Goal: Task Accomplishment & Management: Use online tool/utility

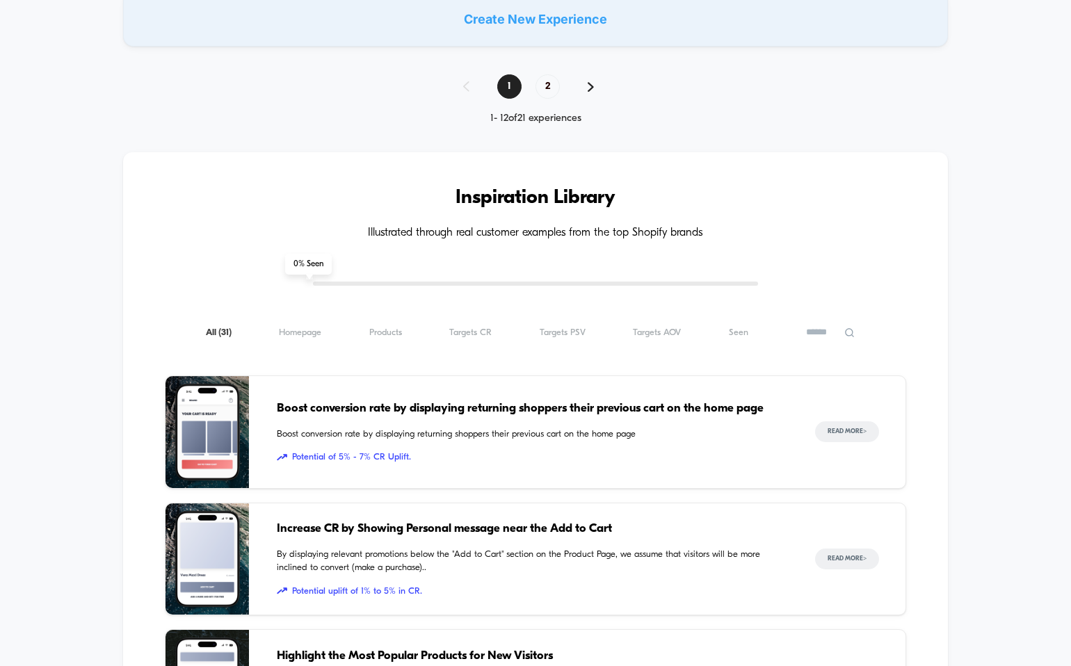
scroll to position [1043, 0]
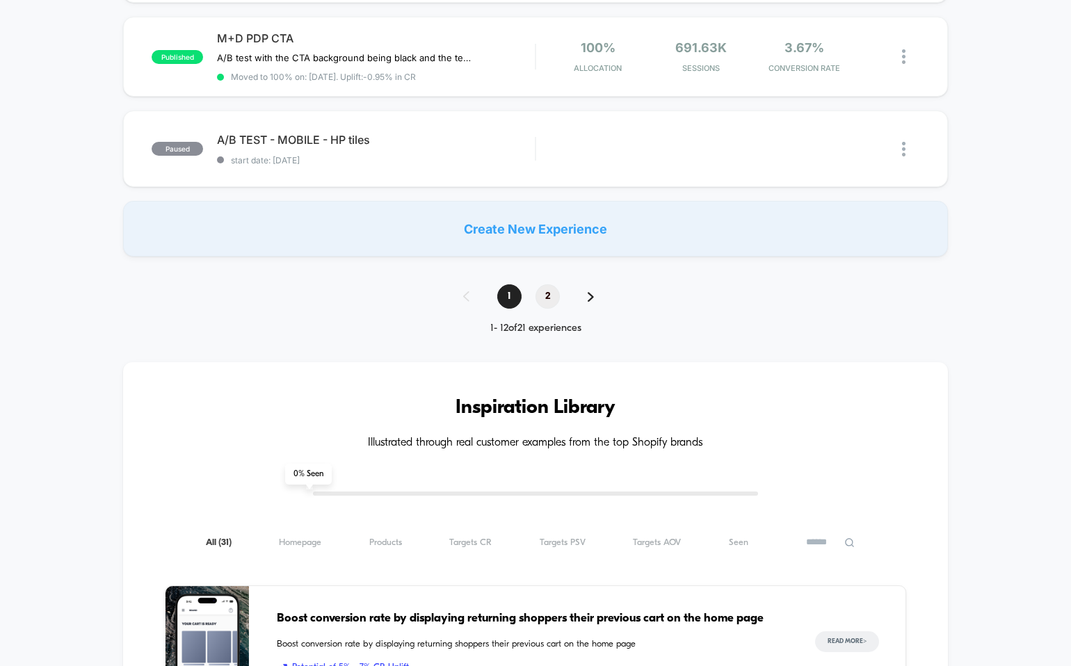
click at [546, 301] on span "2" at bounding box center [548, 297] width 24 height 24
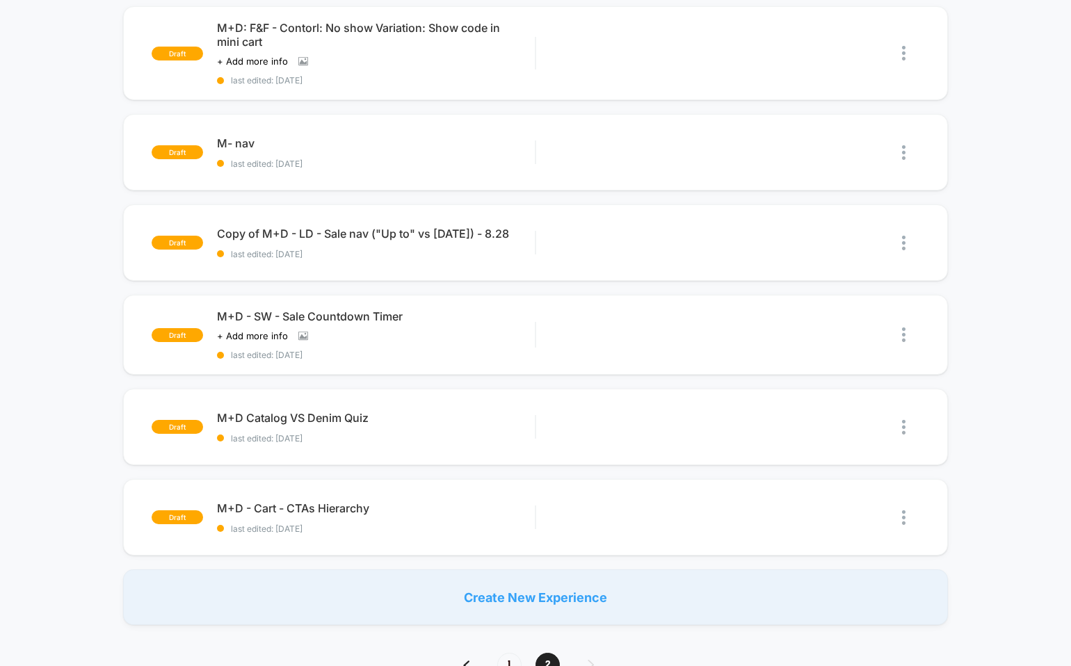
scroll to position [484, 0]
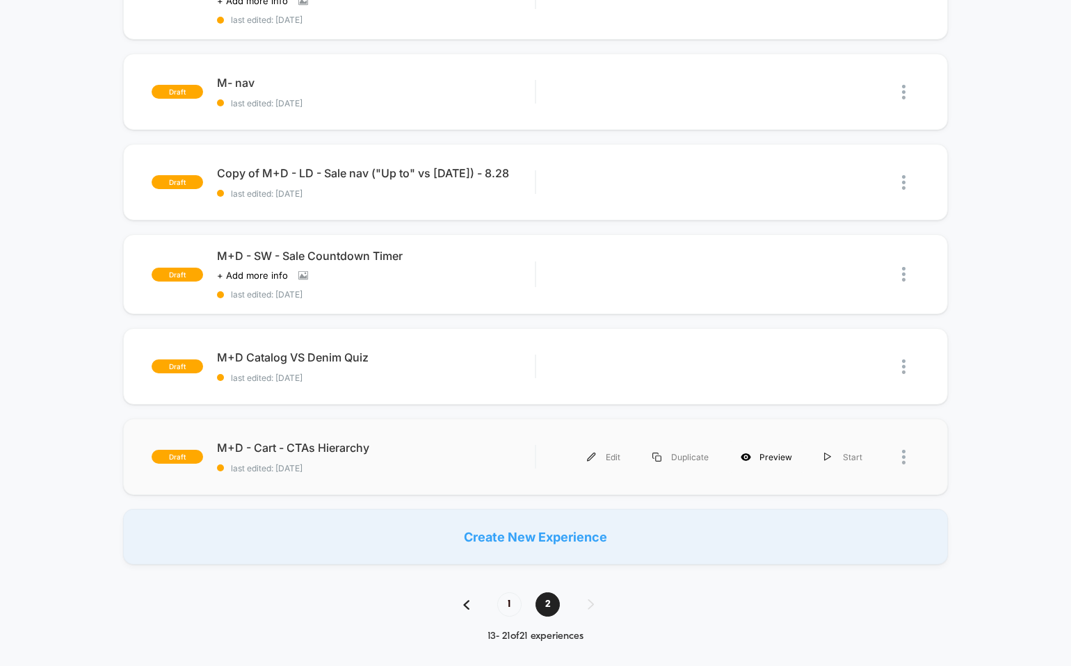
click at [794, 452] on div "Preview" at bounding box center [766, 457] width 83 height 31
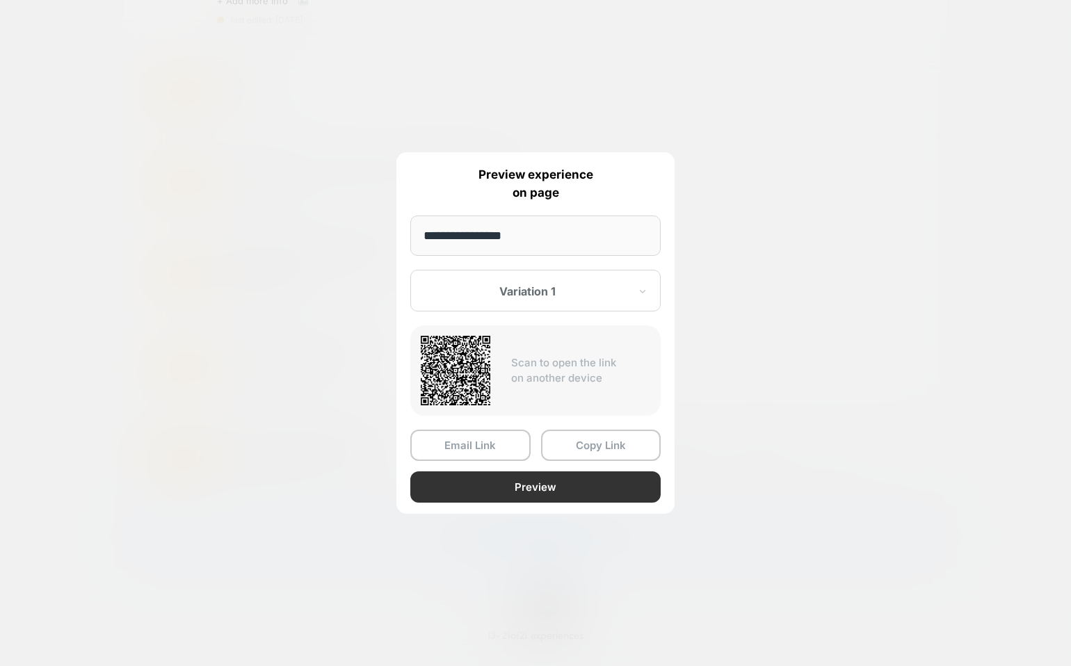
click at [504, 488] on button "Preview" at bounding box center [535, 487] width 250 height 31
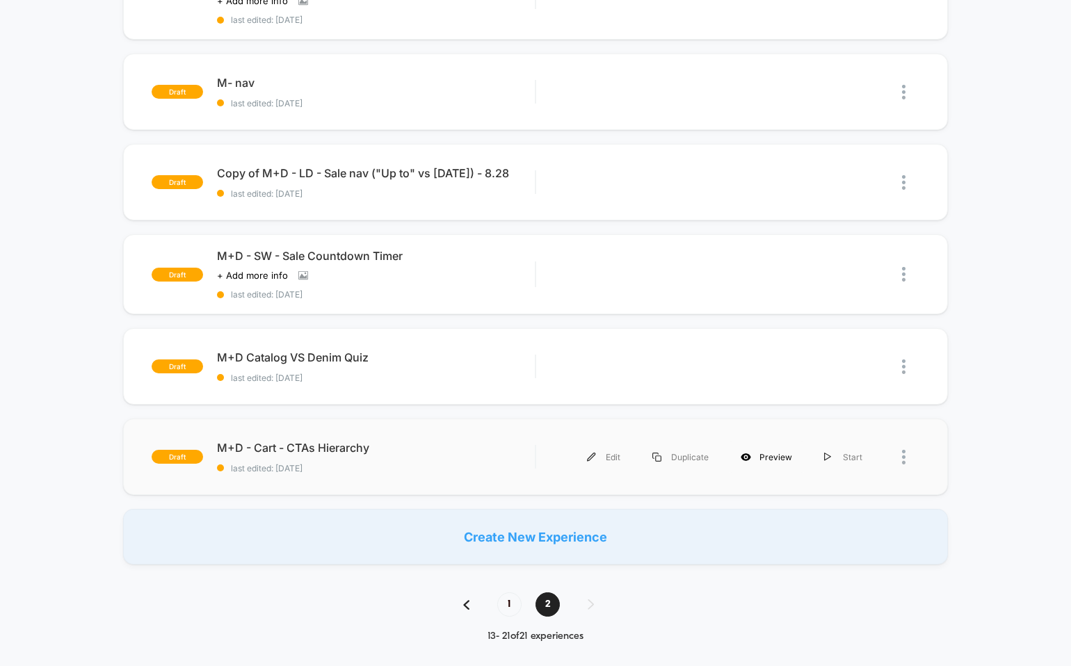
click at [759, 452] on div "Preview" at bounding box center [766, 457] width 83 height 31
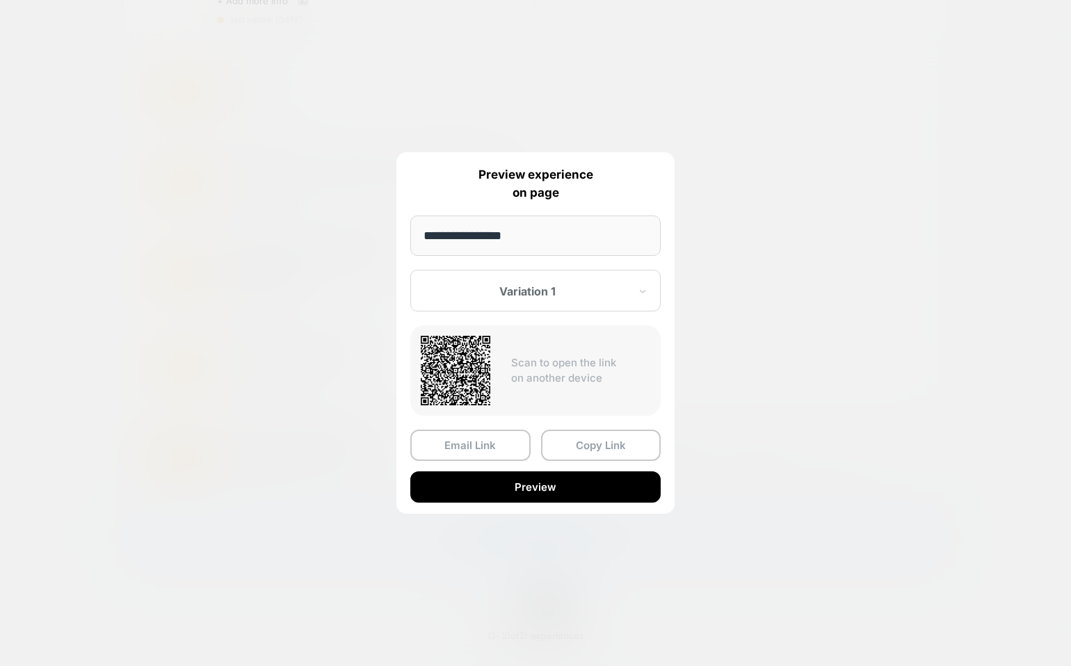
click at [534, 284] on div "Variation 1" at bounding box center [527, 291] width 207 height 17
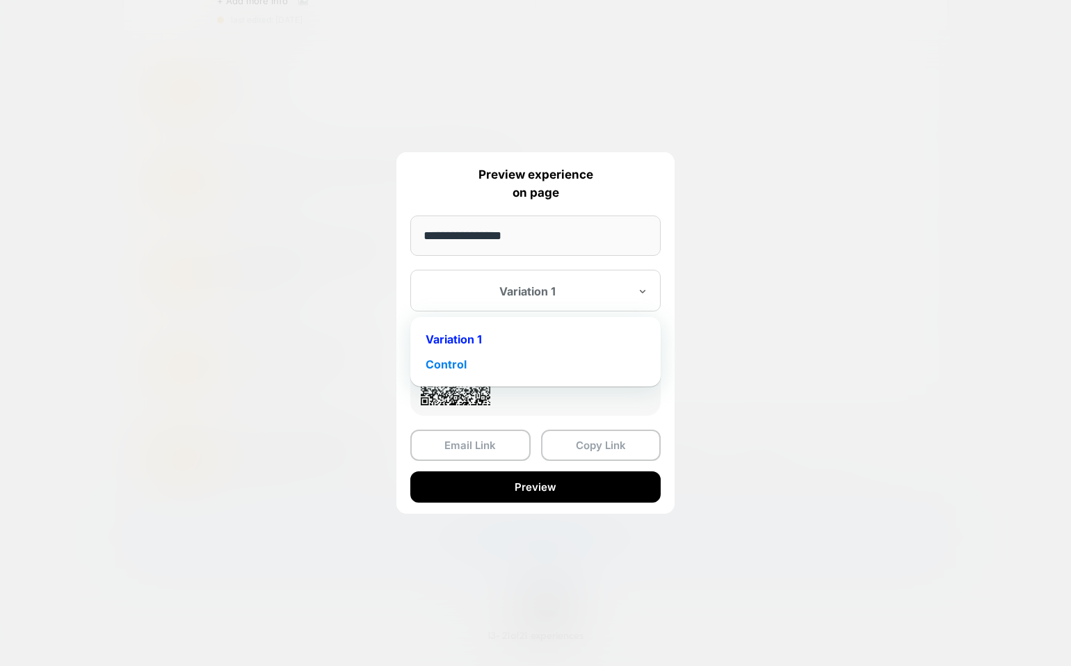
click at [515, 370] on div "Control" at bounding box center [535, 364] width 237 height 25
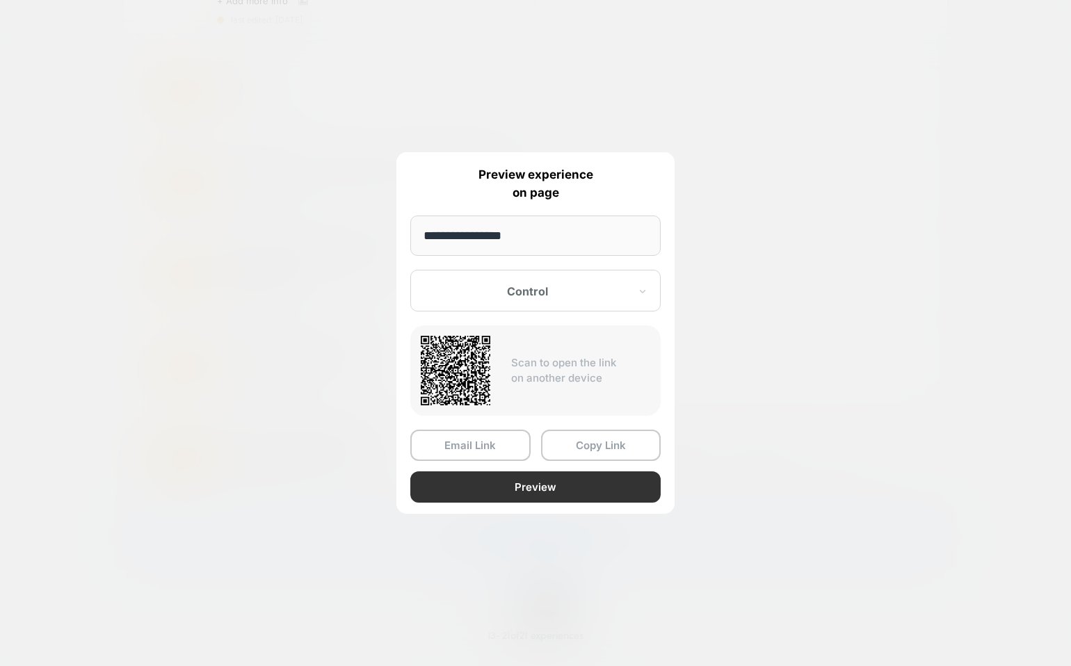
click at [506, 492] on button "Preview" at bounding box center [535, 487] width 250 height 31
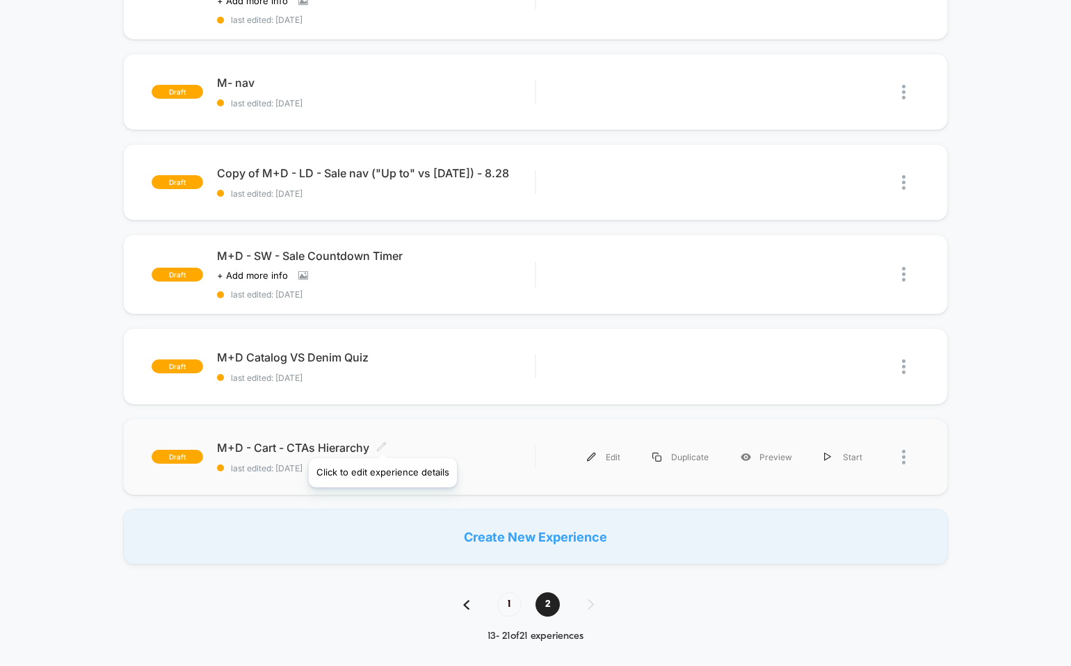
click at [382, 442] on icon at bounding box center [381, 447] width 10 height 10
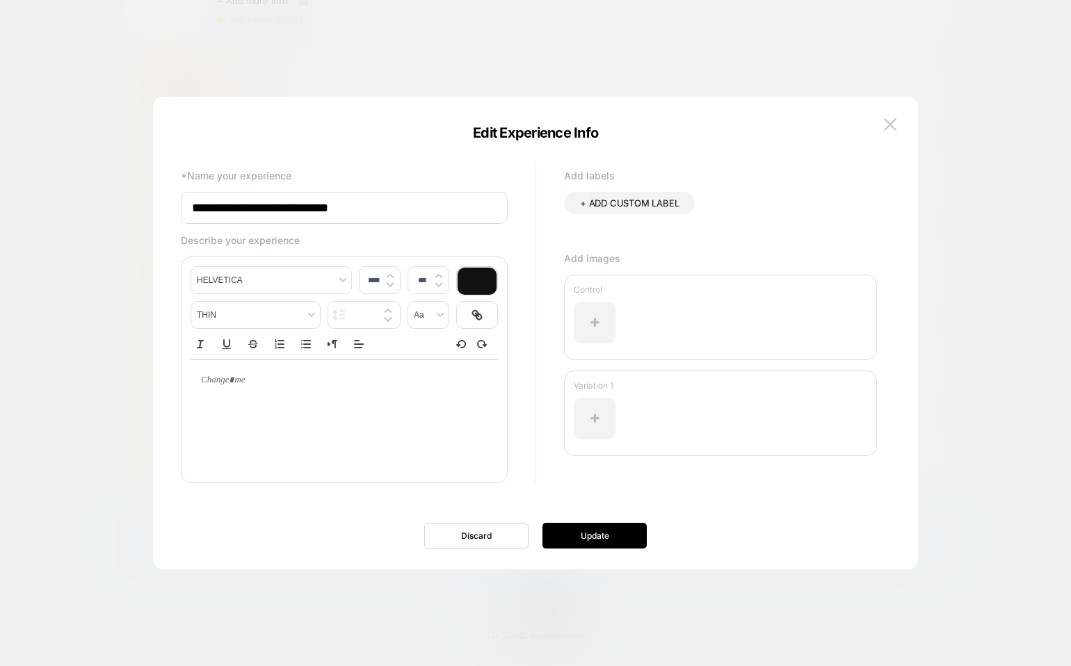
click at [280, 200] on input "**********" at bounding box center [344, 208] width 327 height 32
type input "**********"
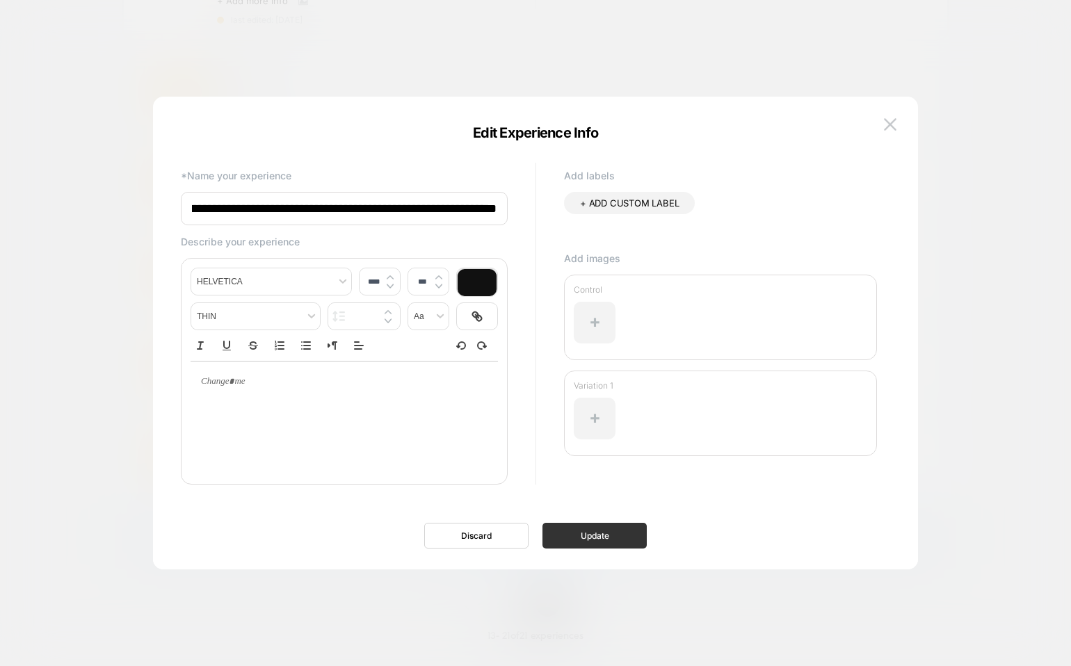
scroll to position [0, 0]
click at [616, 534] on button "Update" at bounding box center [595, 536] width 104 height 26
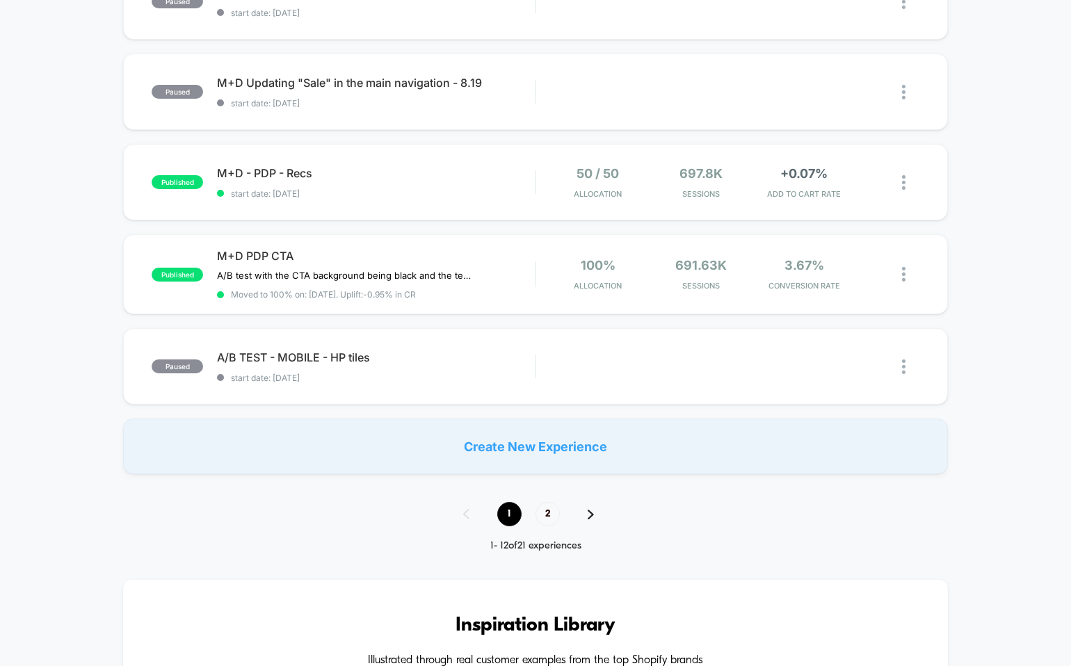
scroll to position [854, 0]
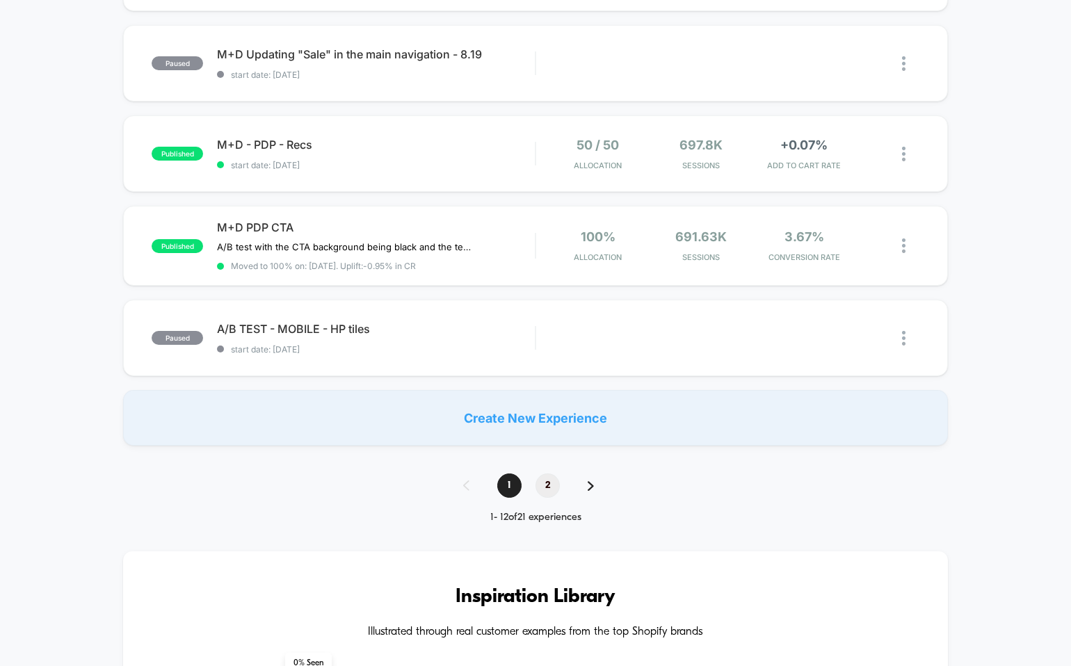
click at [545, 491] on span "2" at bounding box center [548, 486] width 24 height 24
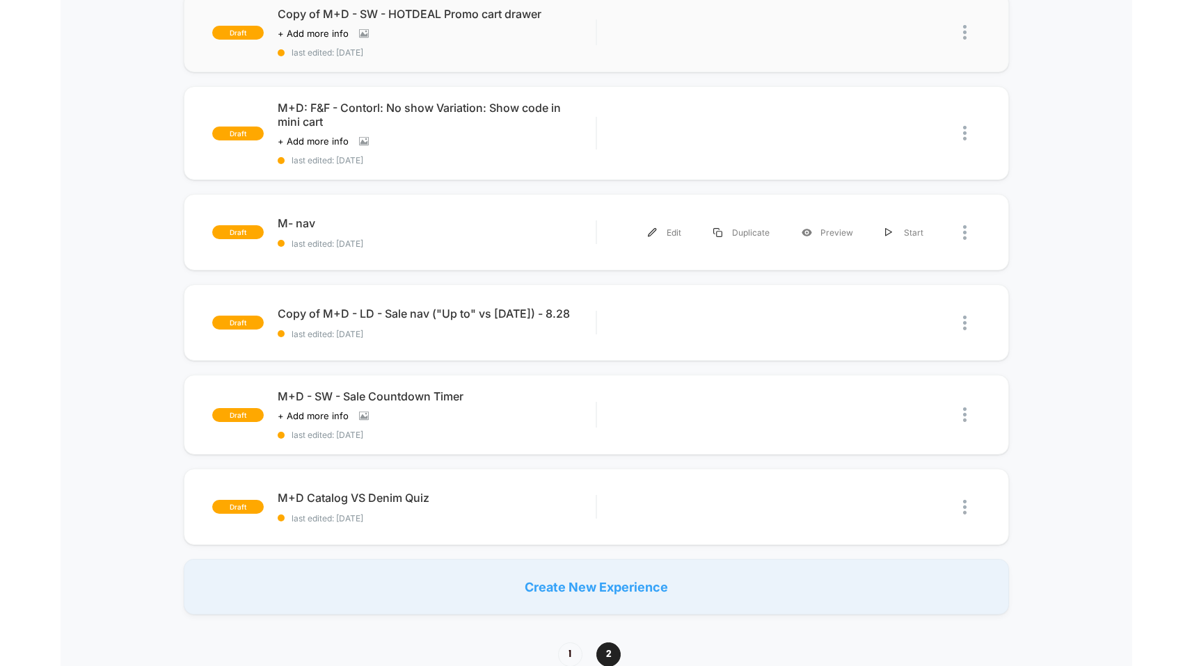
scroll to position [486, 0]
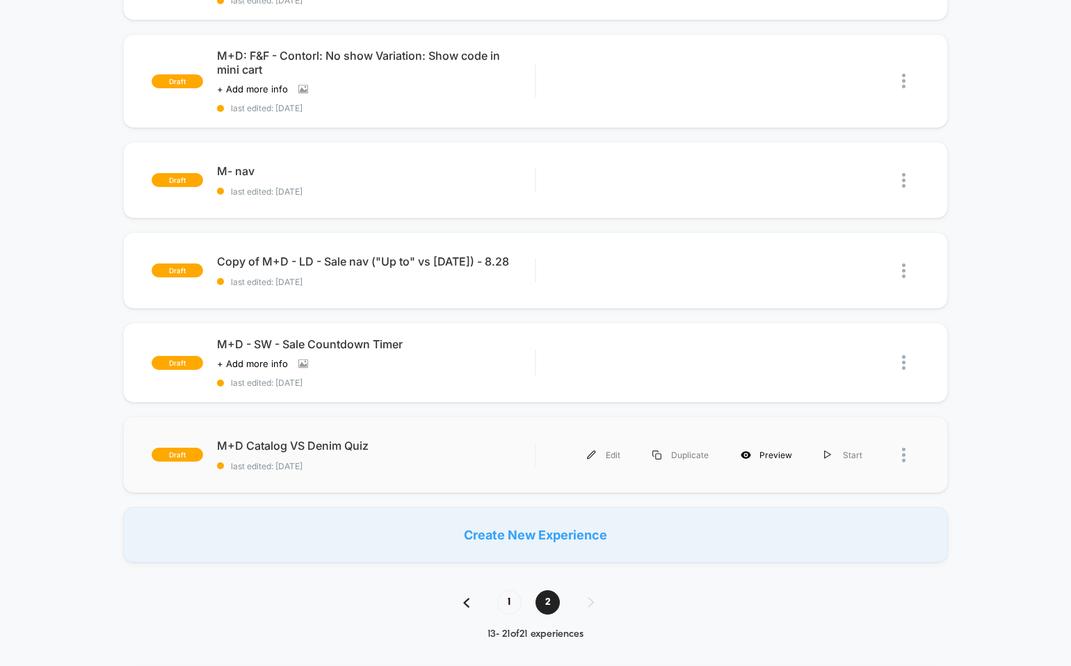
click at [758, 455] on div "Preview" at bounding box center [766, 455] width 83 height 31
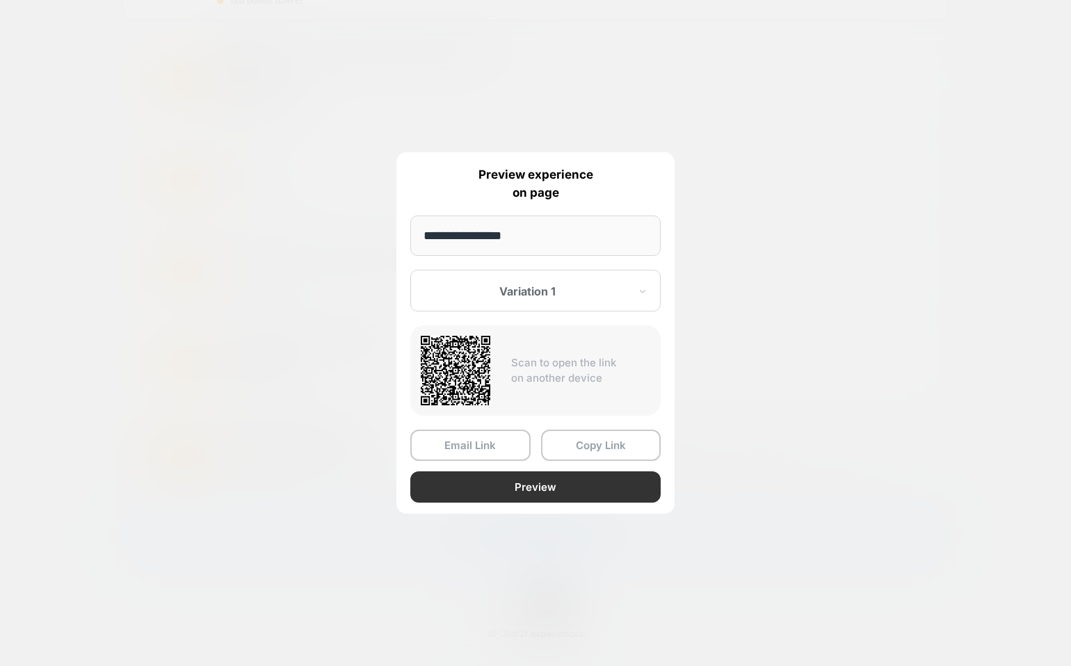
click at [552, 498] on button "Preview" at bounding box center [535, 487] width 250 height 31
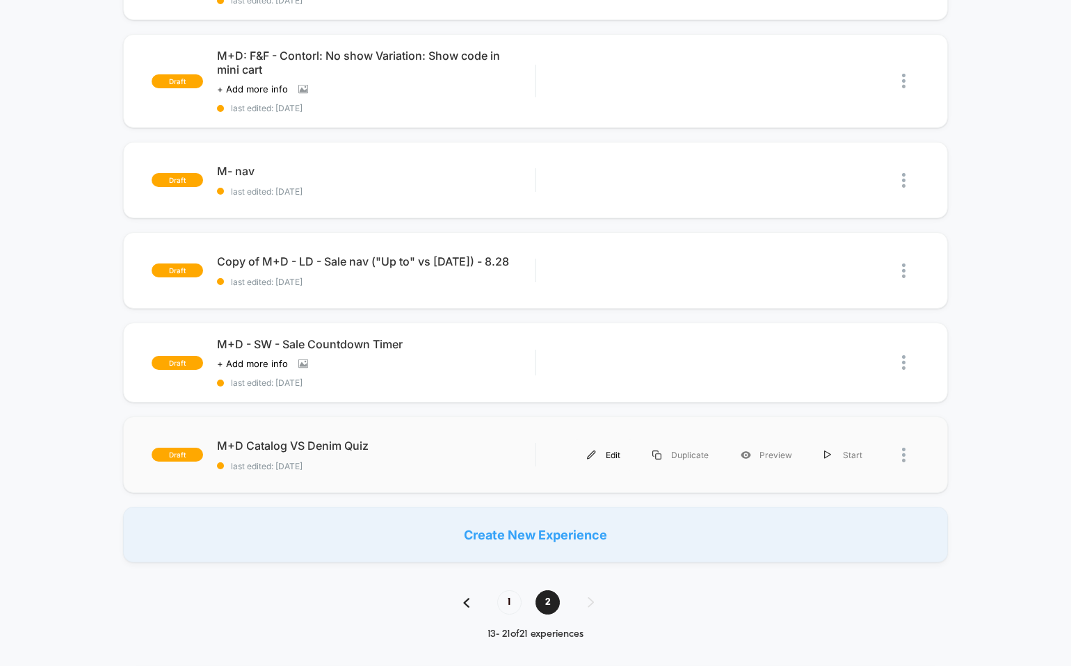
click at [623, 457] on div "Edit" at bounding box center [603, 455] width 65 height 31
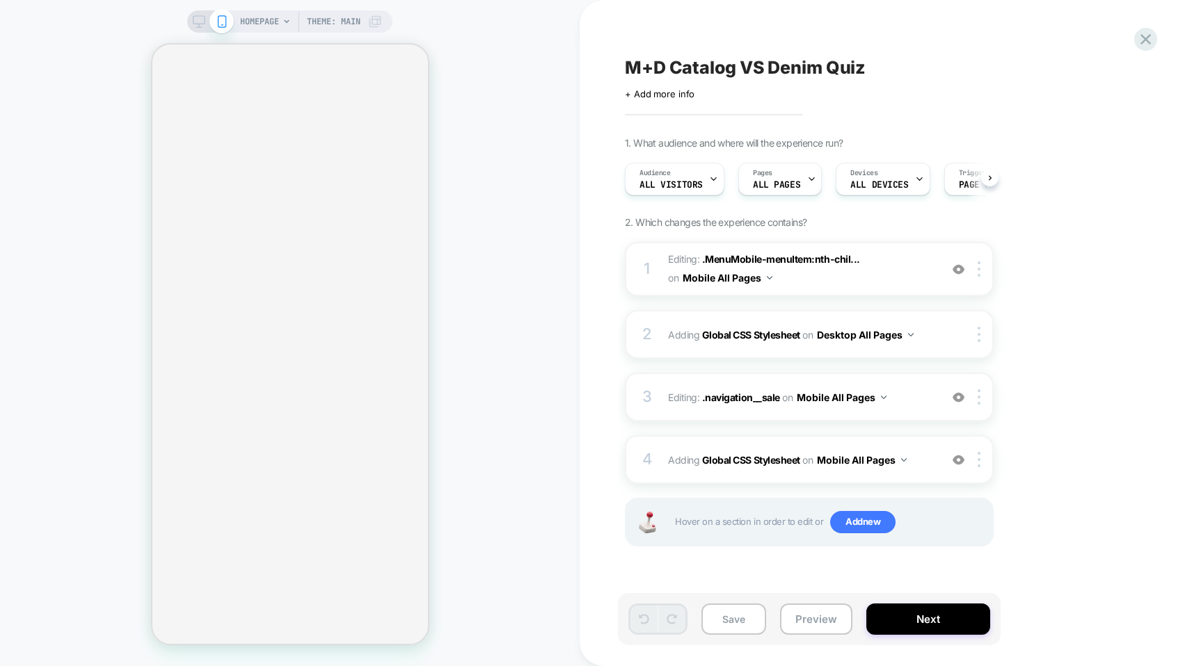
scroll to position [0, 1]
click at [200, 20] on icon at bounding box center [199, 21] width 13 height 13
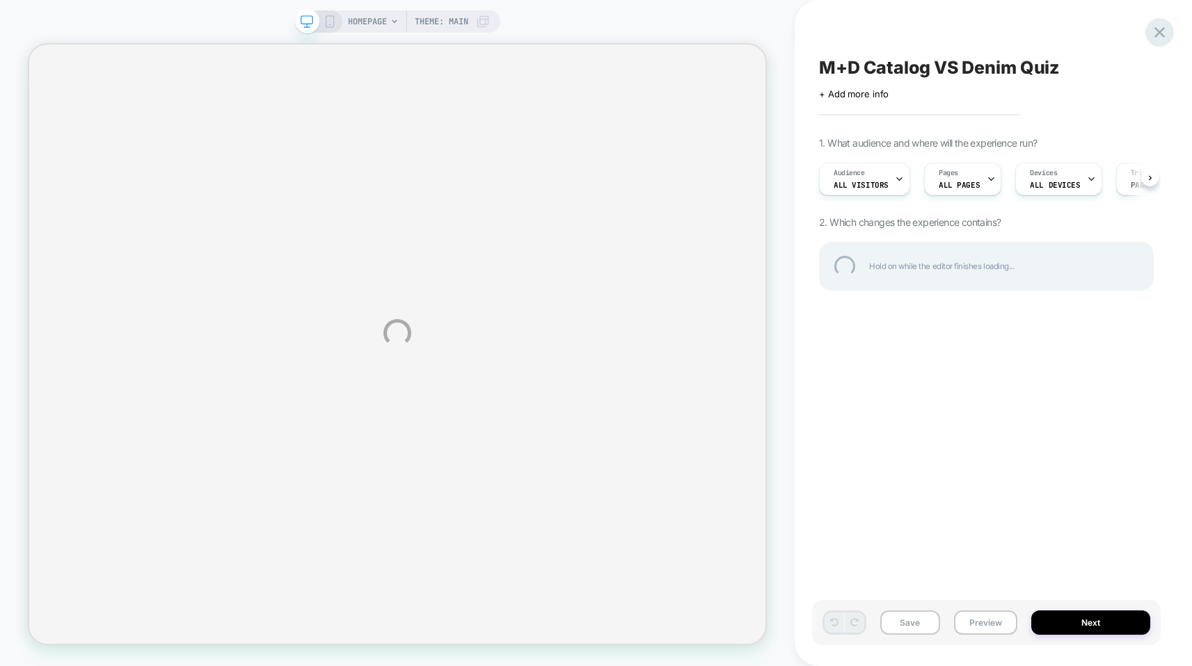
click at [1158, 35] on div at bounding box center [1159, 32] width 29 height 29
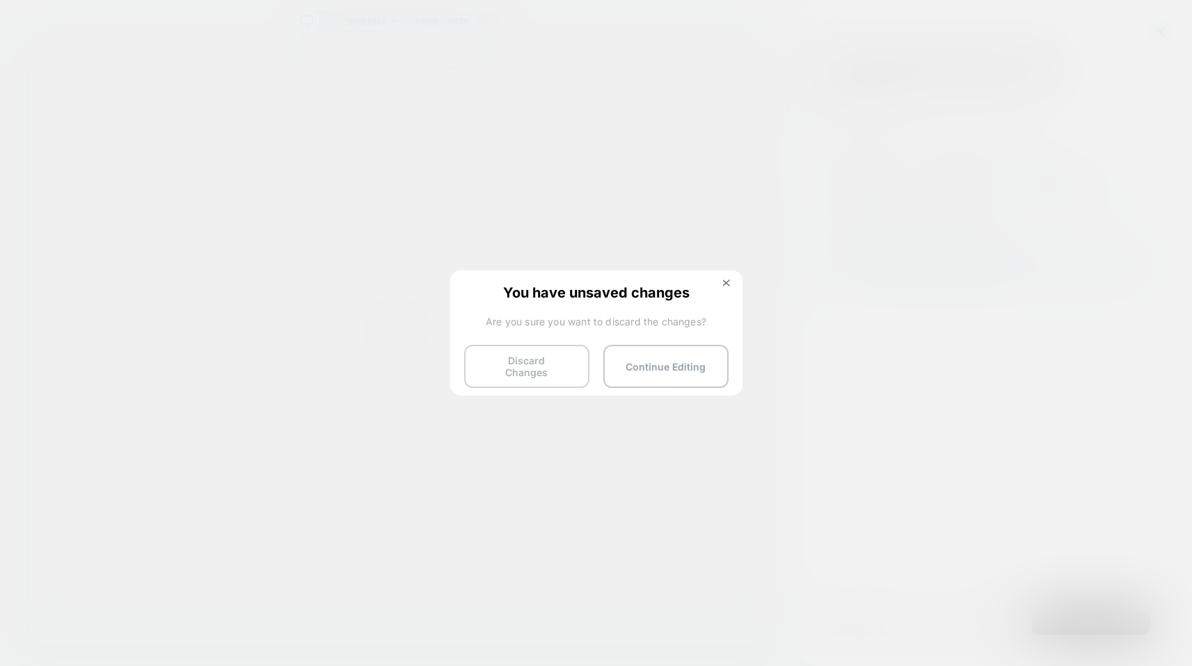
click at [570, 362] on button "Discard Changes" at bounding box center [526, 366] width 125 height 43
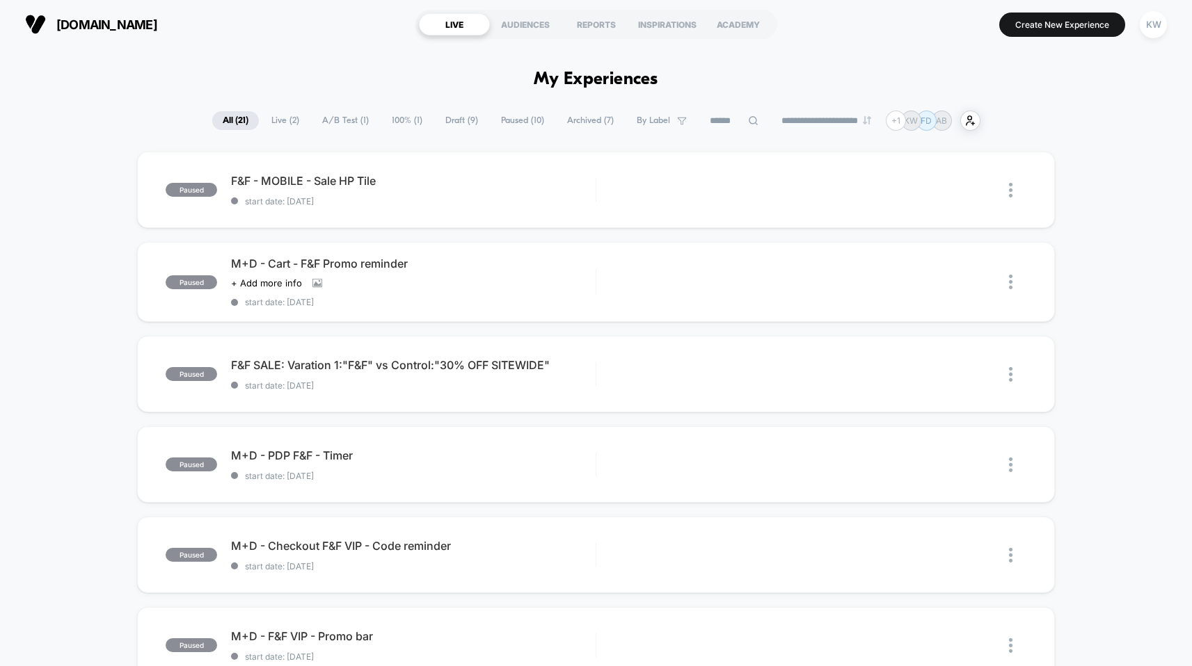
click at [237, 117] on span "All ( 21 )" at bounding box center [235, 120] width 47 height 19
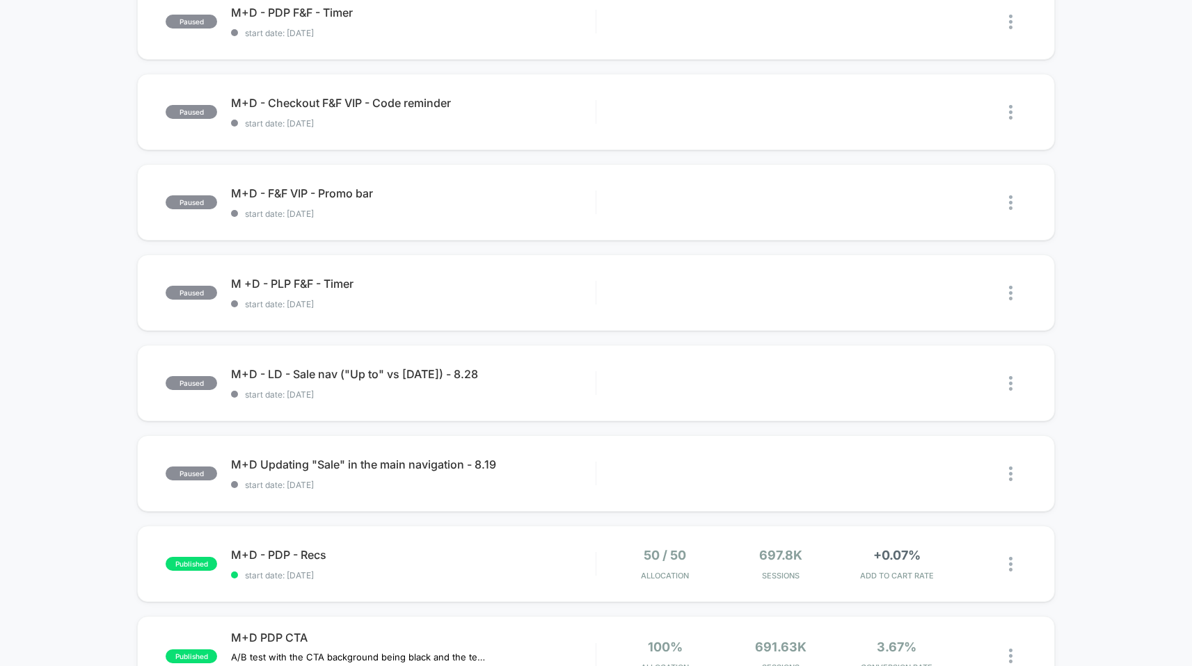
scroll to position [749, 0]
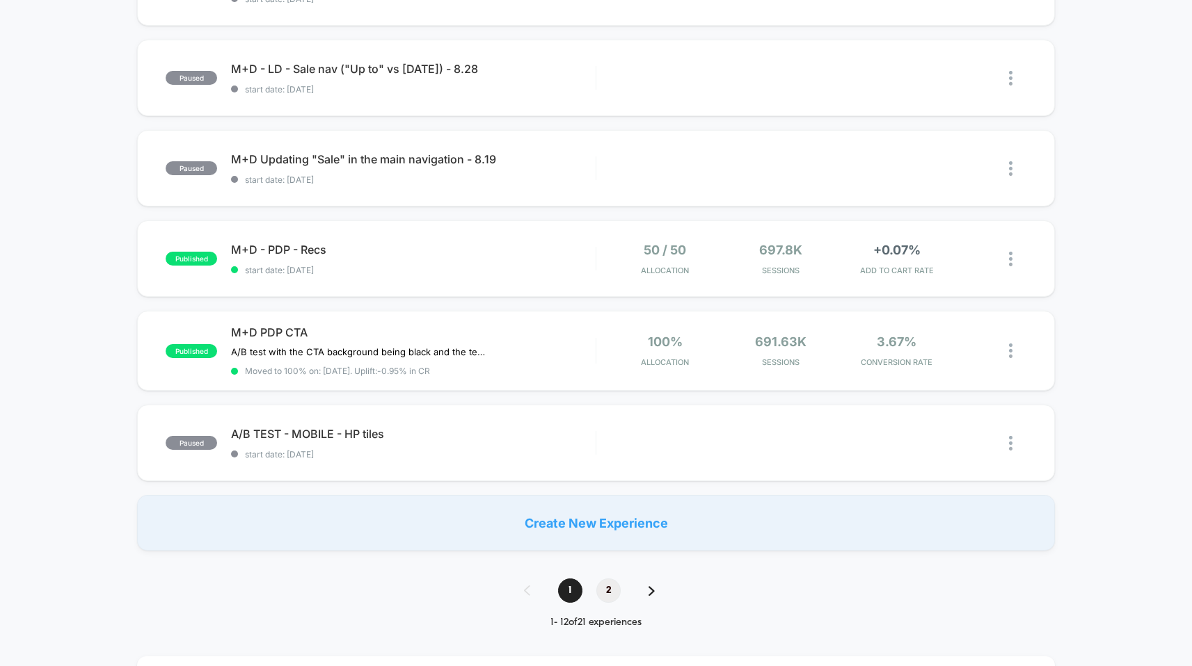
click at [605, 587] on span "2" at bounding box center [608, 591] width 24 height 24
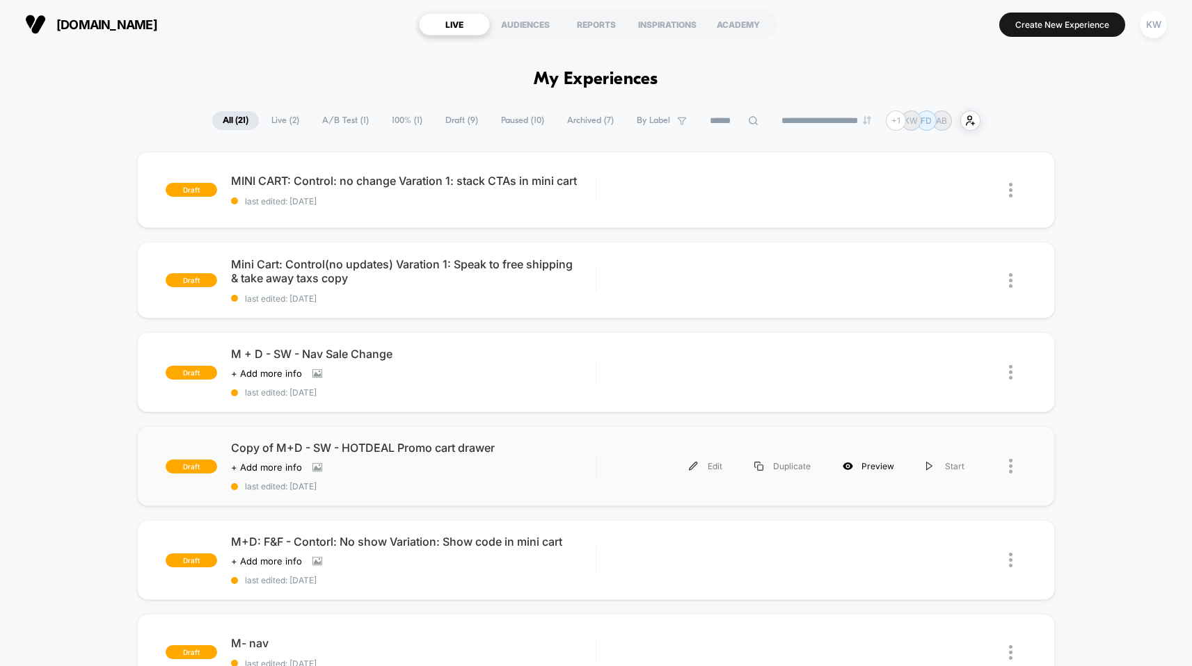
click at [893, 469] on div "Preview" at bounding box center [867, 466] width 83 height 31
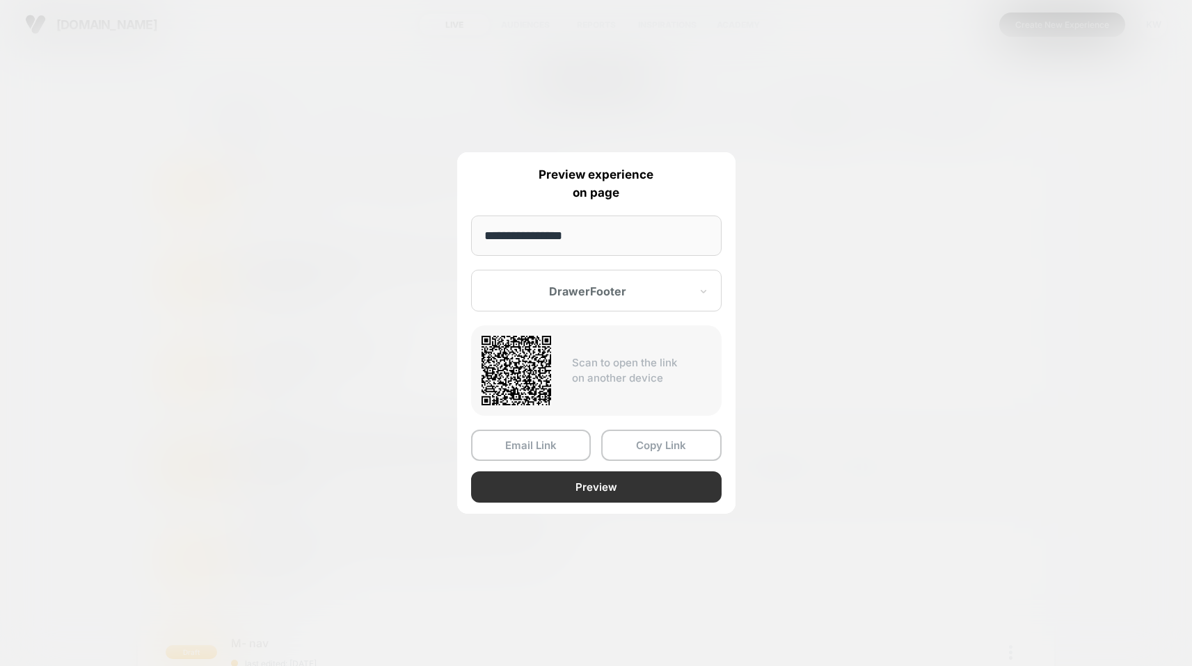
click at [644, 486] on button "Preview" at bounding box center [596, 487] width 250 height 31
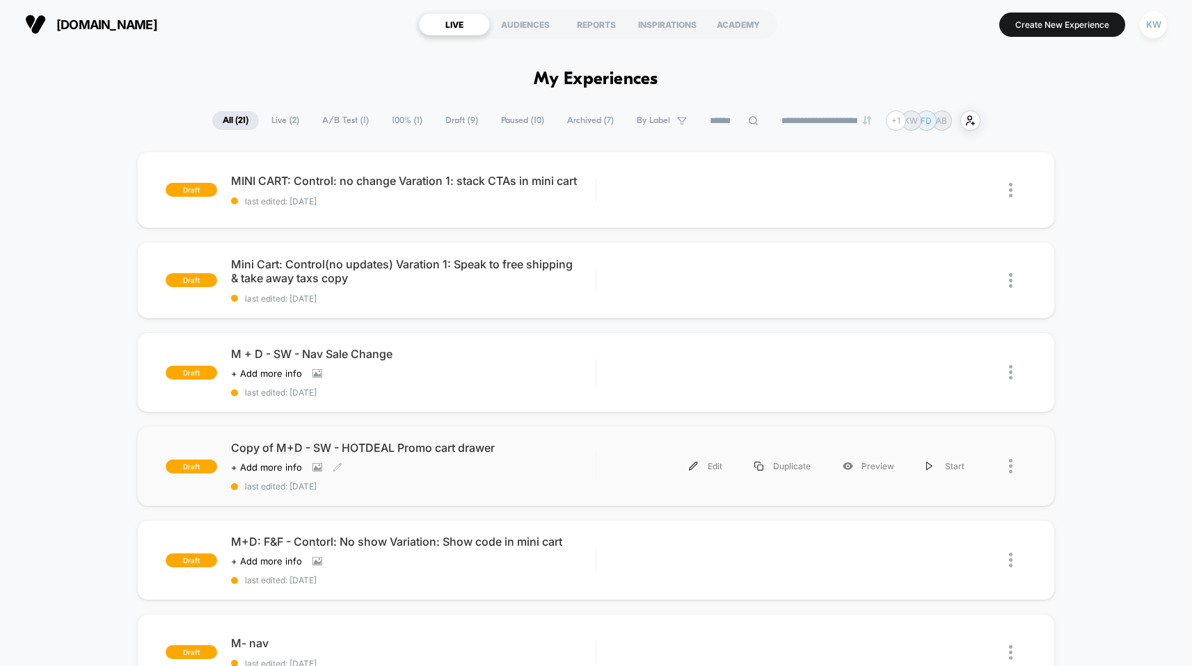
click at [515, 461] on div "Copy of M+D - SW - HOTDEAL Promo cart drawer Click to view images Click to edit…" at bounding box center [413, 466] width 365 height 51
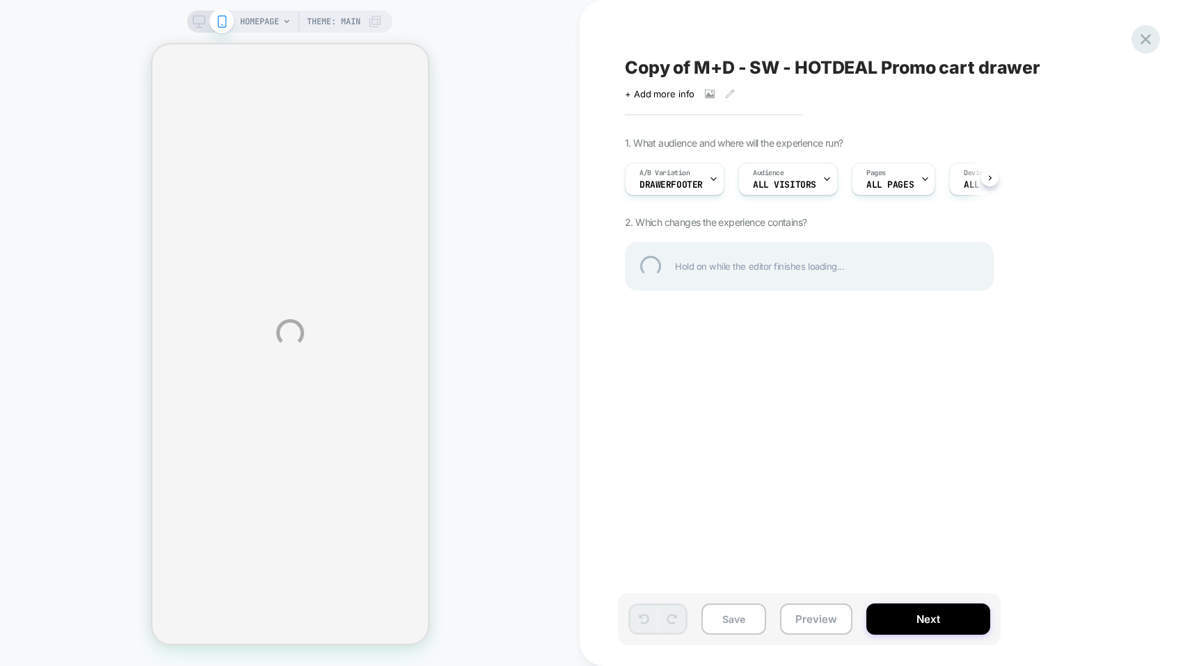
click at [1149, 35] on div at bounding box center [1145, 39] width 29 height 29
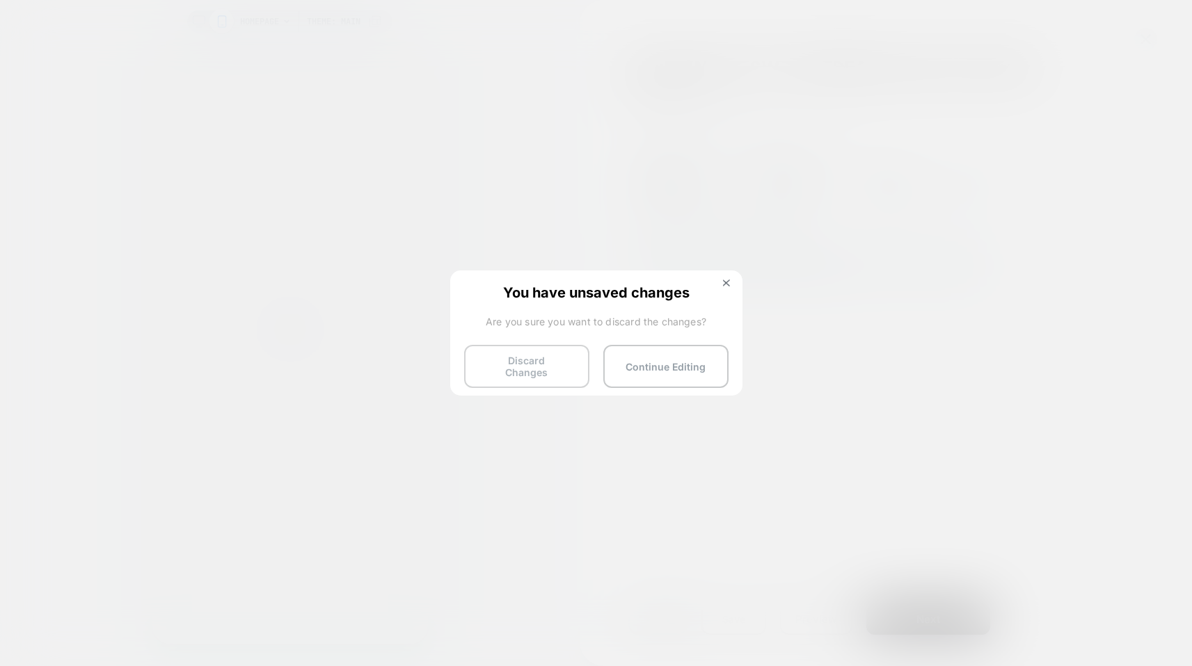
click at [532, 363] on button "Discard Changes" at bounding box center [526, 366] width 125 height 43
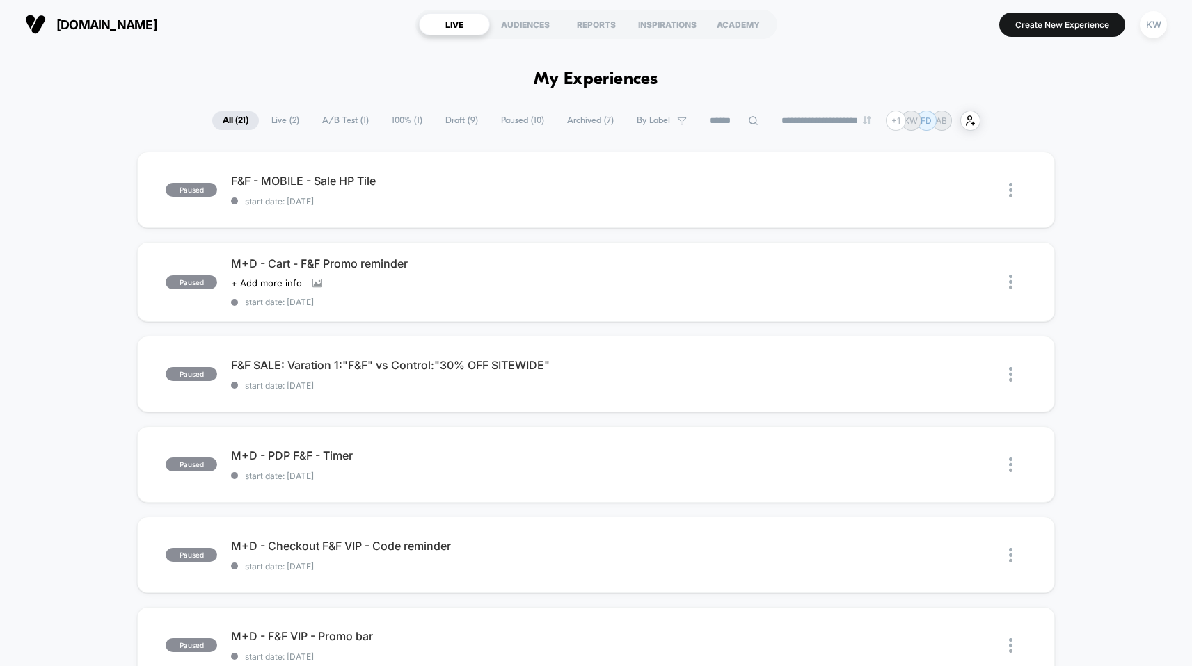
click at [276, 124] on span "Live ( 2 )" at bounding box center [285, 120] width 49 height 19
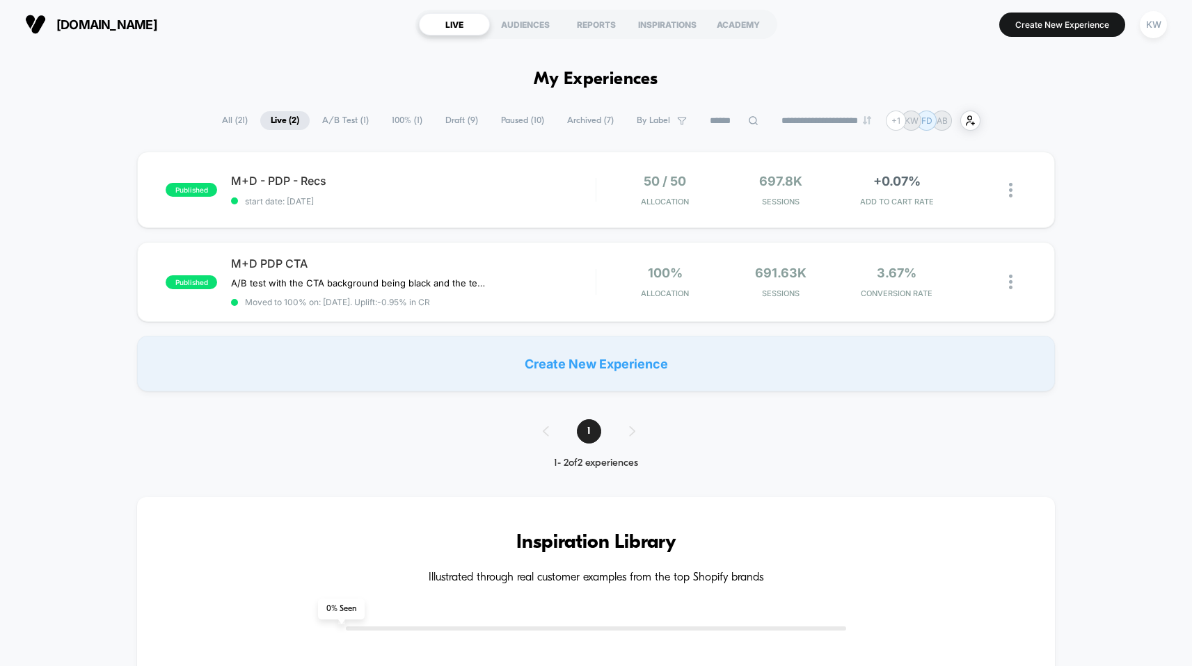
click at [330, 124] on span "A/B Test ( 1 )" at bounding box center [345, 120] width 67 height 19
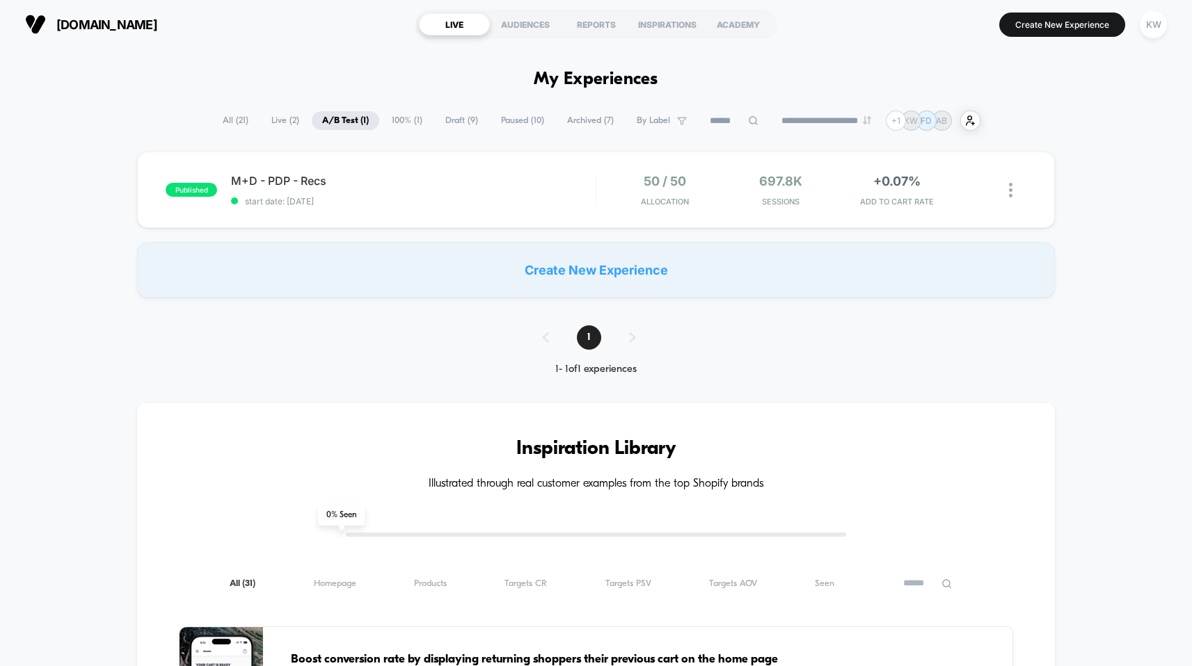
click at [398, 119] on span "100% ( 1 )" at bounding box center [406, 120] width 51 height 19
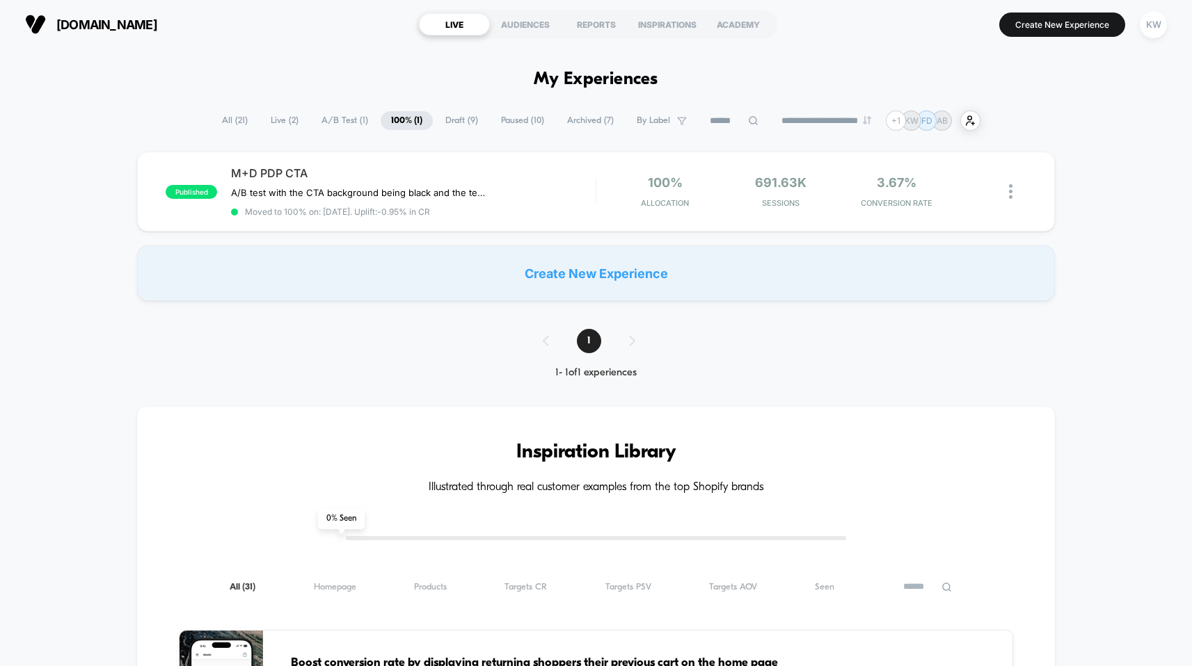
click at [461, 117] on span "Draft ( 9 )" at bounding box center [462, 120] width 54 height 19
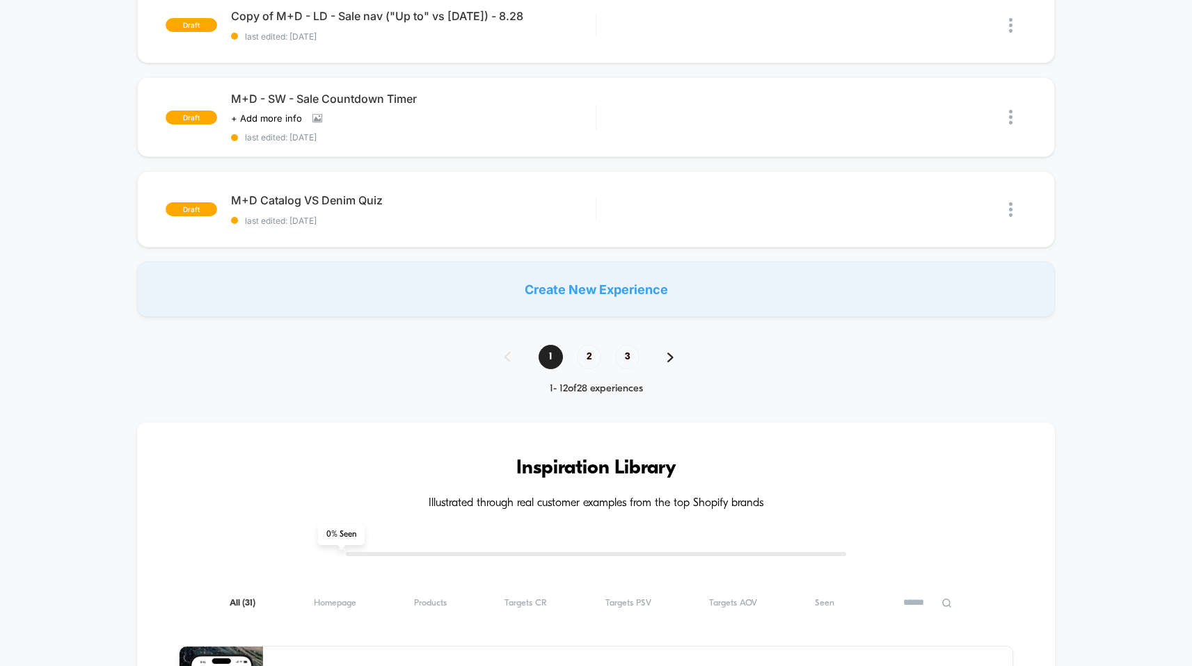
scroll to position [855, 0]
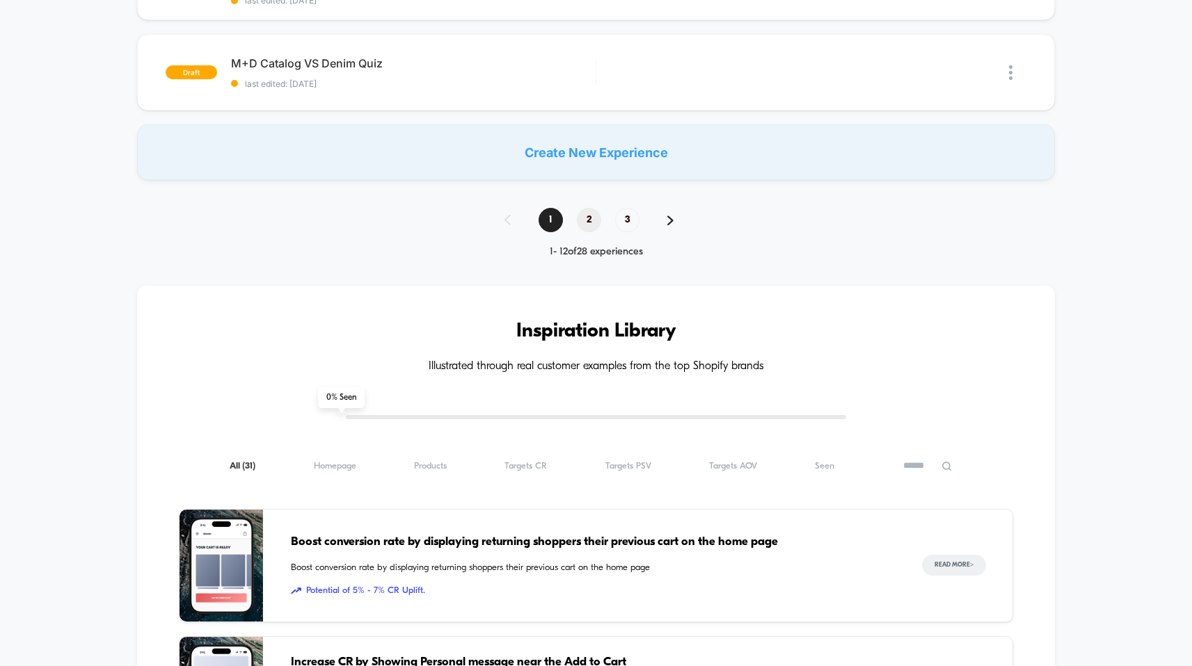
click at [591, 208] on span "2" at bounding box center [589, 220] width 24 height 24
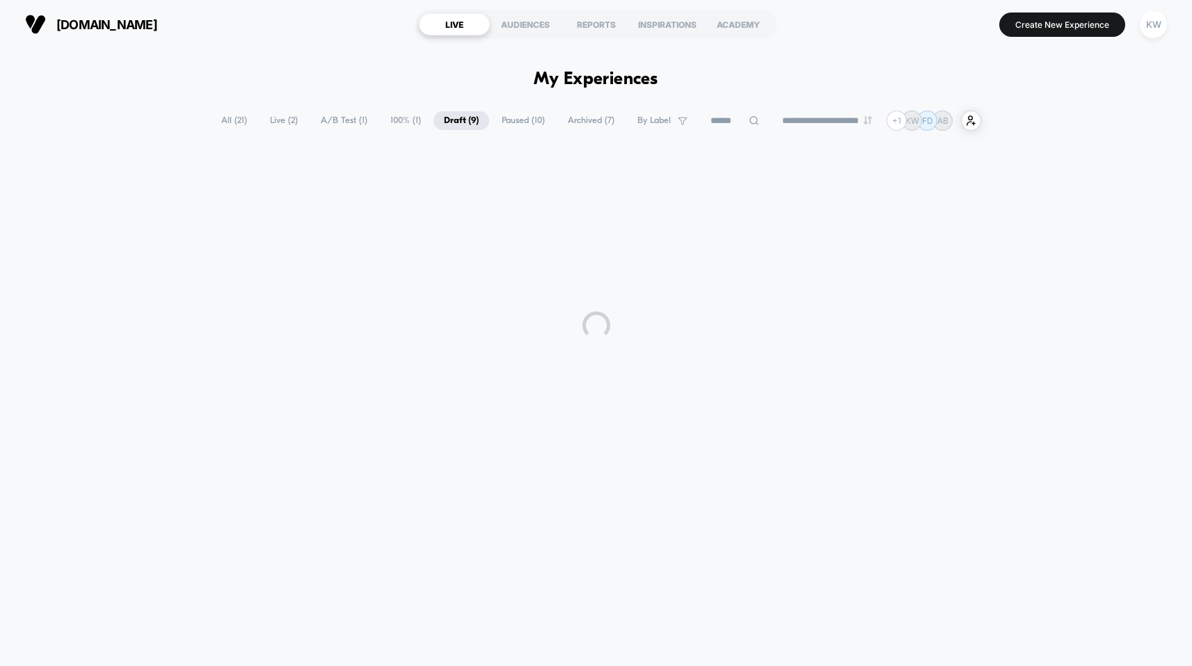
scroll to position [0, 0]
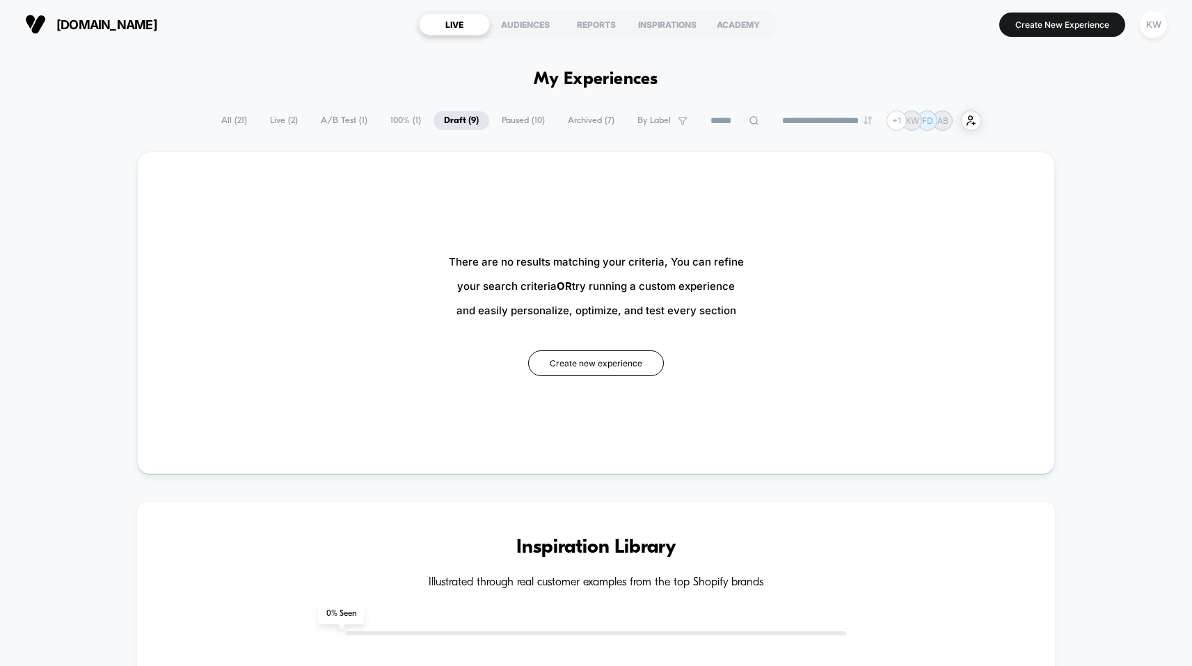
click at [460, 122] on span "Draft ( 9 )" at bounding box center [461, 120] width 56 height 19
click at [503, 118] on span "Paused ( 10 )" at bounding box center [523, 120] width 64 height 19
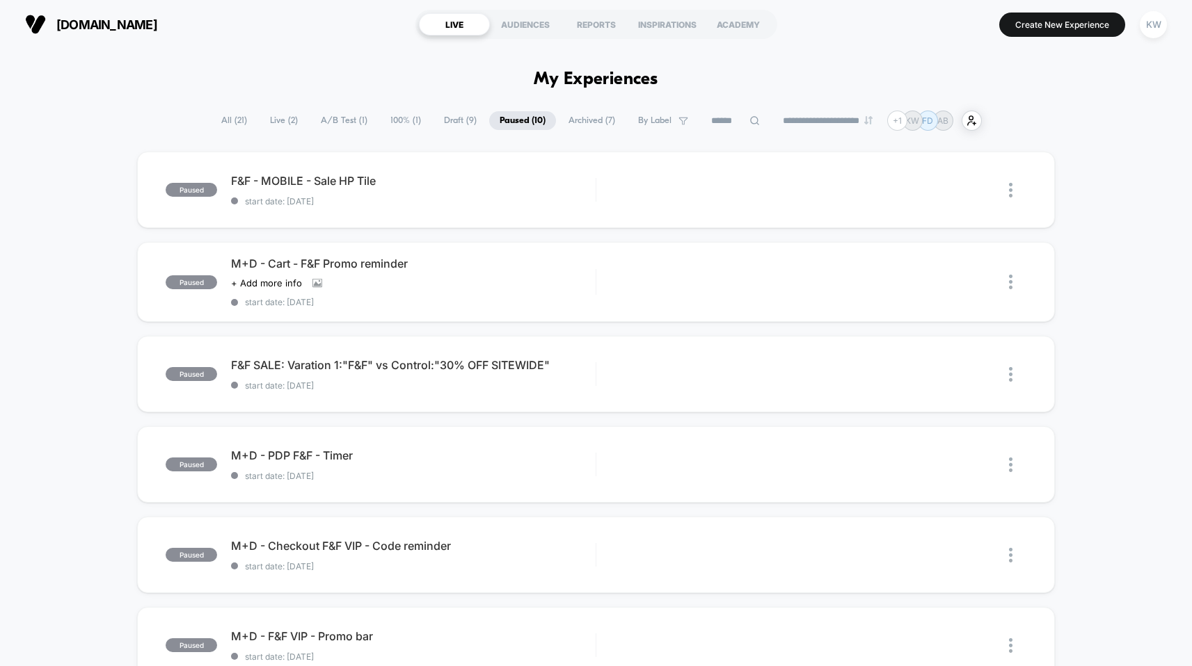
click at [412, 126] on span "100% ( 1 )" at bounding box center [405, 120] width 51 height 19
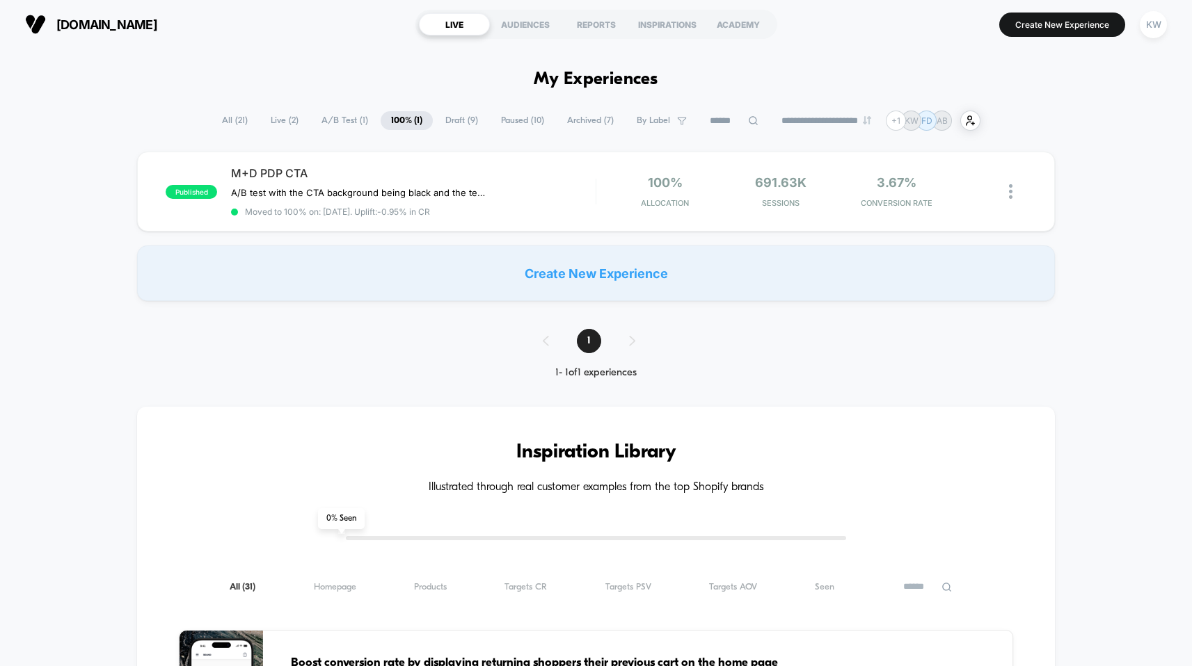
click at [501, 125] on span "Paused ( 10 )" at bounding box center [522, 120] width 64 height 19
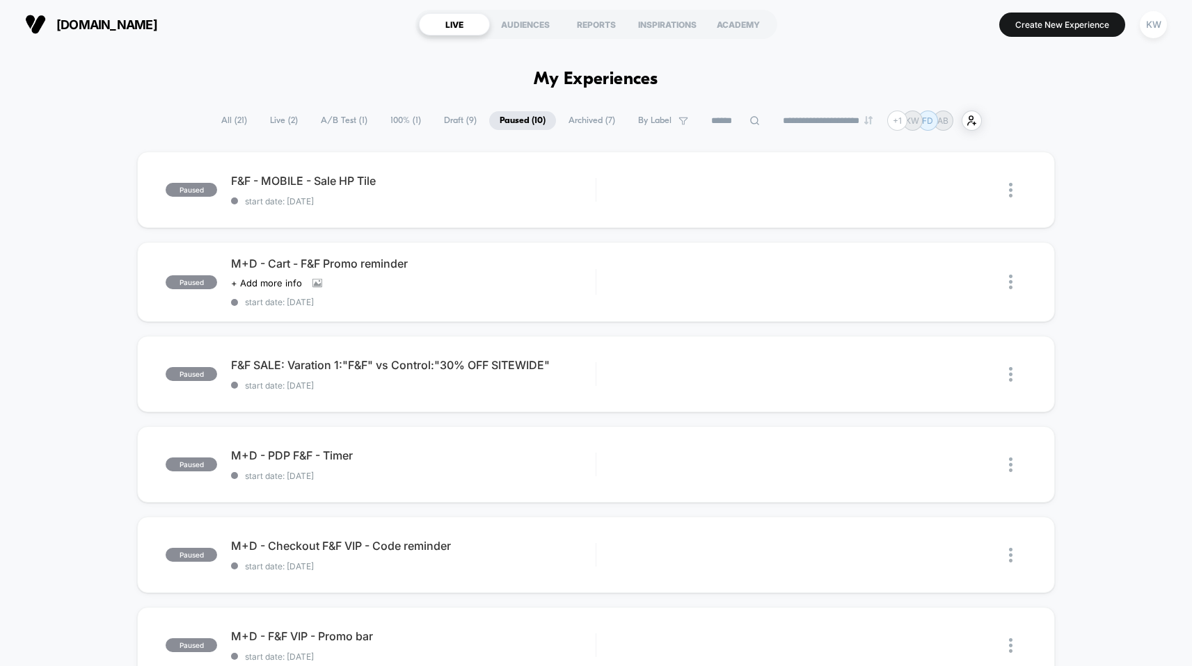
click at [593, 122] on span "Archived ( 7 )" at bounding box center [591, 120] width 67 height 19
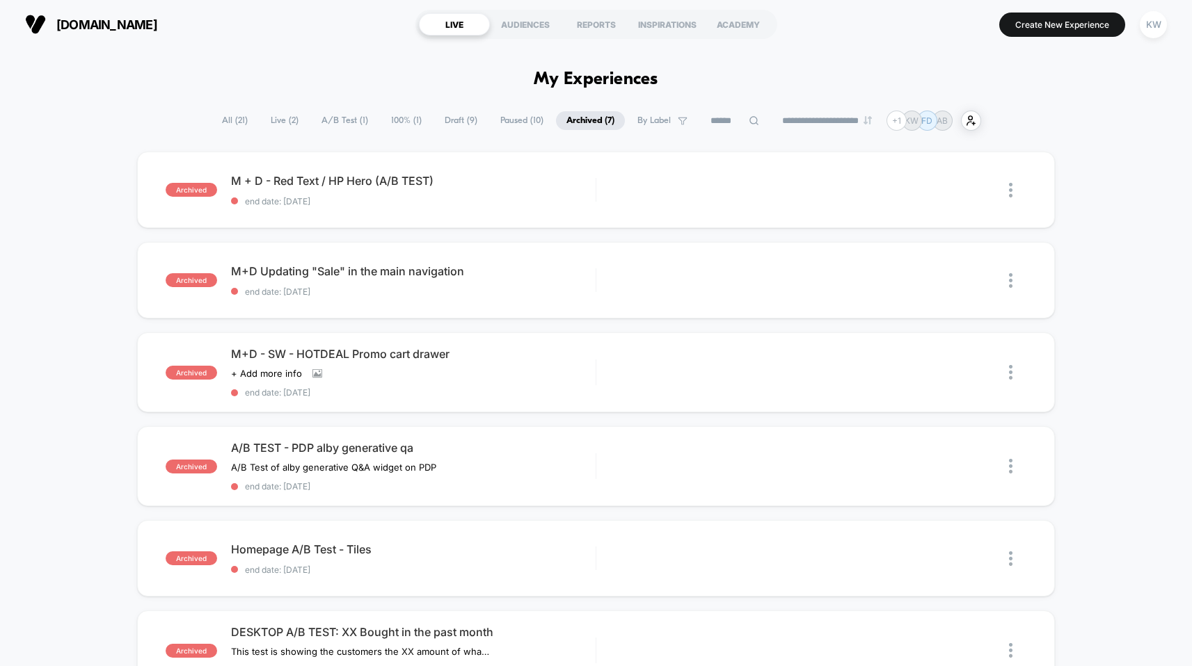
click at [221, 119] on span "All ( 21 )" at bounding box center [234, 120] width 47 height 19
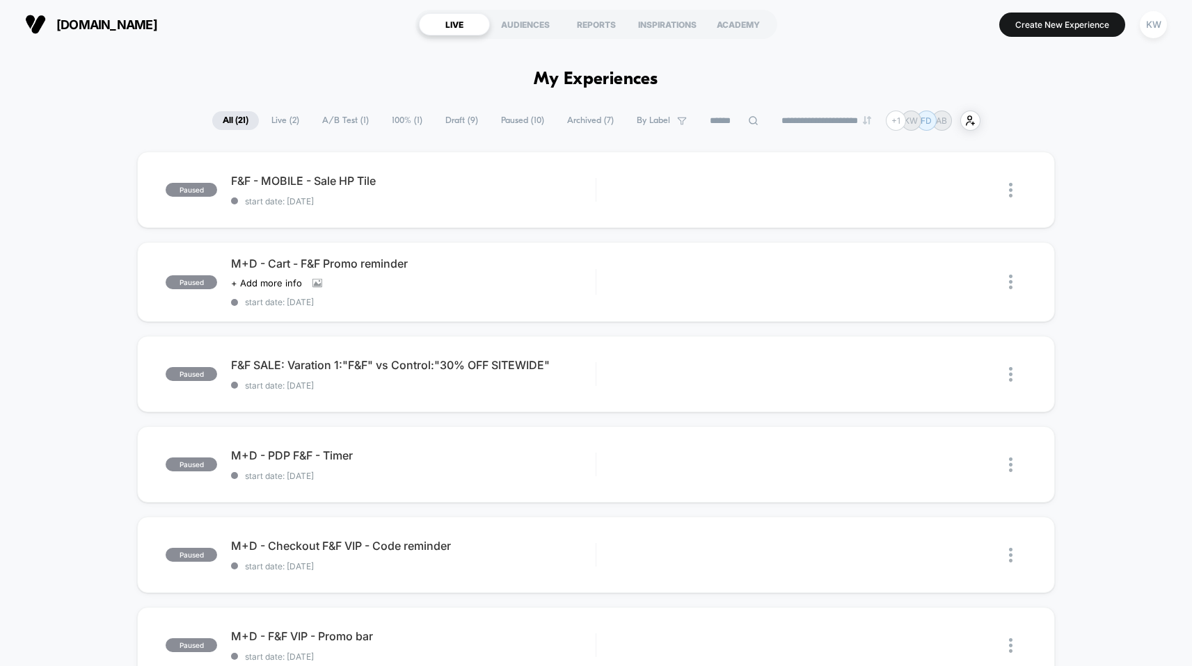
scroll to position [746, 0]
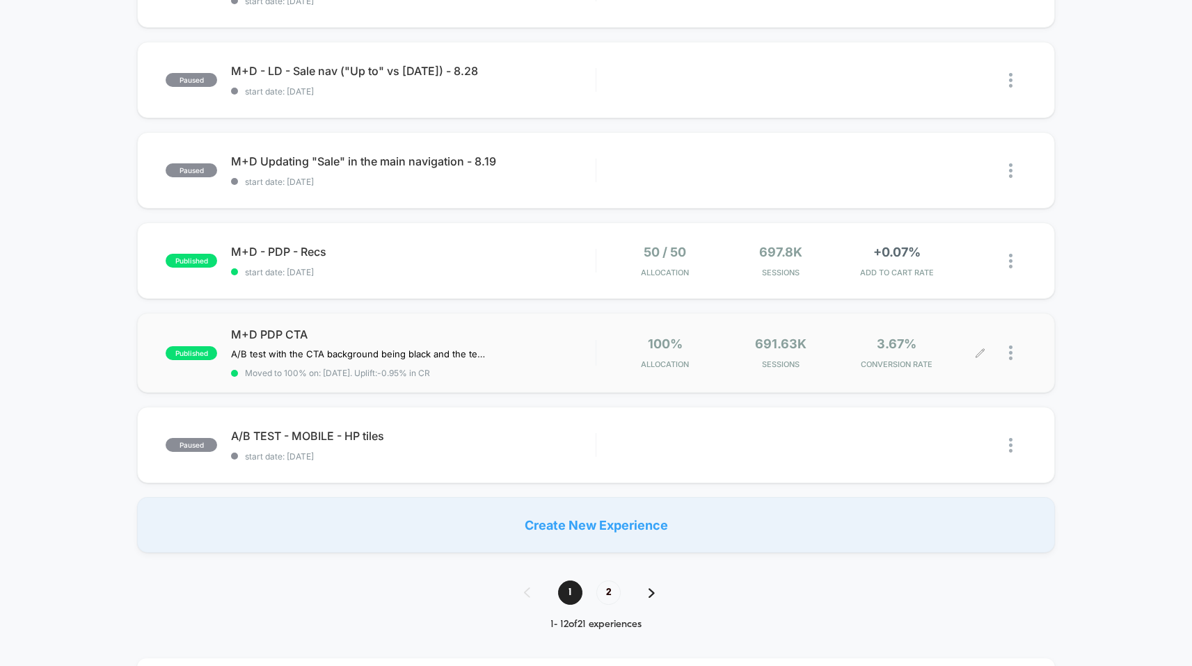
click at [1012, 351] on div at bounding box center [1017, 353] width 17 height 33
click at [561, 346] on div "M+D PDP CTA A/B test with the CTA background being black and the text + shoppin…" at bounding box center [413, 353] width 365 height 51
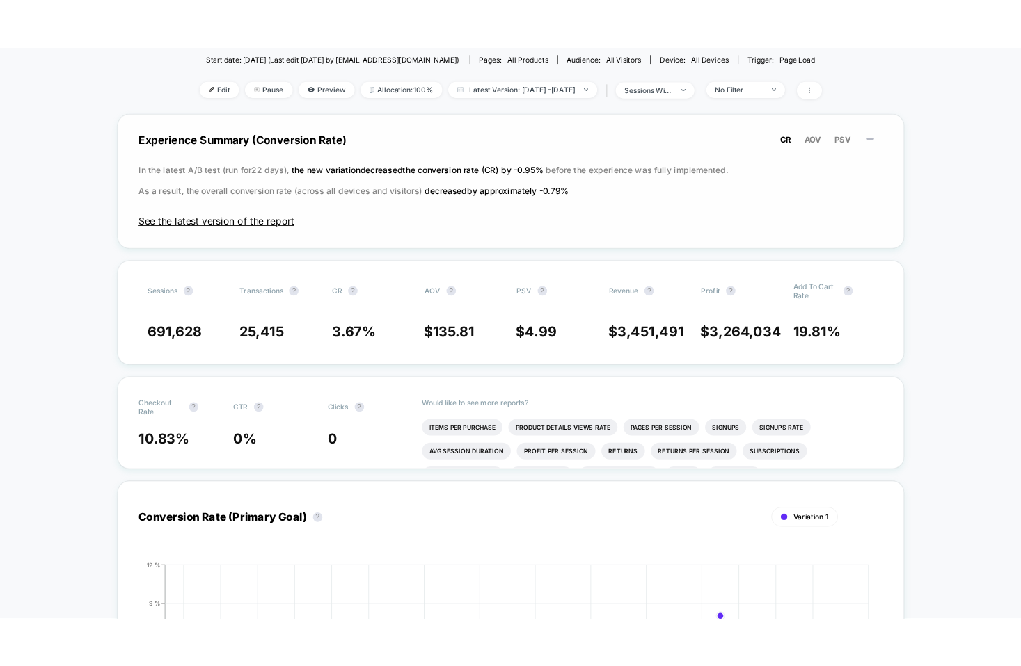
scroll to position [63, 0]
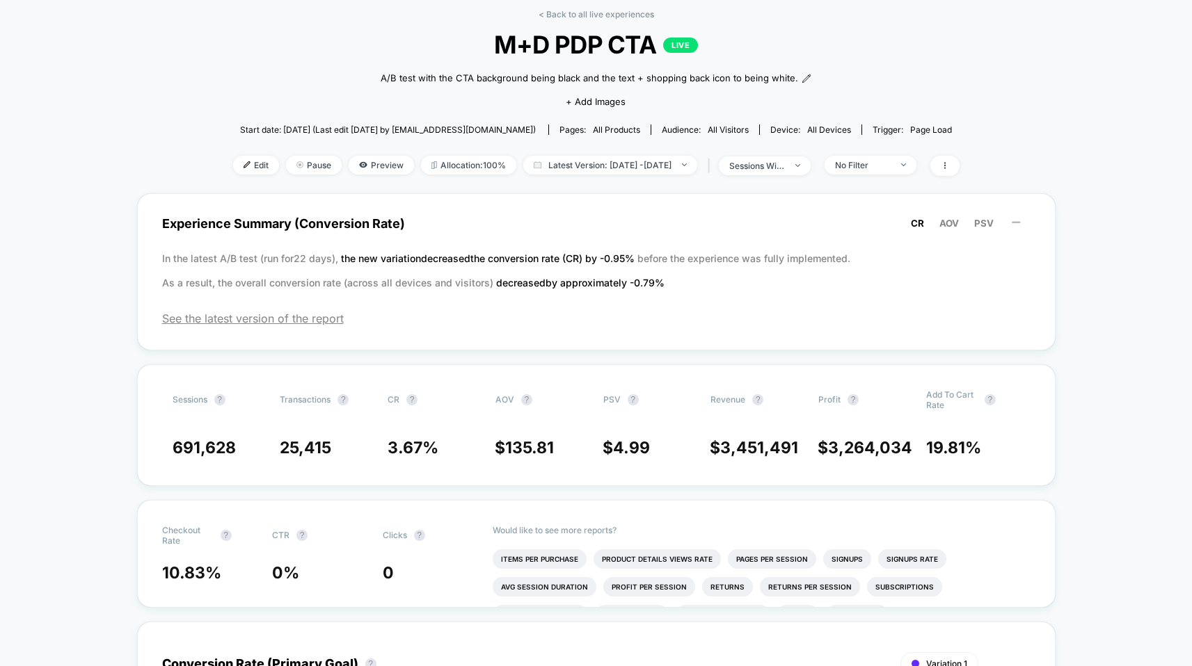
click at [612, 151] on div "< Back to all live experiences M+D PDP CTA LIVE A/B test with the CTA backgroun…" at bounding box center [596, 101] width 726 height 184
click at [607, 162] on span "Latest Version: Aug 12, 2025 - Sep 19, 2025" at bounding box center [610, 165] width 174 height 19
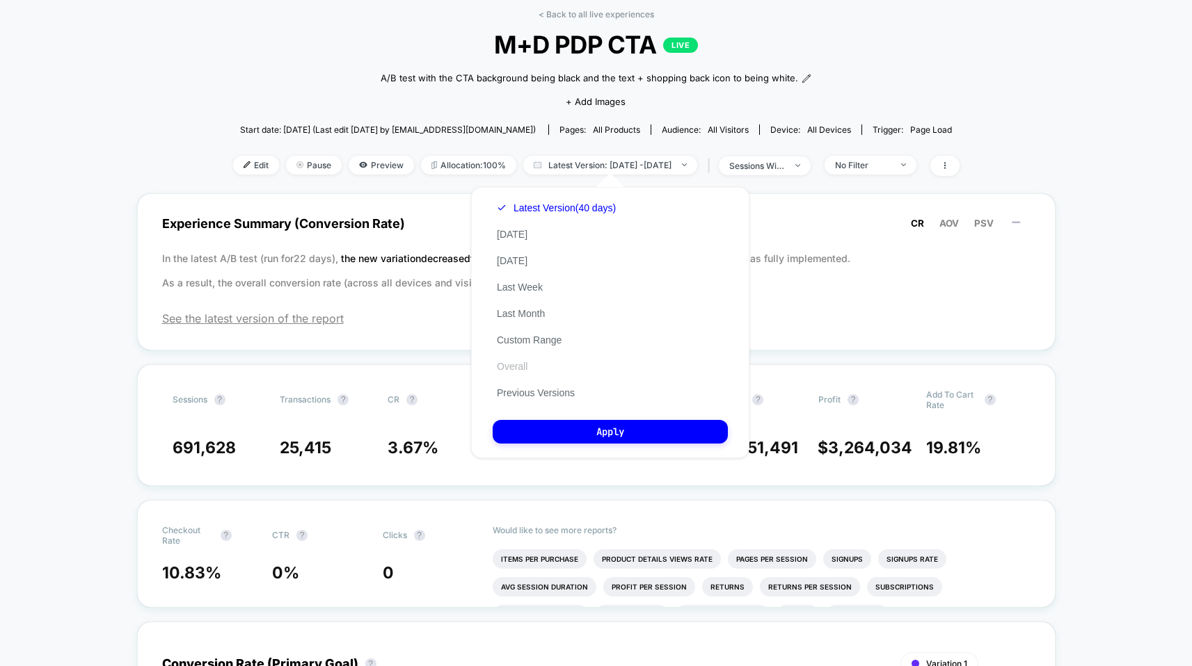
click at [521, 367] on button "Overall" at bounding box center [512, 366] width 39 height 13
click at [536, 434] on button "Apply" at bounding box center [610, 432] width 235 height 24
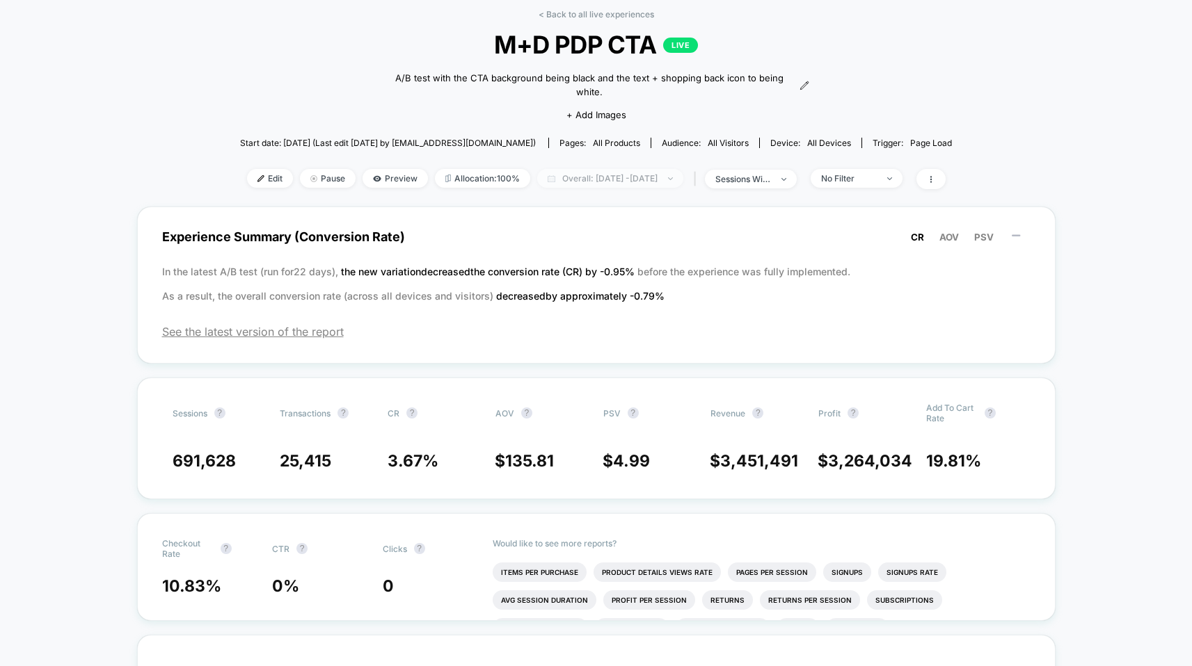
click at [569, 169] on span "Overall: Aug 11, 2025 - Sep 18, 2025" at bounding box center [610, 178] width 146 height 19
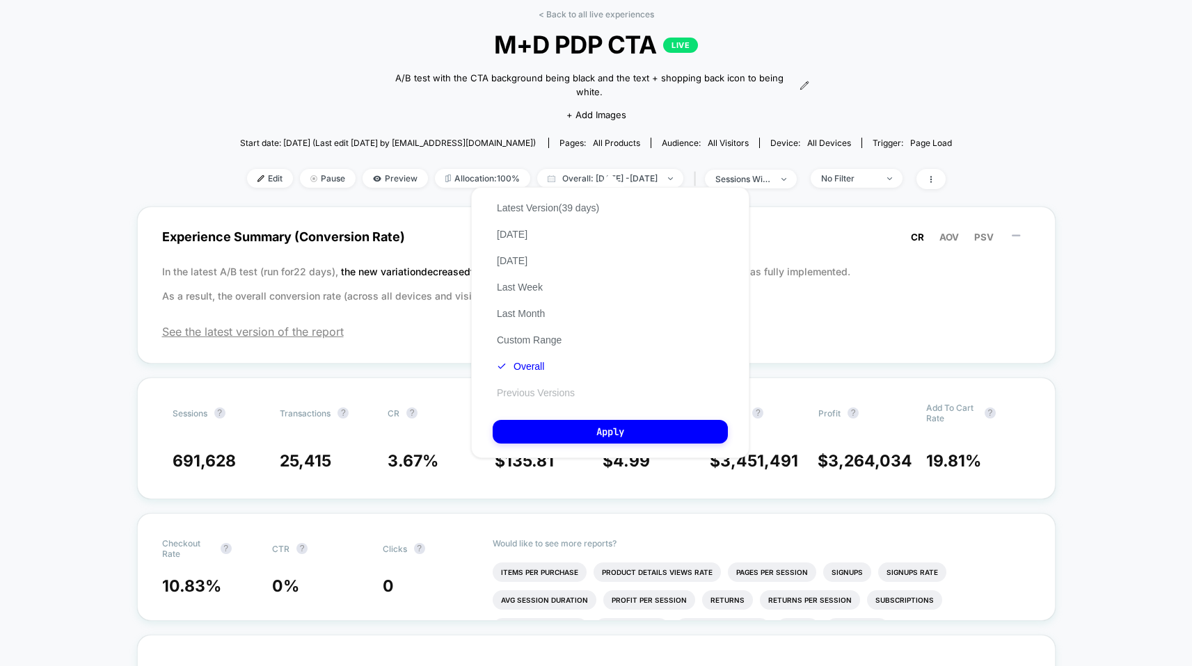
click at [511, 388] on button "Previous Versions" at bounding box center [536, 393] width 86 height 13
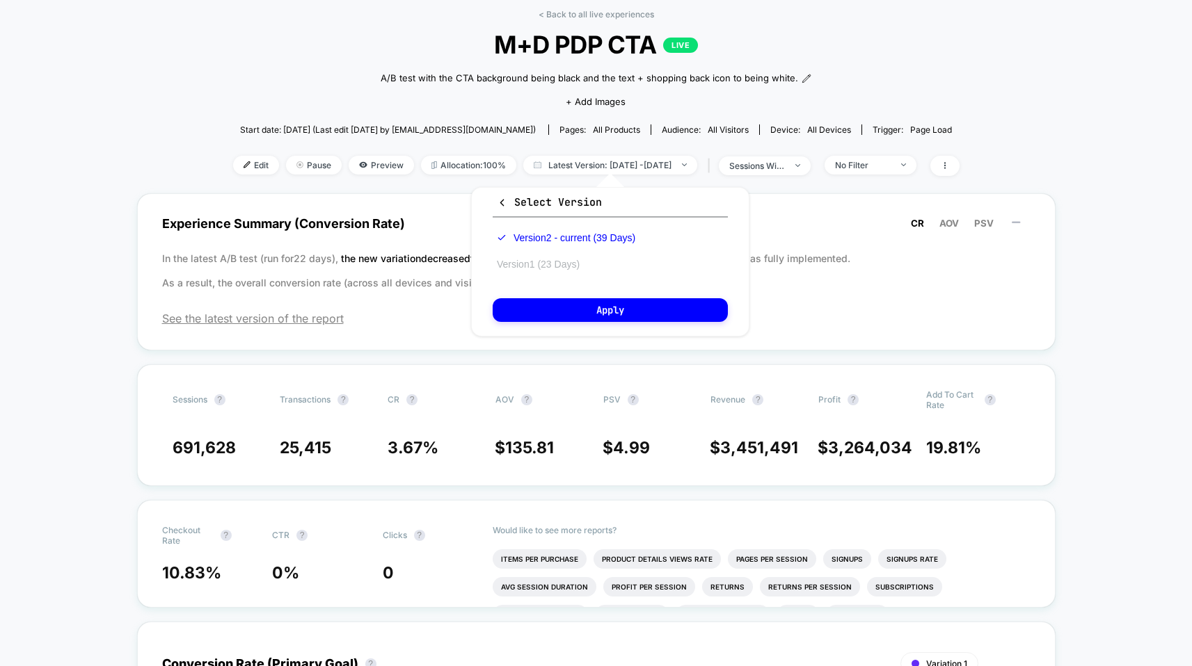
click at [520, 266] on button "Version 1 (23 Days)" at bounding box center [538, 264] width 91 height 13
click at [523, 301] on button "Apply" at bounding box center [610, 310] width 235 height 24
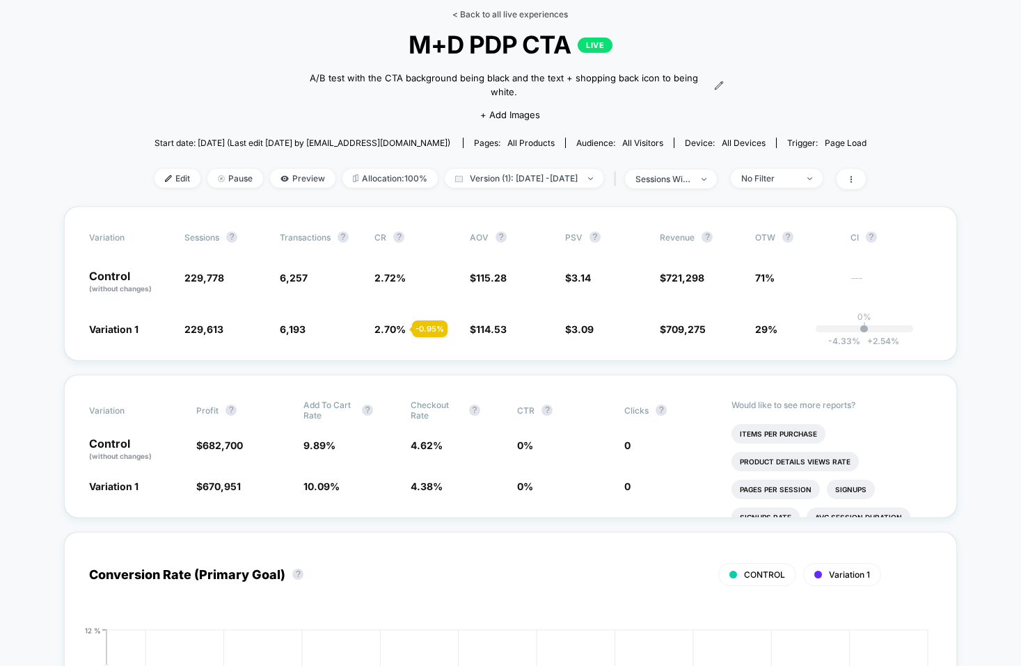
click at [527, 13] on link "< Back to all live experiences" at bounding box center [509, 14] width 115 height 10
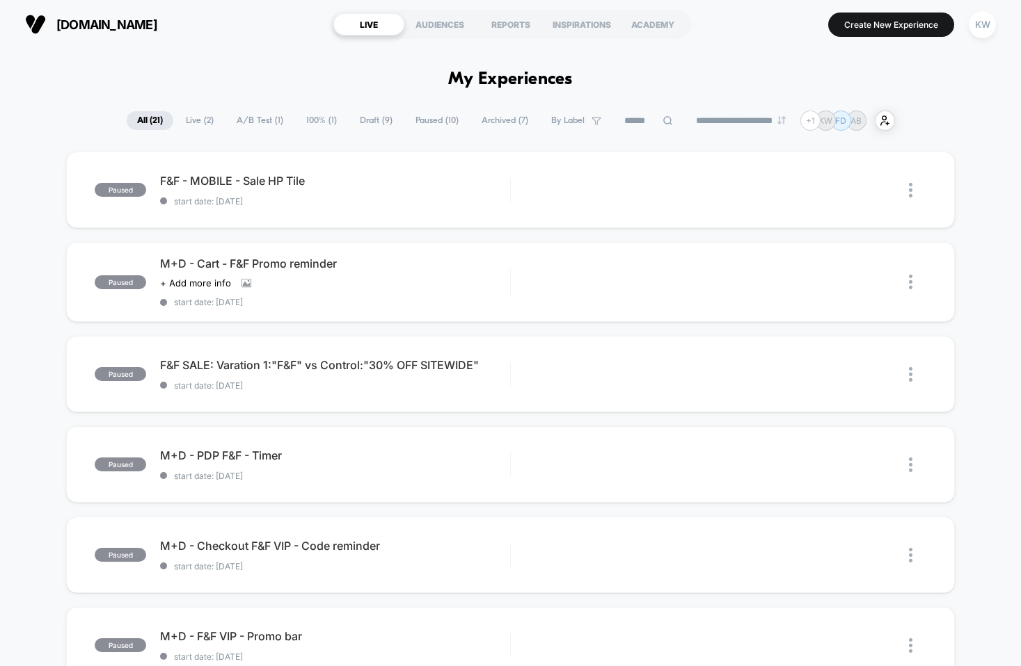
click at [189, 118] on span "Live ( 2 )" at bounding box center [199, 120] width 49 height 19
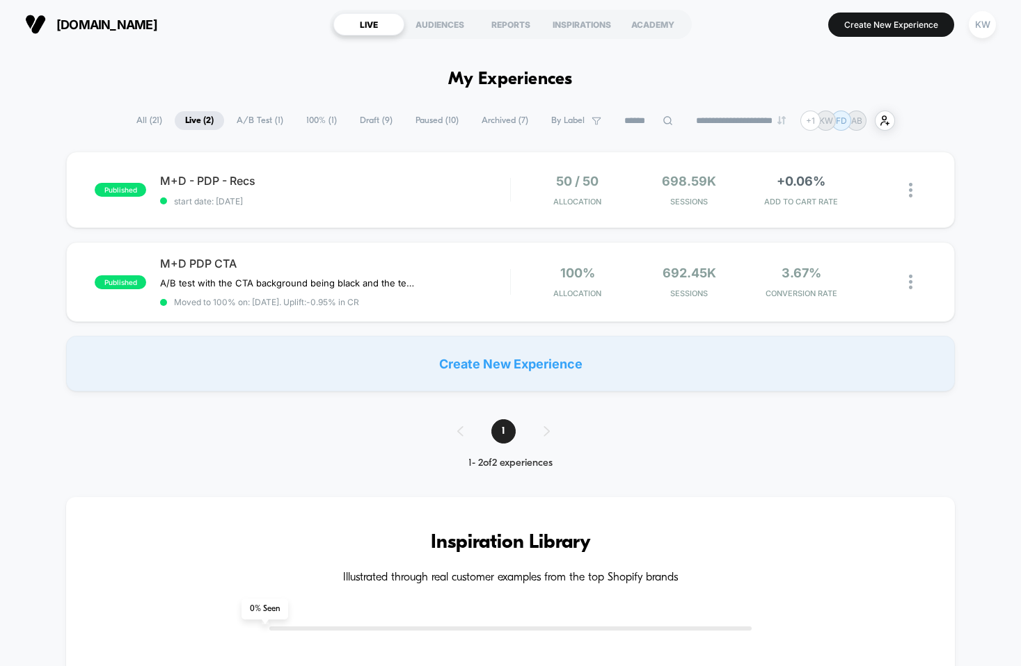
click at [126, 120] on span "All ( 21 )" at bounding box center [149, 120] width 47 height 19
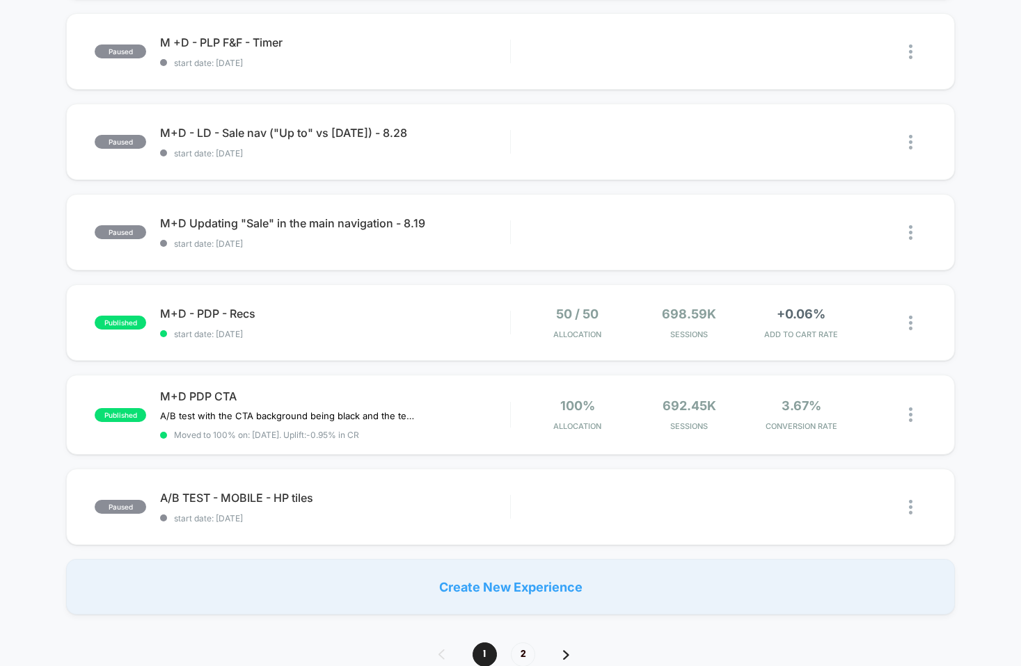
scroll to position [685, 0]
click at [521, 653] on span "2" at bounding box center [523, 655] width 24 height 24
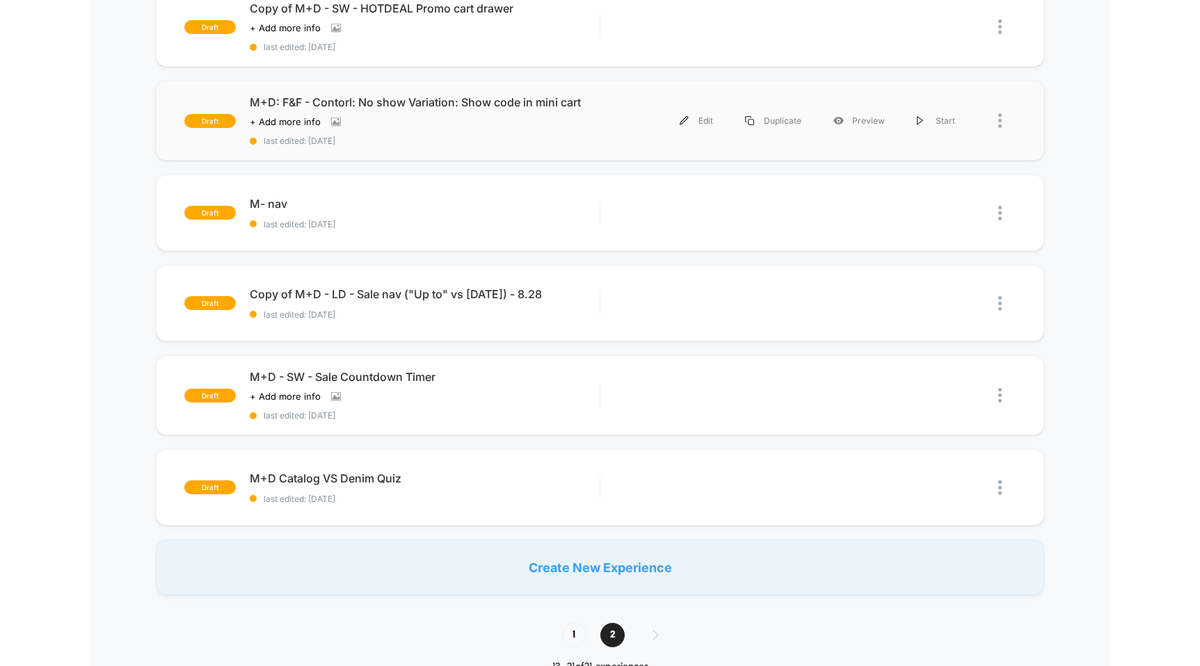
scroll to position [483, 0]
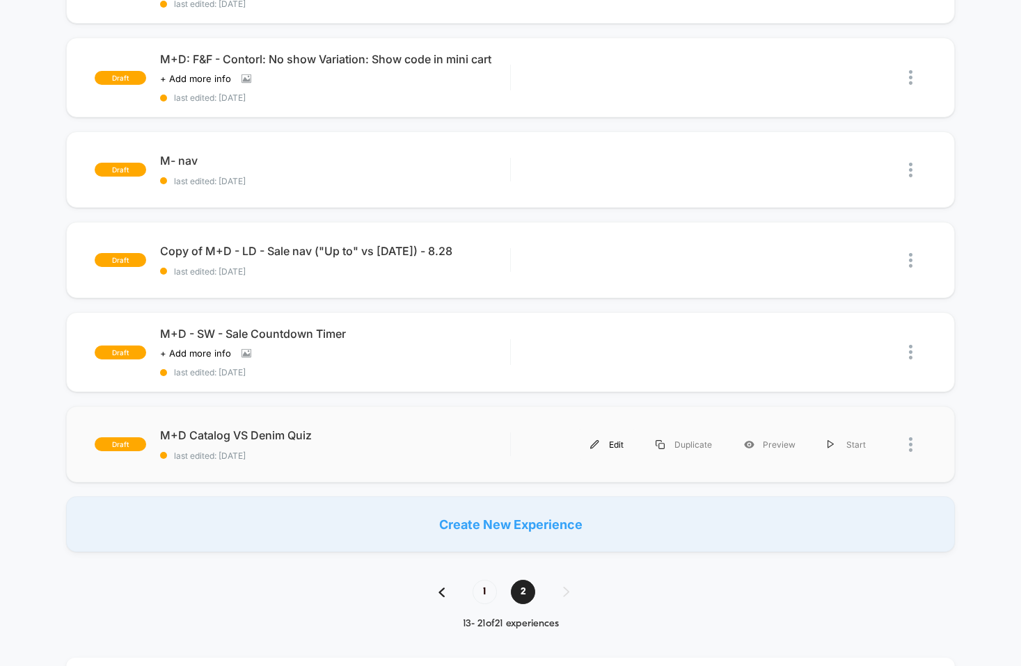
click at [609, 439] on div "Edit" at bounding box center [606, 444] width 65 height 31
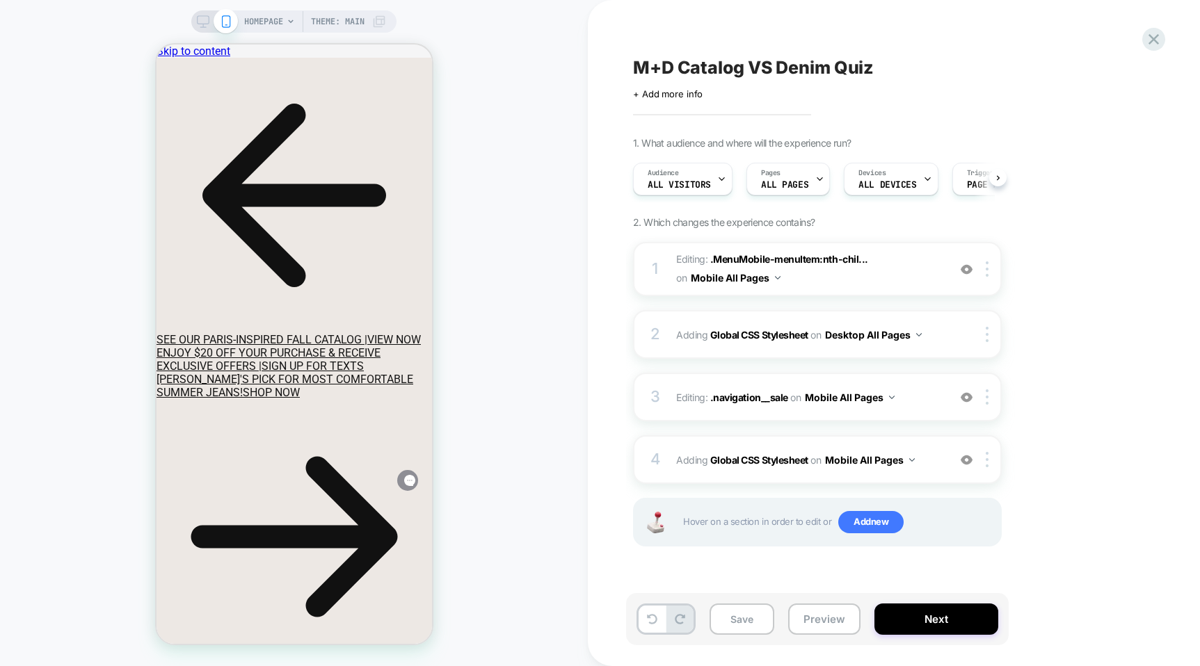
scroll to position [0, 1]
click at [202, 22] on icon at bounding box center [203, 21] width 13 height 13
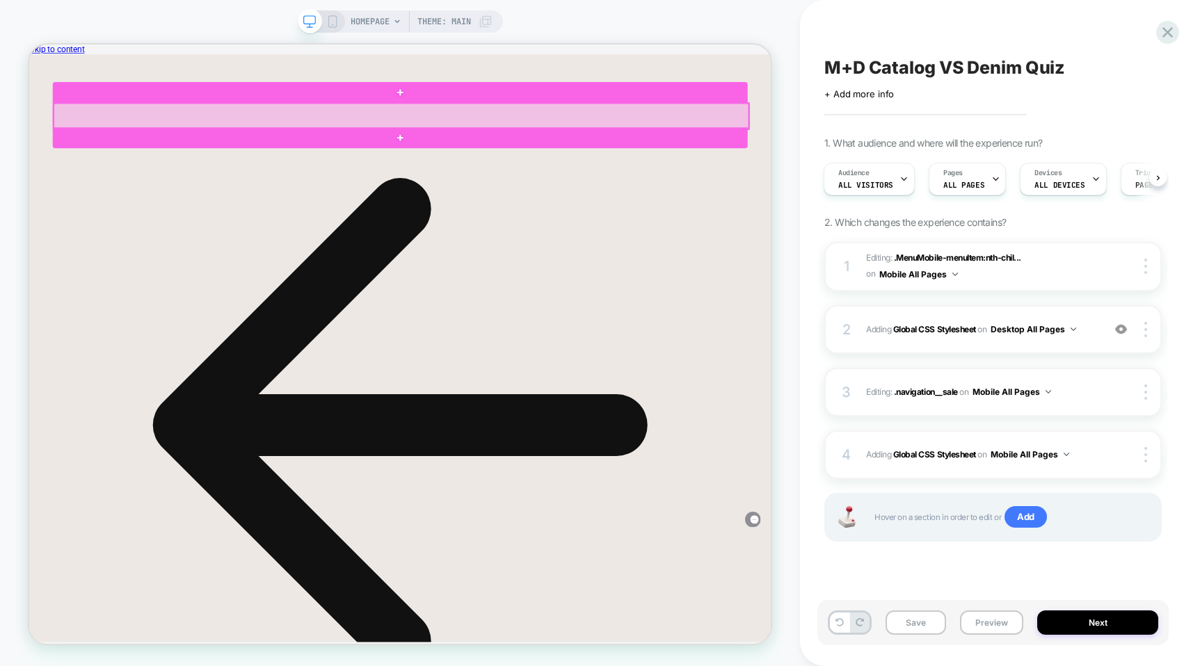
click at [766, 138] on div at bounding box center [525, 140] width 927 height 34
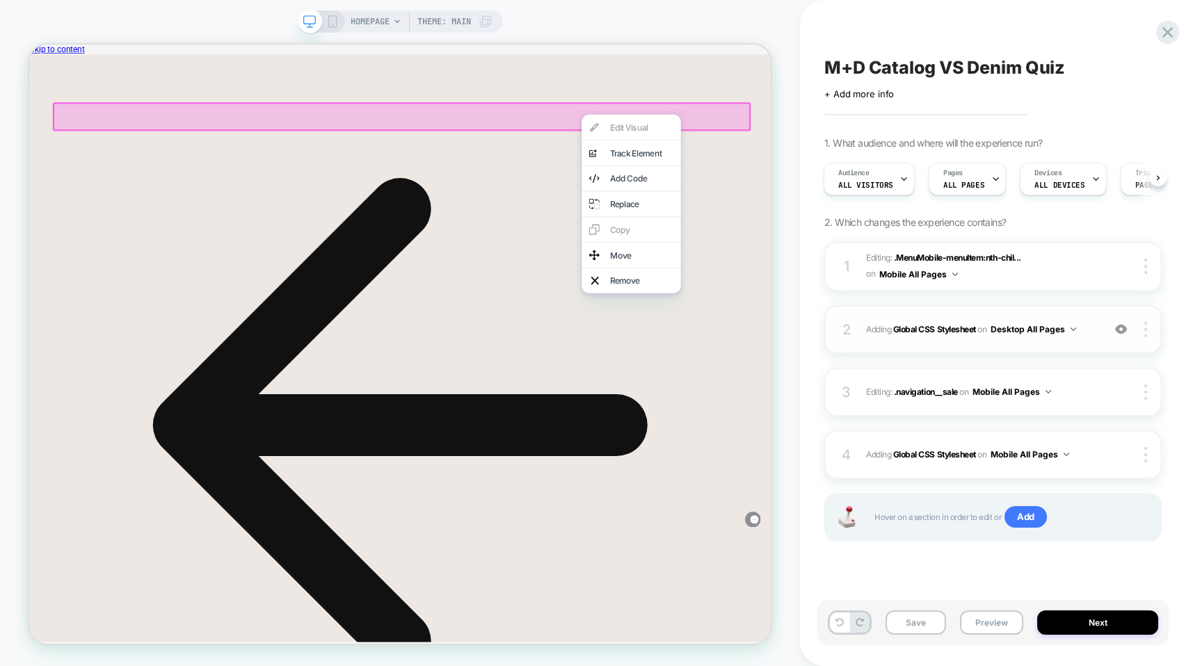
click at [1082, 337] on span "Adding Global CSS Stylesheet on Desktop All Pages" at bounding box center [981, 329] width 230 height 17
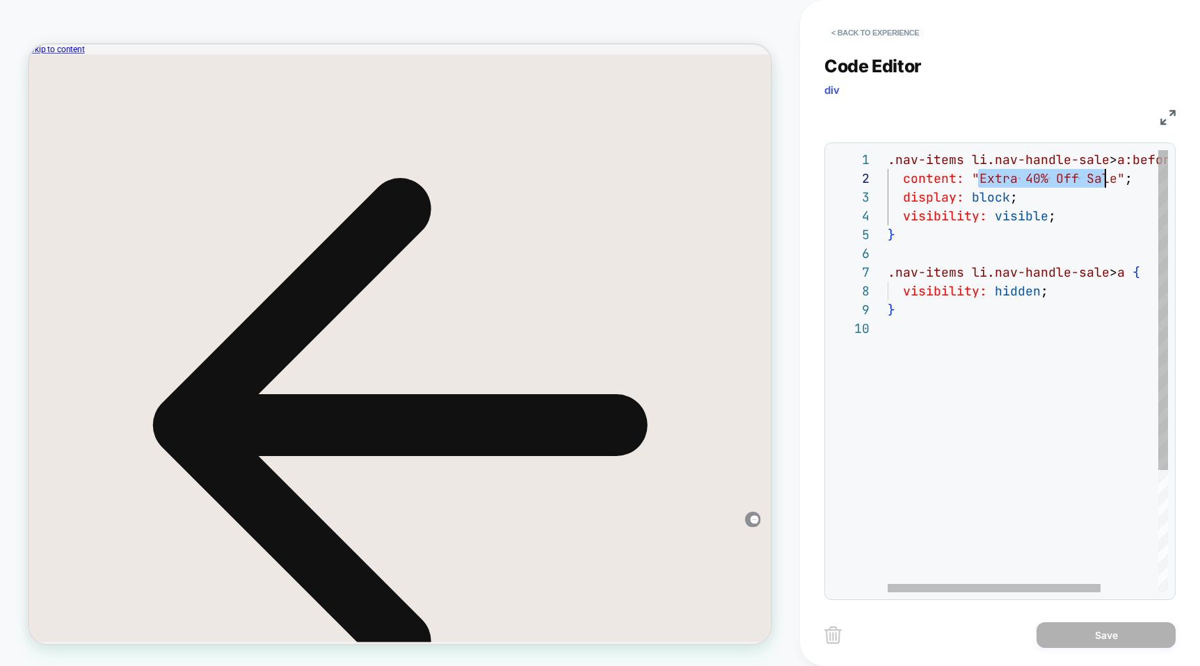
scroll to position [19, 225]
drag, startPoint x: 980, startPoint y: 179, endPoint x: 1109, endPoint y: 182, distance: 129.4
click at [1109, 182] on div ".nav-items li.nav-handle-sale > a:before { content: "Extra 40% Off Sale" ; disp…" at bounding box center [1065, 456] width 355 height 612
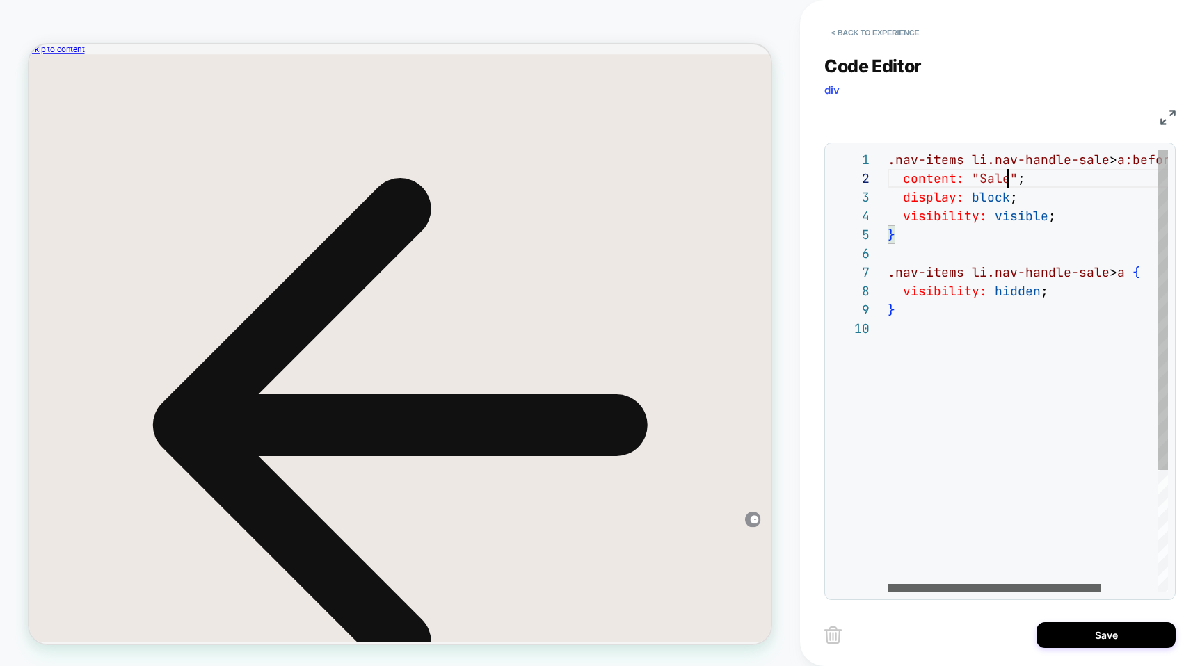
click at [916, 584] on div at bounding box center [994, 588] width 213 height 8
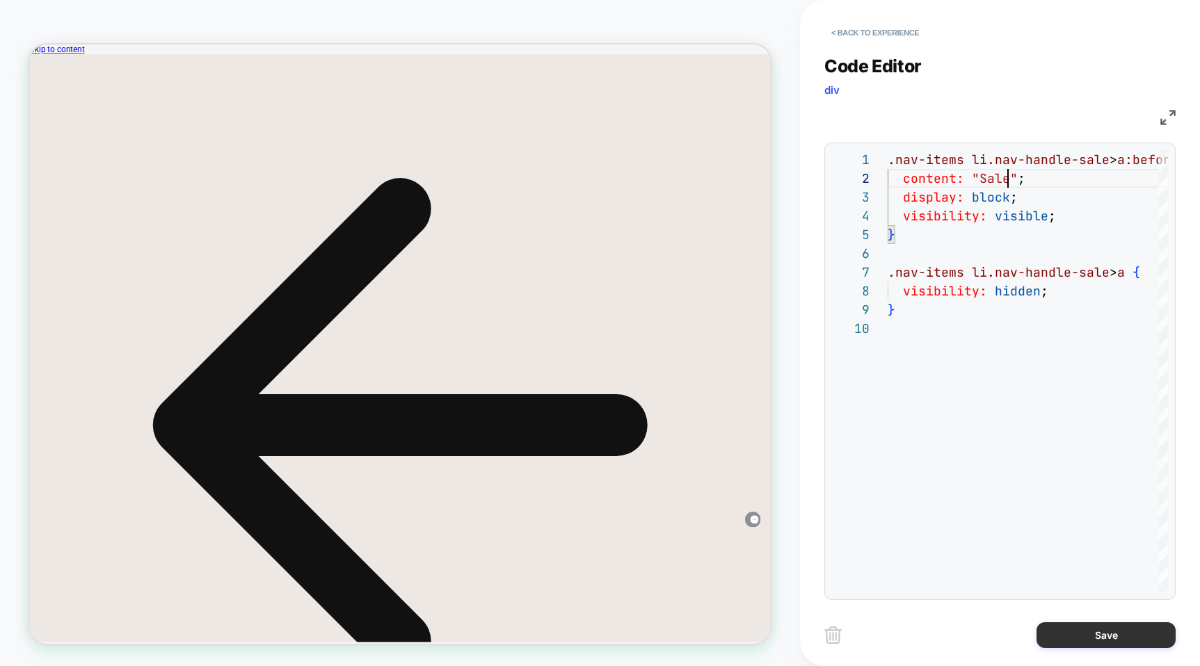
type textarea "**********"
click at [1053, 635] on button "Save" at bounding box center [1106, 636] width 139 height 26
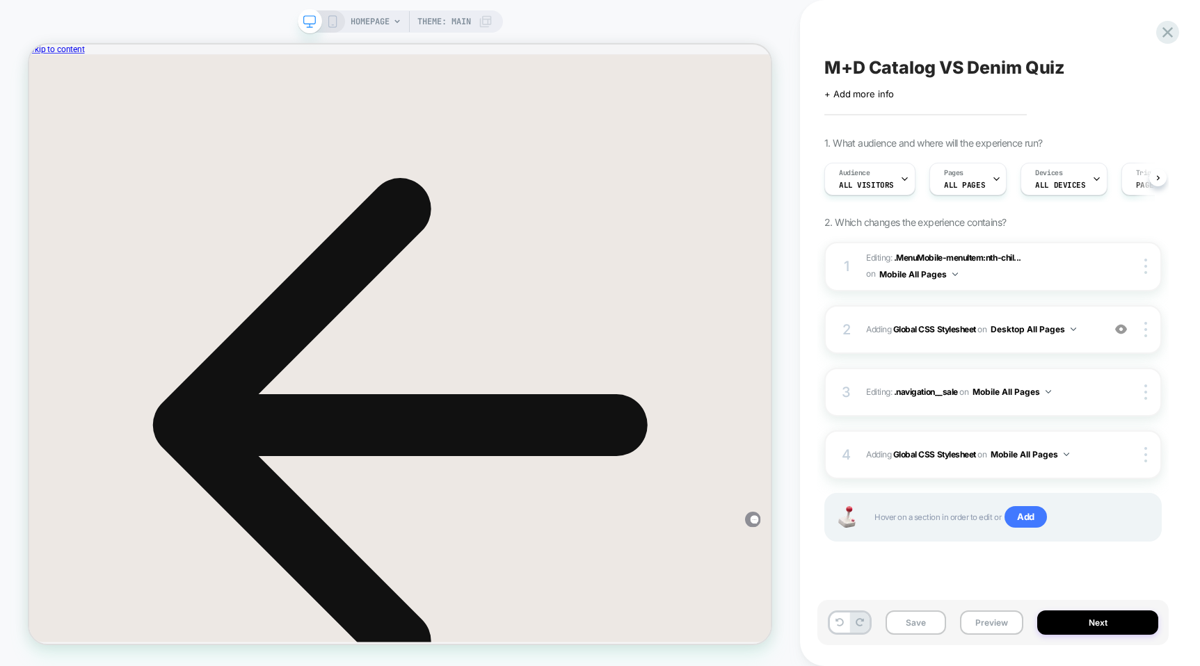
scroll to position [0, 1]
click at [1077, 394] on span "Editing : .navigation__sale .navigation__sale on Mobile All Pages" at bounding box center [981, 391] width 230 height 17
click at [1059, 269] on span "Editing : .MenuMobile-menuItem:nth-chil... .MenuMobile-menuItem:nth-child(33) o…" at bounding box center [981, 266] width 230 height 33
click at [329, 20] on icon at bounding box center [332, 21] width 13 height 13
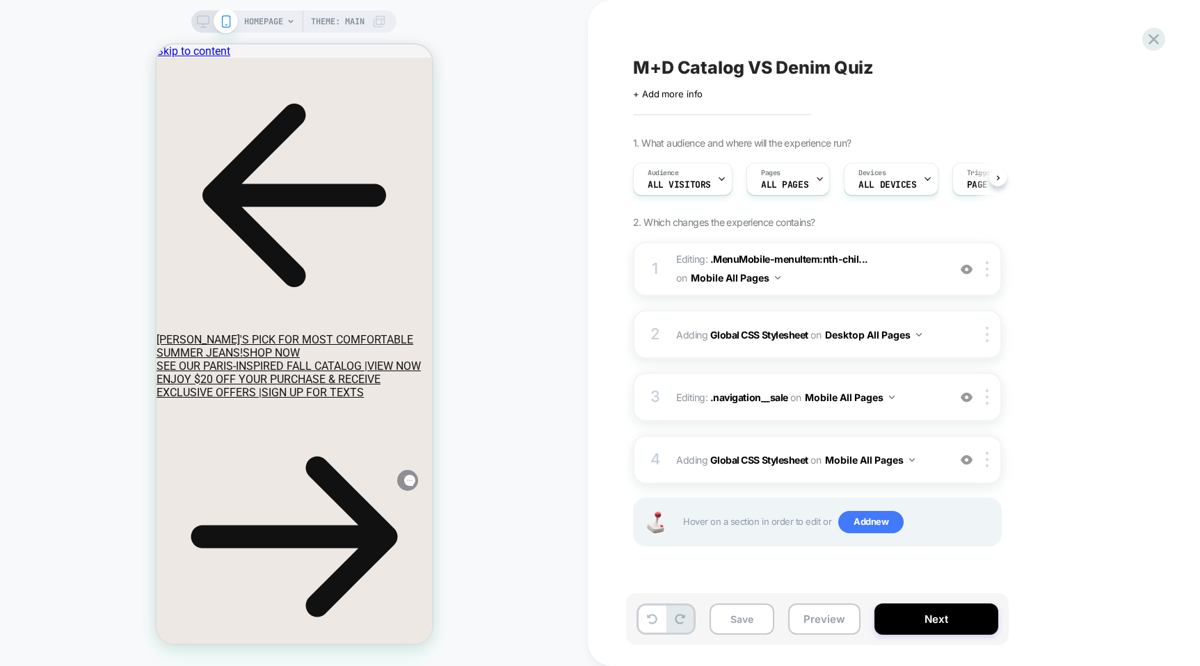
scroll to position [0, 1]
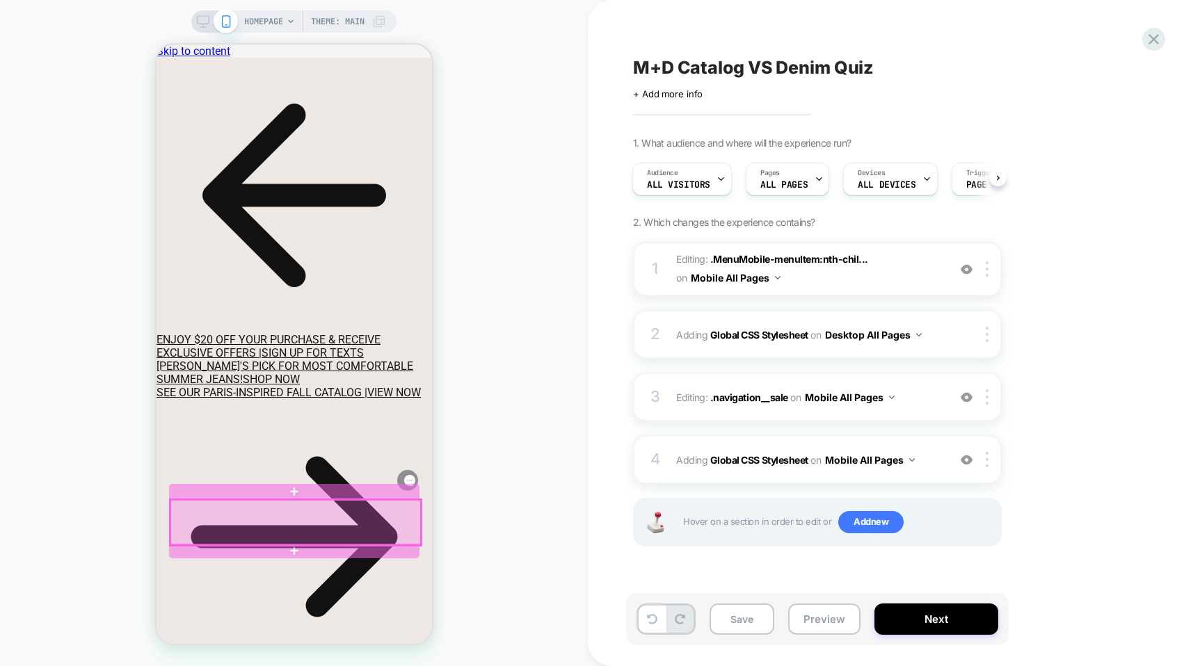
click at [403, 520] on div at bounding box center [295, 522] width 250 height 45
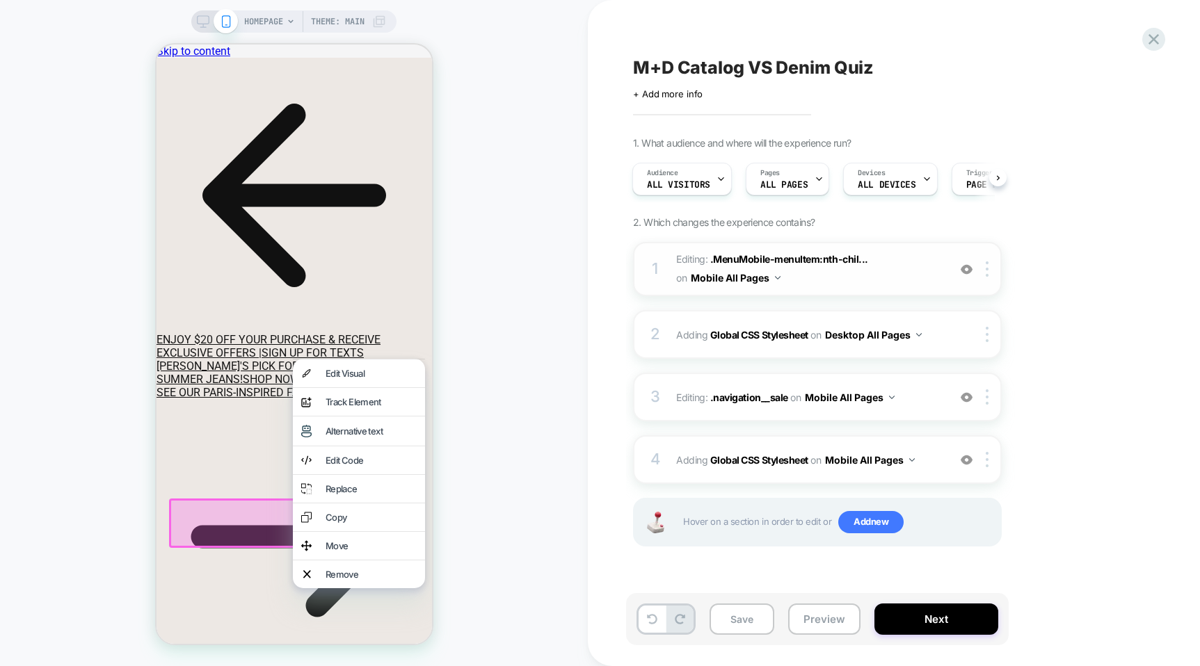
click at [923, 277] on span "Editing : .MenuMobile-menuItem:nth-chil... .MenuMobile-menuItem:nth-child(33) o…" at bounding box center [808, 269] width 265 height 38
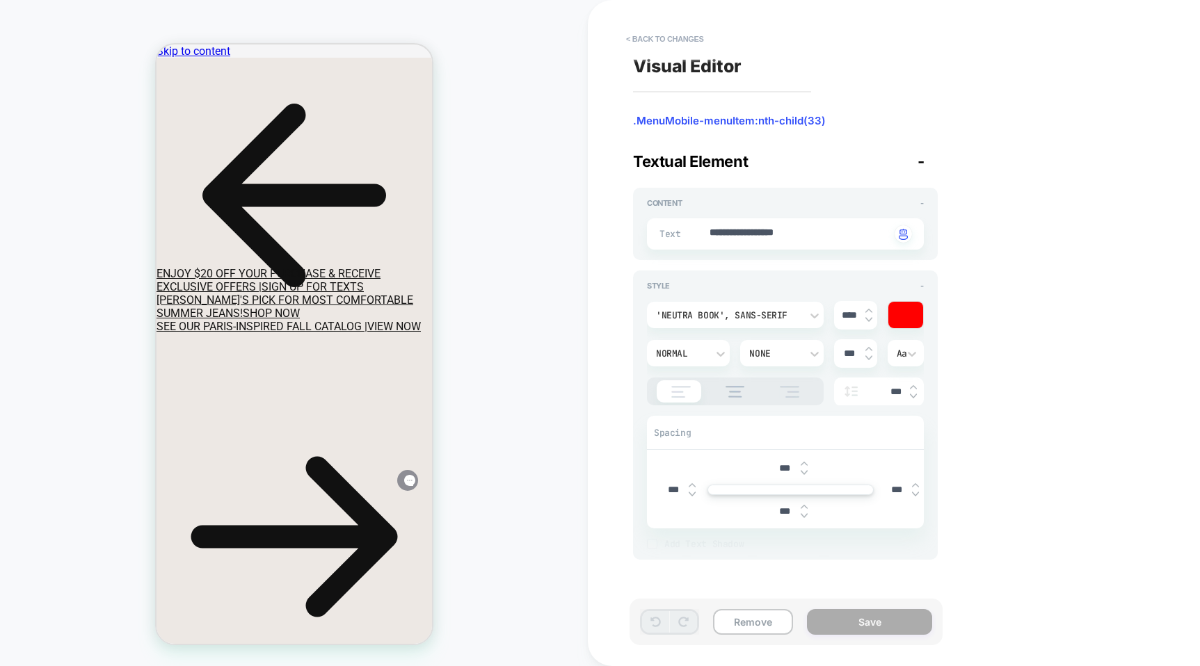
scroll to position [0, 0]
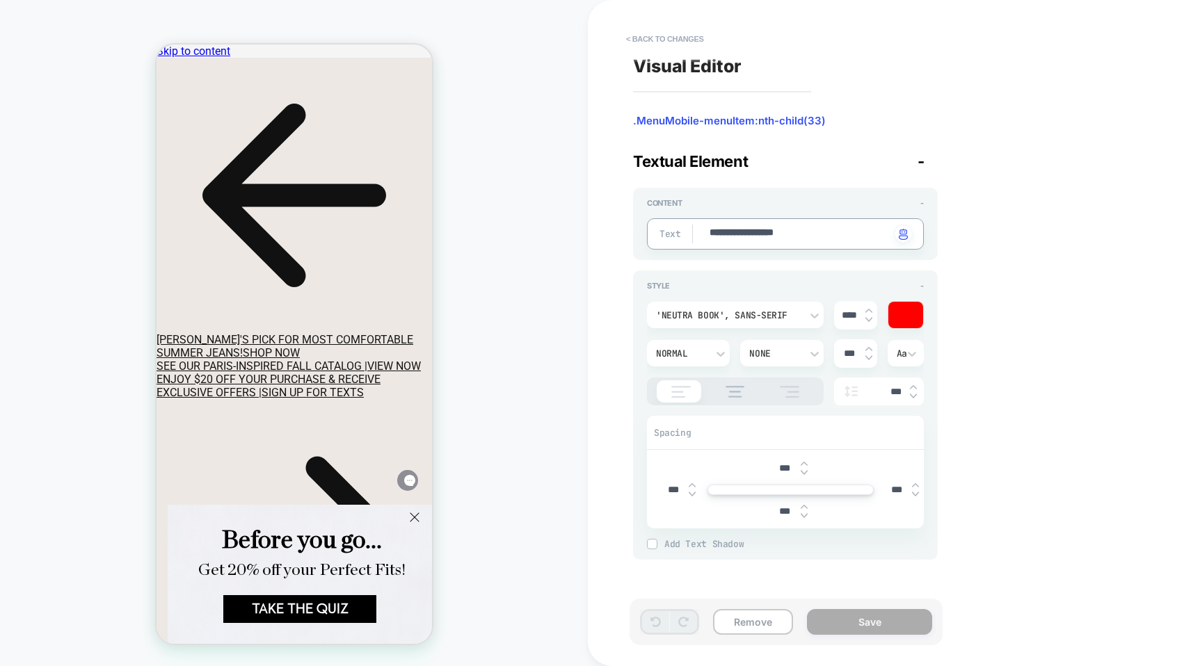
click at [799, 235] on textarea "**********" at bounding box center [799, 234] width 182 height 16
type textarea "*"
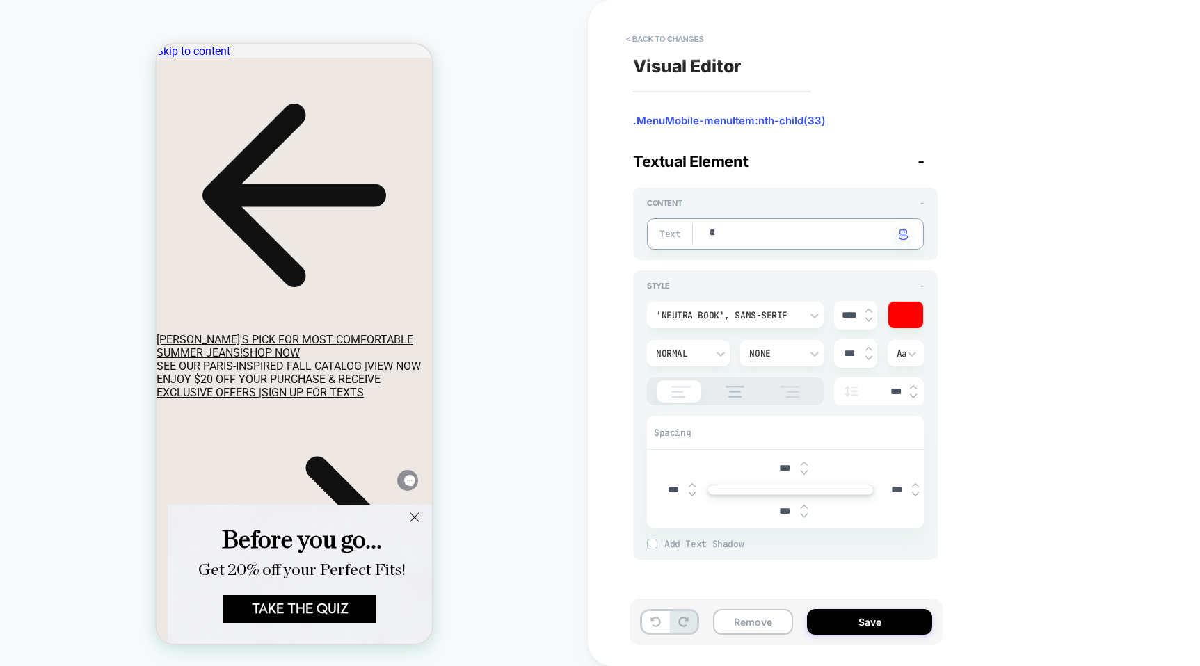
type textarea "**"
type textarea "*"
type textarea "***"
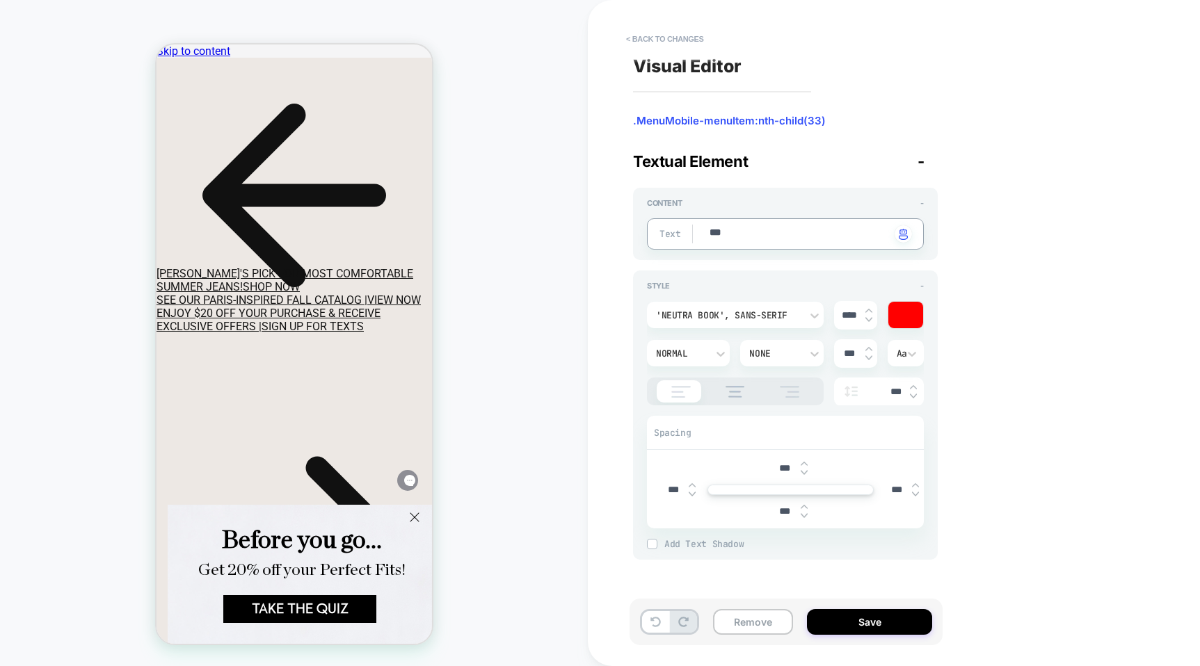
type textarea "*"
type textarea "****"
type textarea "*"
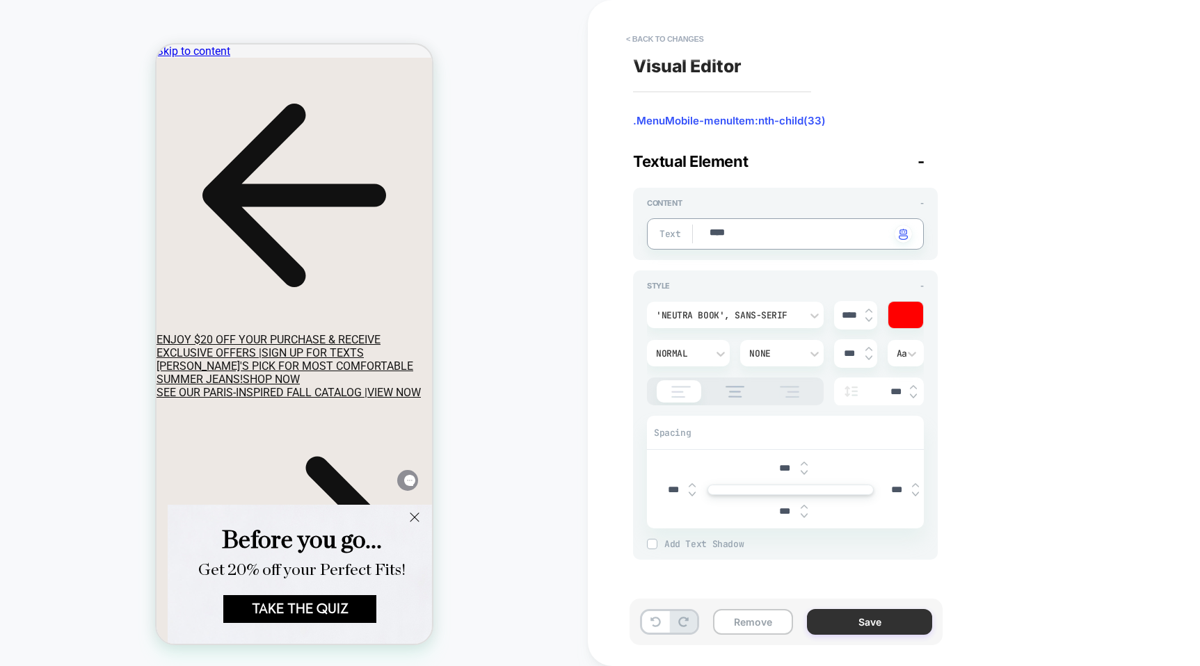
type textarea "****"
click at [847, 612] on button "Save" at bounding box center [869, 622] width 125 height 26
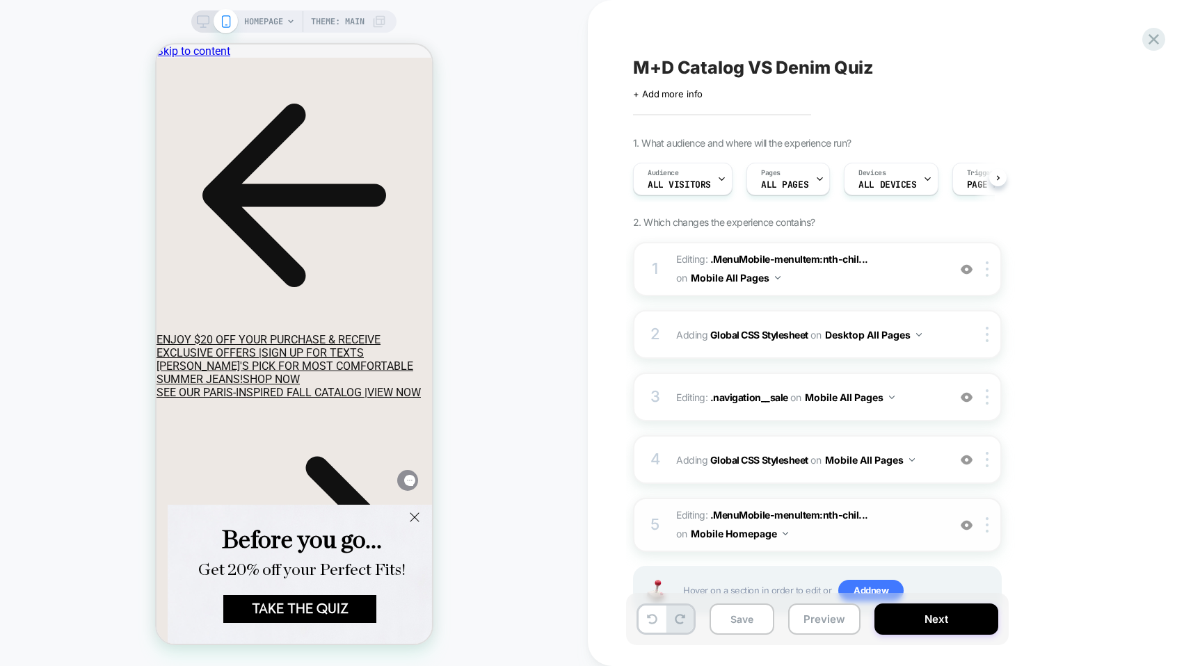
scroll to position [0, 1]
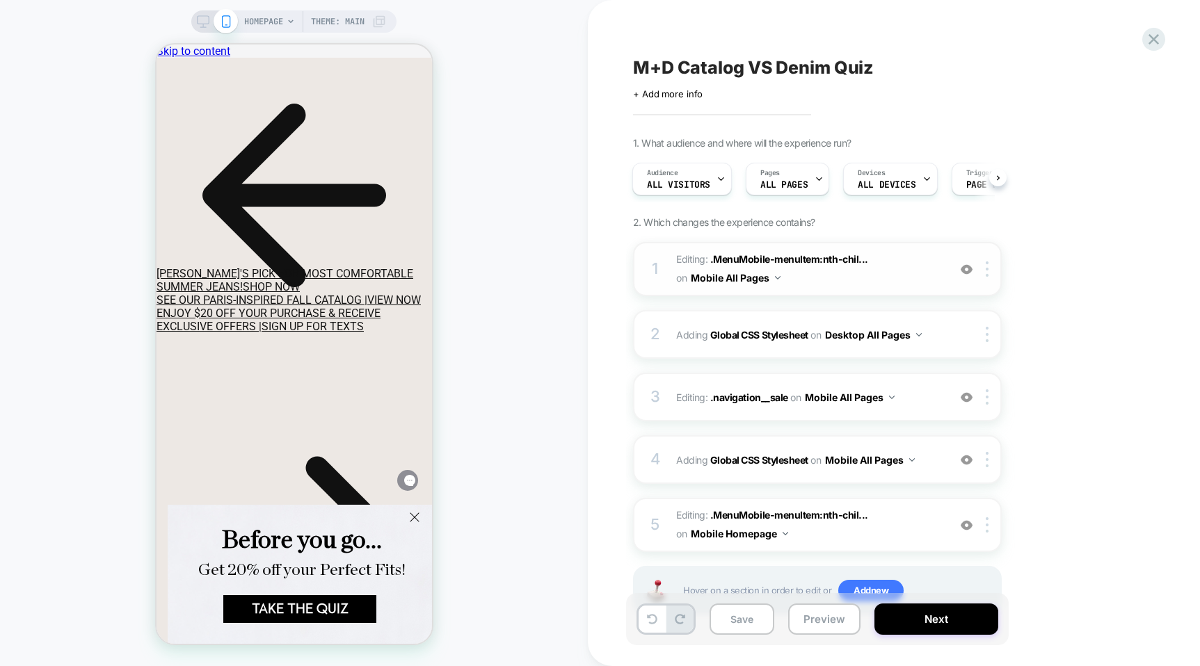
click at [881, 275] on span "Editing : .MenuMobile-menuItem:nth-chil... .MenuMobile-menuItem:nth-child(33) o…" at bounding box center [808, 269] width 265 height 38
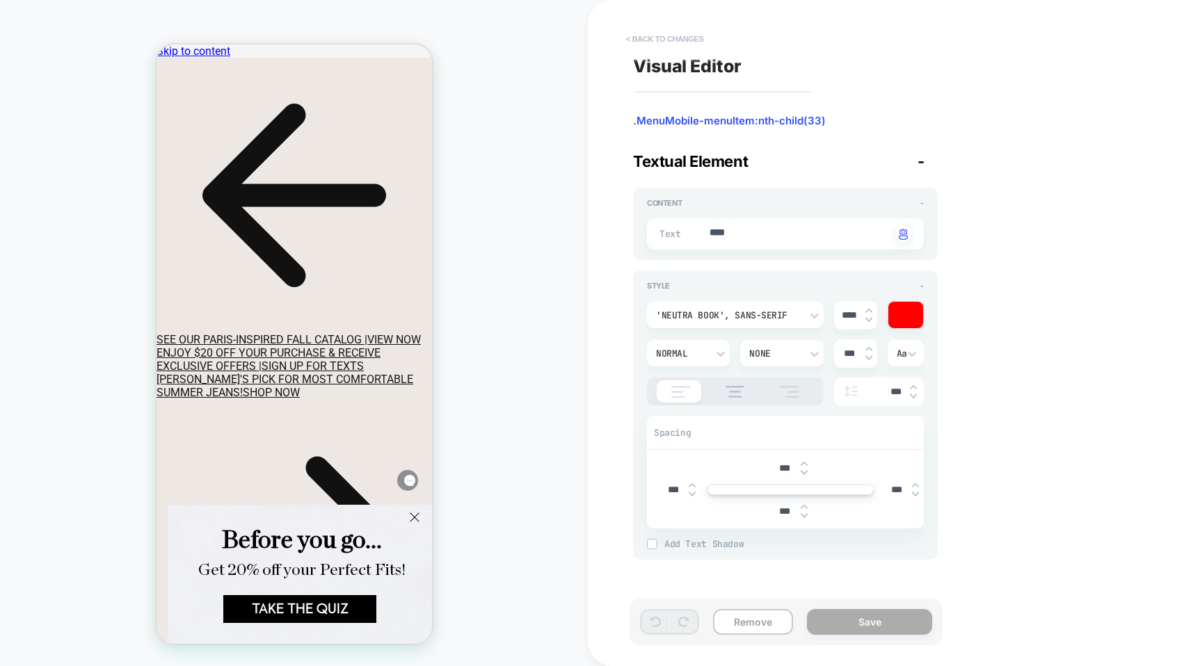
click at [648, 38] on button "< Back to changes" at bounding box center [665, 39] width 92 height 22
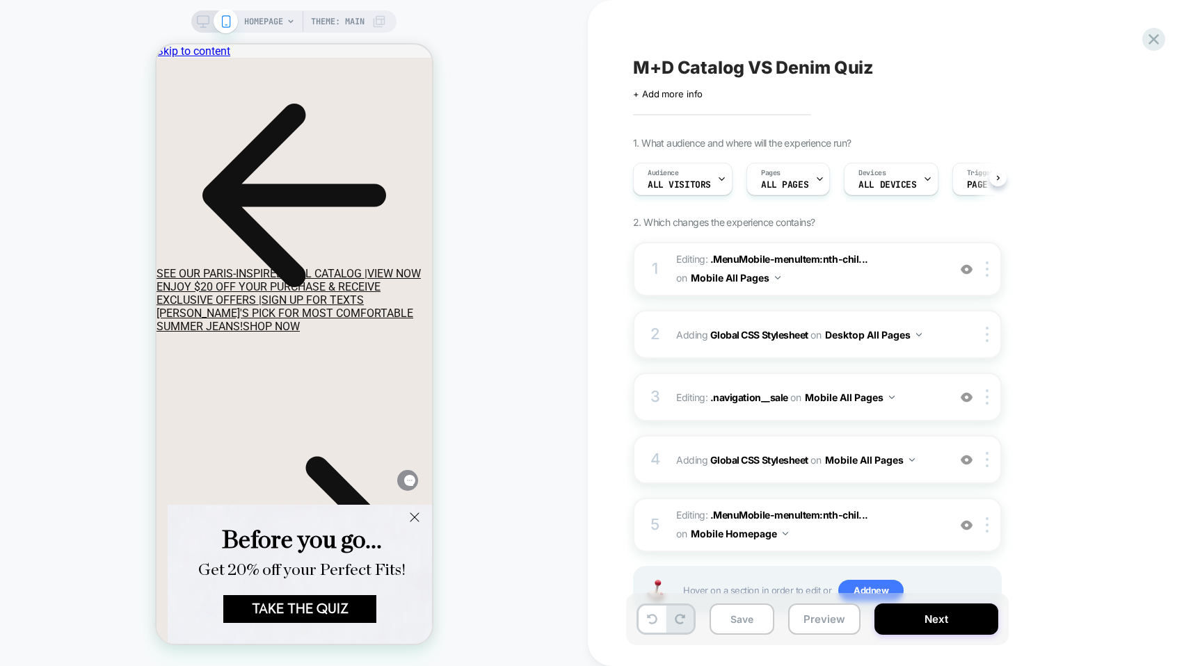
scroll to position [0, 1]
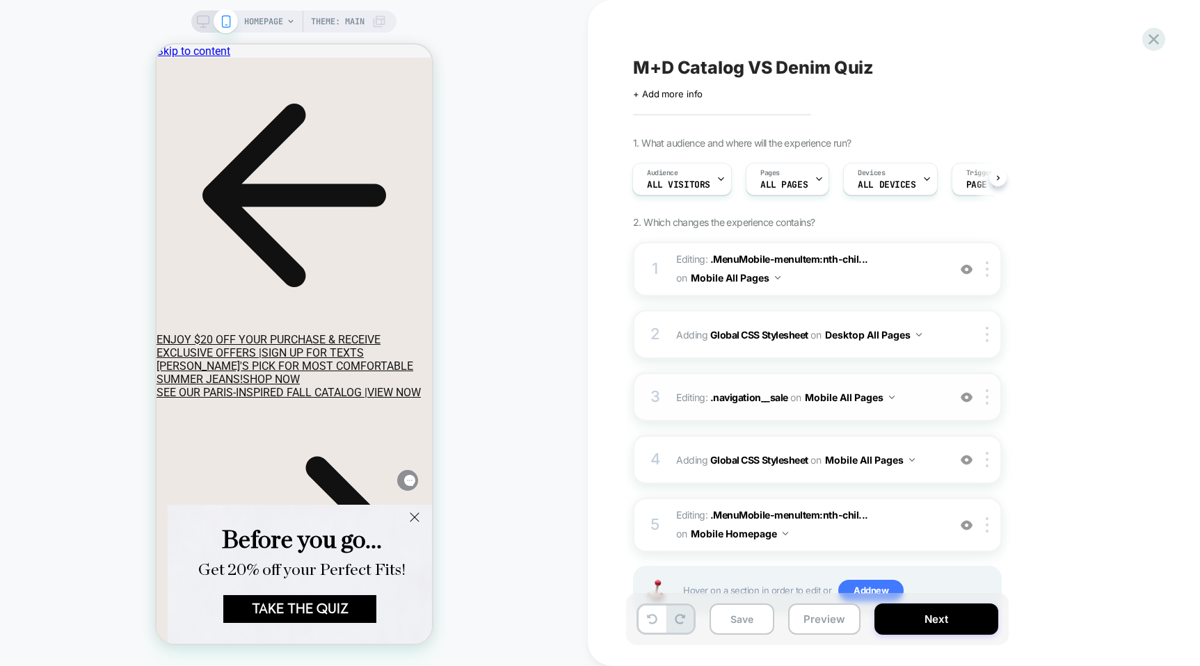
click at [925, 411] on div "3 Editing : .navigation__sale .navigation__sale on Mobile All Pages Add Before …" at bounding box center [817, 397] width 369 height 49
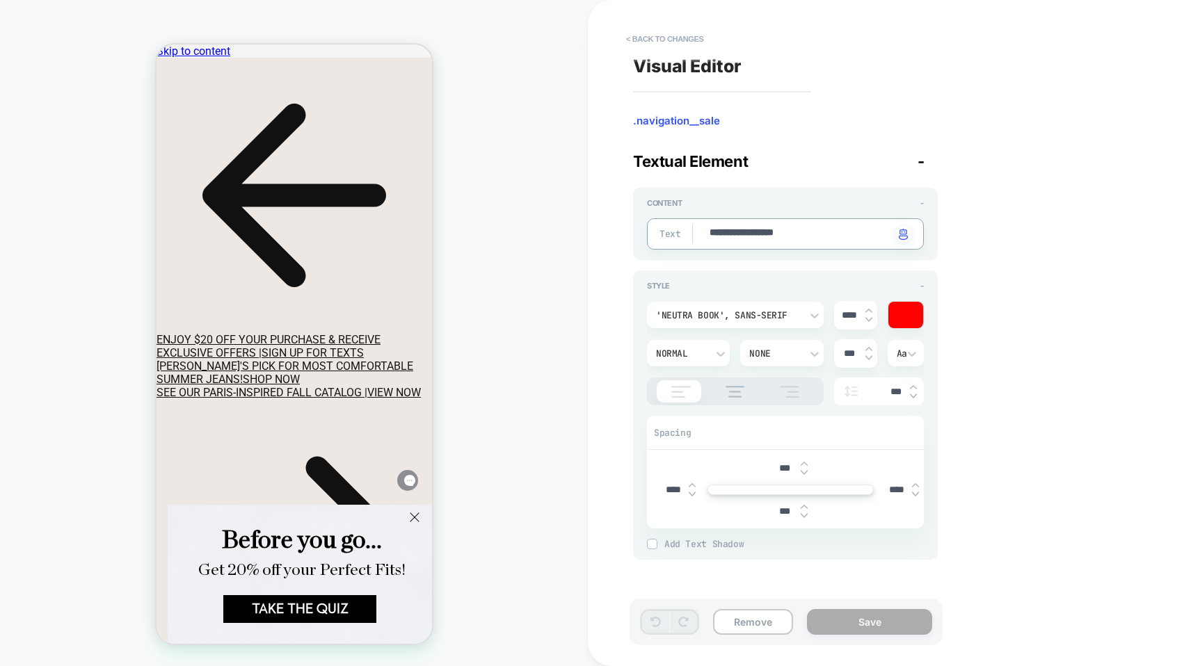
click at [840, 235] on textarea "**********" at bounding box center [799, 234] width 182 height 16
type textarea "*"
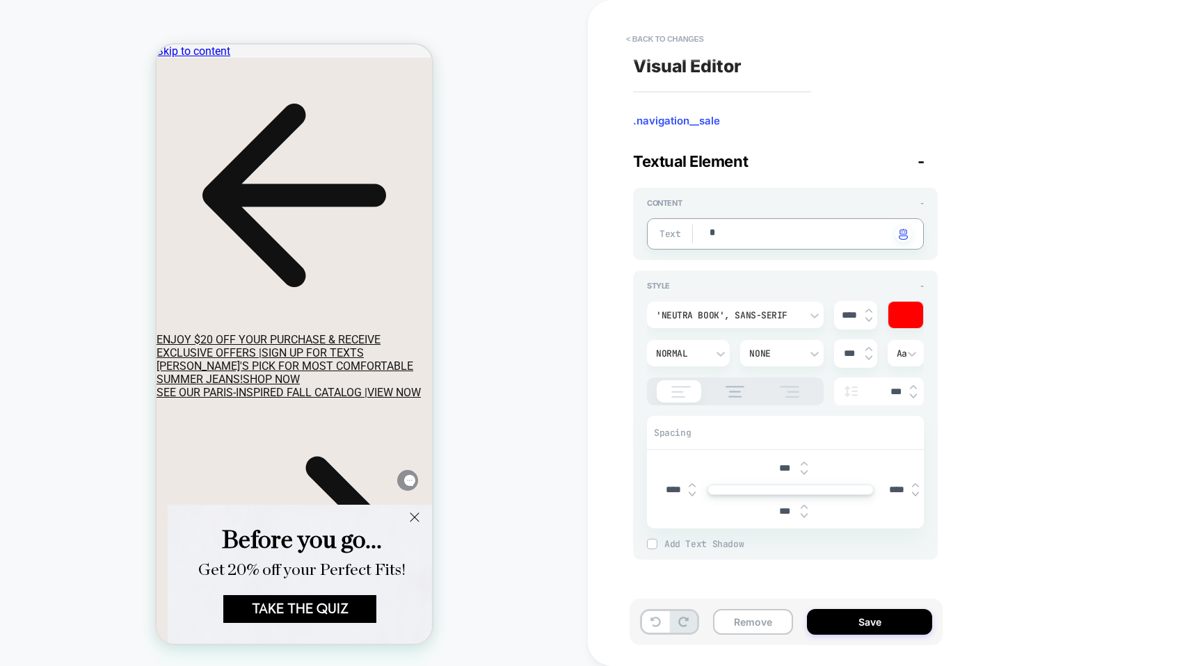
type textarea "**"
type textarea "*"
type textarea "***"
type textarea "*"
type textarea "****"
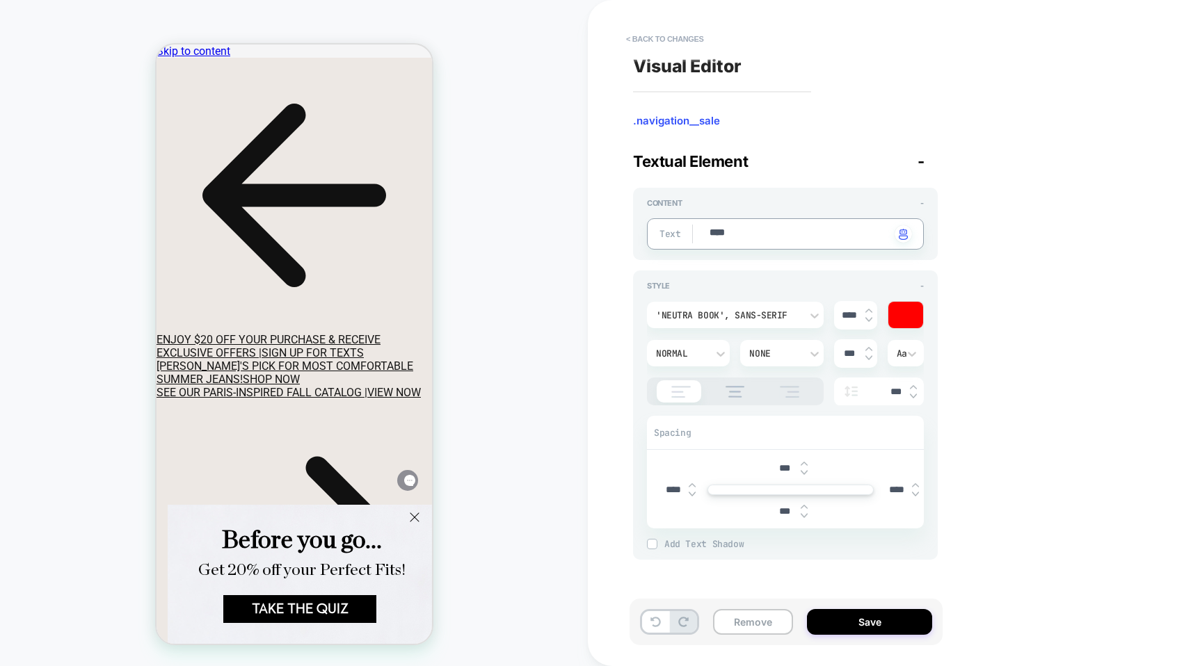
type textarea "*"
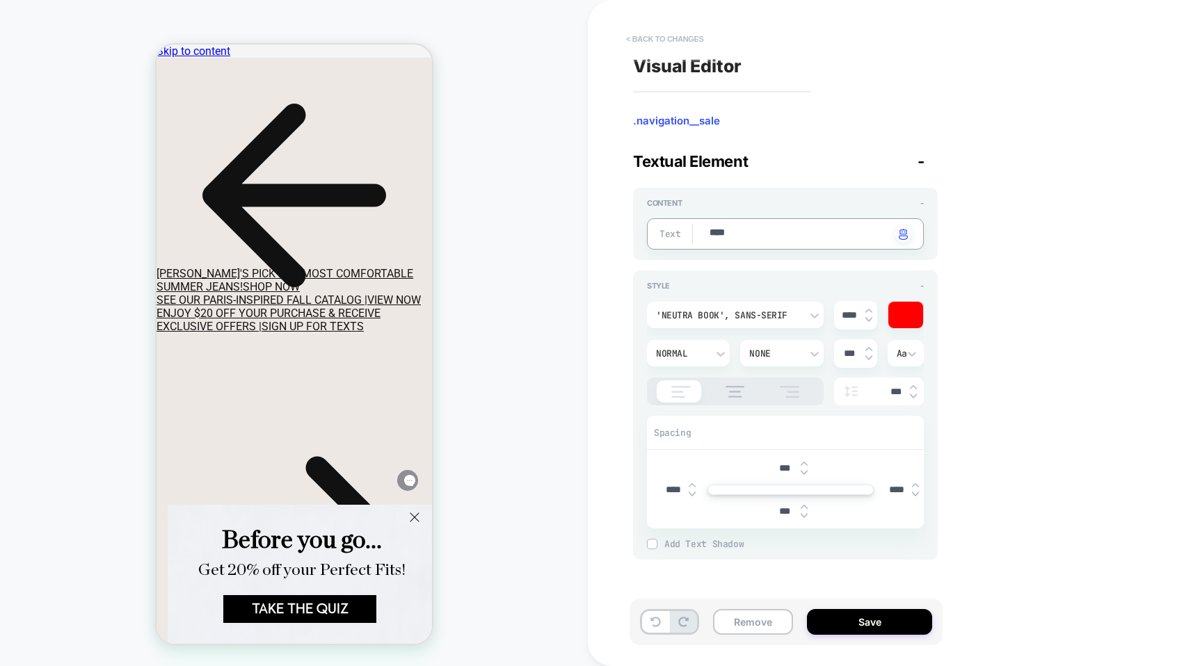
type textarea "****"
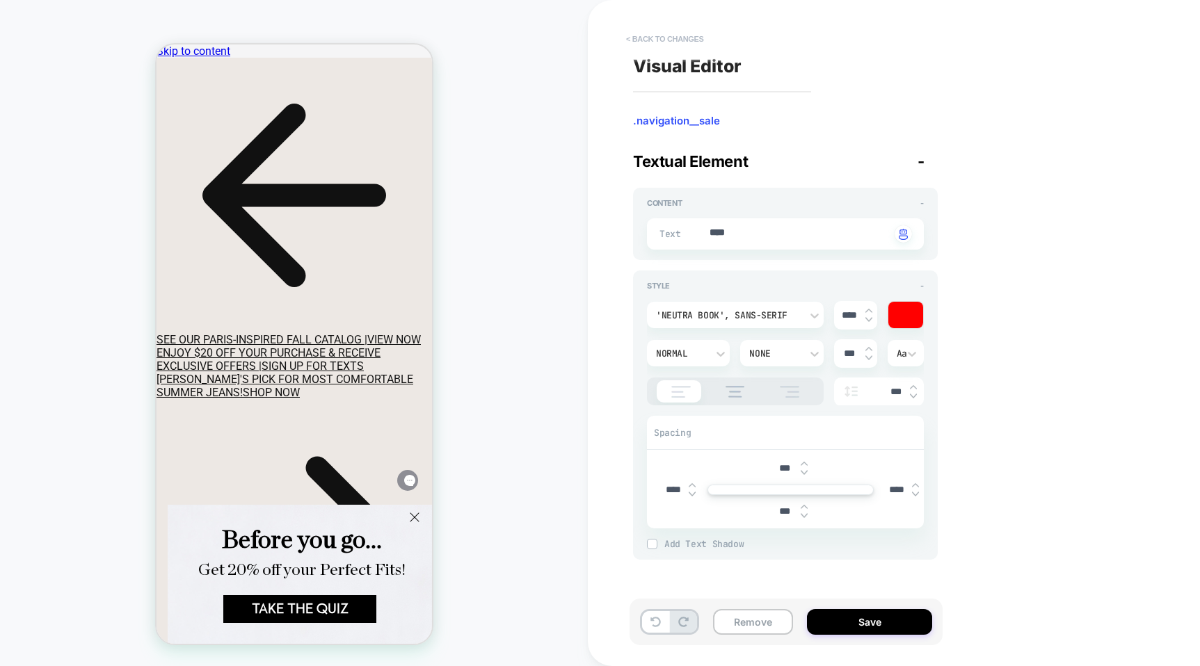
click at [677, 40] on button "< Back to changes" at bounding box center [665, 39] width 92 height 22
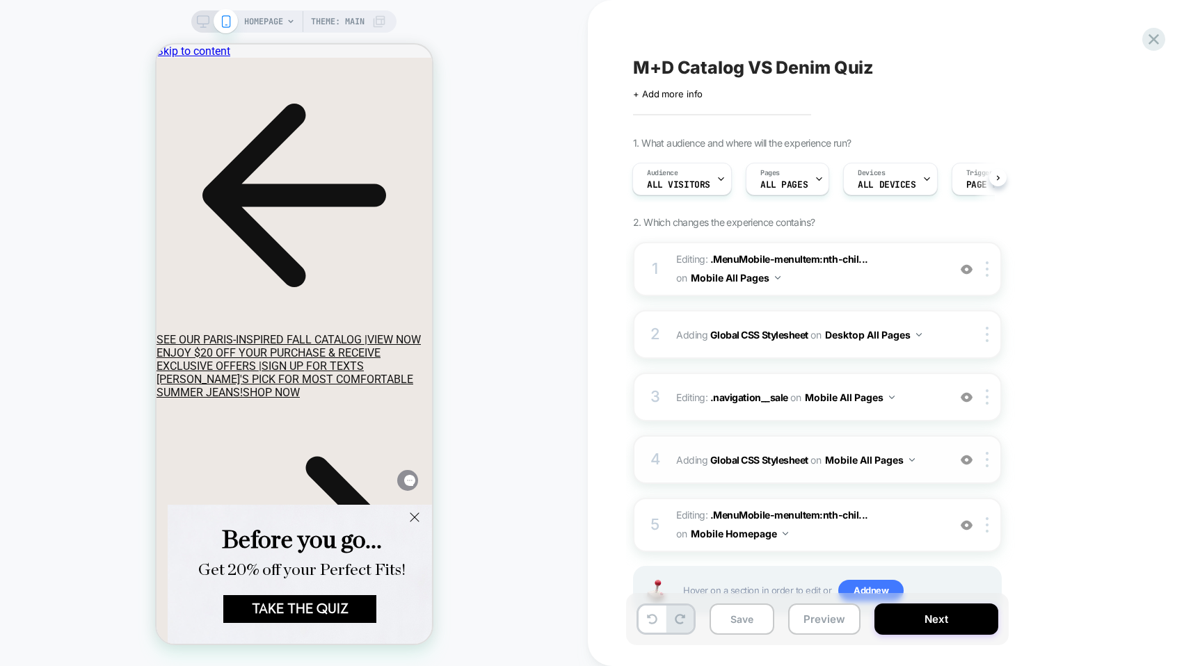
click at [932, 461] on span "Adding Global CSS Stylesheet on Mobile All Pages" at bounding box center [808, 460] width 265 height 20
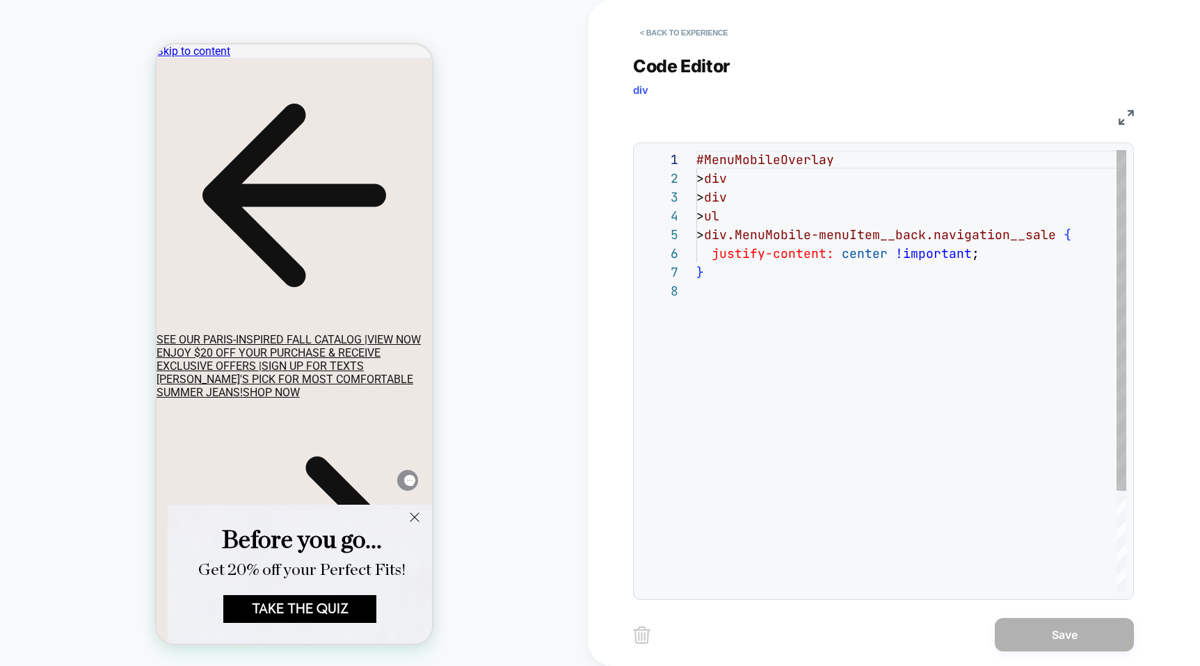
scroll to position [131, 0]
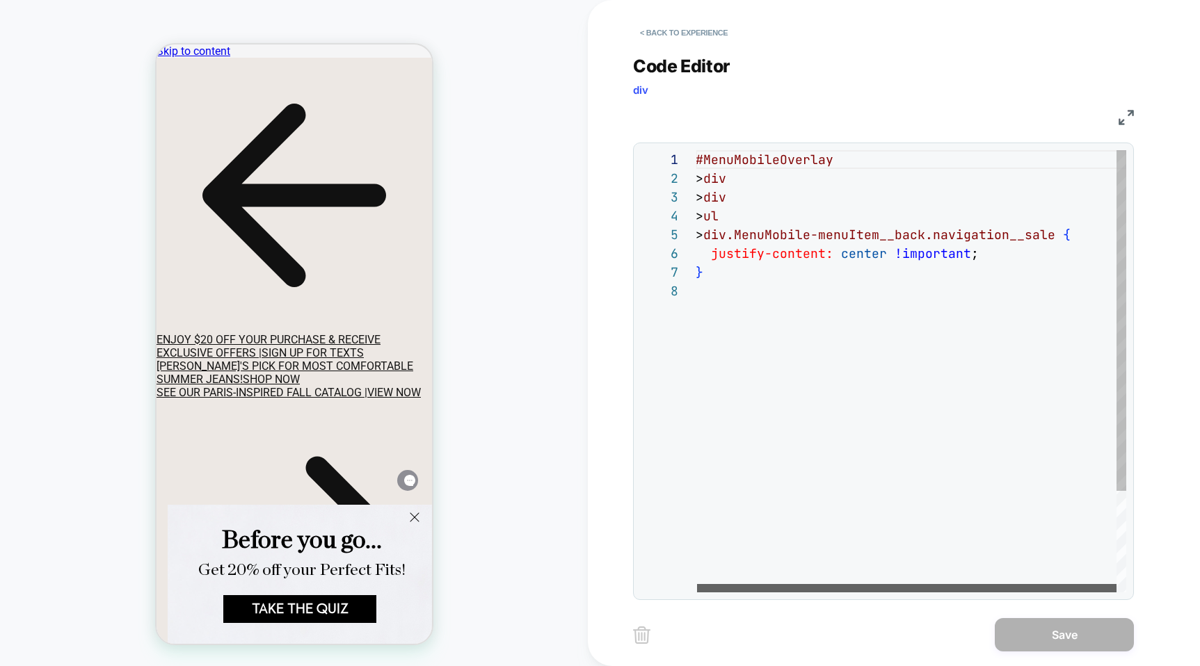
click at [945, 584] on div at bounding box center [906, 588] width 419 height 8
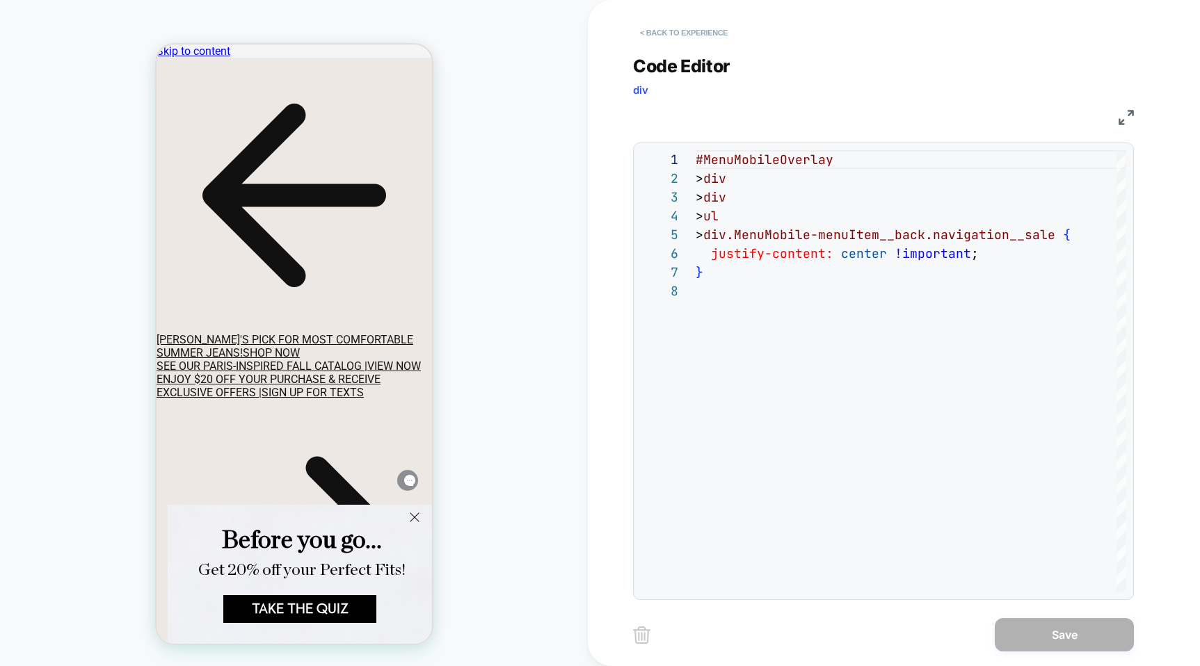
click at [689, 29] on button "< Back to experience" at bounding box center [684, 33] width 102 height 22
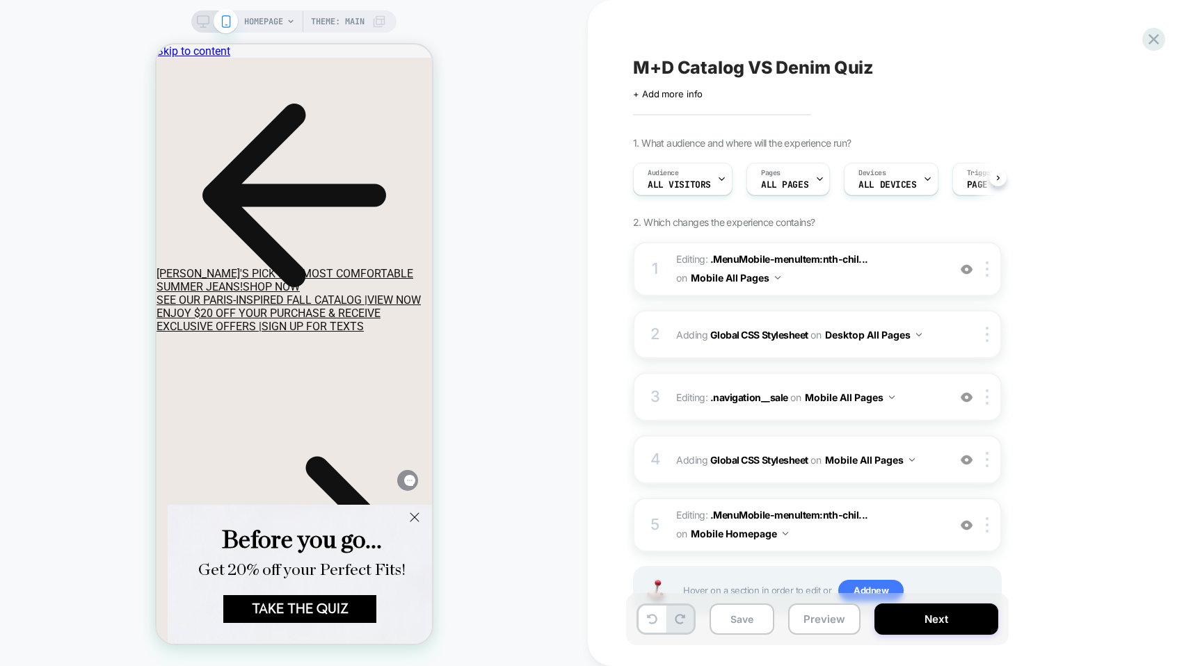
scroll to position [0, 1]
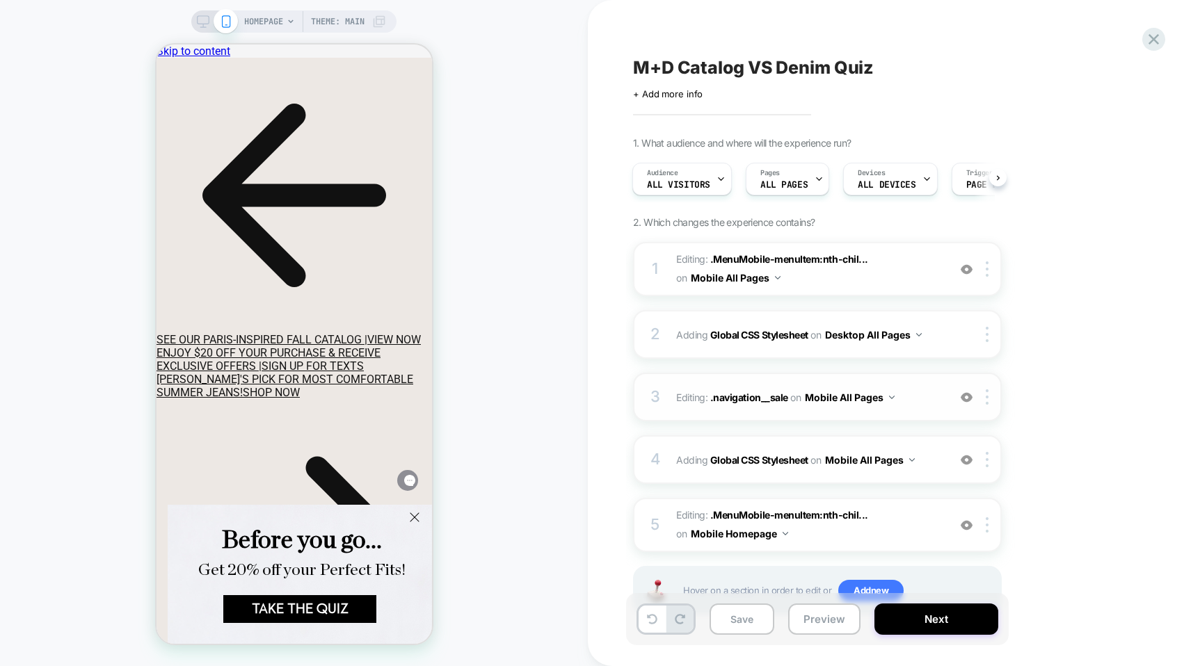
click at [927, 387] on span "Editing : .navigation__sale .navigation__sale on Mobile All Pages" at bounding box center [808, 397] width 265 height 20
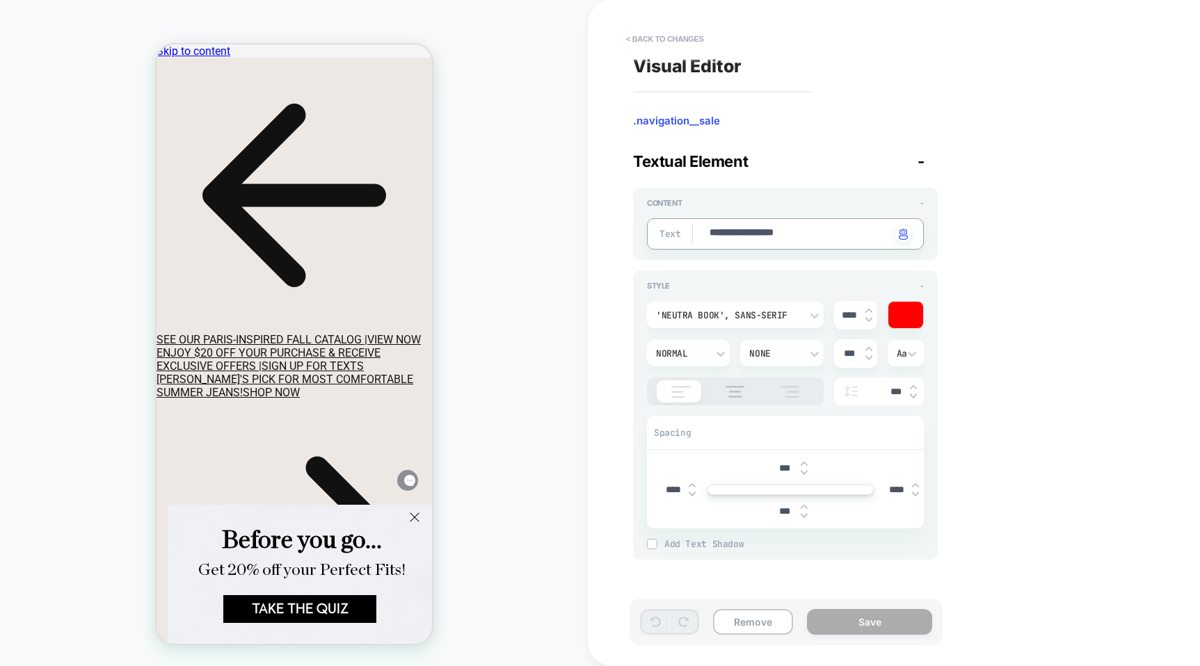
click at [809, 237] on textarea "**********" at bounding box center [799, 234] width 182 height 16
type textarea "*"
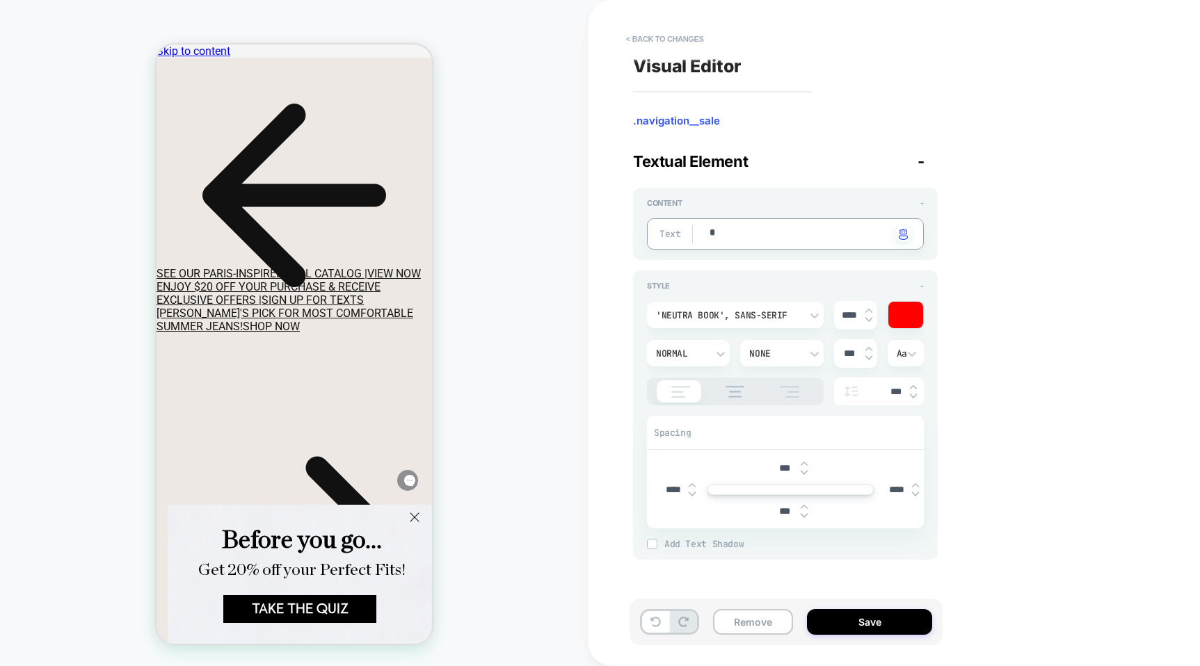
type textarea "*"
type textarea "**"
type textarea "*"
type textarea "***"
type textarea "*"
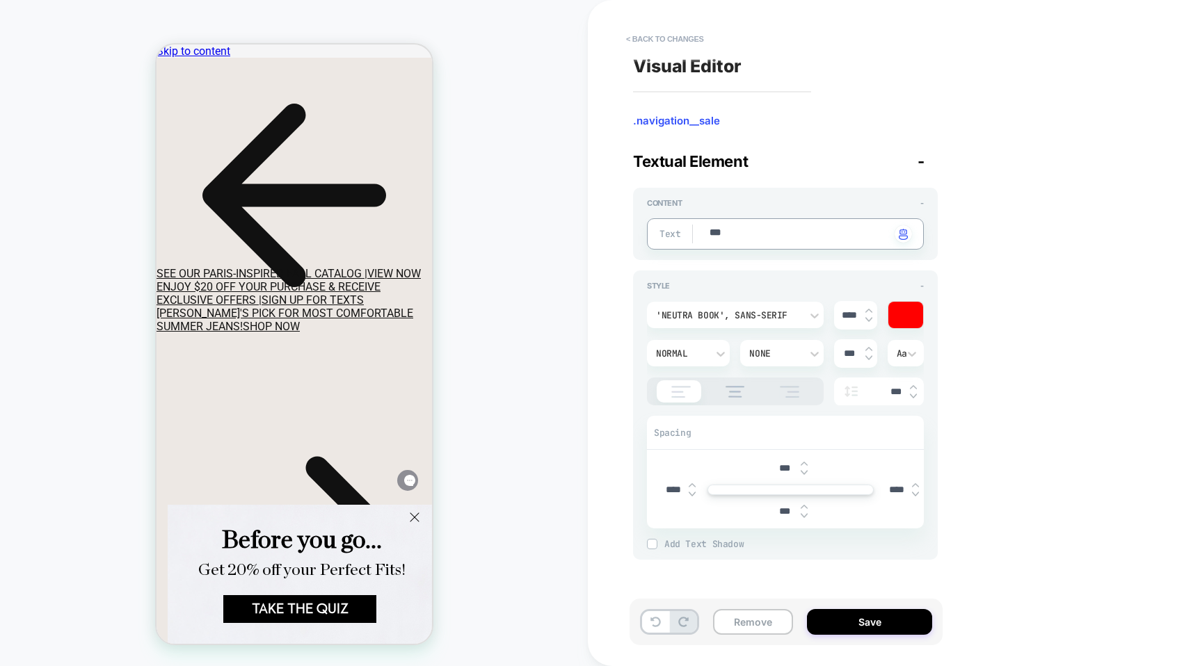
type textarea "****"
type textarea "*"
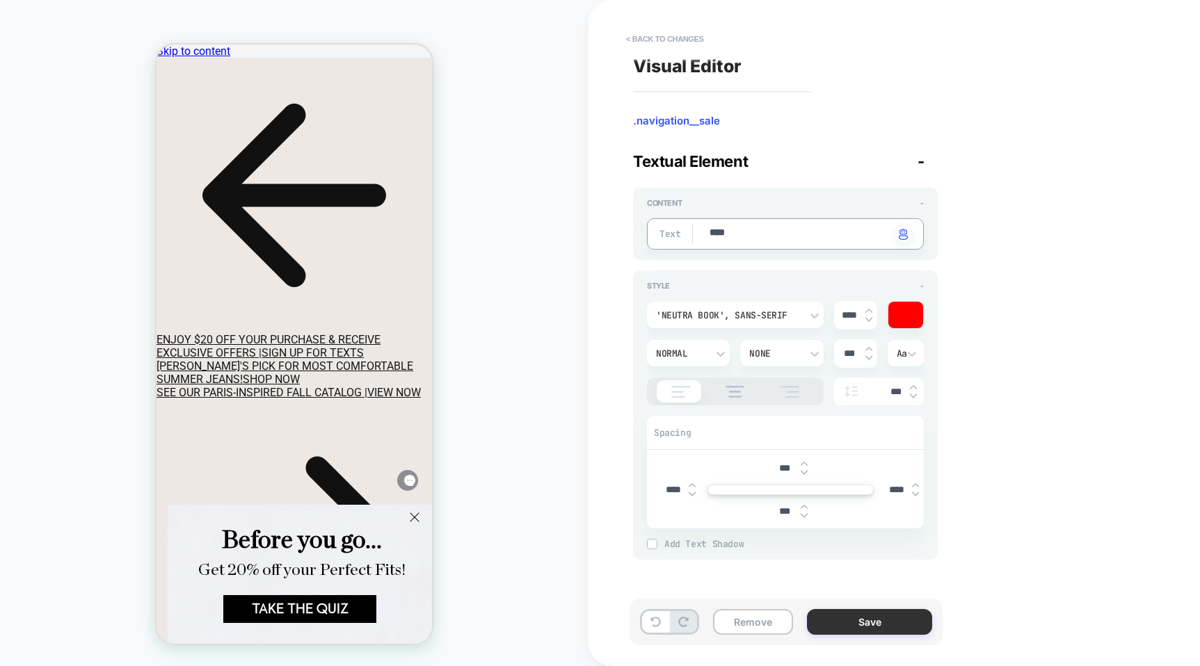
type textarea "****"
click at [838, 620] on button "Save" at bounding box center [869, 622] width 125 height 26
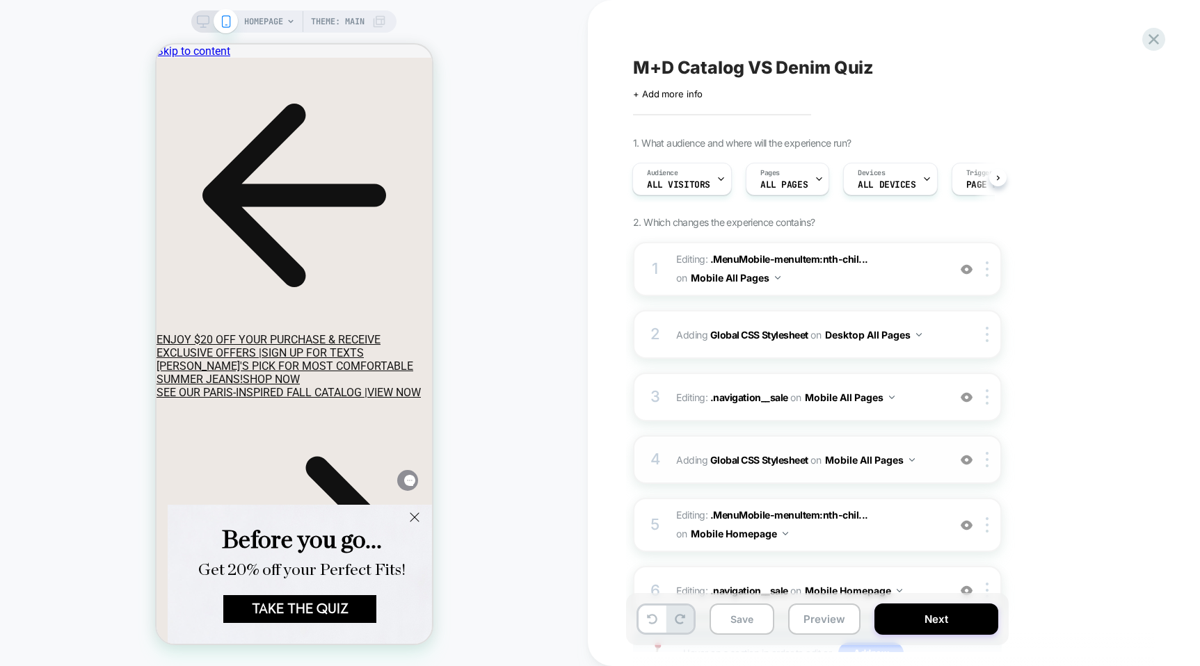
click at [927, 460] on span "Adding Global CSS Stylesheet on Mobile All Pages" at bounding box center [808, 460] width 265 height 20
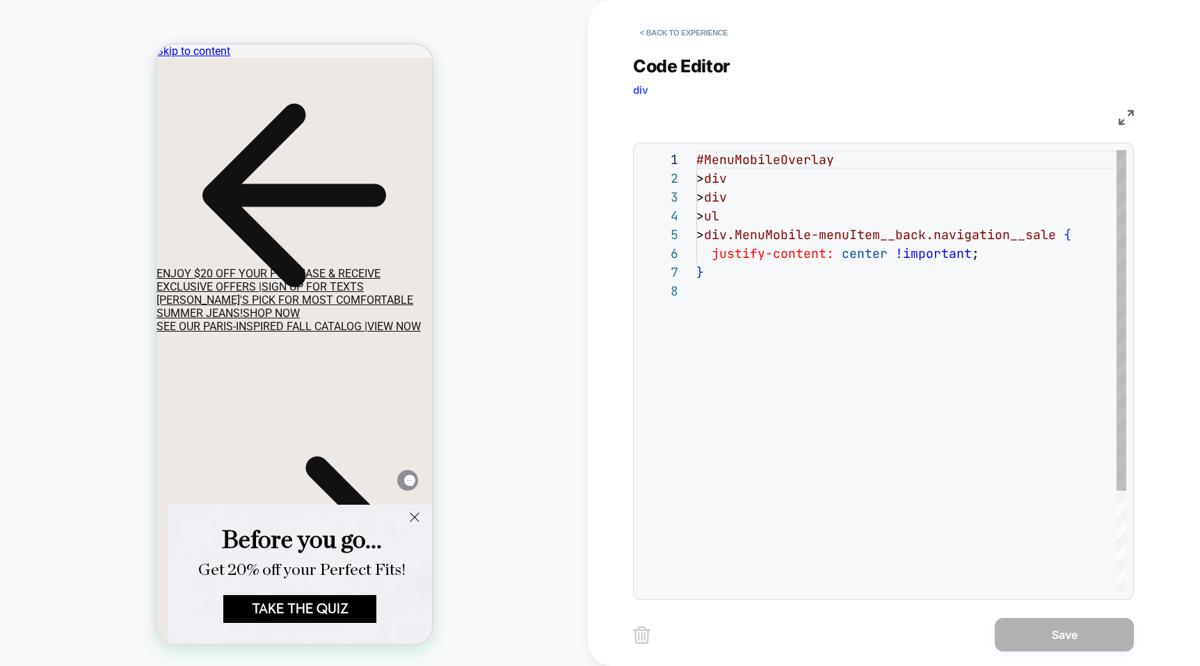
scroll to position [131, 0]
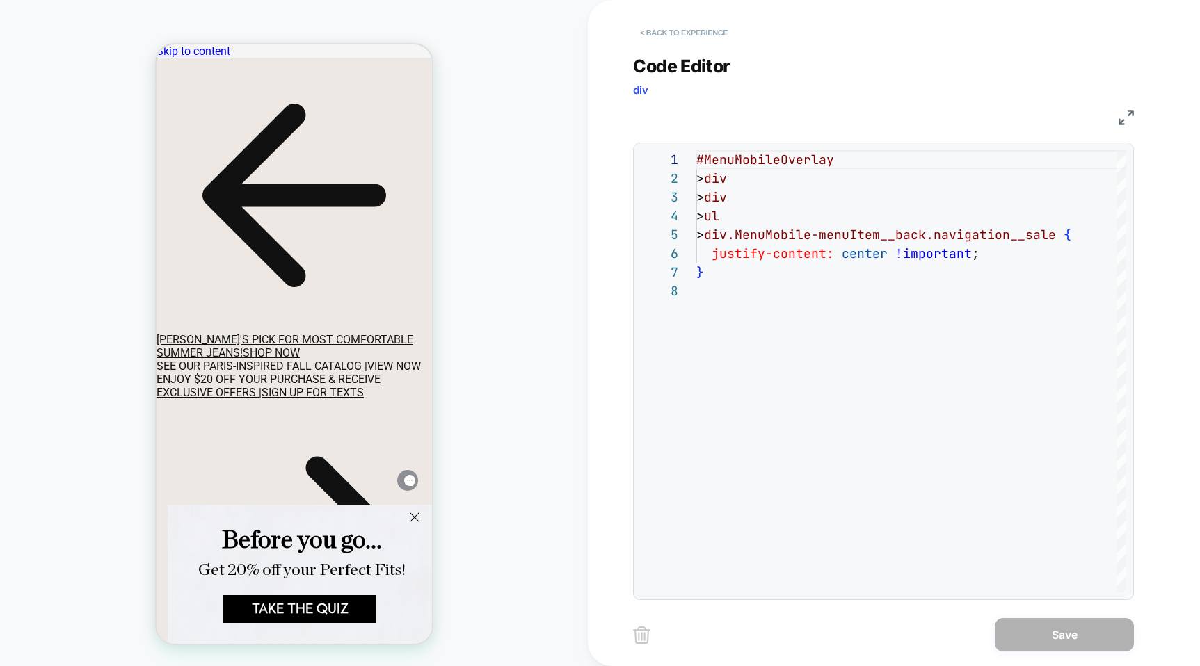
click at [657, 35] on button "< Back to experience" at bounding box center [684, 33] width 102 height 22
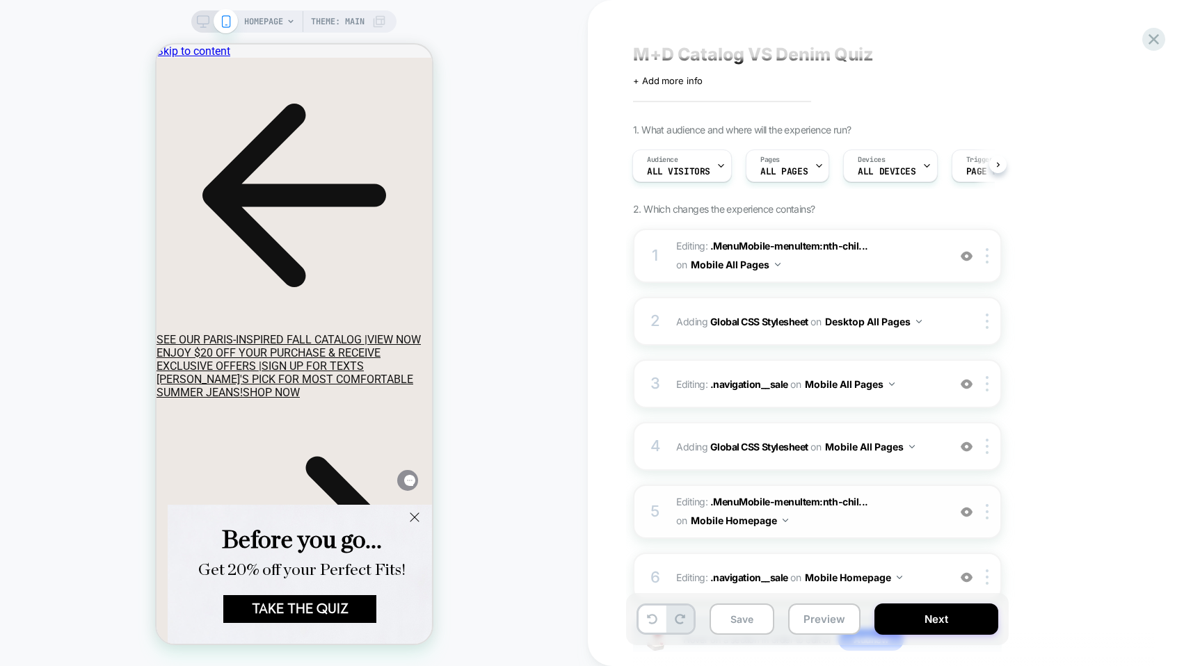
scroll to position [46, 0]
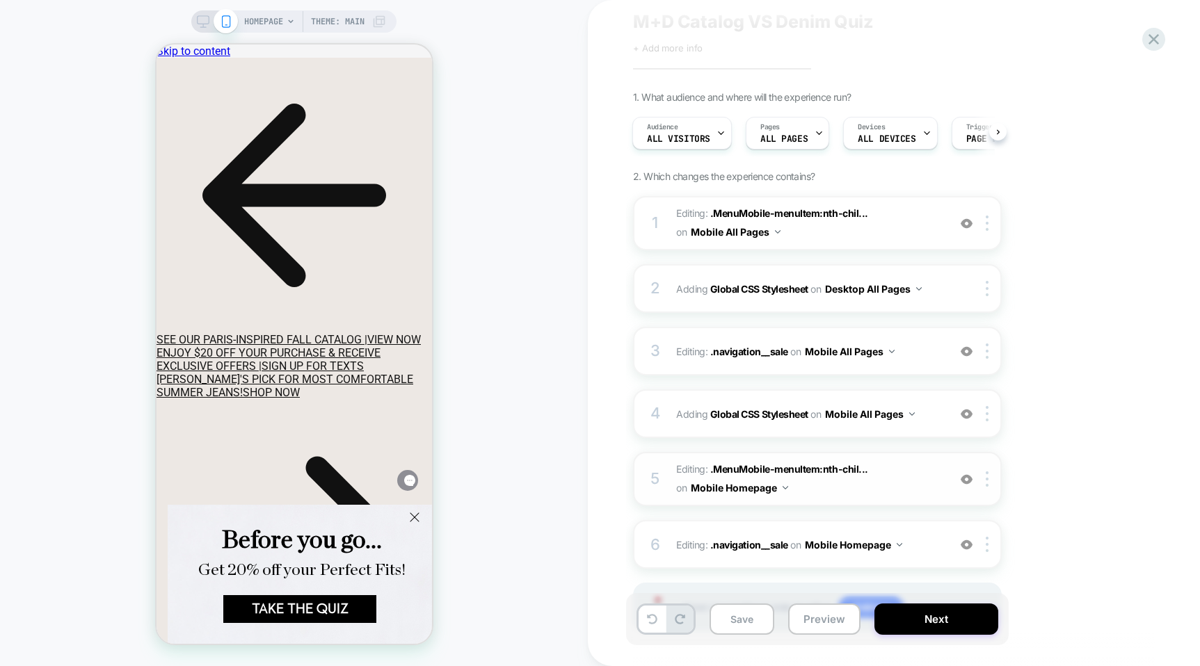
click at [907, 476] on span "Editing : .MenuMobile-menuItem:nth-chil... .MenuMobile-menuItem:nth-child(33) o…" at bounding box center [808, 480] width 265 height 38
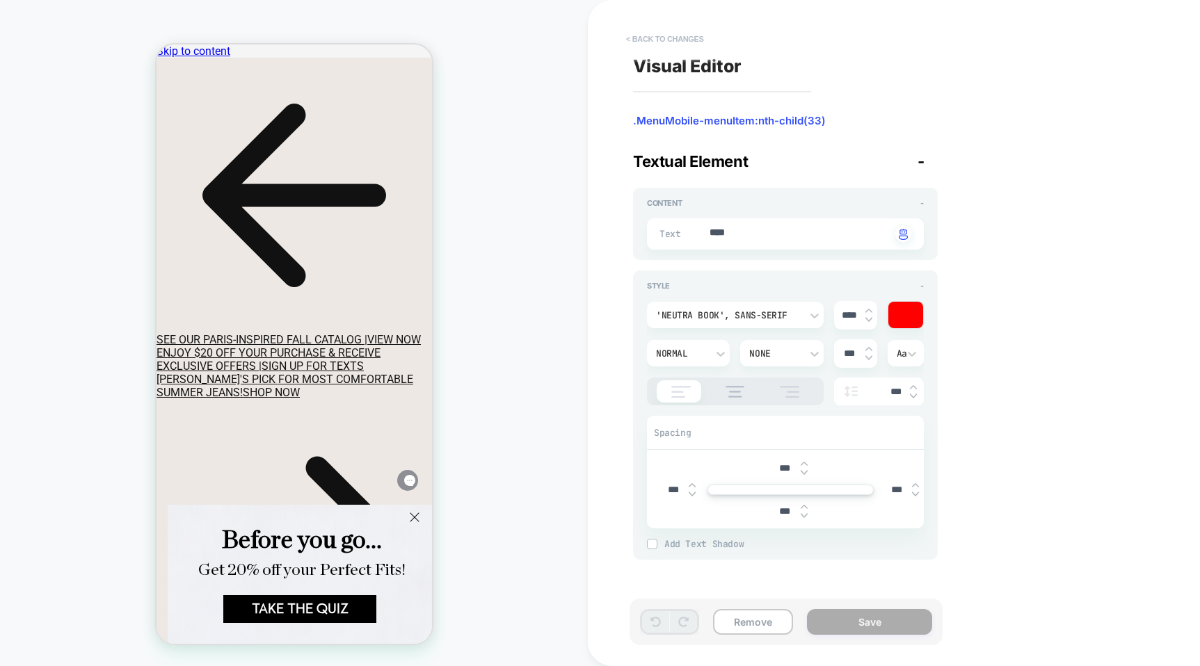
click at [669, 35] on button "< Back to changes" at bounding box center [665, 39] width 92 height 22
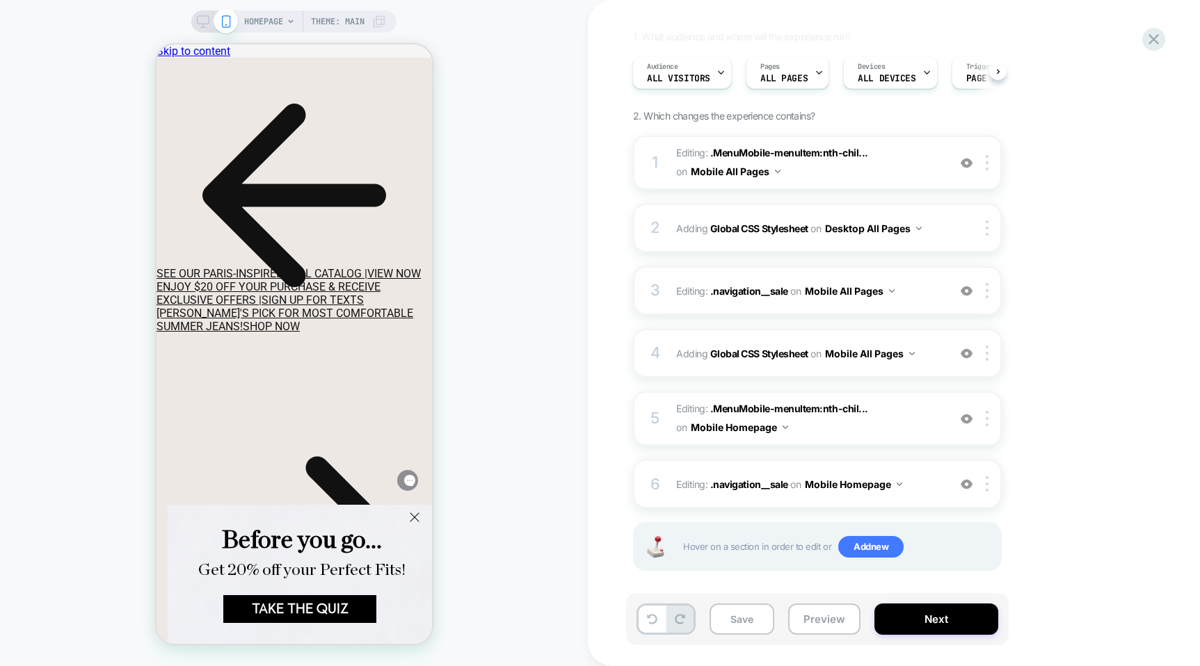
scroll to position [115, 0]
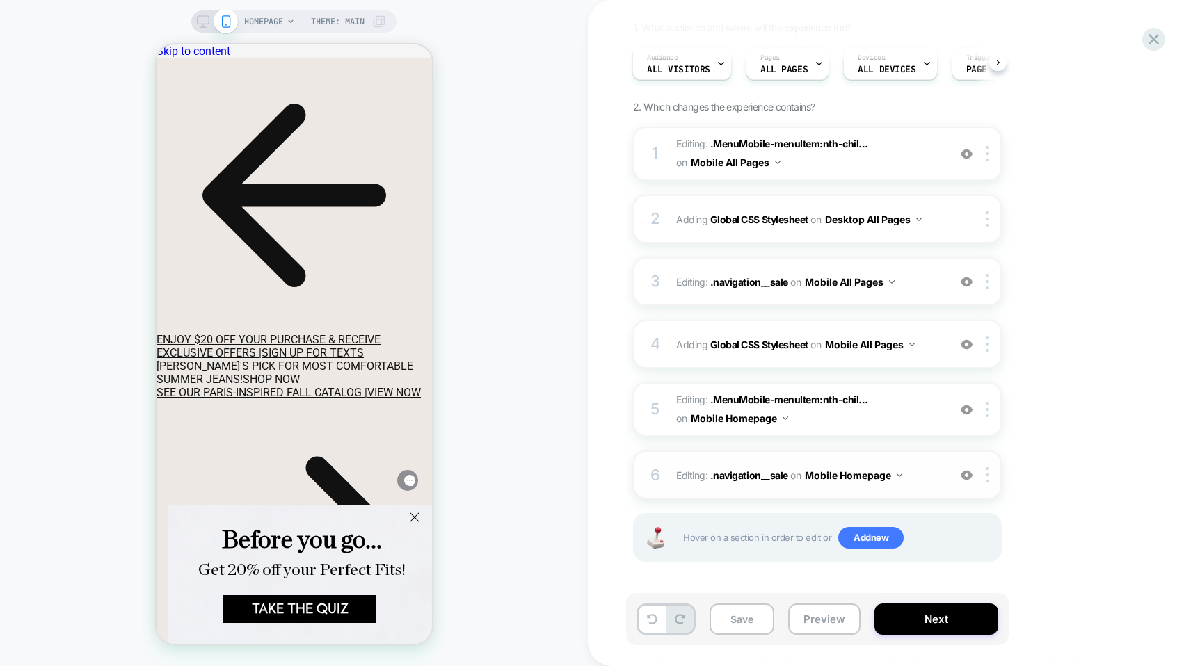
click at [925, 487] on div "6 Editing : .navigation__sale .navigation__sale on Mobile Homepage Add Before A…" at bounding box center [817, 475] width 369 height 49
type textarea "*"
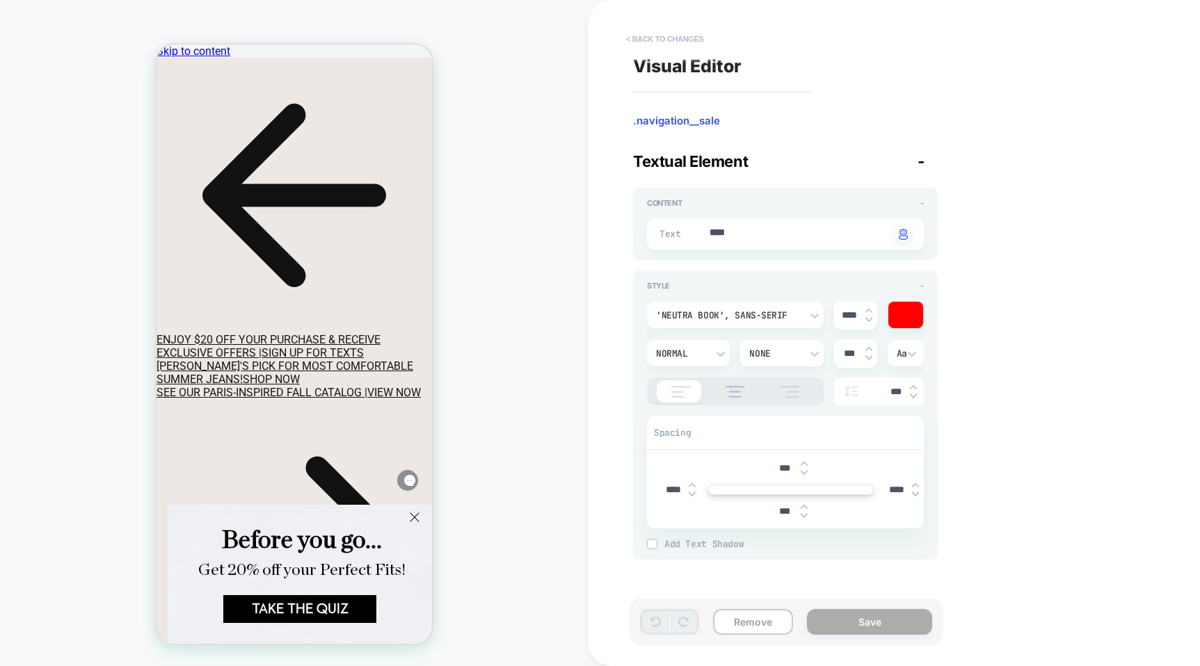
click at [678, 37] on button "< Back to changes" at bounding box center [665, 39] width 92 height 22
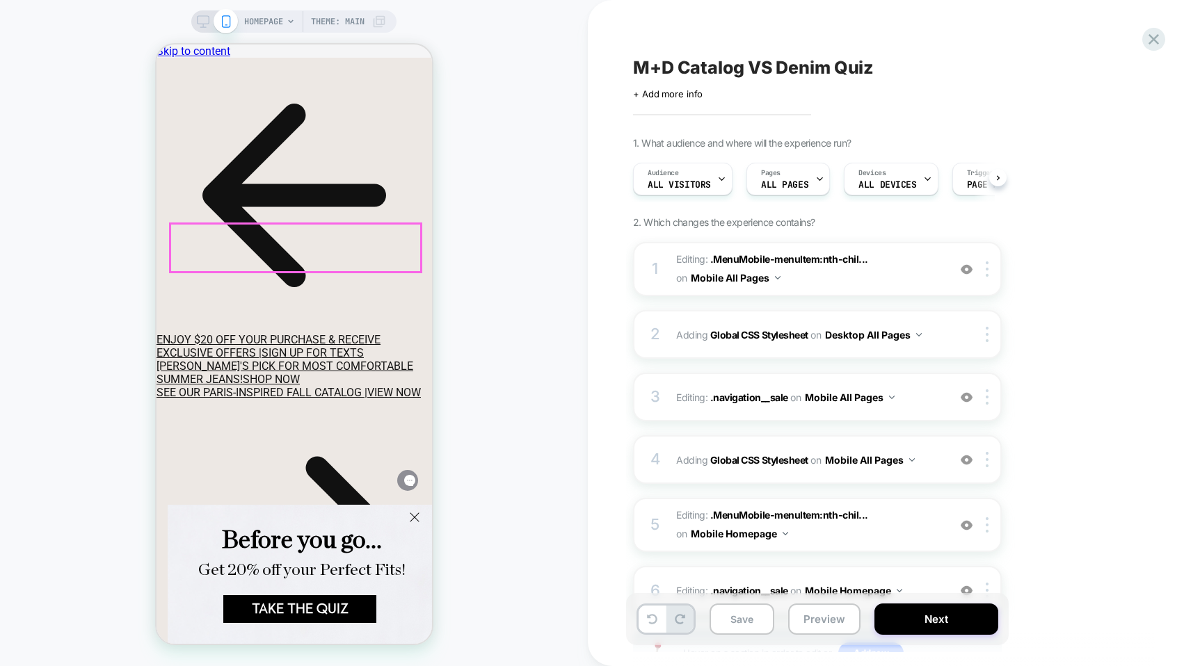
scroll to position [0, 1]
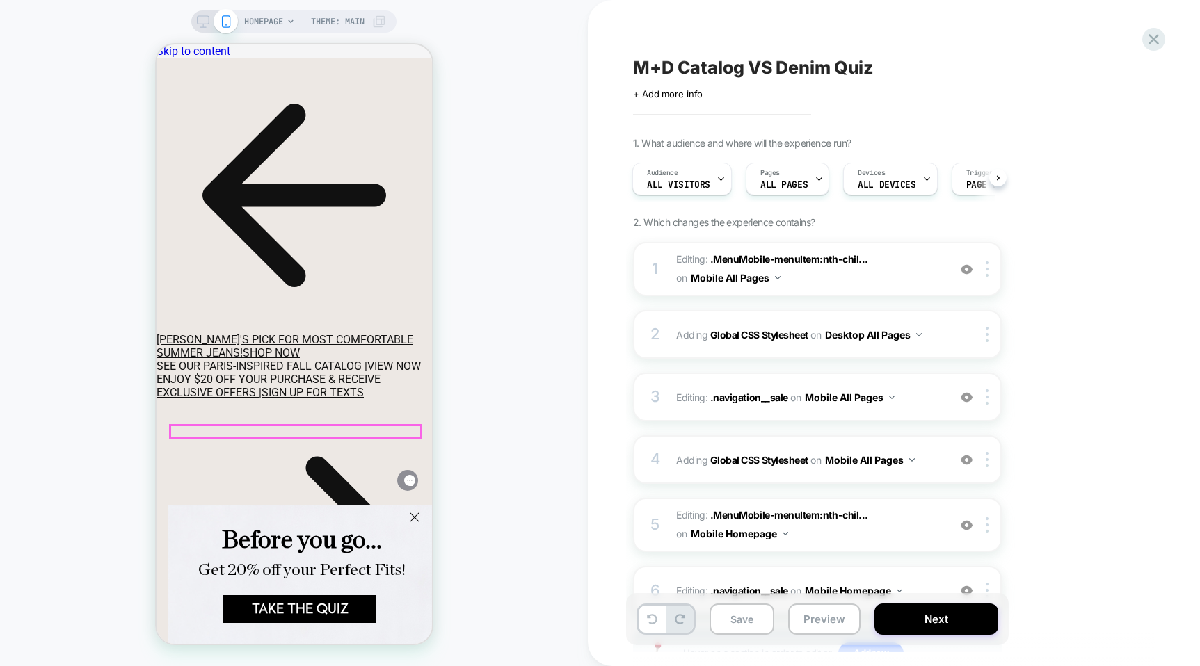
scroll to position [62, 0]
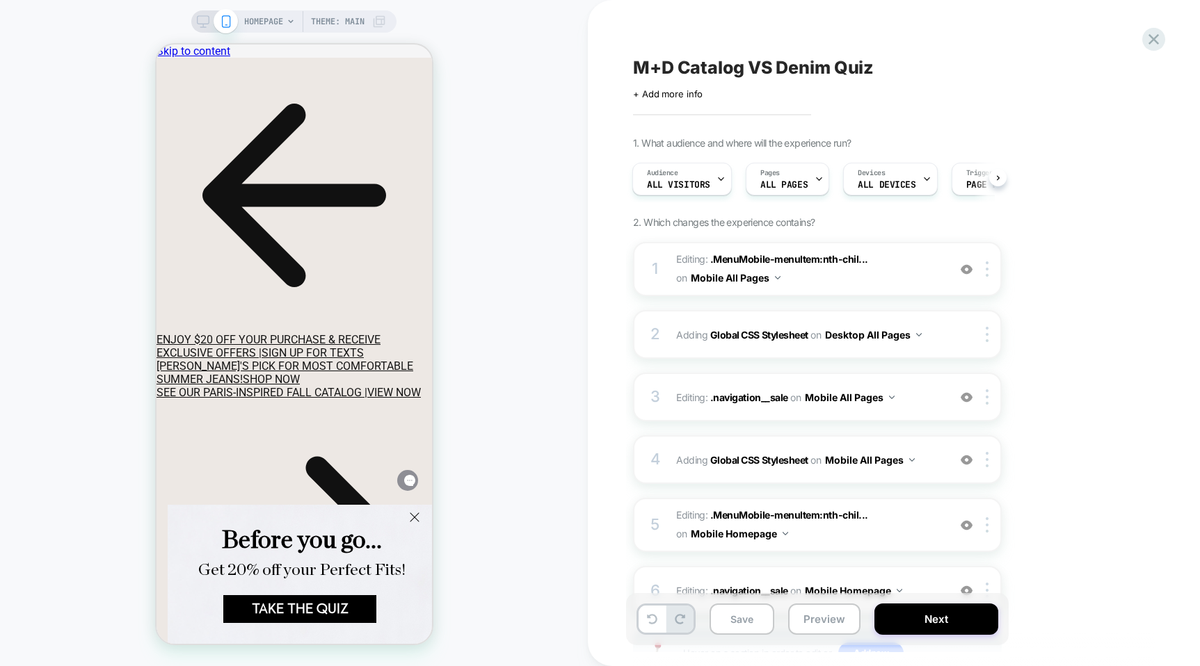
click at [198, 25] on icon at bounding box center [203, 21] width 13 height 13
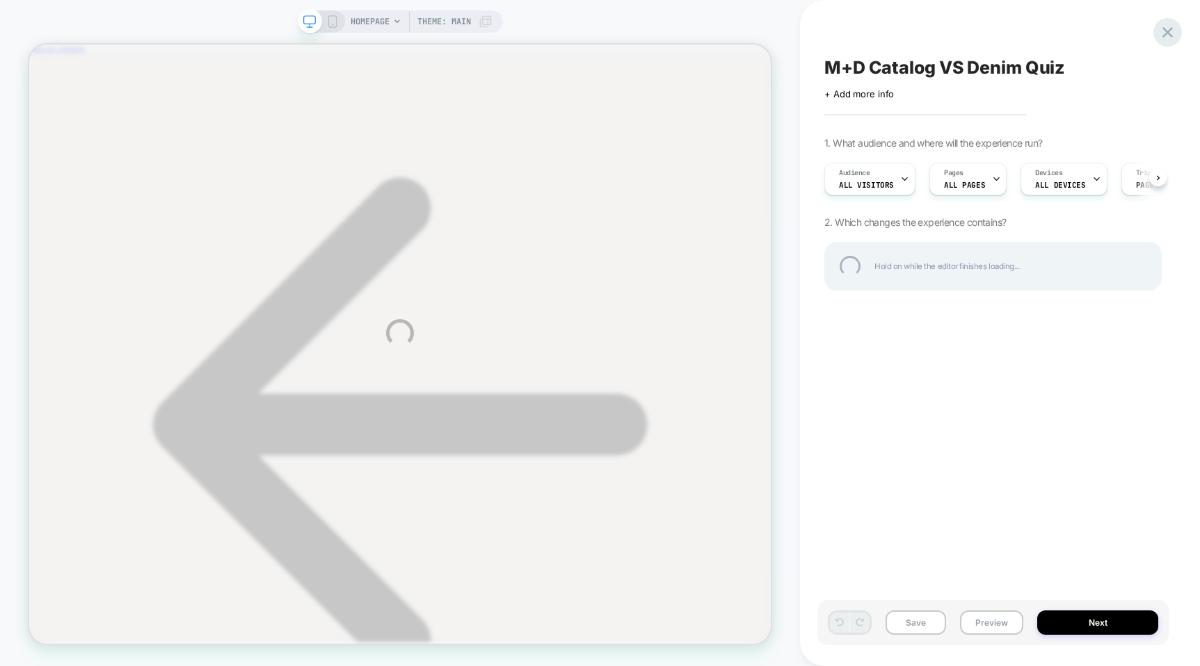
click at [1168, 30] on div at bounding box center [1167, 32] width 29 height 29
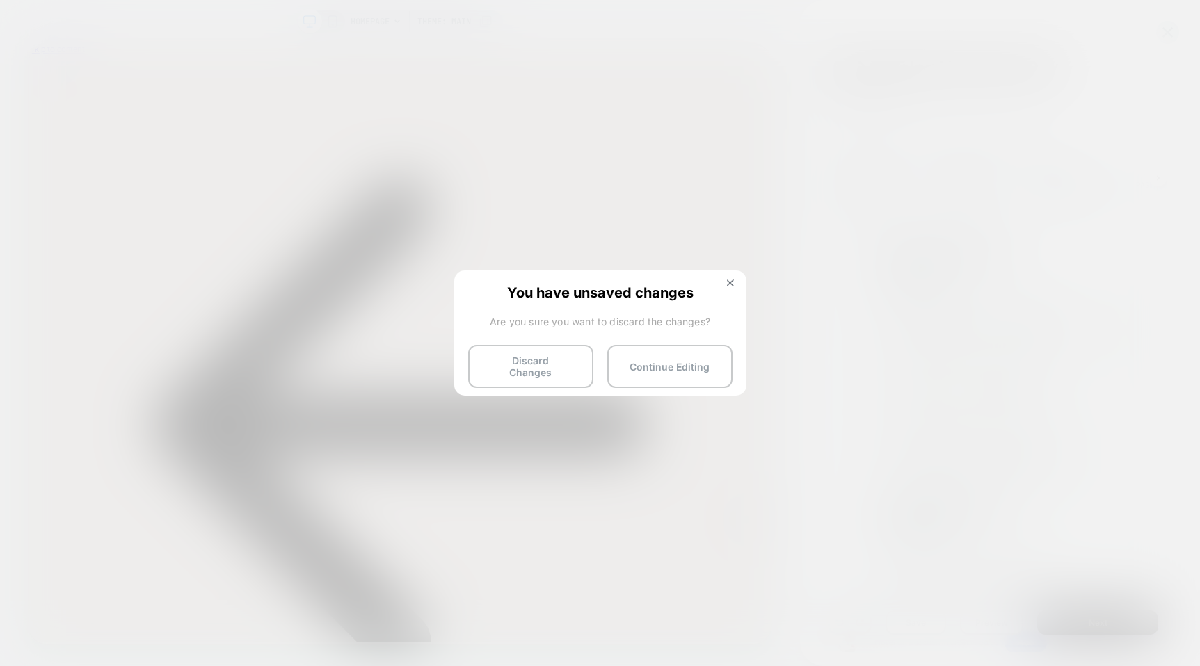
scroll to position [0, 1]
click at [506, 362] on button "Discard Changes" at bounding box center [530, 366] width 125 height 43
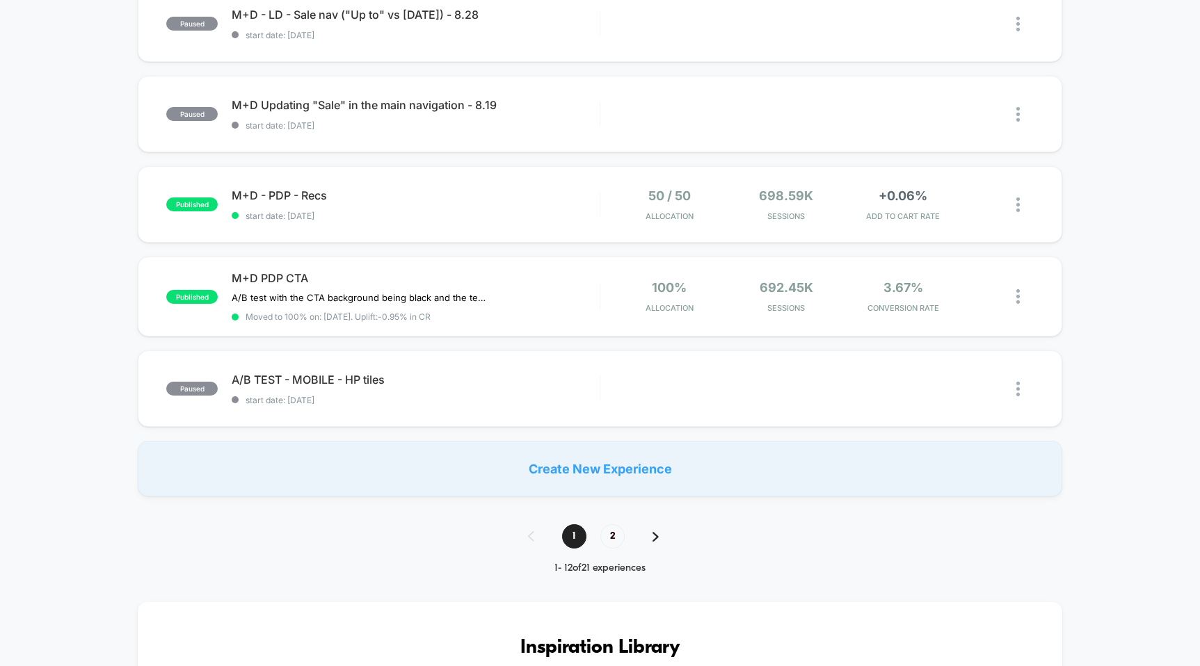
scroll to position [934, 0]
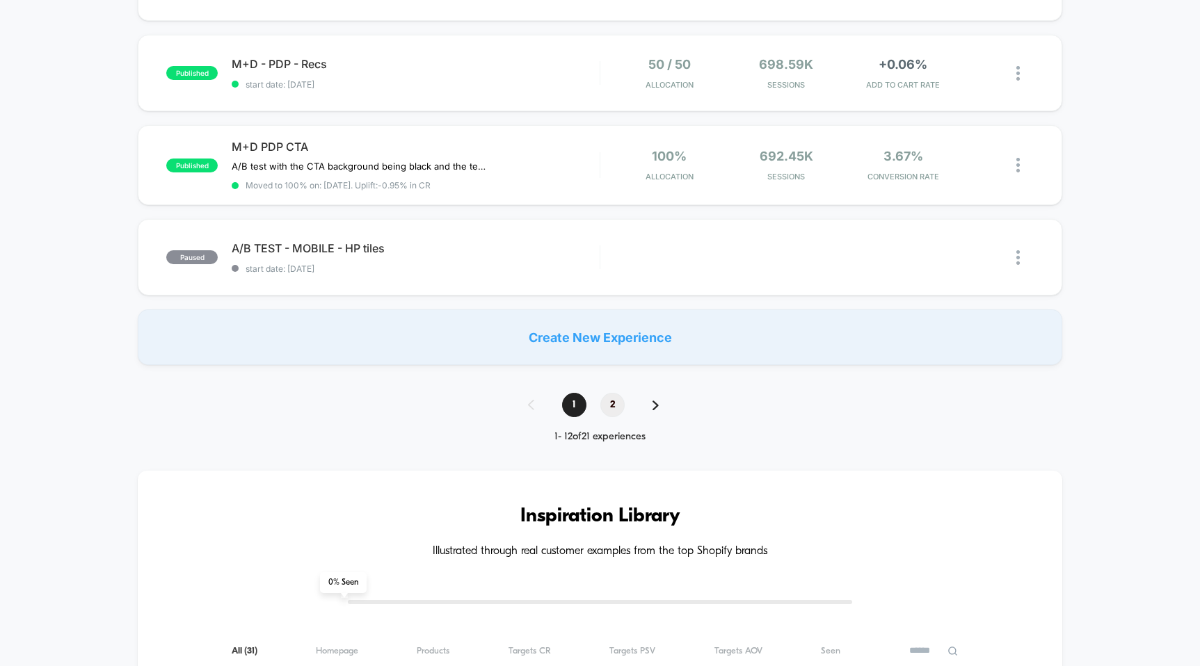
click at [619, 399] on span "2" at bounding box center [612, 405] width 24 height 24
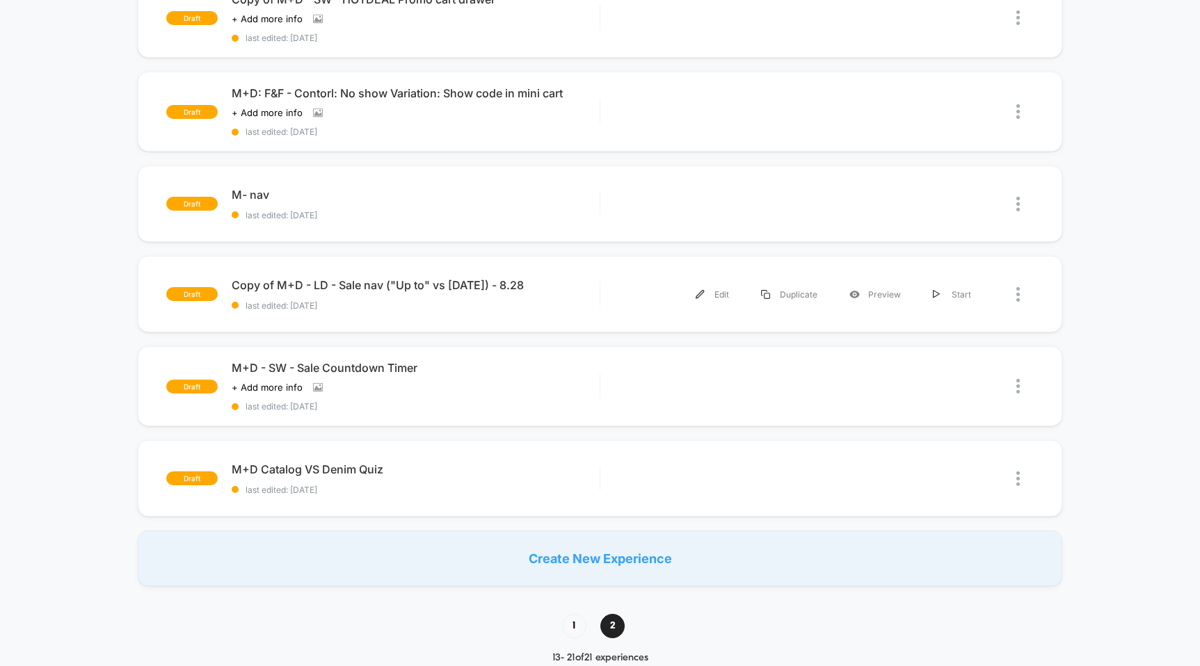
scroll to position [468, 0]
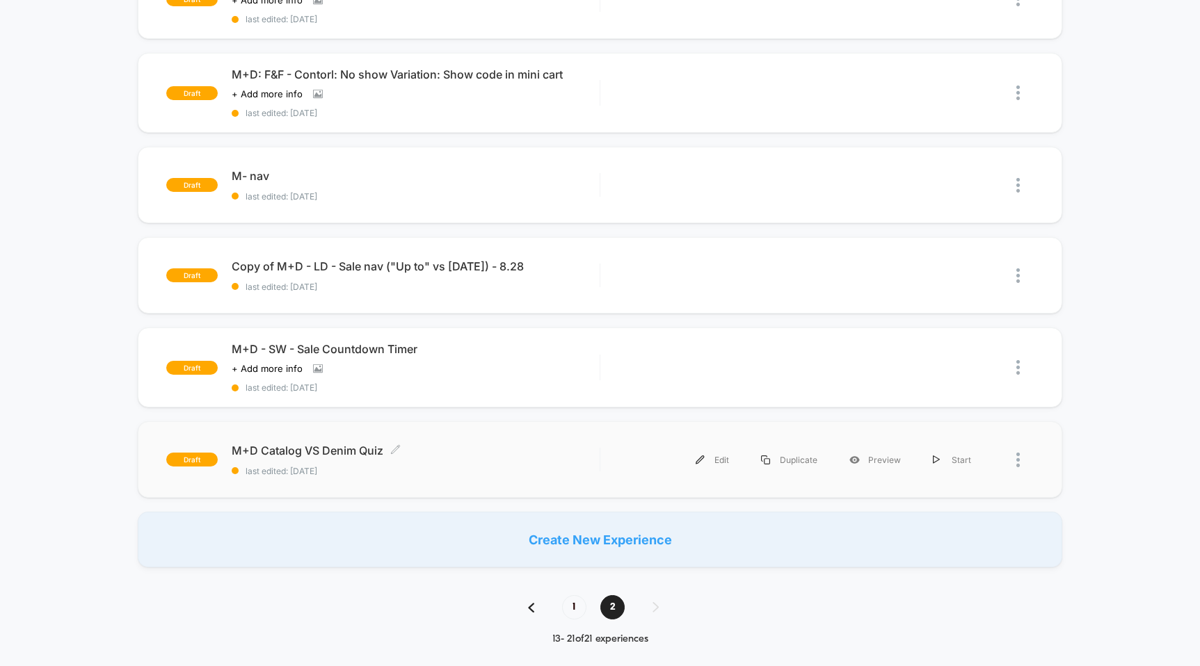
click at [461, 466] on span "last edited: [DATE]" at bounding box center [415, 471] width 367 height 10
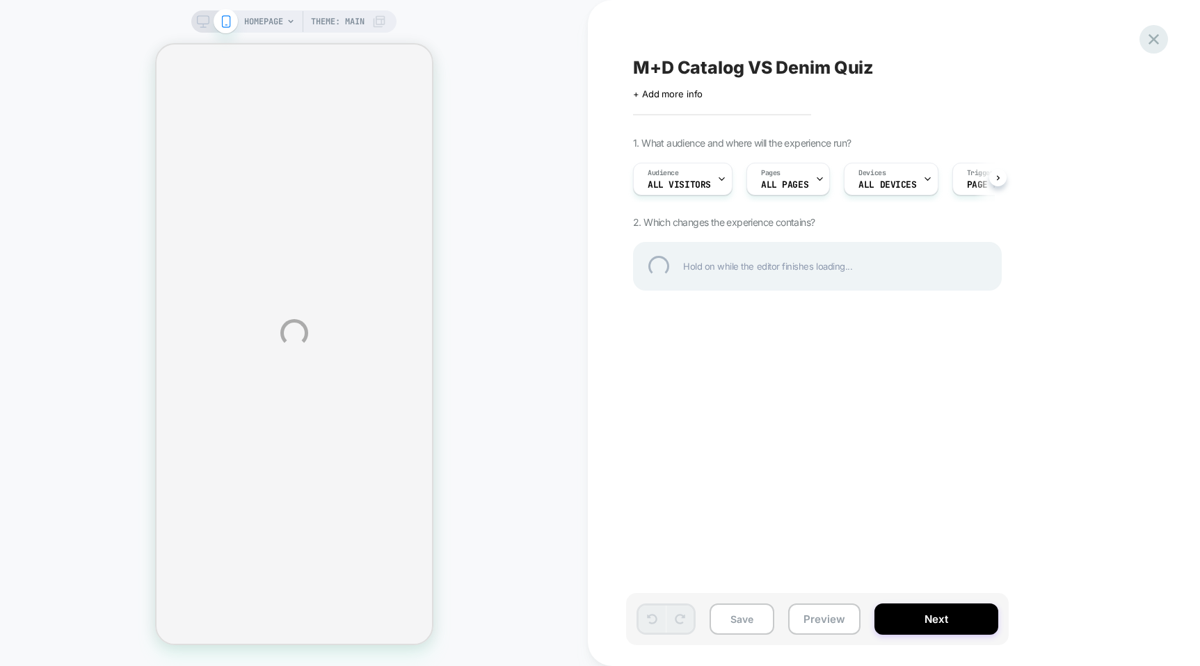
click at [1156, 35] on div at bounding box center [1154, 39] width 29 height 29
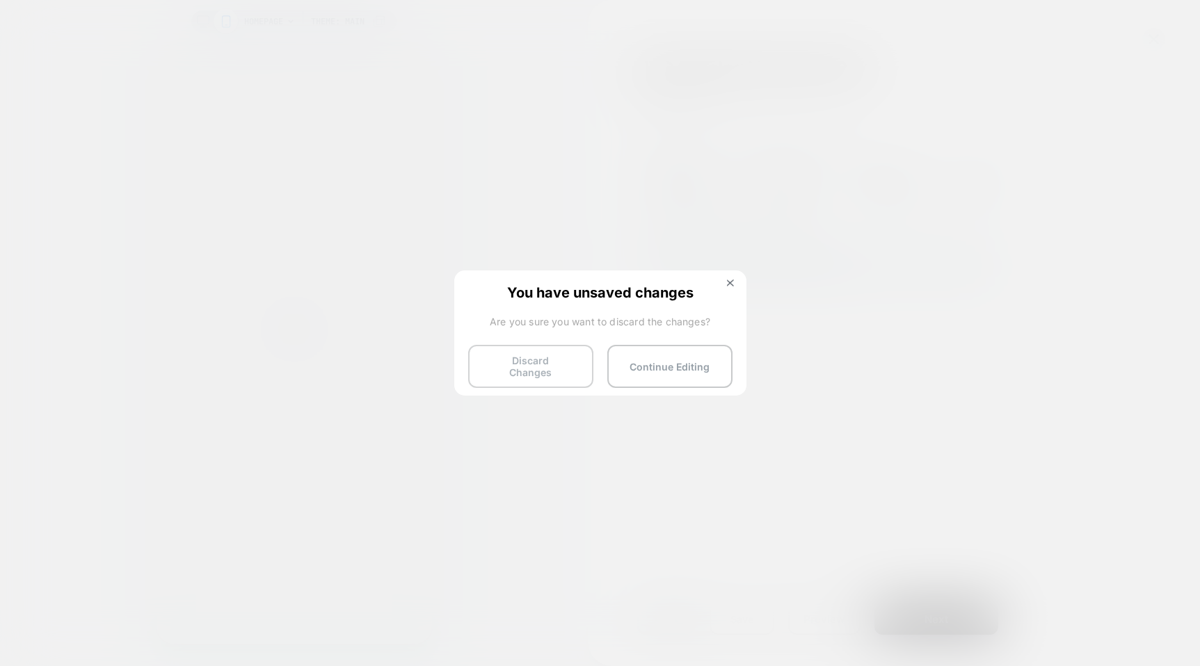
click at [538, 362] on button "Discard Changes" at bounding box center [530, 366] width 125 height 43
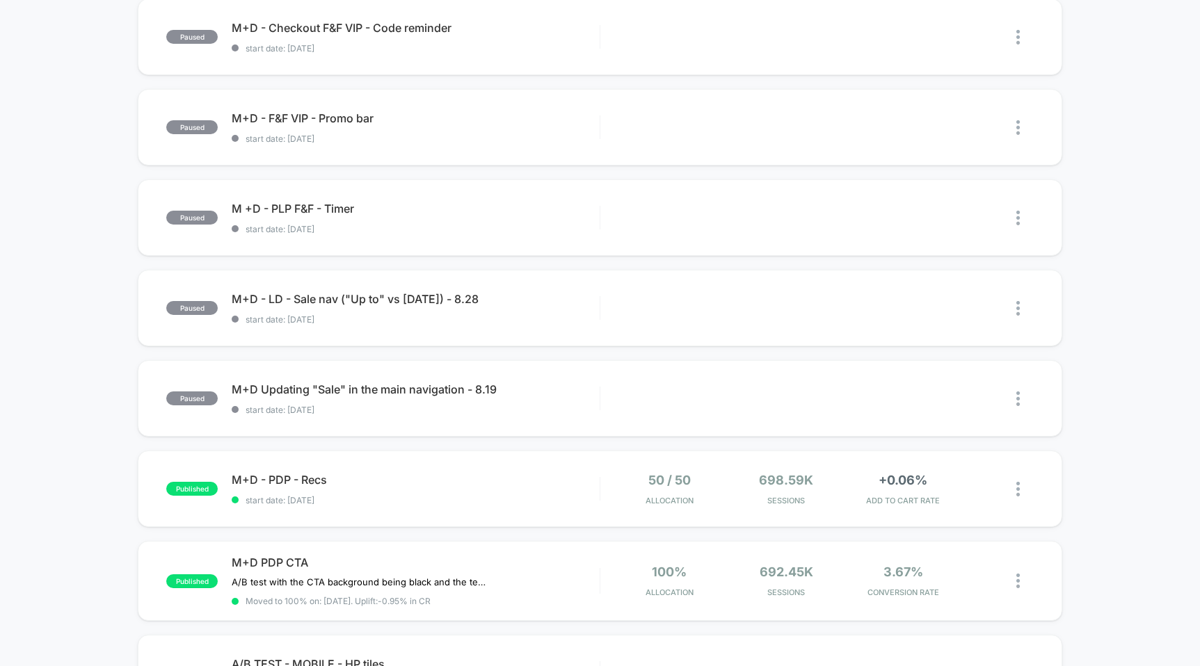
scroll to position [740, 0]
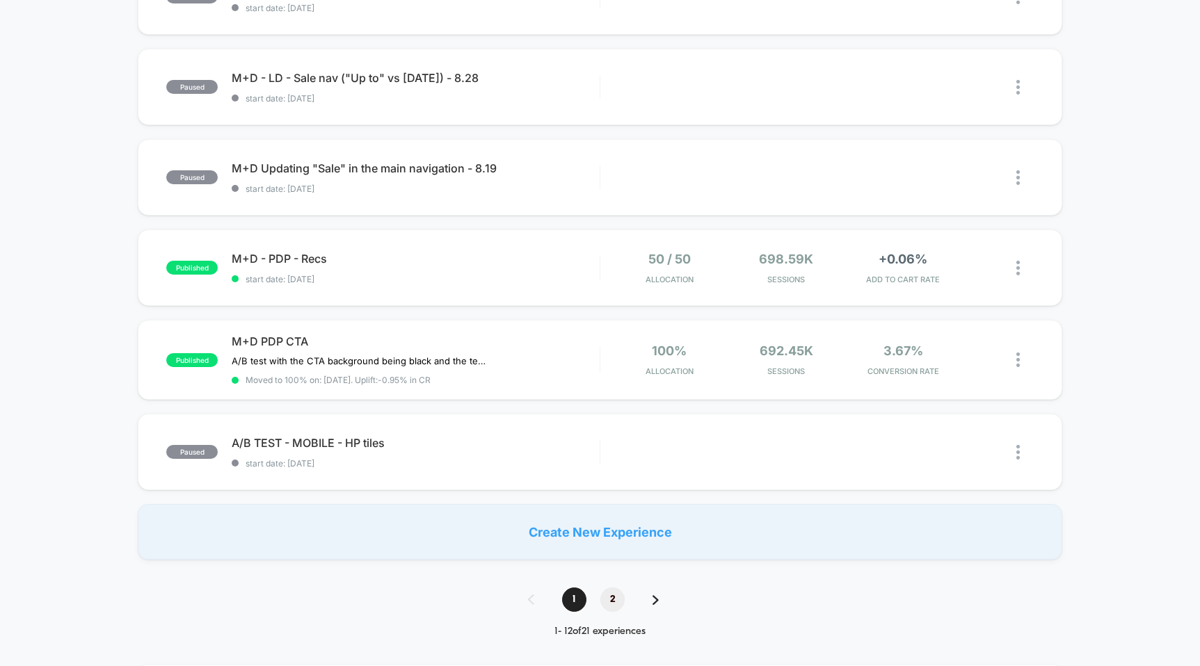
click at [612, 602] on span "2" at bounding box center [612, 600] width 24 height 24
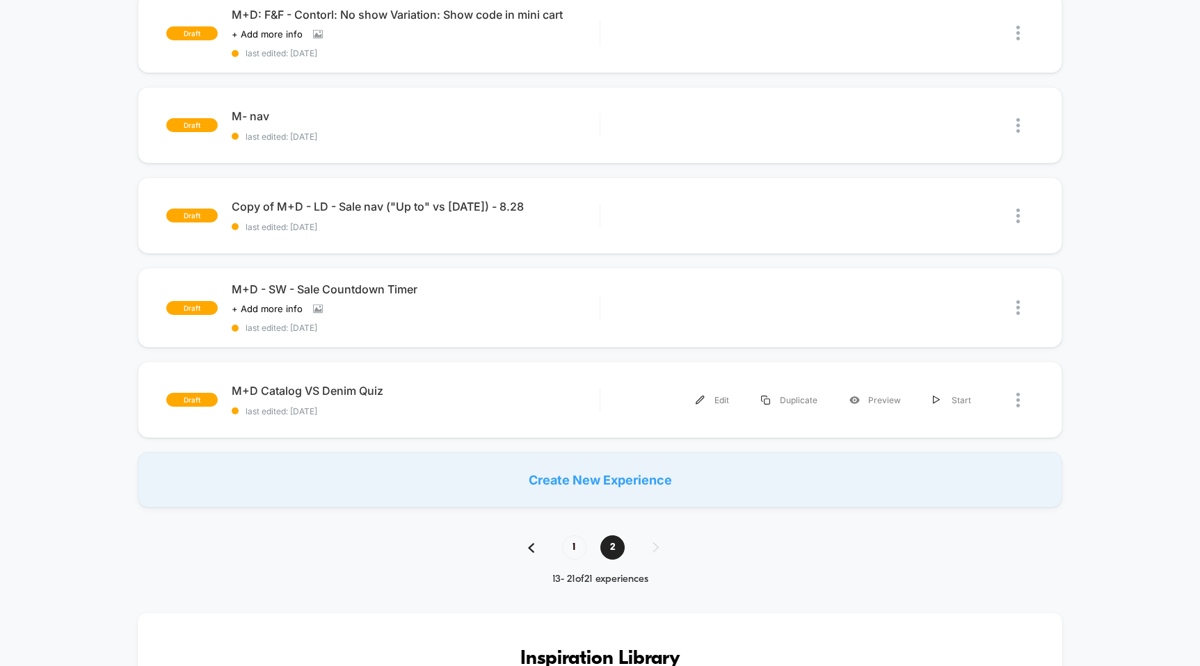
scroll to position [563, 0]
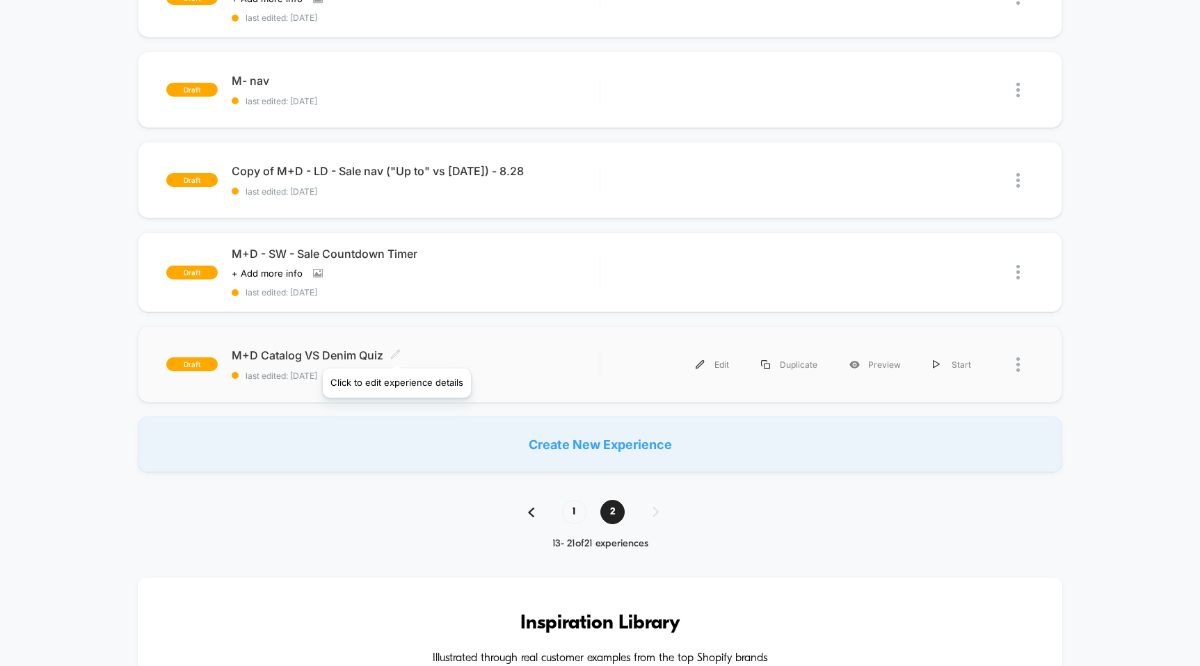
click at [396, 351] on icon at bounding box center [395, 354] width 10 height 10
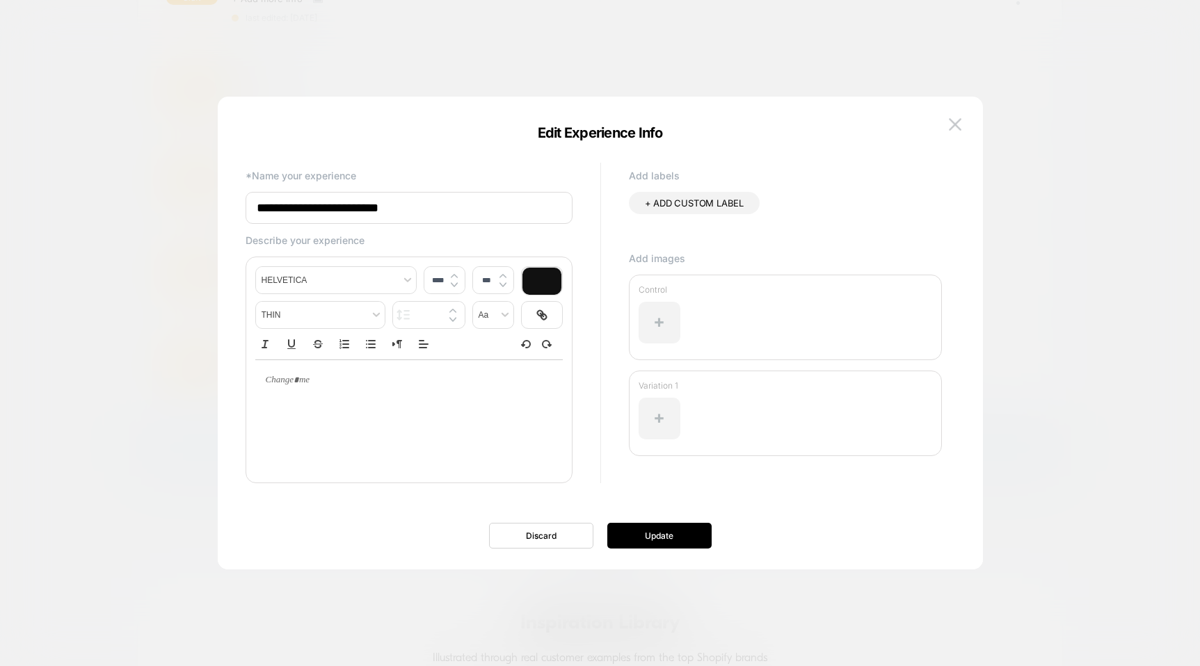
click at [358, 211] on input "**********" at bounding box center [409, 208] width 327 height 32
type input "*"
click at [528, 205] on input "**********" at bounding box center [409, 208] width 327 height 32
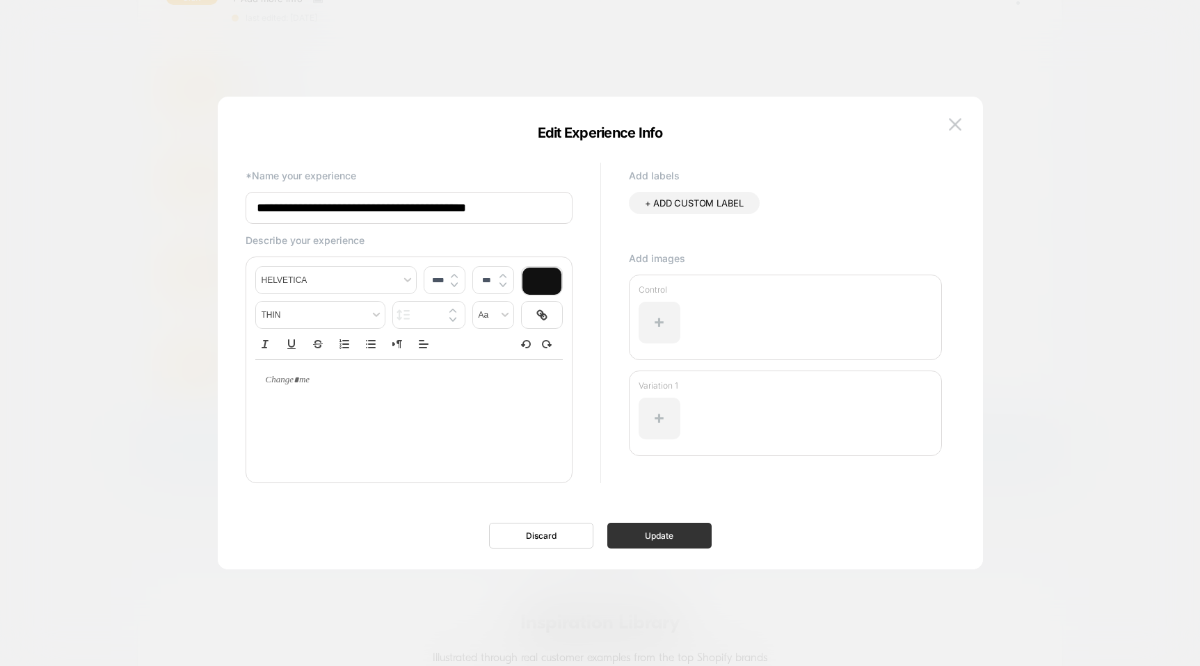
type input "**********"
click at [646, 526] on button "Update" at bounding box center [659, 536] width 104 height 26
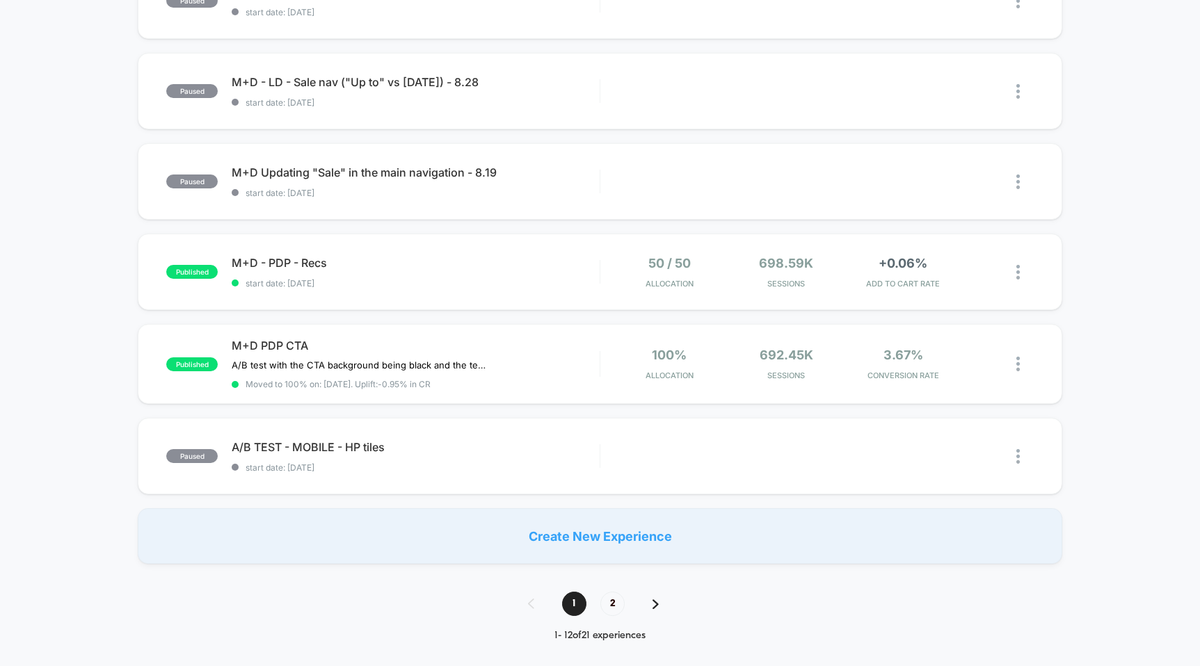
scroll to position [1025, 0]
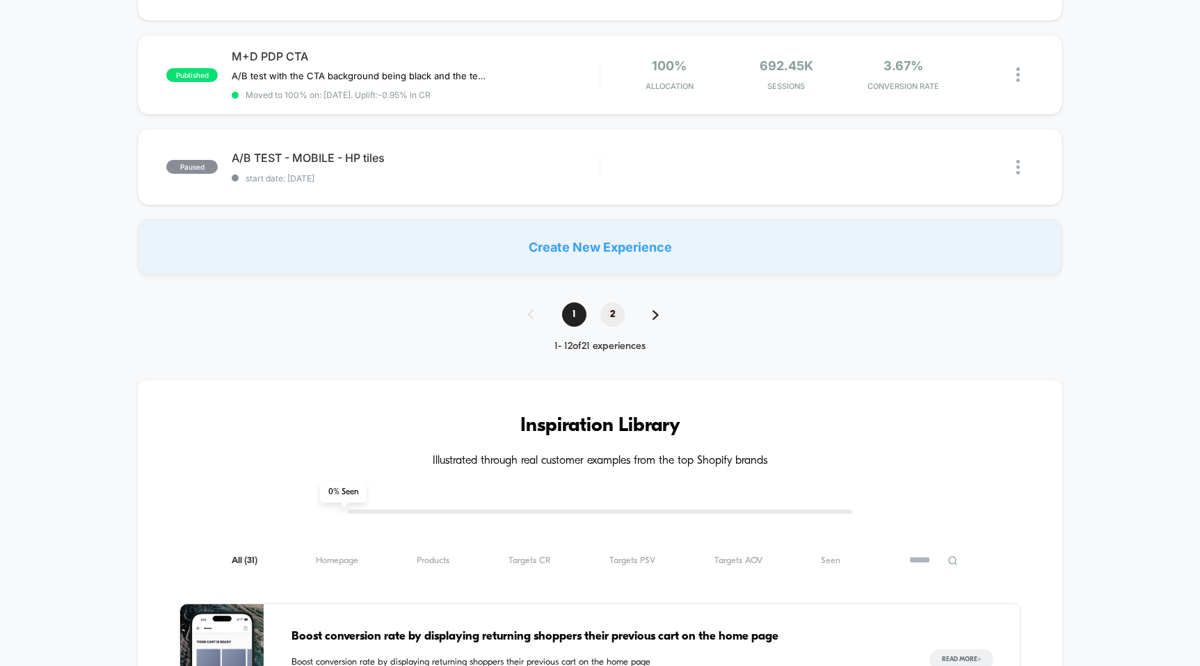
click at [615, 319] on span "2" at bounding box center [612, 315] width 24 height 24
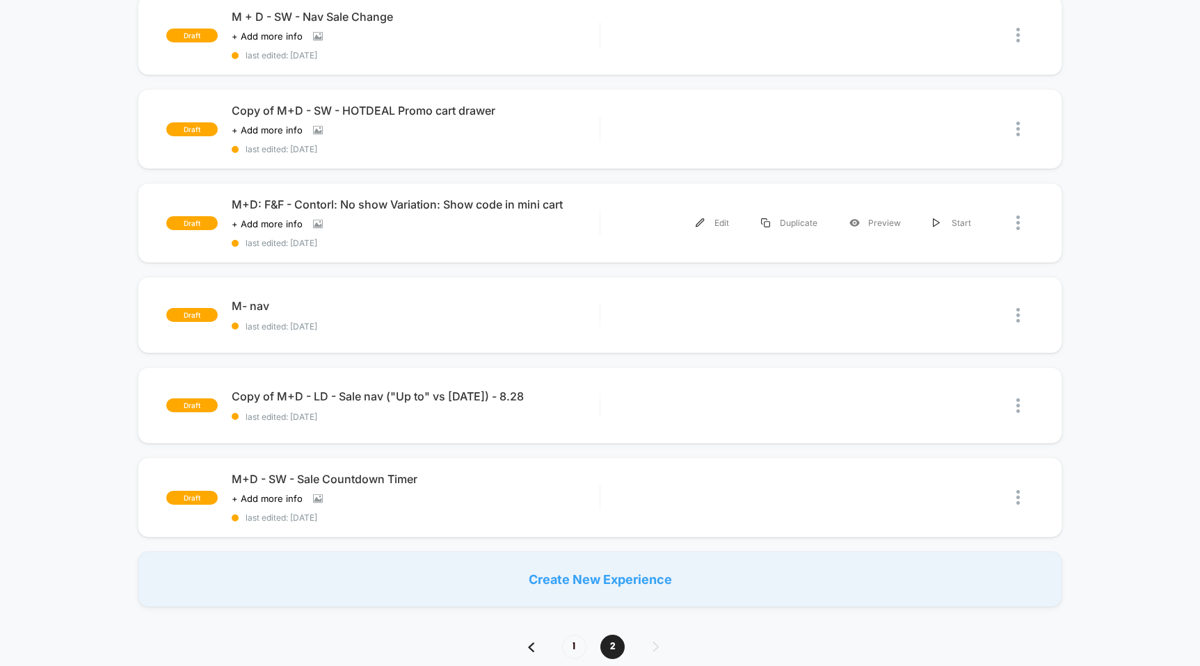
scroll to position [432, 0]
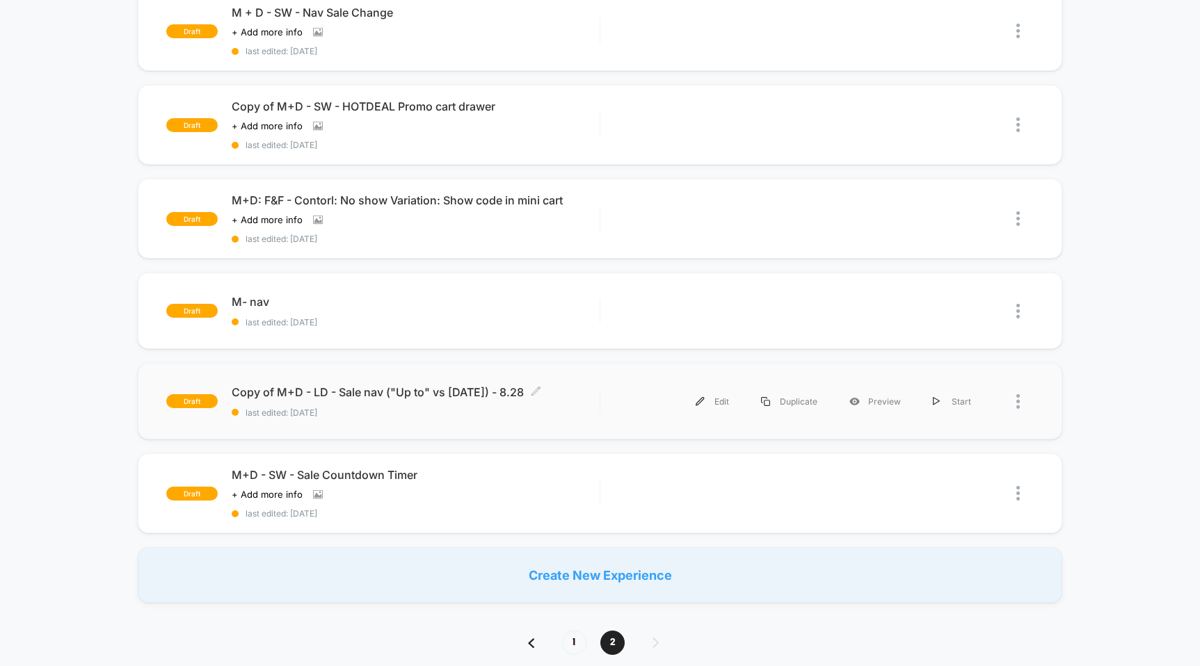
click at [592, 396] on div "Copy of M+D - LD - Sale nav ("Up to" vs [DATE]) - 8.28 Click to edit experience…" at bounding box center [415, 401] width 367 height 33
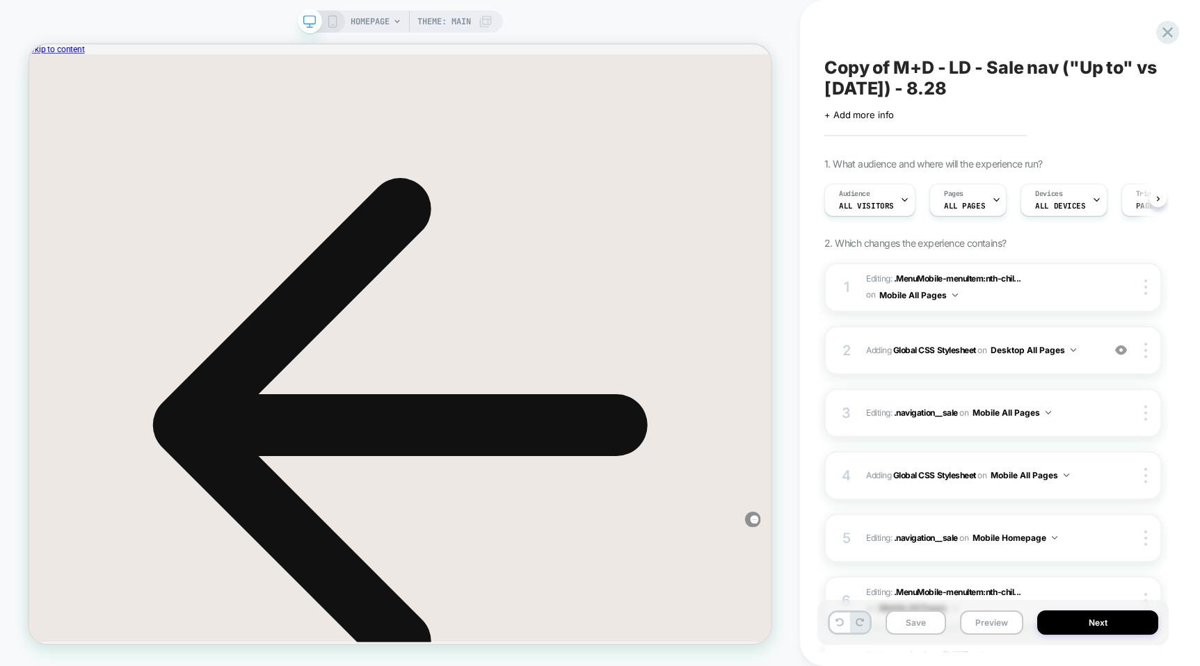
scroll to position [0, 1]
drag, startPoint x: 975, startPoint y: 93, endPoint x: 822, endPoint y: 70, distance: 155.5
click at [822, 70] on div "Copy of M+D - LD - Sale nav ("Up to" vs Labor Day) - 8.28 Click to edit experie…" at bounding box center [992, 333] width 351 height 639
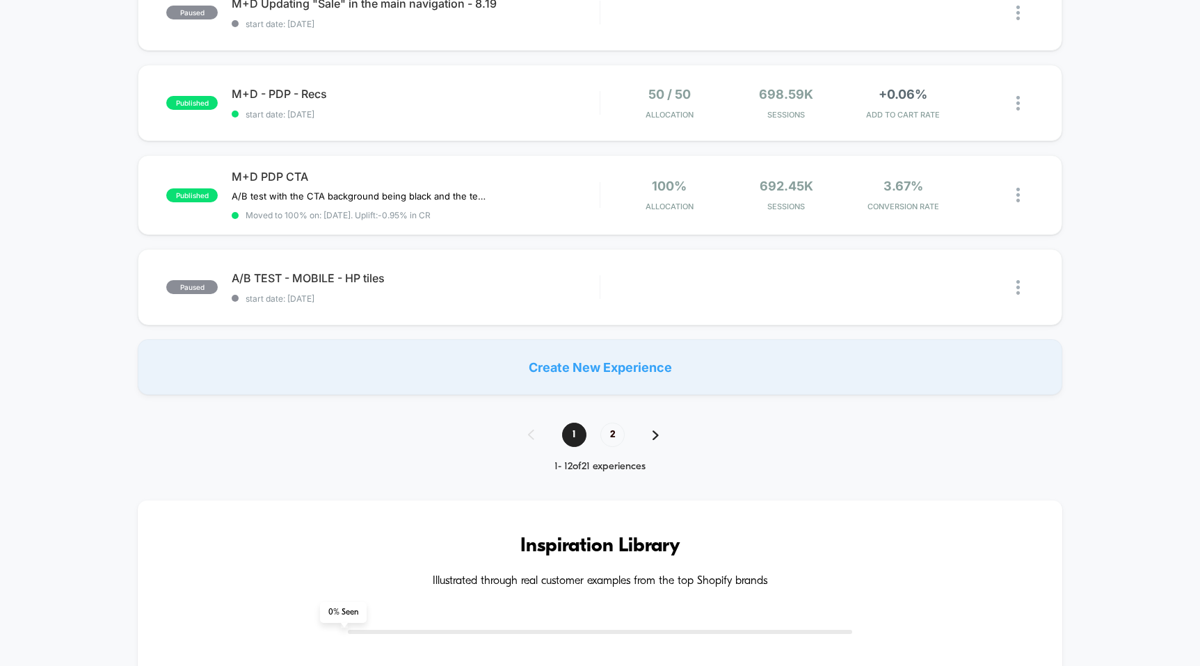
scroll to position [902, 0]
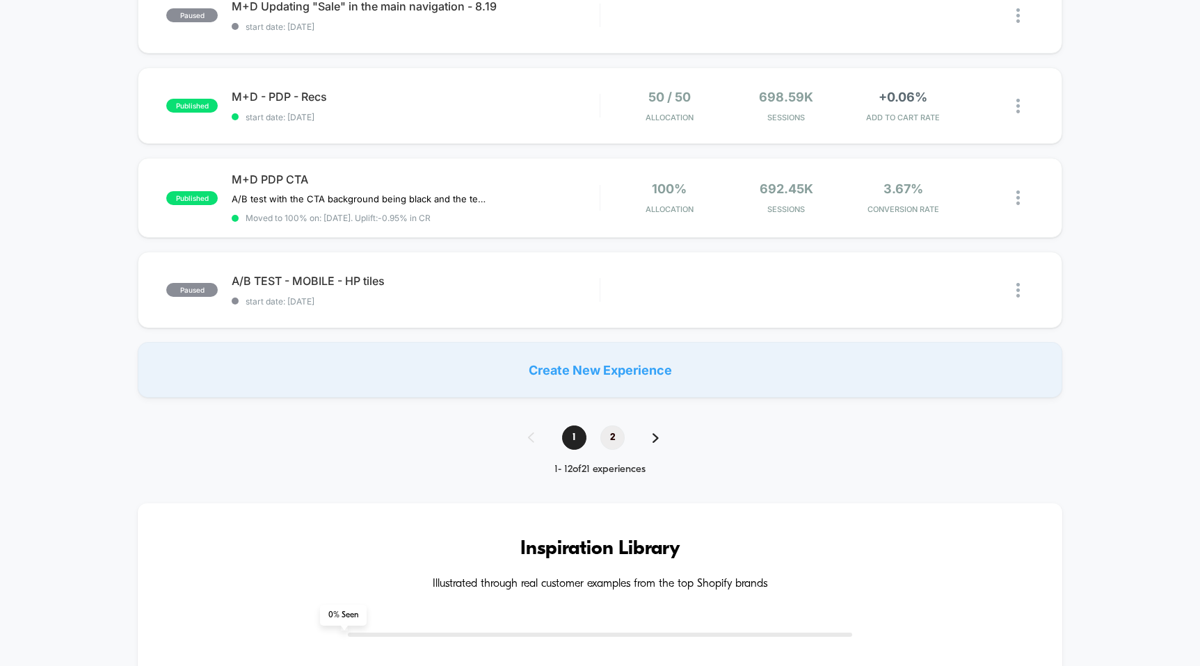
click at [607, 438] on span "2" at bounding box center [612, 438] width 24 height 24
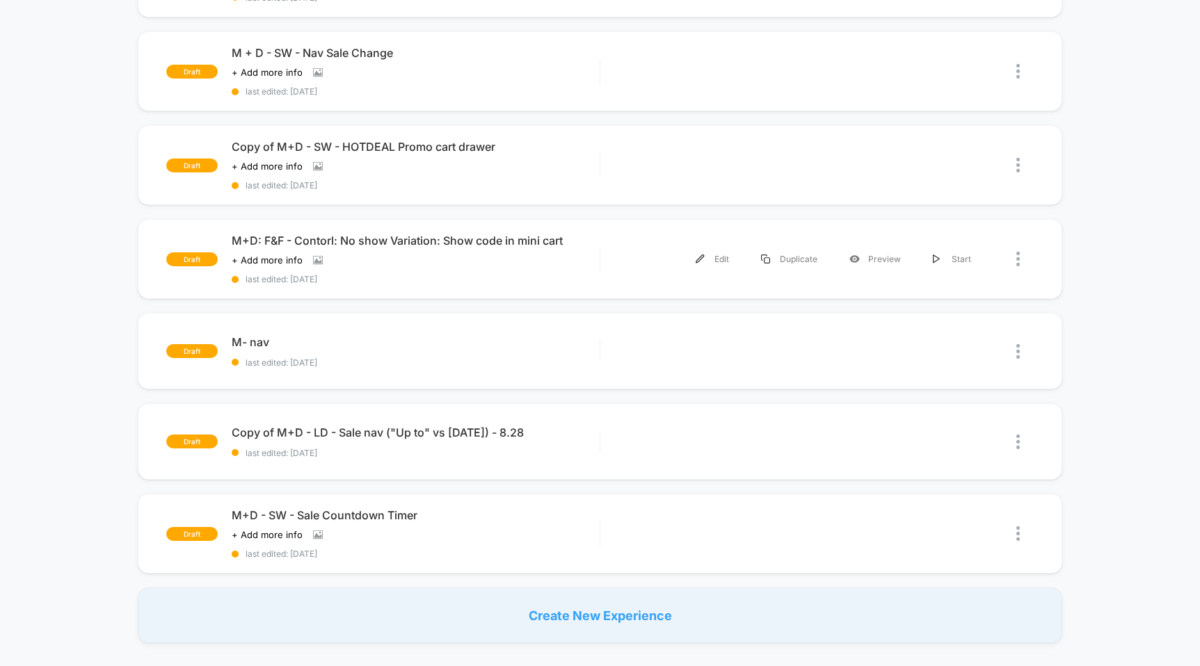
scroll to position [407, 0]
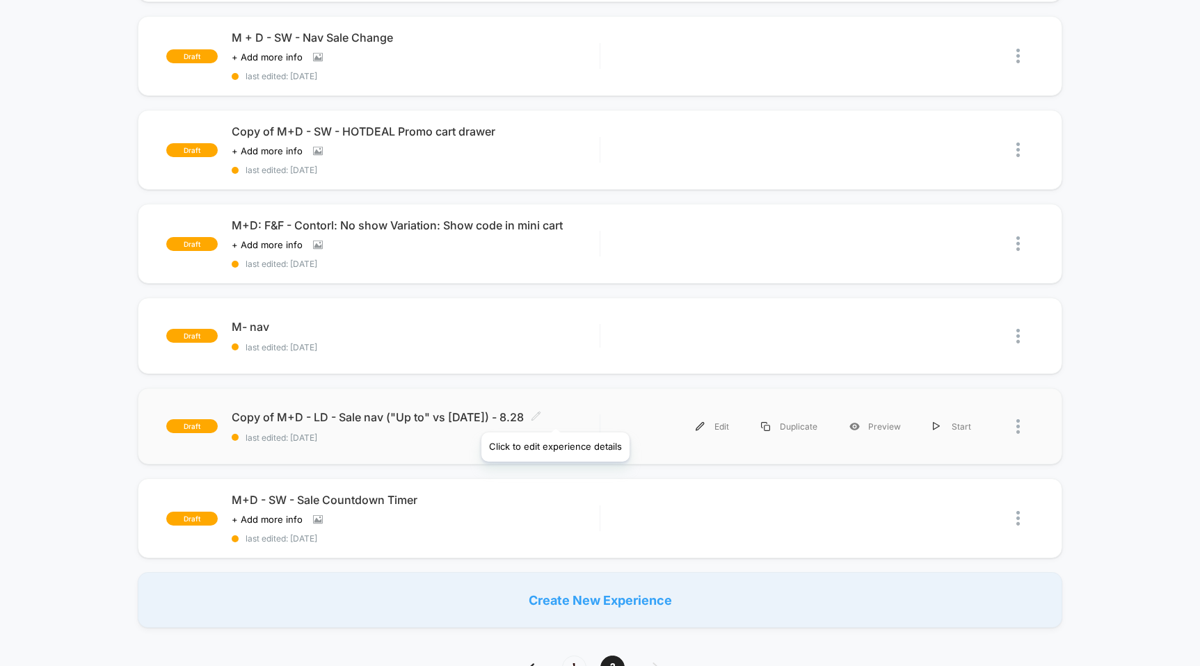
click at [541, 415] on icon at bounding box center [536, 416] width 10 height 10
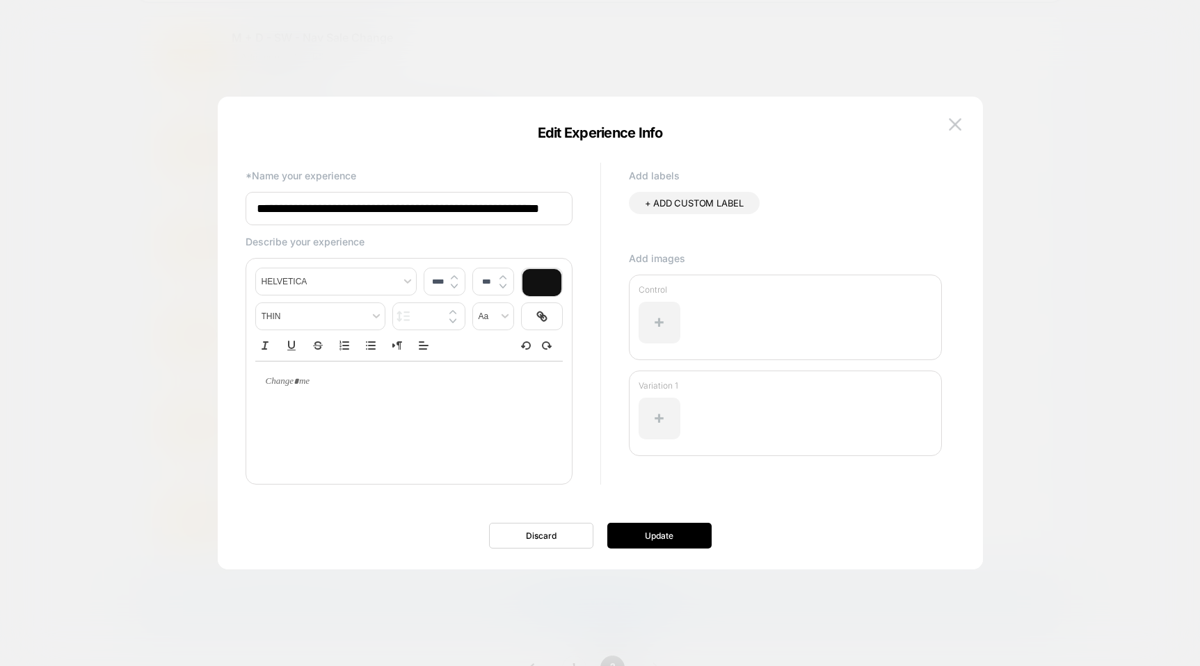
scroll to position [0, 0]
drag, startPoint x: 304, startPoint y: 208, endPoint x: 210, endPoint y: 198, distance: 94.5
click at [210, 198] on body "**********" at bounding box center [600, 333] width 1200 height 666
drag, startPoint x: 351, startPoint y: 210, endPoint x: 395, endPoint y: 209, distance: 43.8
click at [395, 209] on input "**********" at bounding box center [409, 208] width 327 height 33
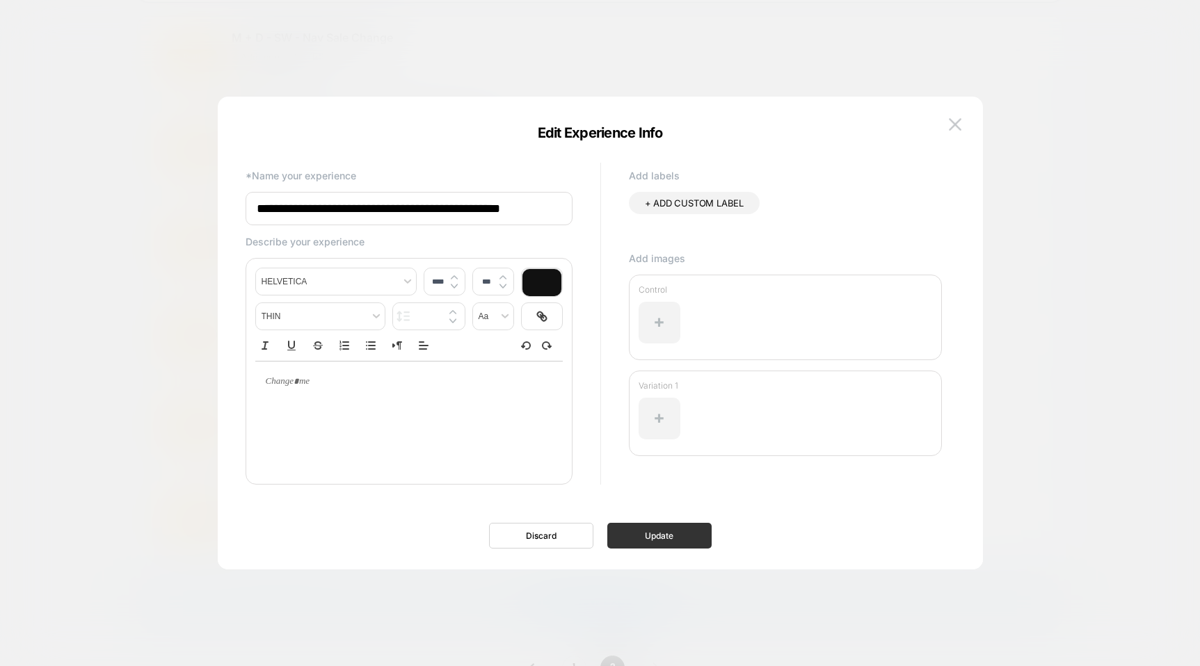
type input "**********"
click at [657, 534] on button "Update" at bounding box center [659, 536] width 104 height 26
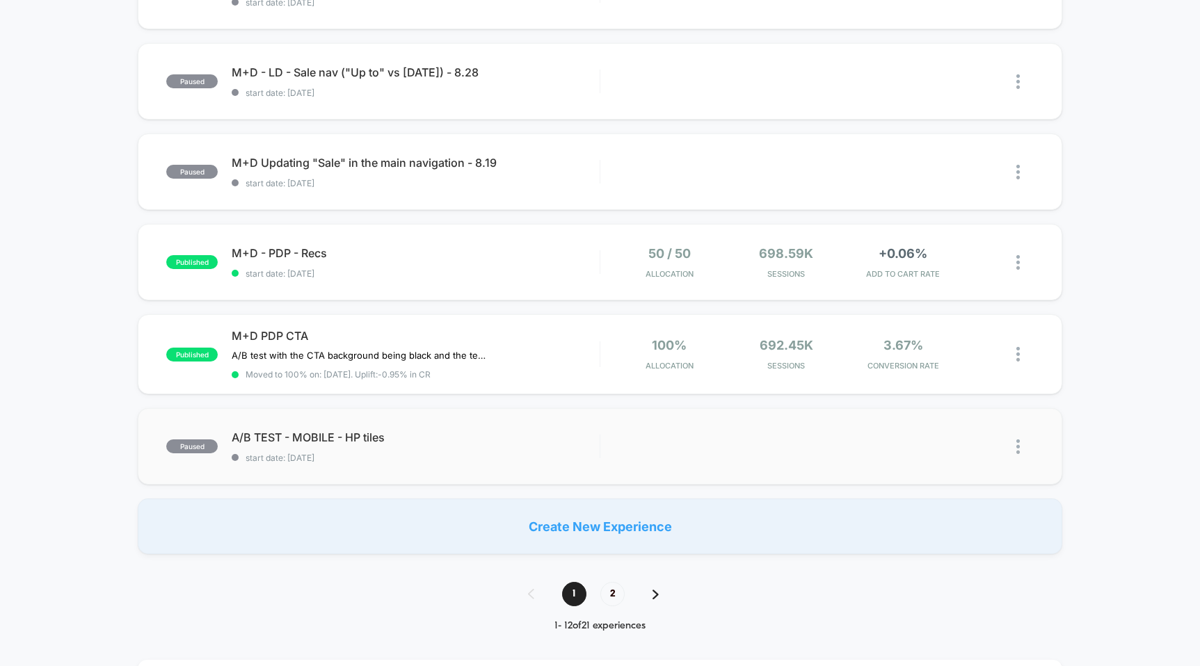
scroll to position [746, 0]
click at [618, 596] on span "2" at bounding box center [612, 593] width 24 height 24
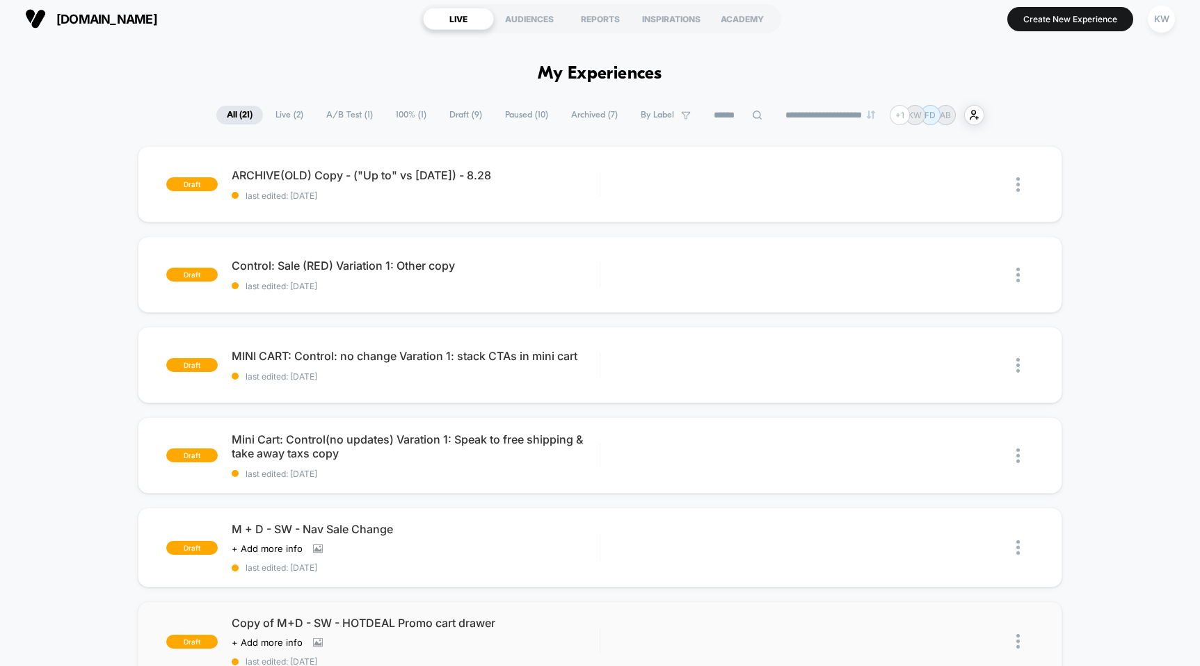
scroll to position [0, 0]
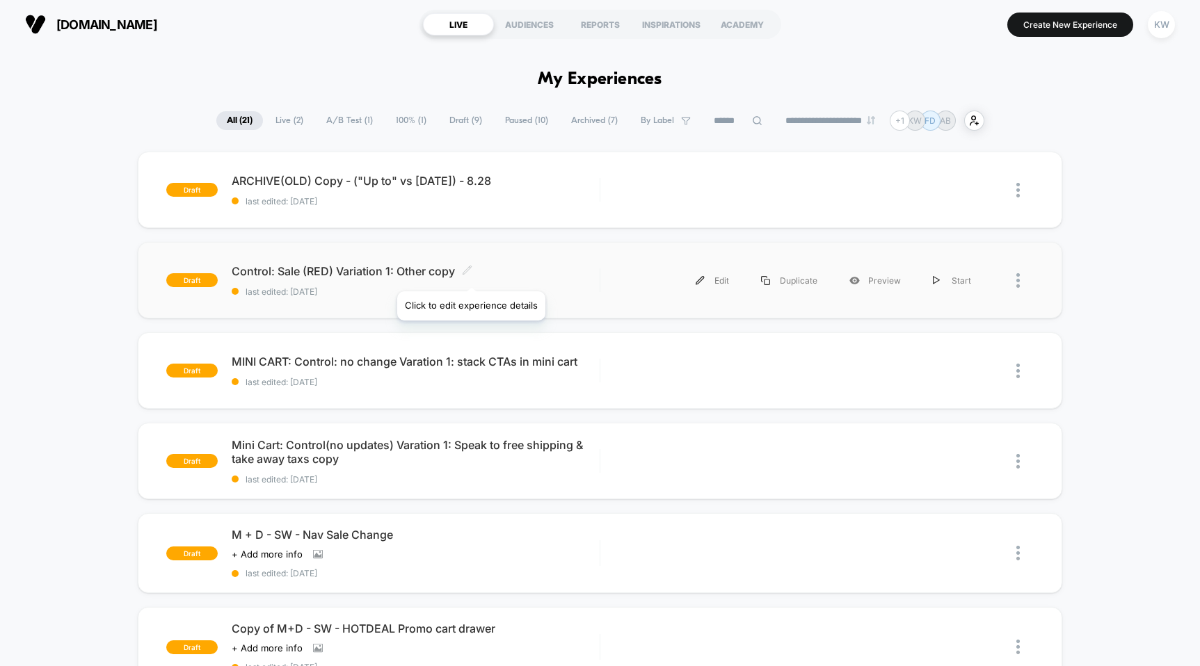
click at [470, 274] on icon at bounding box center [467, 270] width 10 height 10
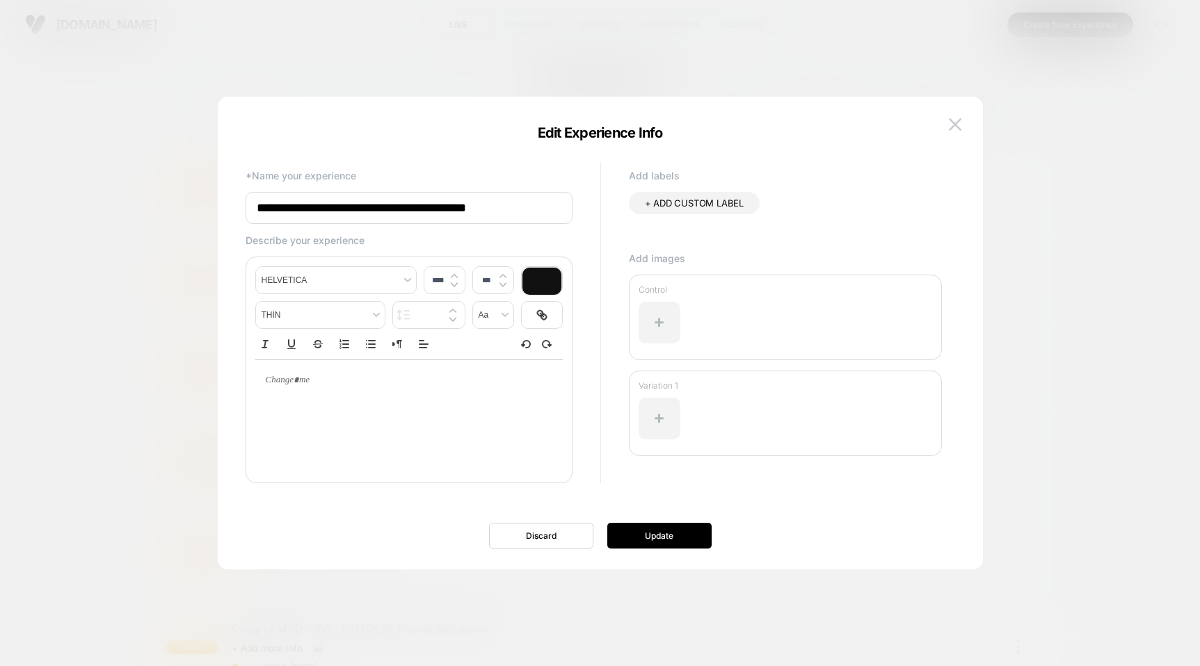
click at [253, 216] on input "**********" at bounding box center [409, 208] width 327 height 32
type input "**********"
click at [664, 534] on button "Update" at bounding box center [659, 536] width 104 height 26
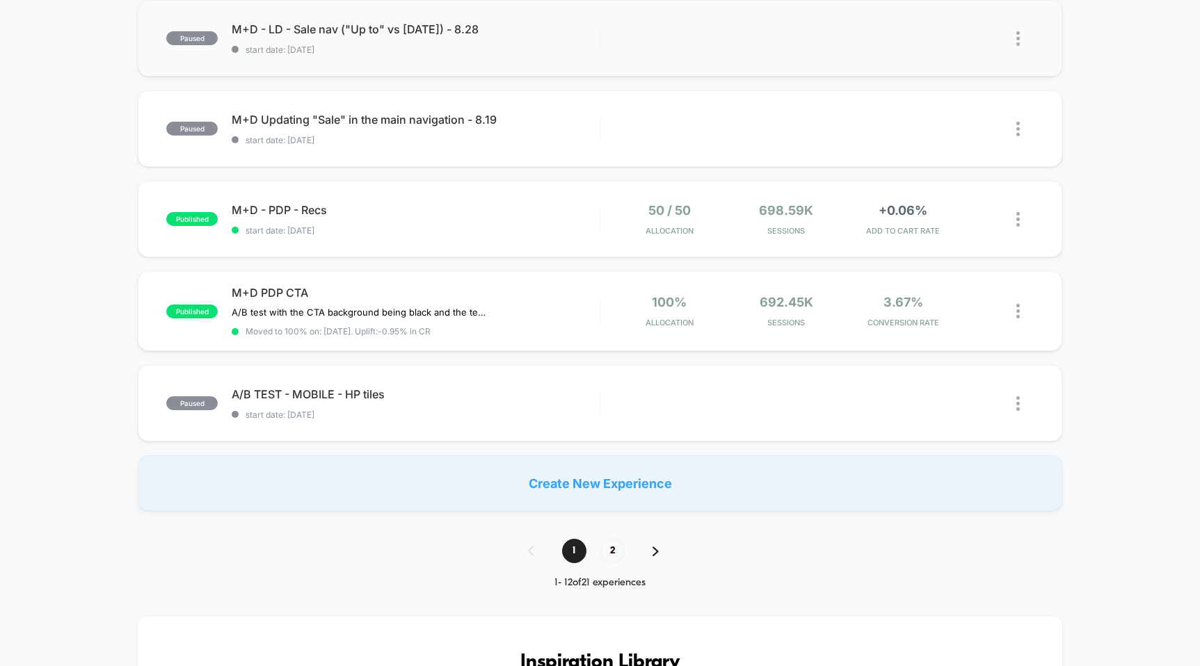
scroll to position [792, 0]
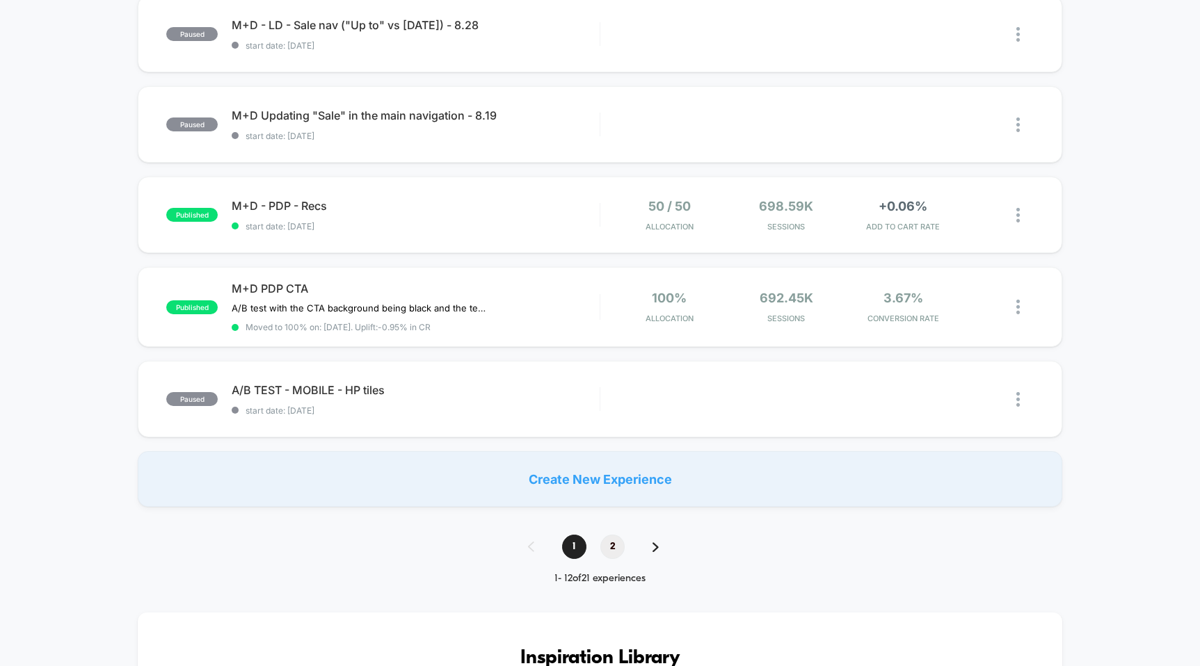
click at [607, 551] on span "2" at bounding box center [612, 547] width 24 height 24
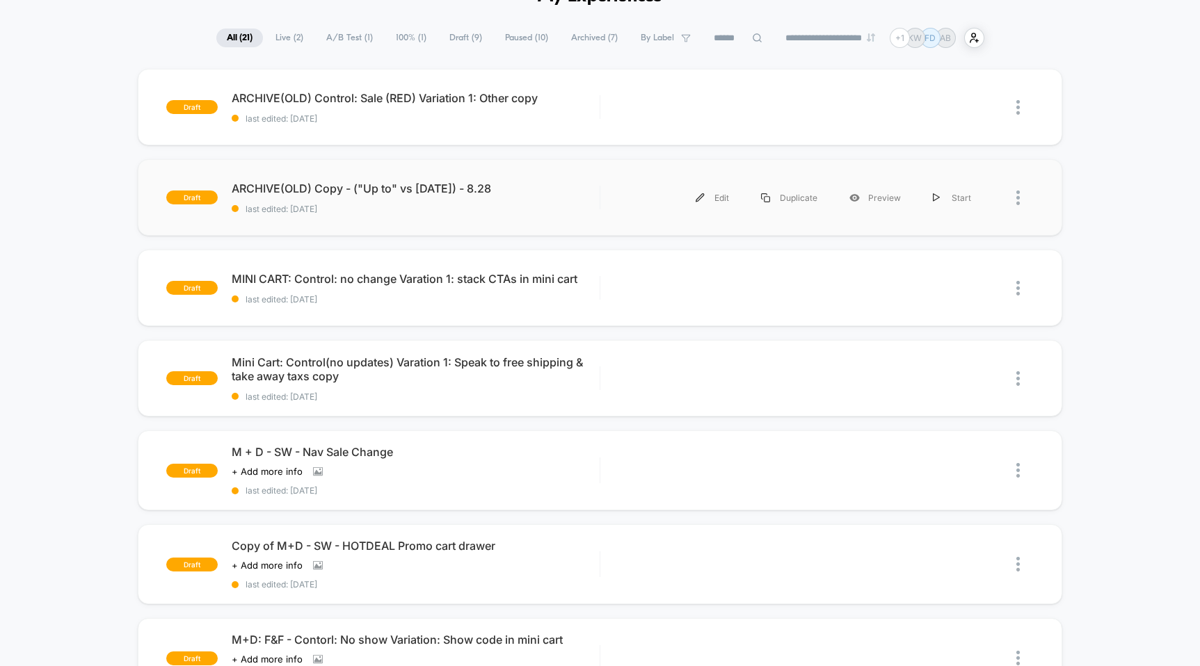
scroll to position [51, 0]
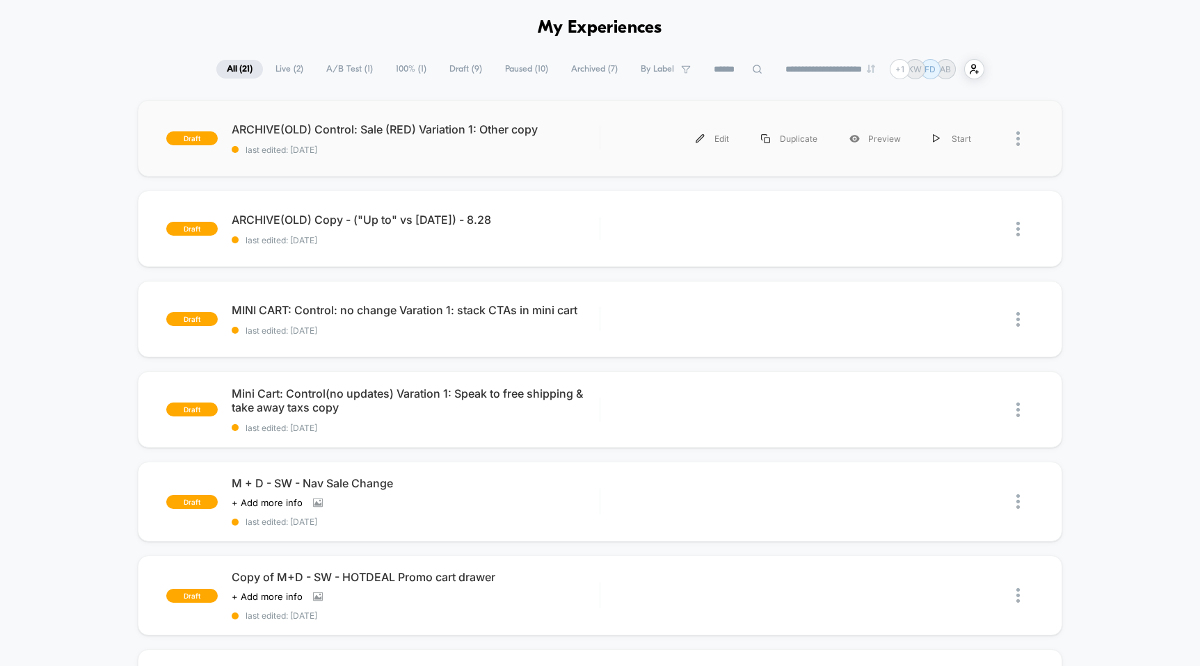
click at [1016, 145] on div at bounding box center [1024, 138] width 17 height 31
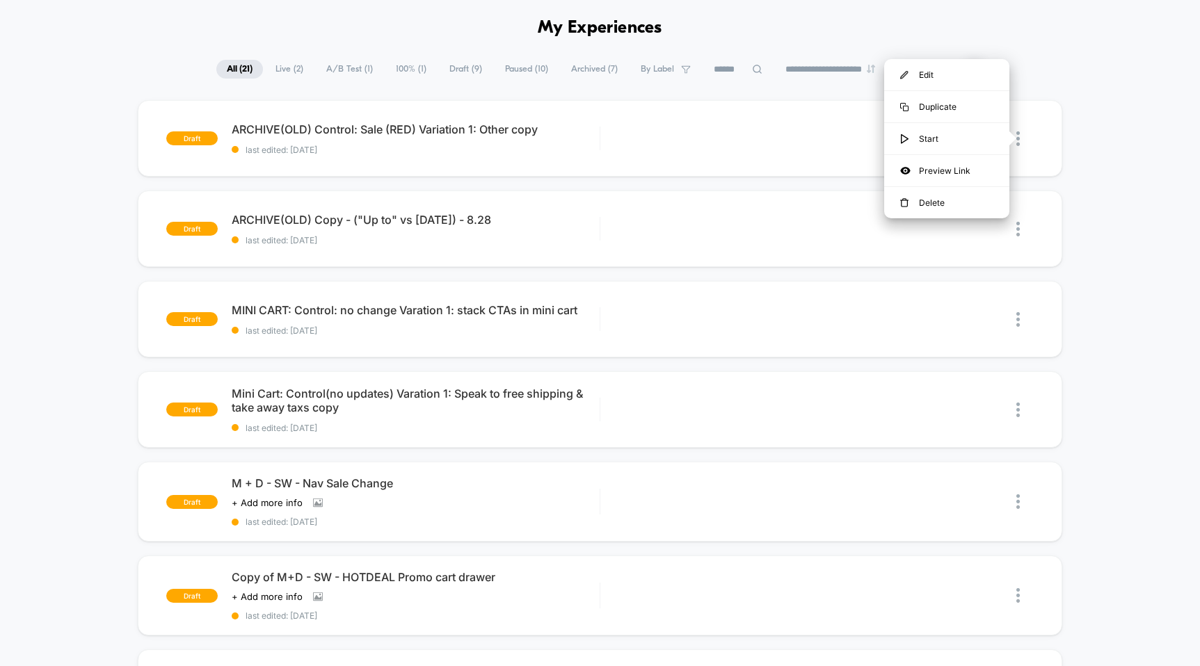
click at [1150, 172] on div "draft ARCHIVE(OLD) Control: Sale (RED) Variation 1: Other copy last edited: [DA…" at bounding box center [600, 542] width 1200 height 884
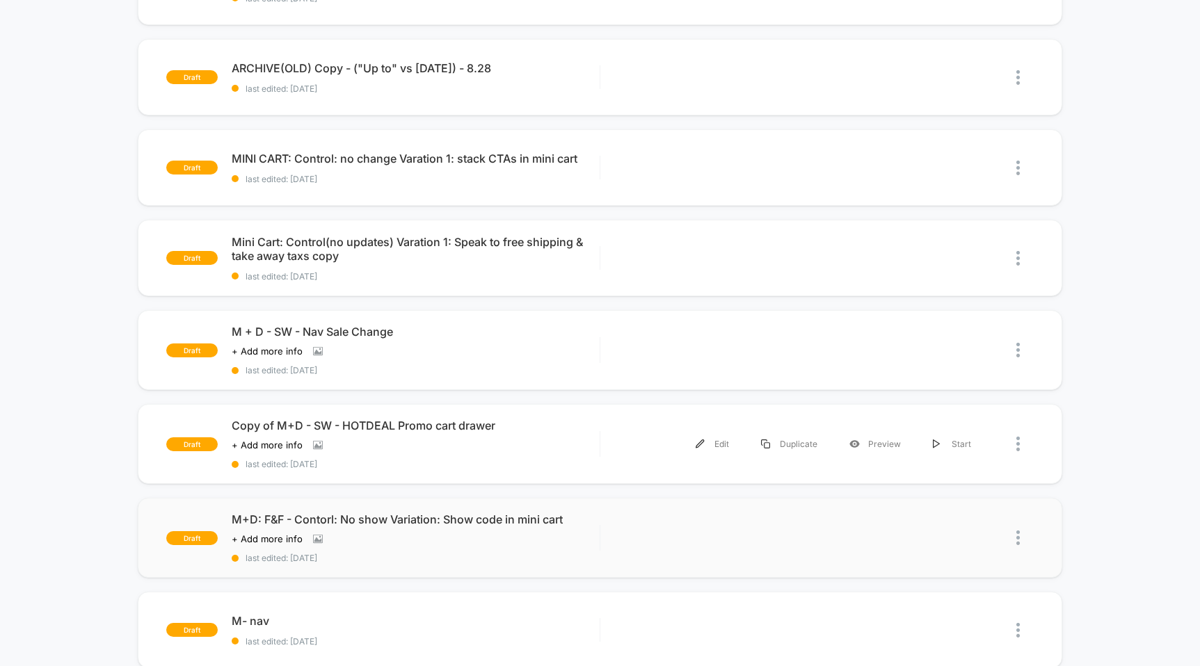
scroll to position [207, 0]
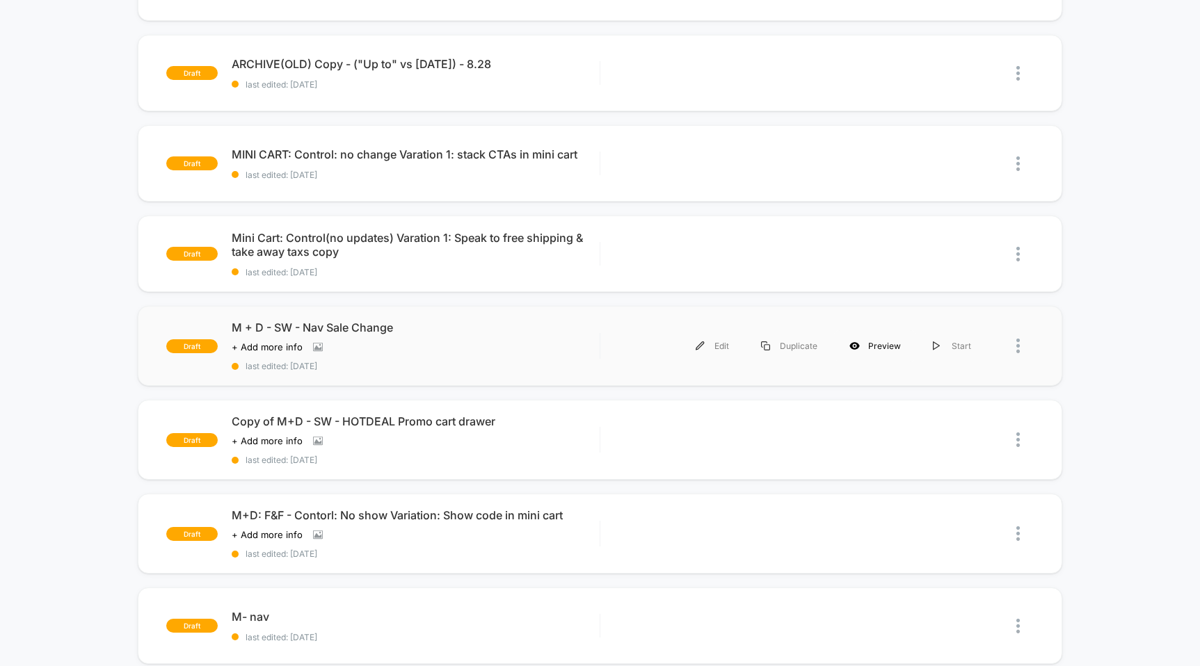
click at [886, 346] on div "Preview" at bounding box center [874, 345] width 83 height 31
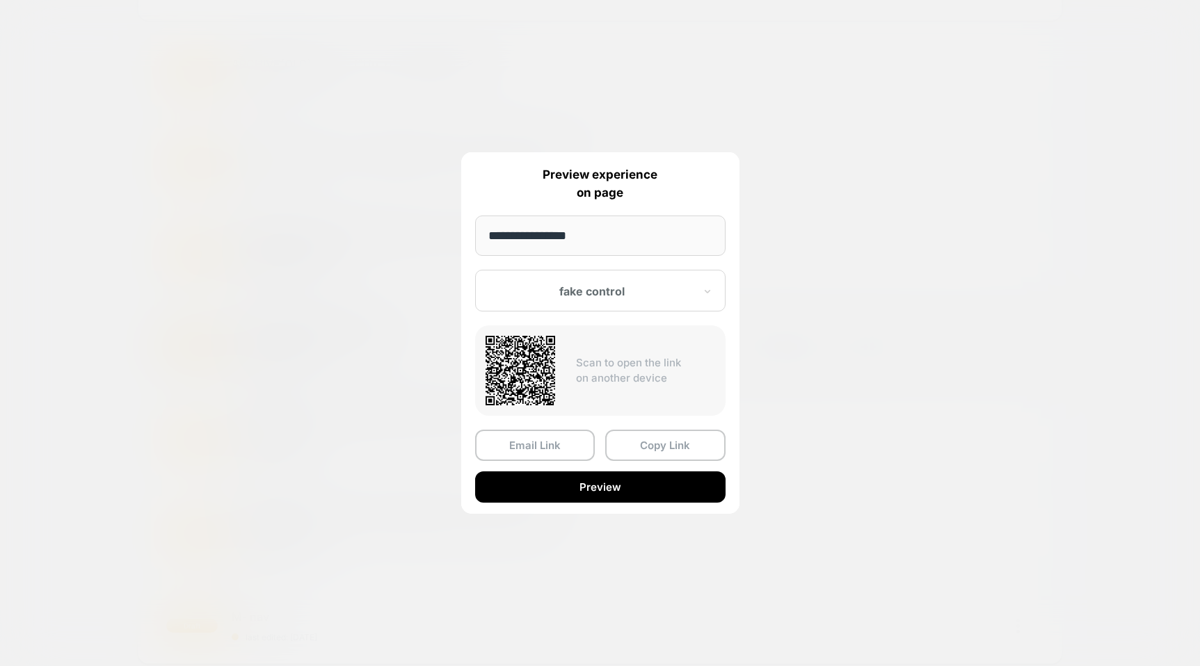
click at [608, 280] on div "fake control" at bounding box center [600, 291] width 250 height 42
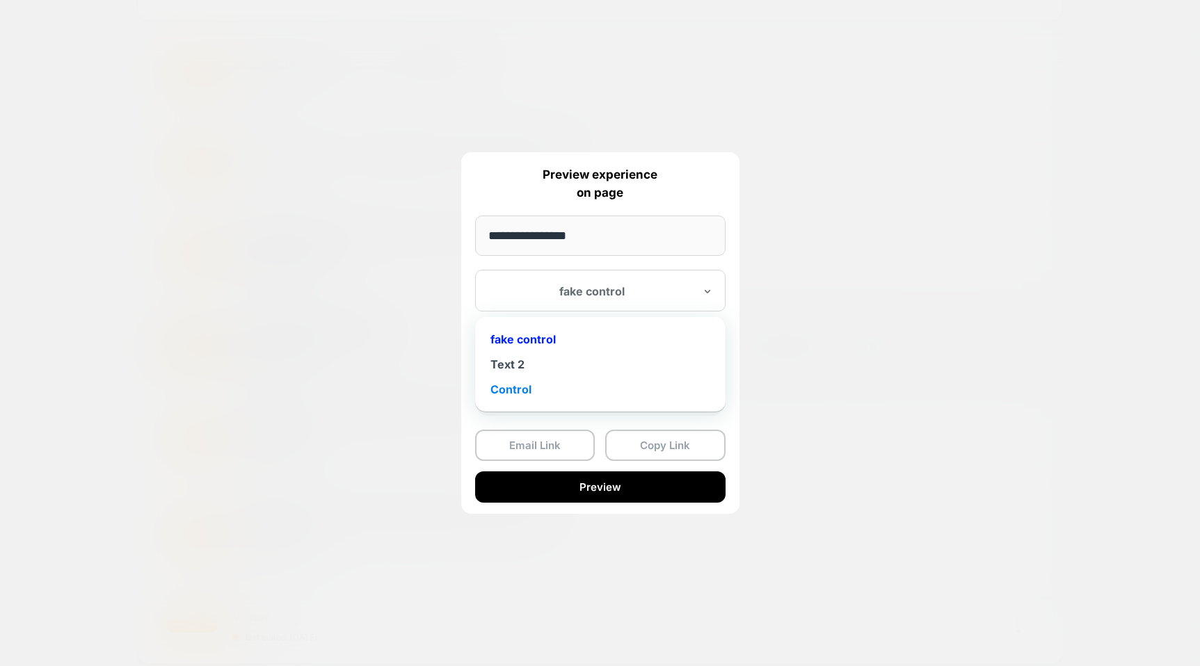
click at [554, 385] on div "Control" at bounding box center [600, 389] width 237 height 25
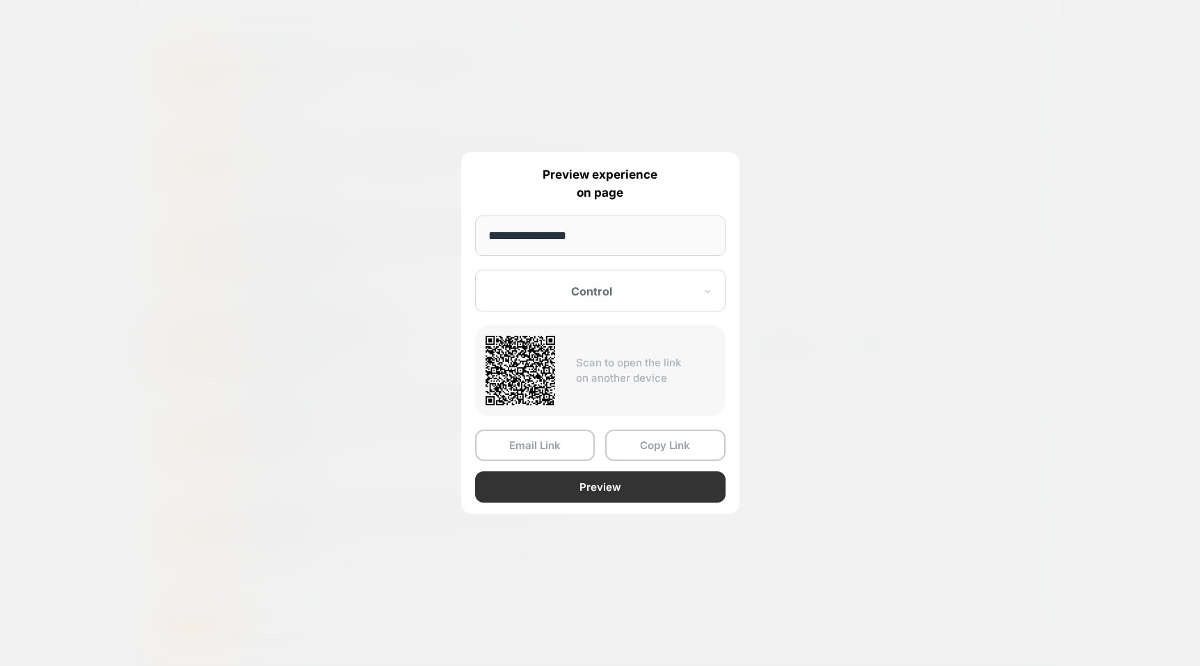
click at [561, 497] on button "Preview" at bounding box center [600, 487] width 250 height 31
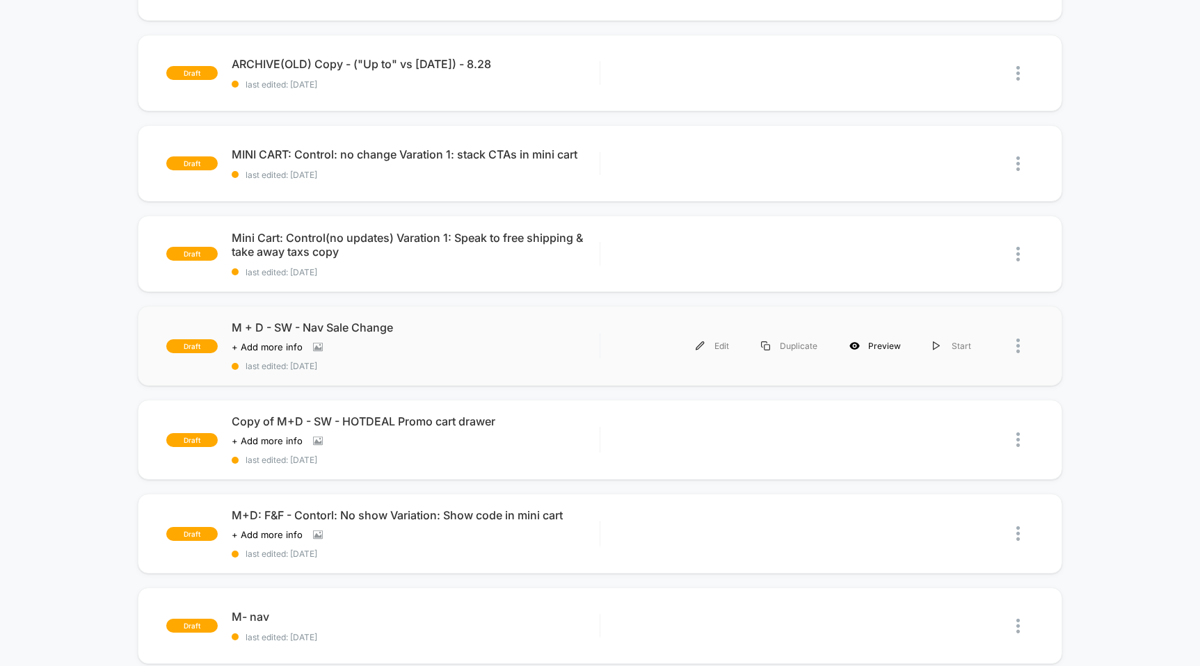
click at [903, 353] on div "Preview" at bounding box center [874, 345] width 83 height 31
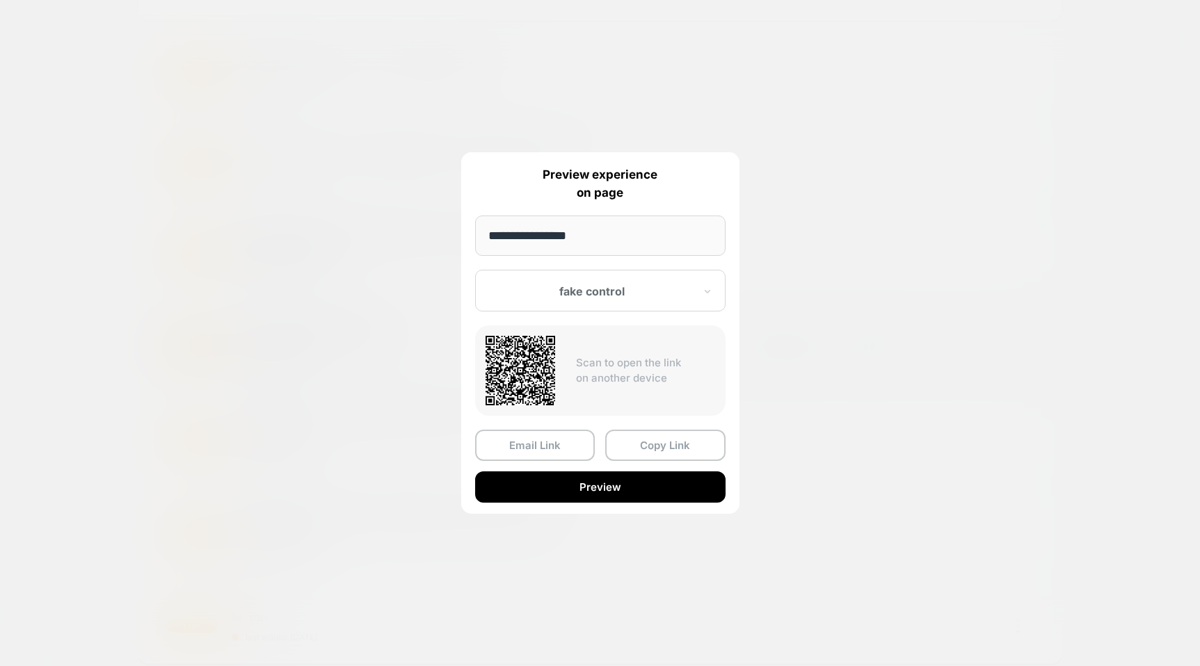
click at [696, 294] on div "fake control" at bounding box center [600, 291] width 250 height 42
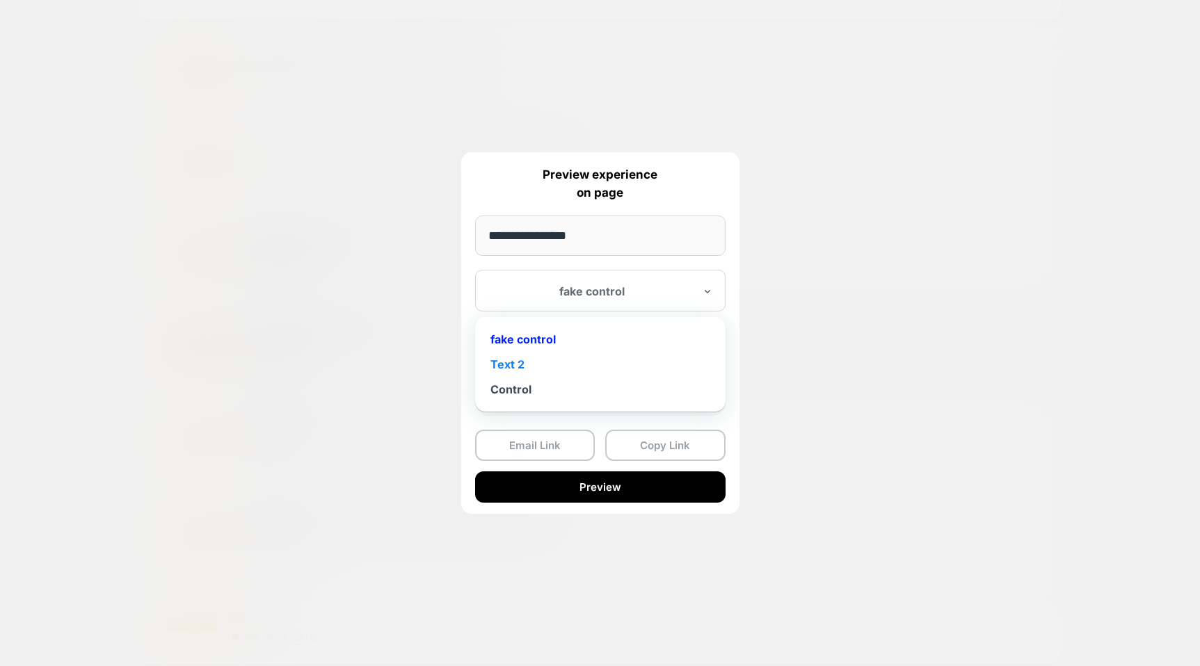
click at [649, 362] on div "Text 2" at bounding box center [600, 364] width 237 height 25
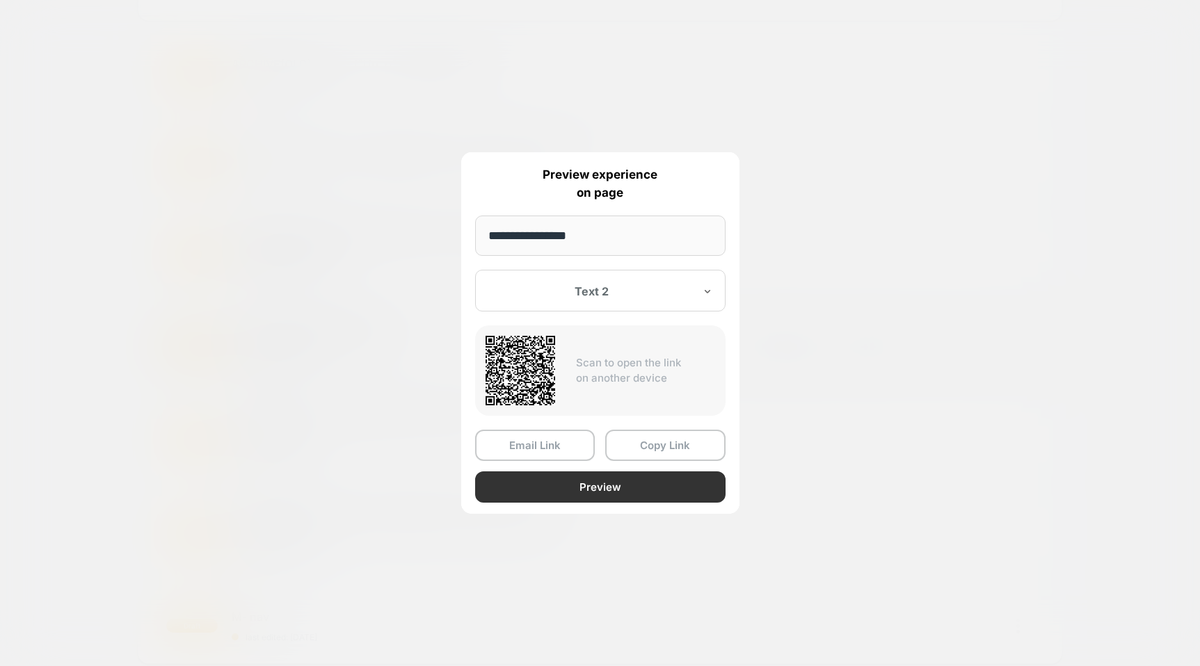
click at [645, 494] on button "Preview" at bounding box center [600, 487] width 250 height 31
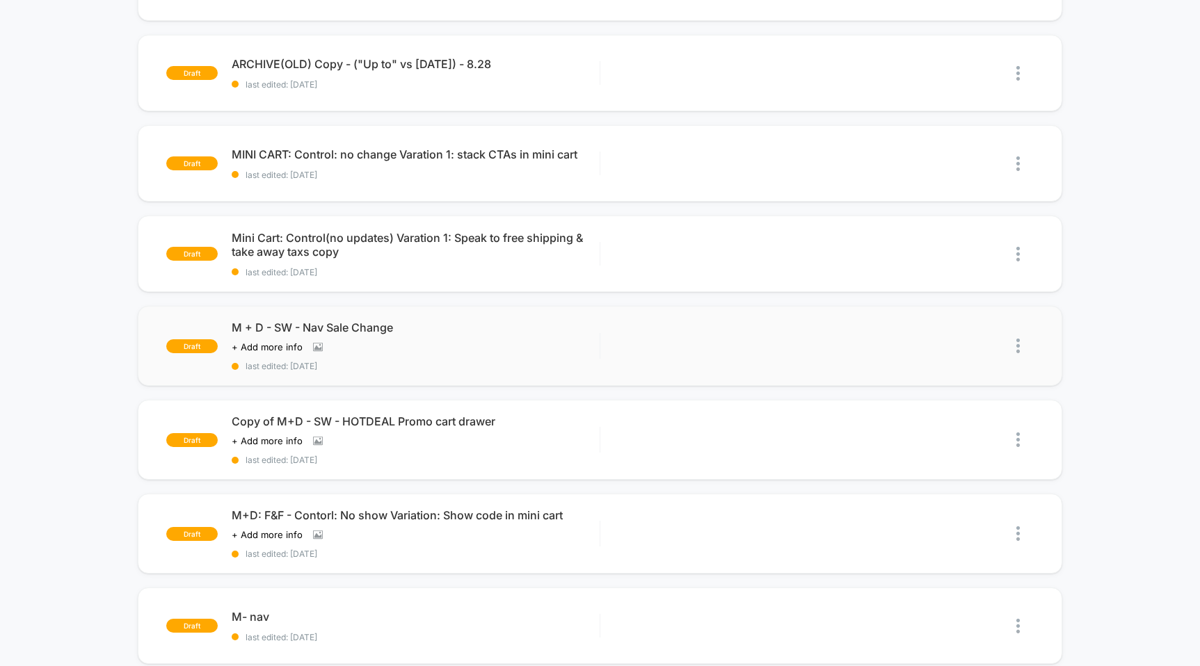
click at [1018, 343] on img at bounding box center [1017, 346] width 3 height 15
click at [961, 414] on div "Delete" at bounding box center [946, 409] width 125 height 31
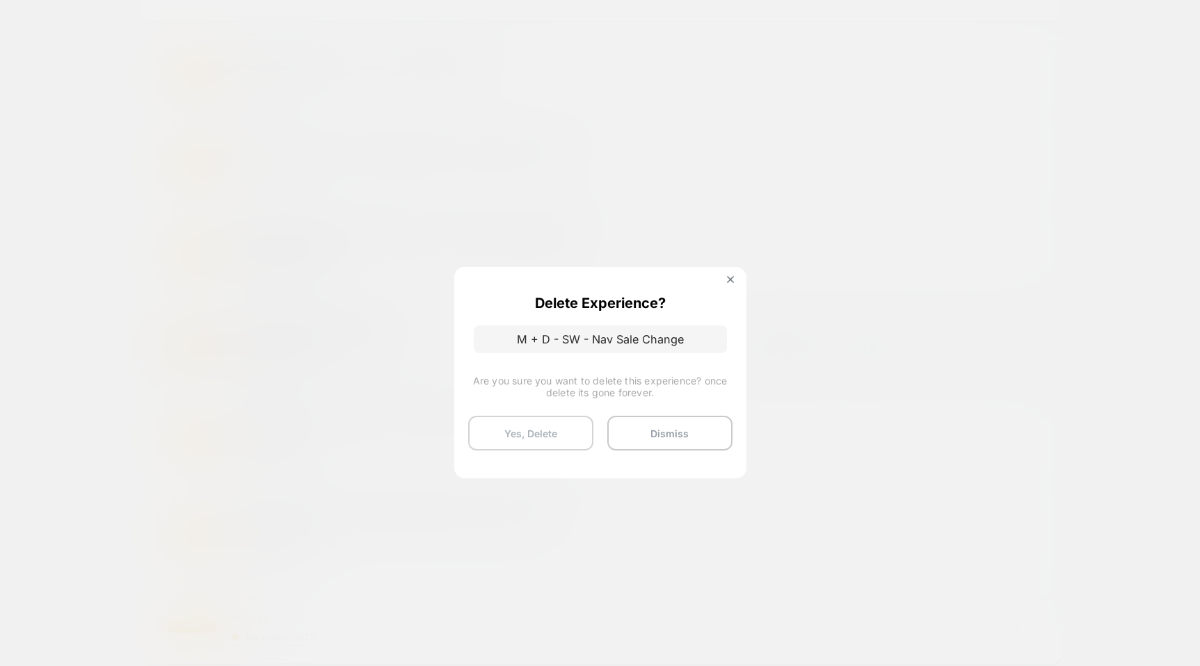
click at [536, 428] on button "Yes, Delete" at bounding box center [530, 433] width 125 height 35
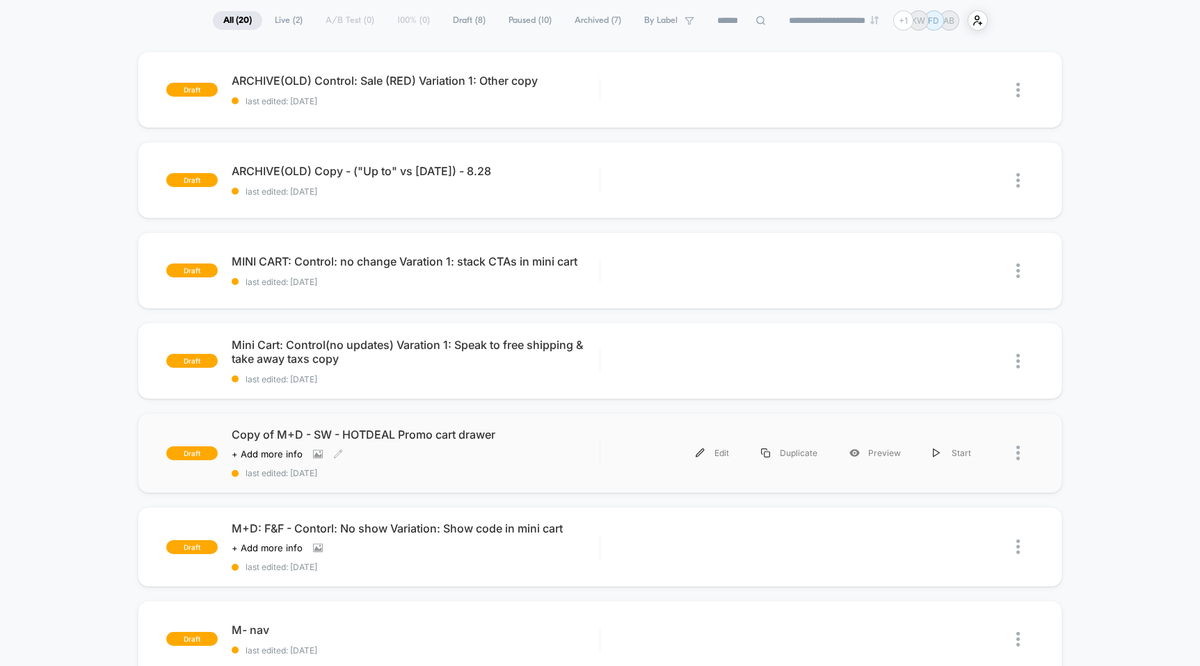
scroll to position [107, 0]
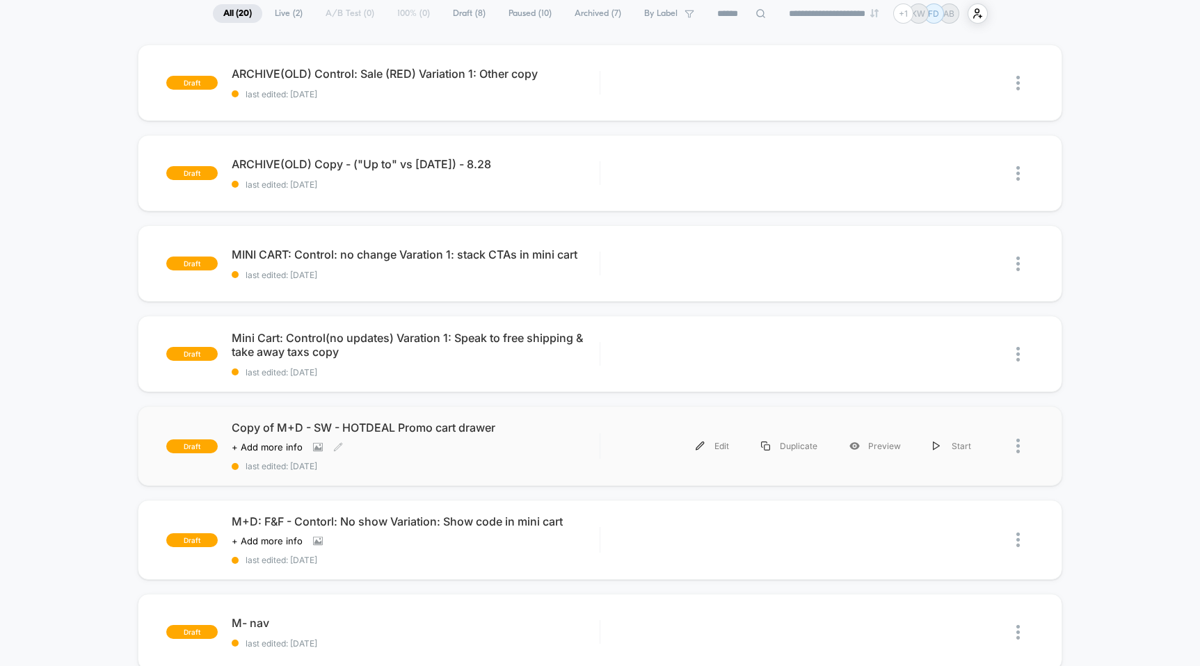
click at [400, 426] on span "Copy of M+D - SW - HOTDEAL Promo cart drawer" at bounding box center [415, 428] width 367 height 14
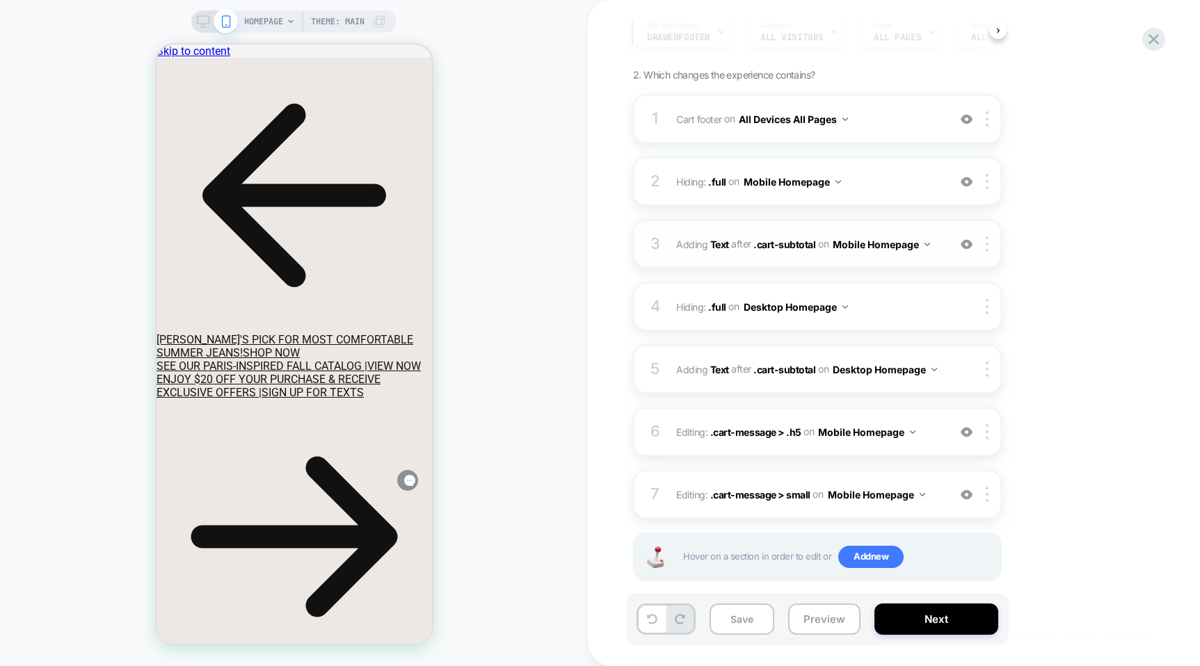
scroll to position [166, 0]
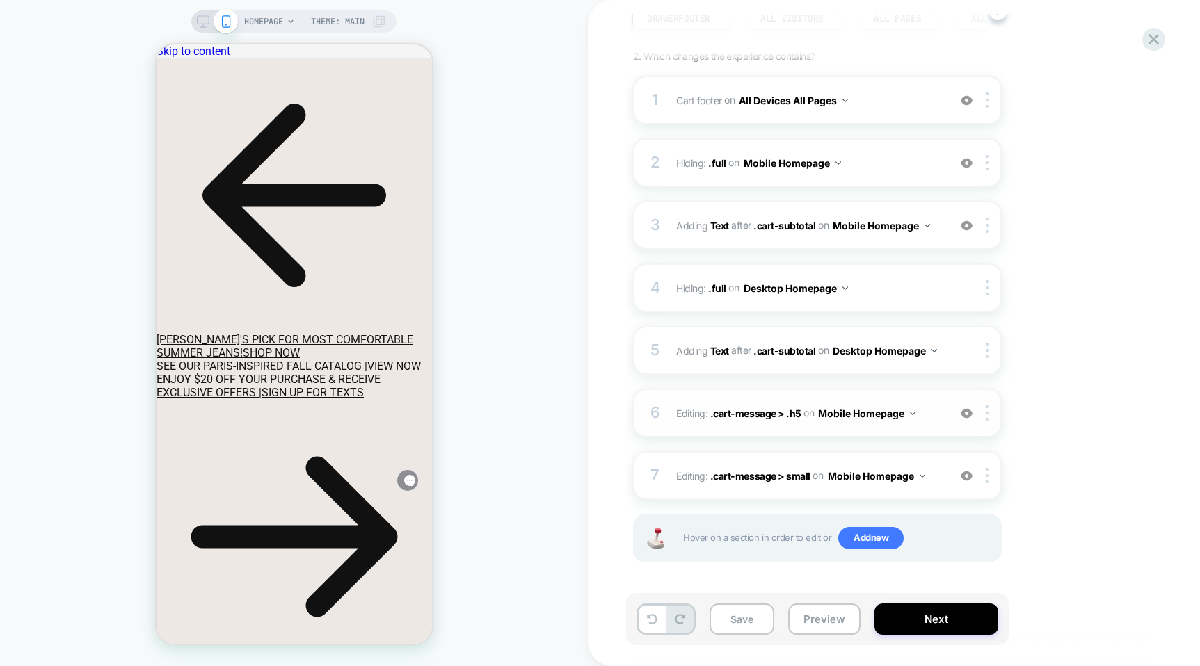
click at [925, 415] on span "Editing : .cart-message > .h5 .cart-message > .h5 on Mobile Homepage" at bounding box center [808, 413] width 265 height 20
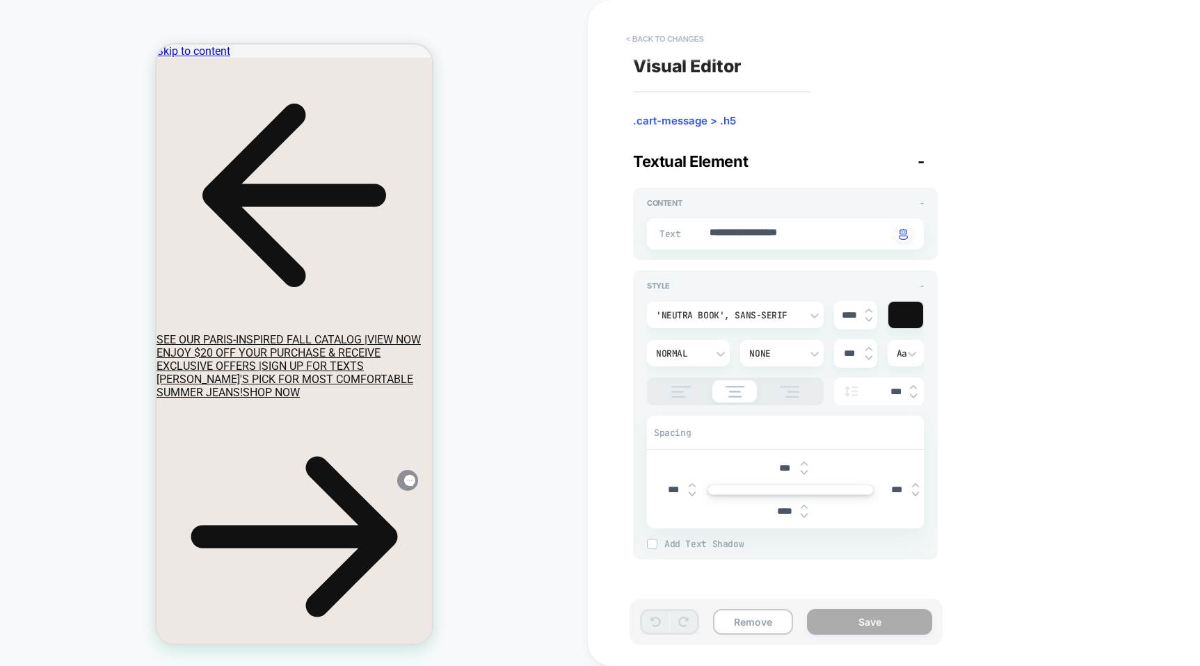
click at [639, 38] on button "< Back to changes" at bounding box center [665, 39] width 92 height 22
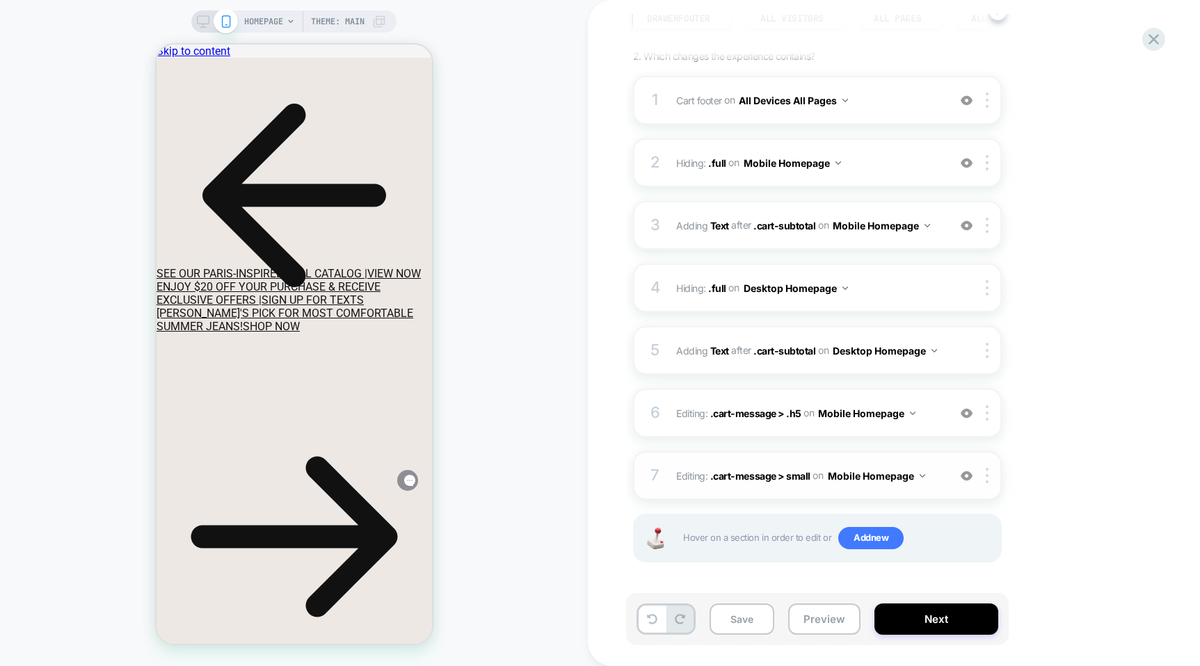
click at [935, 475] on span "Editing : .cart-message > small .cart-message > small on Mobile Homepage" at bounding box center [808, 476] width 265 height 20
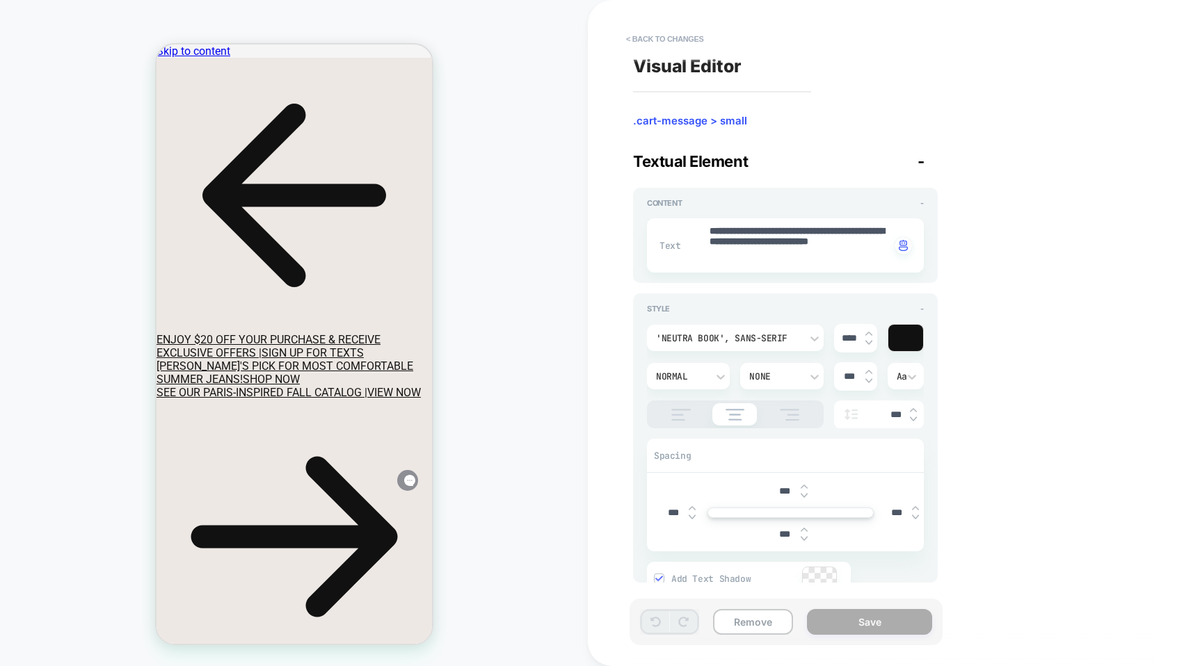
type textarea "*"
click at [641, 39] on button "< Back to changes" at bounding box center [665, 39] width 92 height 22
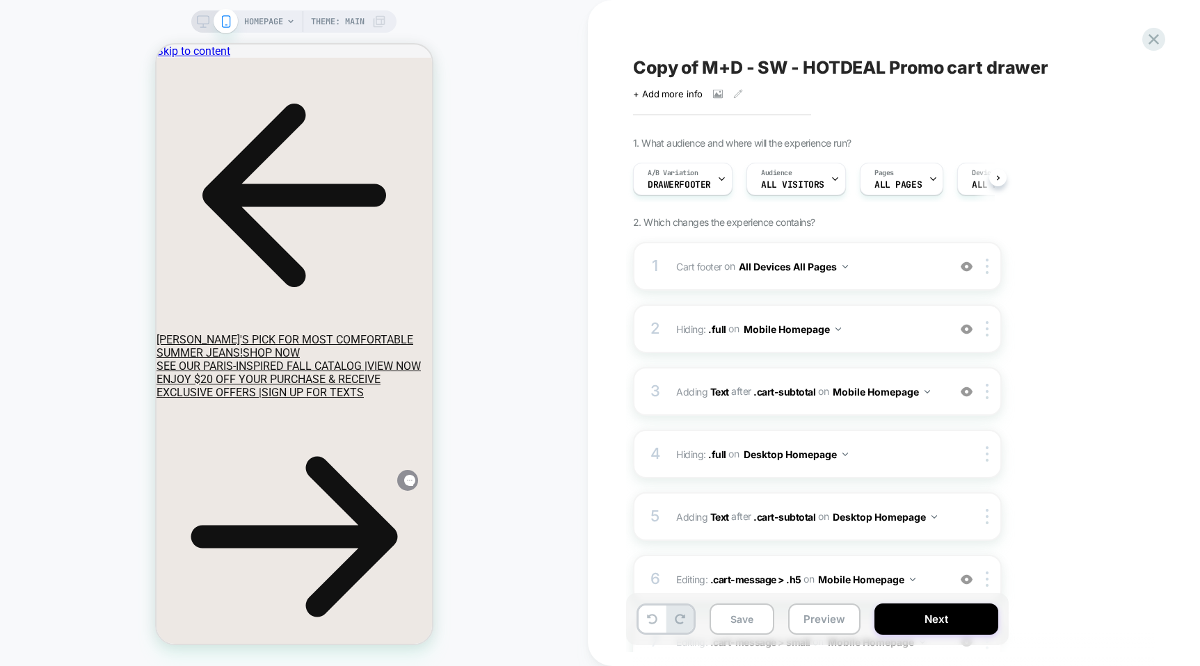
scroll to position [0, 1]
click at [944, 331] on div "2 Hiding : .full .full on Mobile Homepage Add Before Add After Copy CSS Selecto…" at bounding box center [817, 329] width 369 height 49
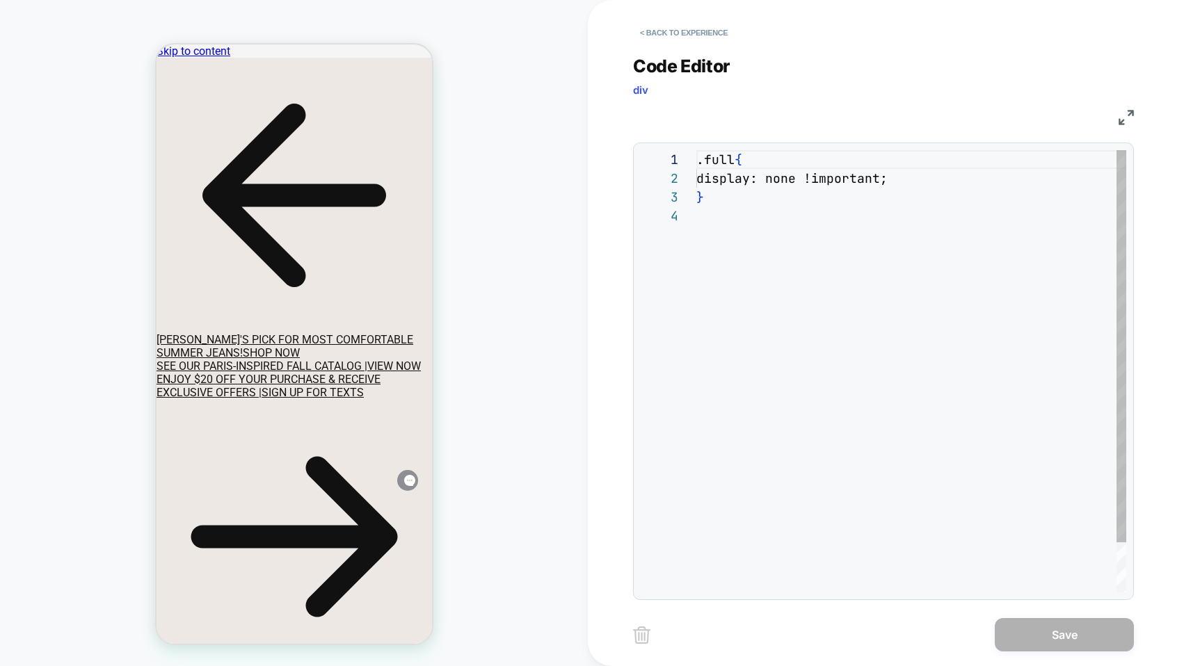
scroll to position [56, 0]
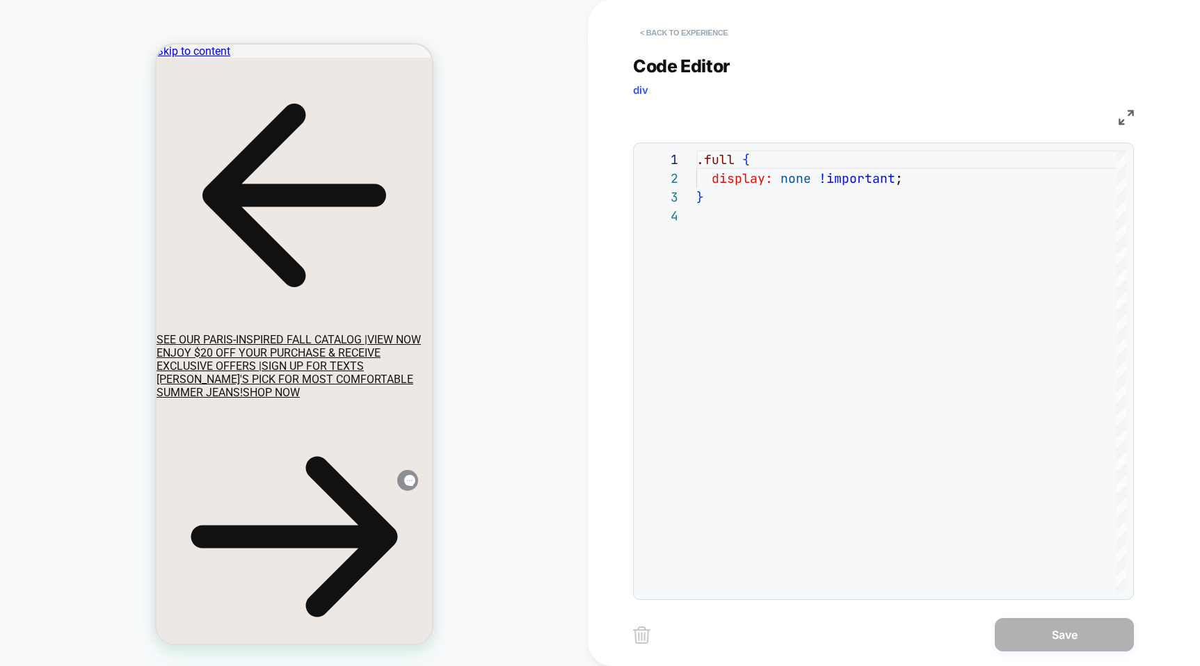
click at [660, 36] on button "< Back to experience" at bounding box center [684, 33] width 102 height 22
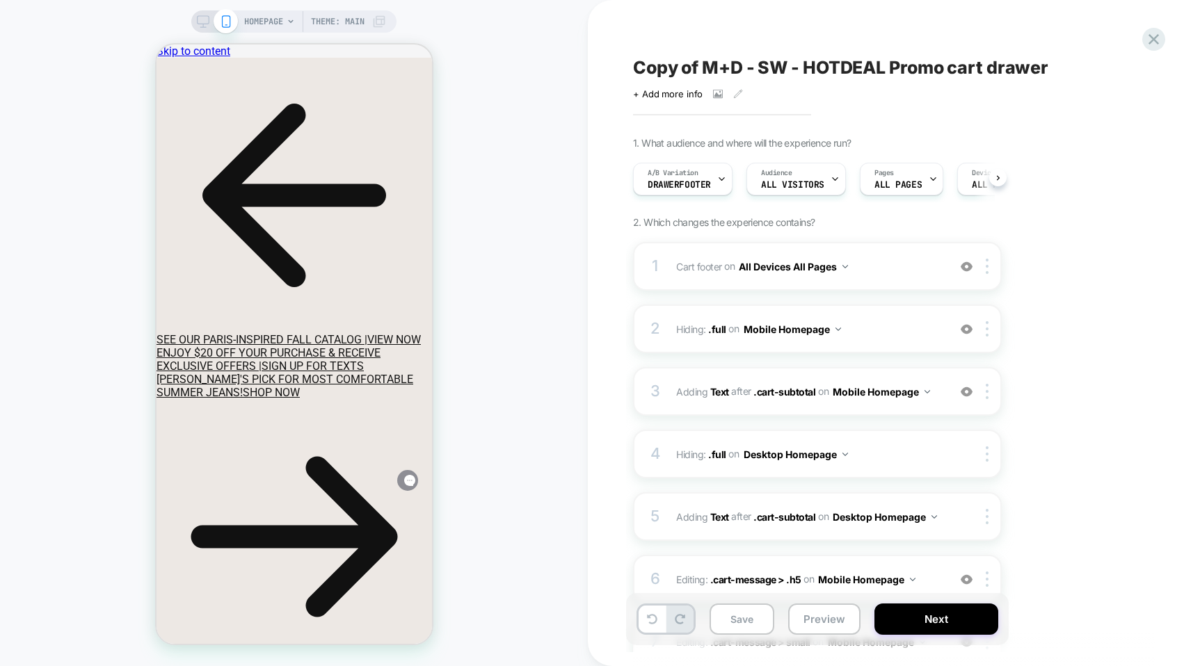
scroll to position [0, 1]
click at [943, 402] on div "3 #_loomi_addon_1757713141297 Adding Text AFTER .cart-subtotal .cart-subtotal o…" at bounding box center [817, 391] width 369 height 49
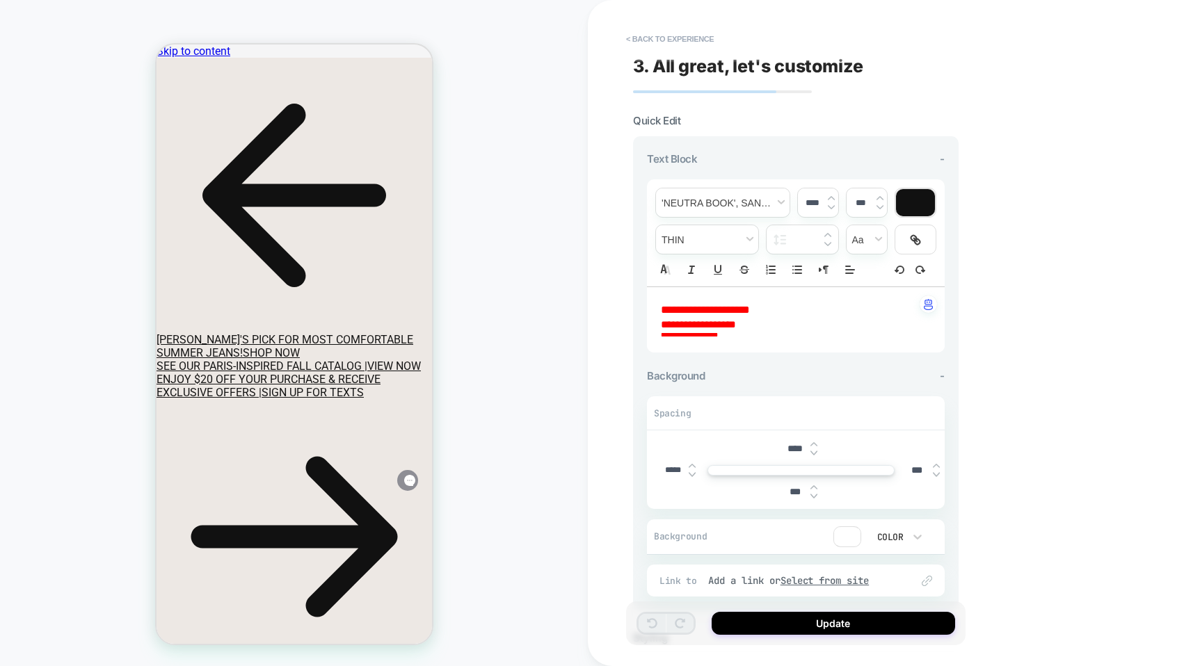
click at [653, 32] on button "< Back to experience" at bounding box center [670, 39] width 102 height 22
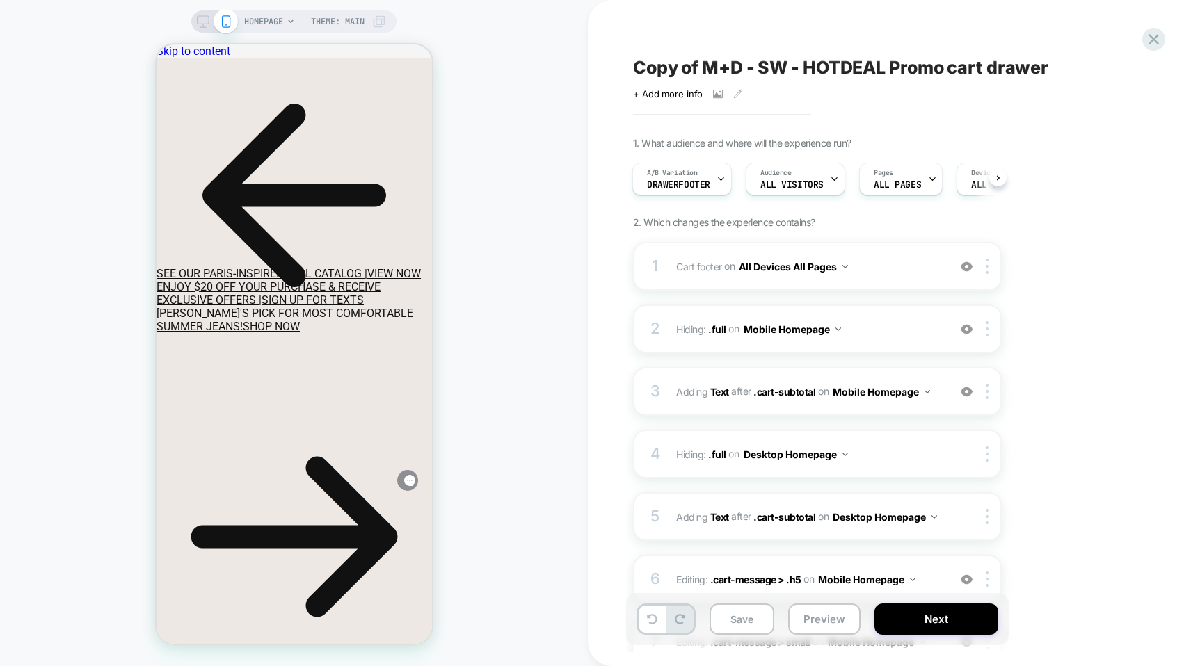
click at [698, 60] on span "Copy of M+D - SW - HOTDEAL Promo cart drawer" at bounding box center [840, 67] width 415 height 21
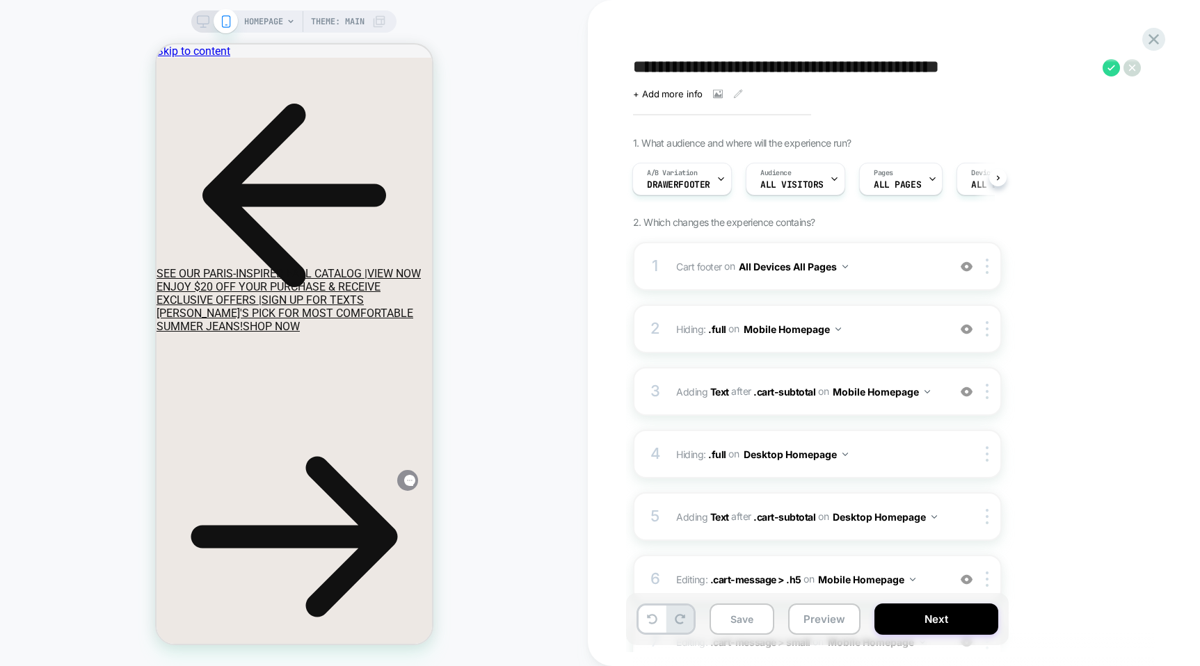
click at [698, 60] on textarea "**********" at bounding box center [864, 67] width 463 height 21
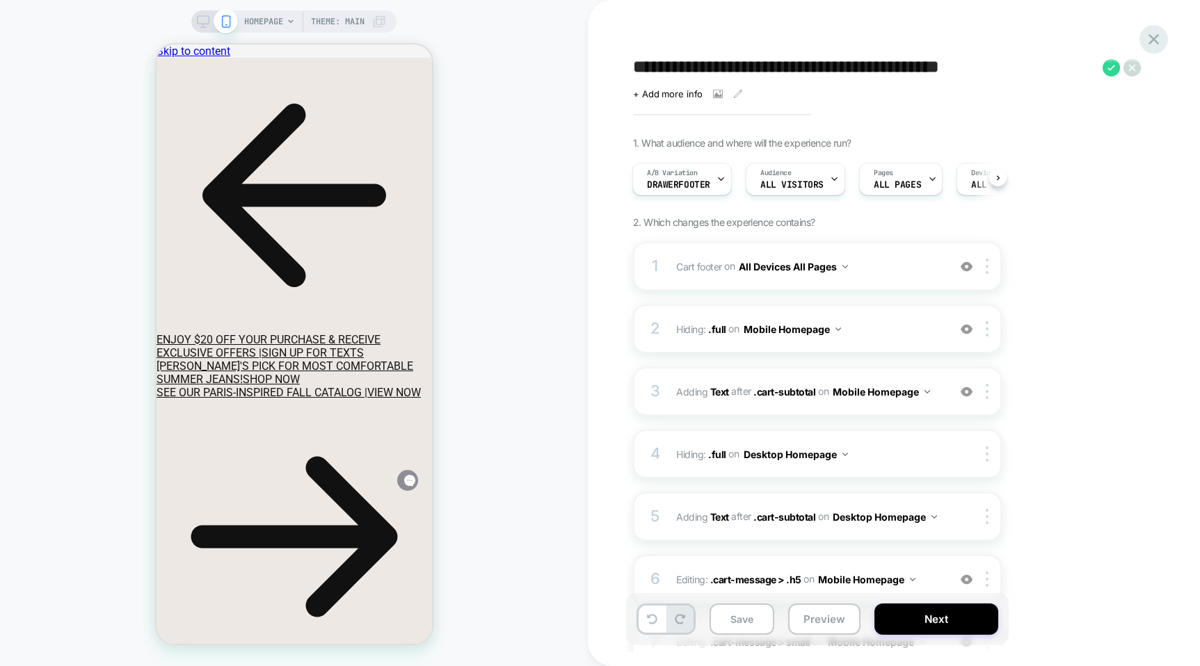
click at [1150, 42] on icon at bounding box center [1154, 39] width 10 height 10
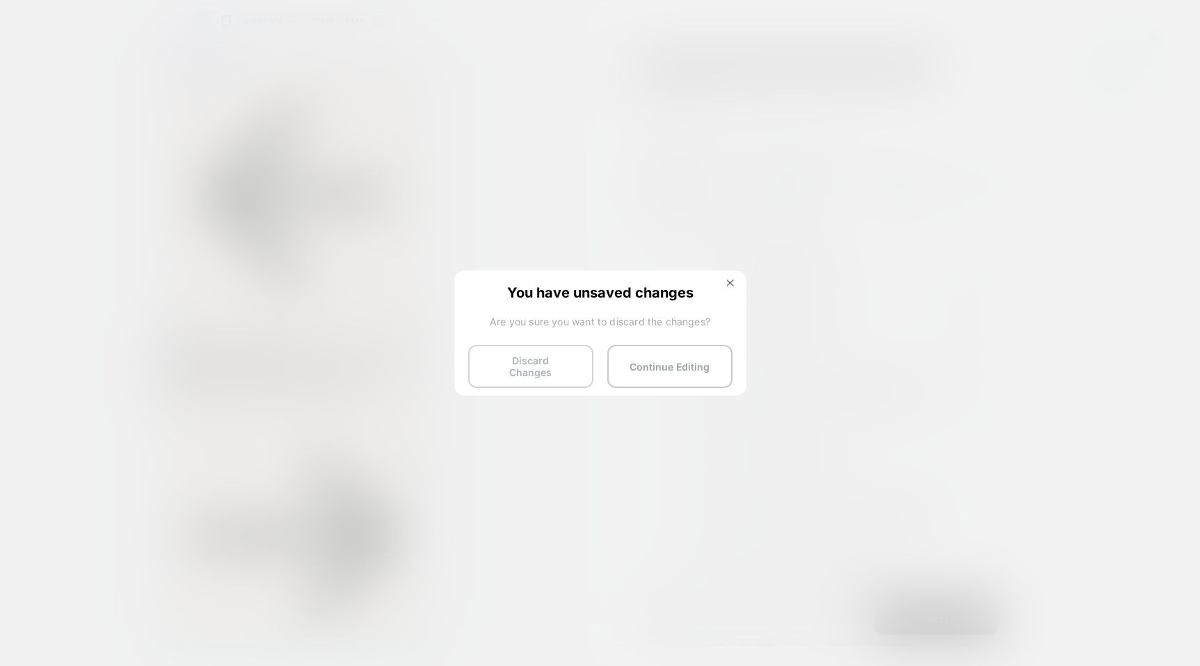
click at [543, 358] on button "Discard Changes" at bounding box center [530, 366] width 125 height 43
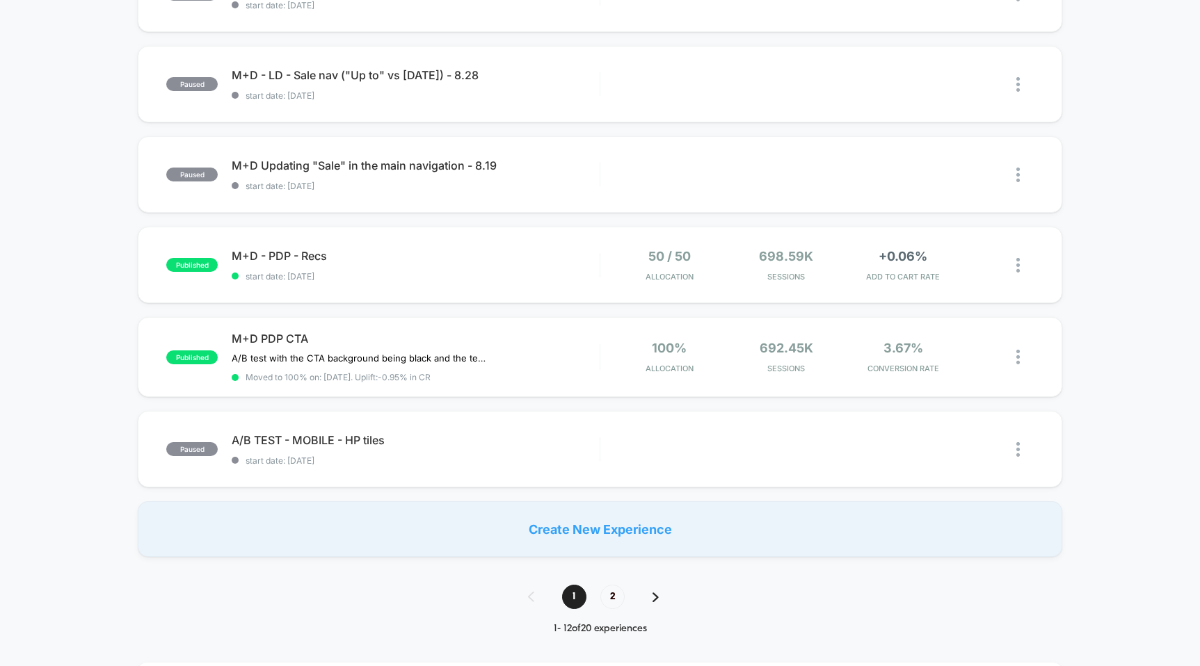
scroll to position [745, 0]
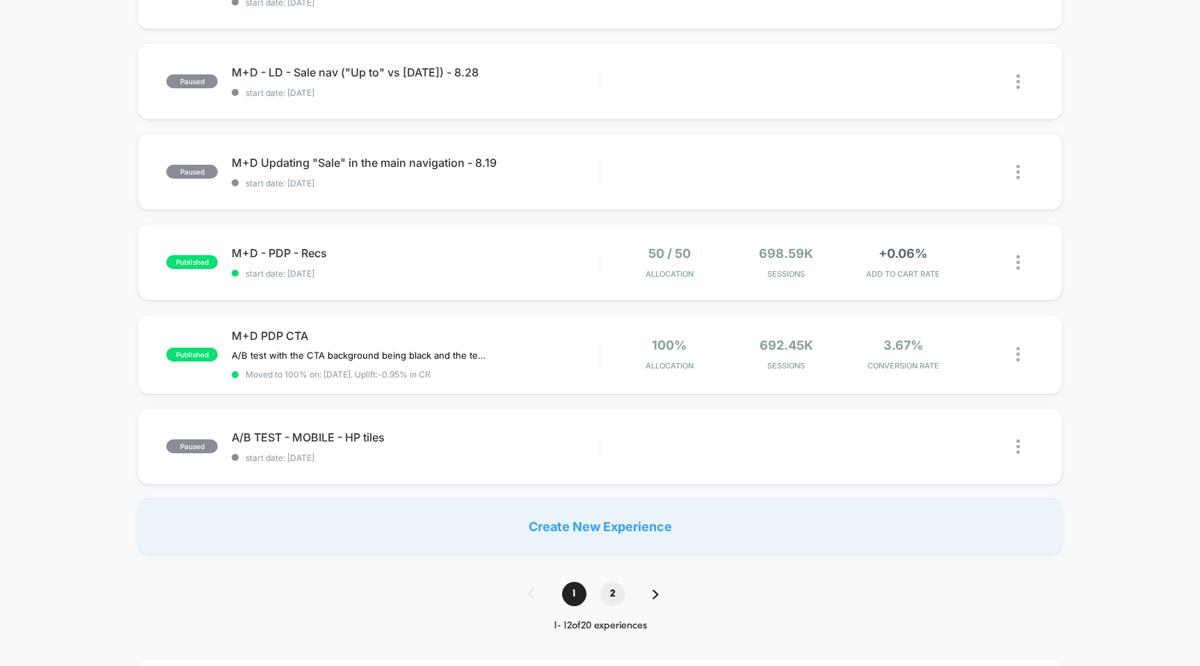
click at [614, 596] on span "2" at bounding box center [612, 594] width 24 height 24
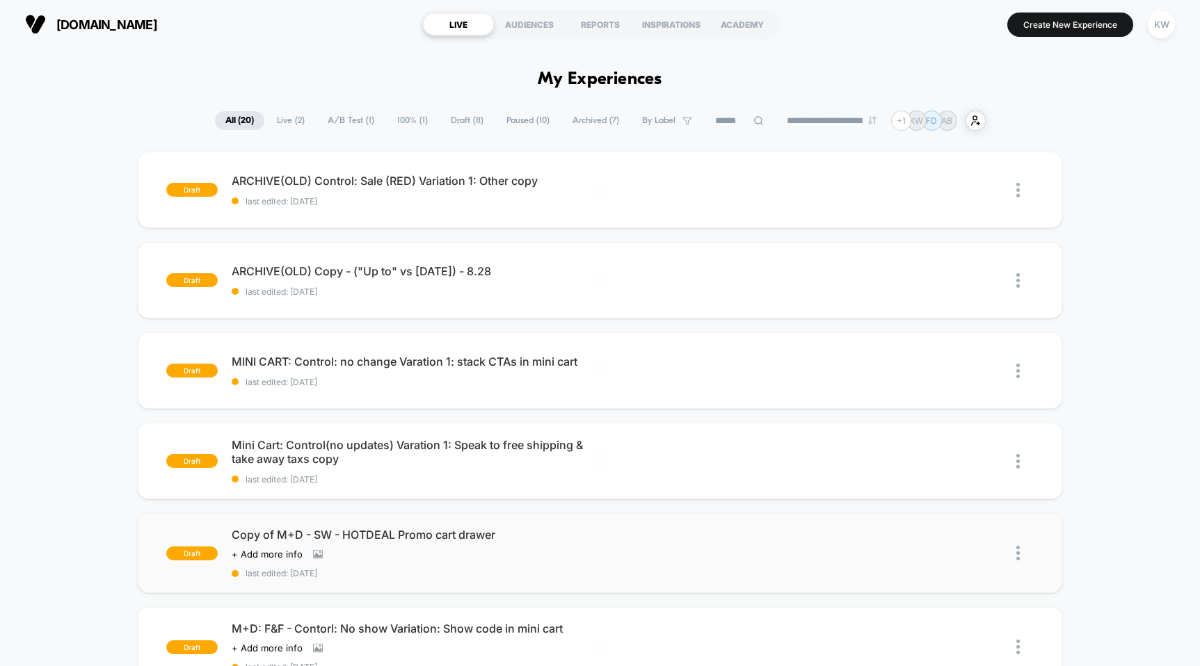
click at [1017, 548] on img at bounding box center [1017, 553] width 3 height 15
click at [947, 616] on div "Delete" at bounding box center [946, 617] width 125 height 31
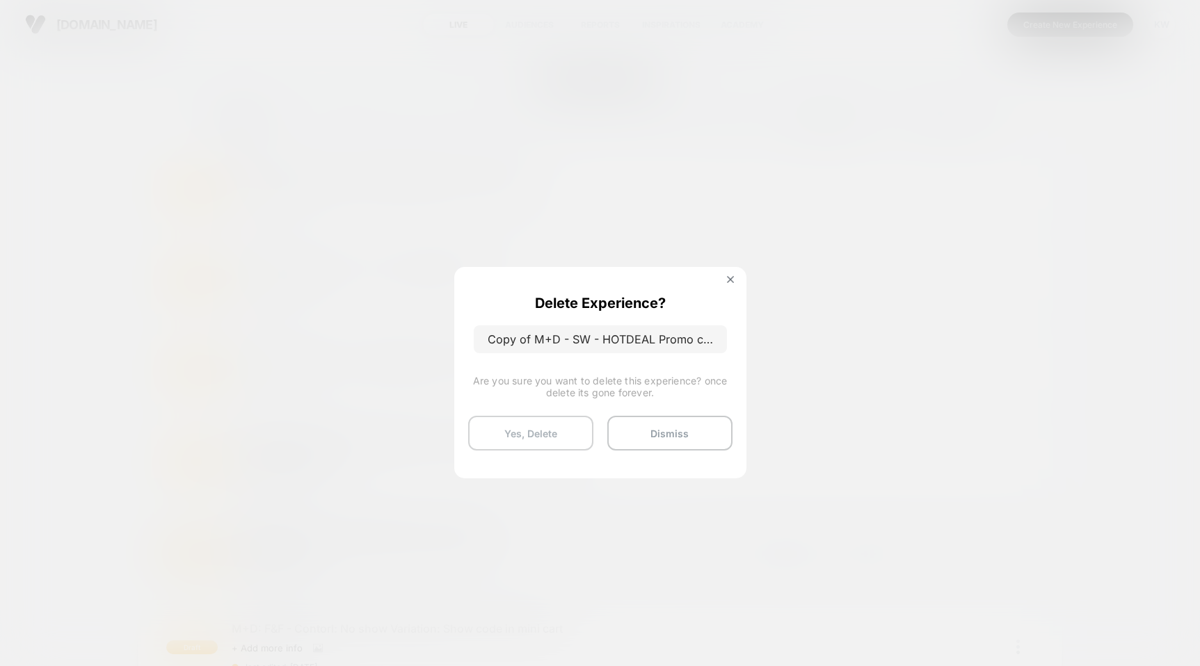
click at [547, 434] on button "Yes, Delete" at bounding box center [530, 433] width 125 height 35
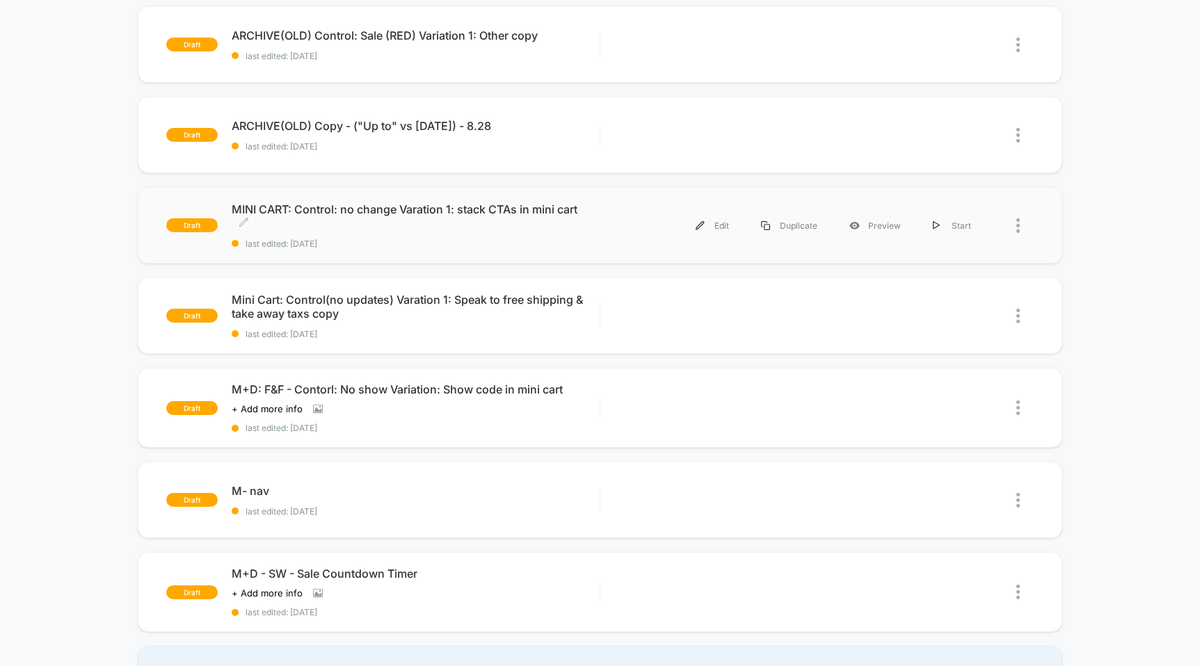
scroll to position [150, 0]
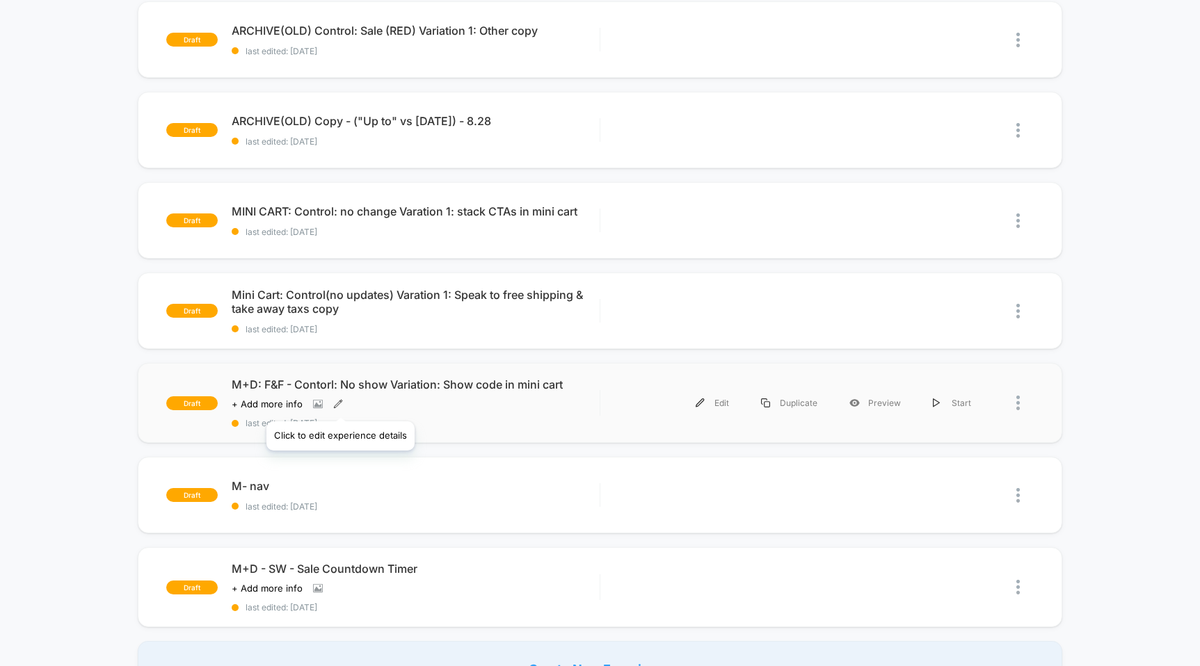
click at [339, 404] on icon at bounding box center [338, 404] width 10 height 10
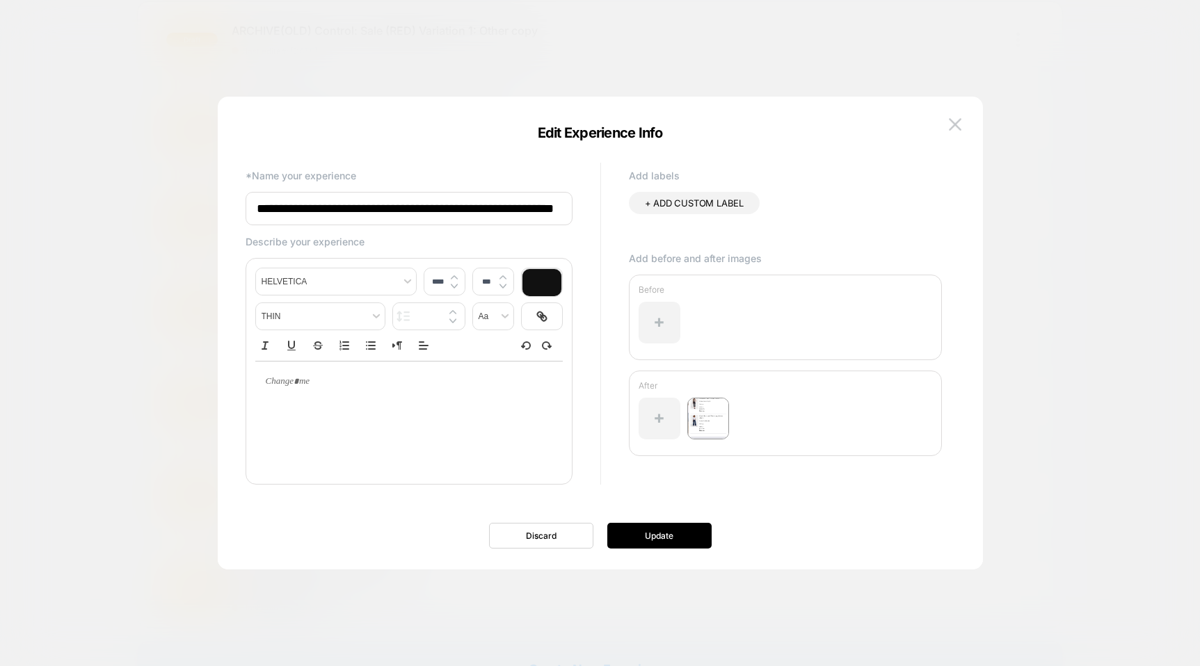
scroll to position [0, 0]
drag, startPoint x: 317, startPoint y: 209, endPoint x: 202, endPoint y: 212, distance: 114.1
click at [182, 216] on body "**********" at bounding box center [600, 333] width 1200 height 666
click at [282, 211] on input "**********" at bounding box center [409, 208] width 327 height 33
drag, startPoint x: 294, startPoint y: 209, endPoint x: 246, endPoint y: 207, distance: 48.0
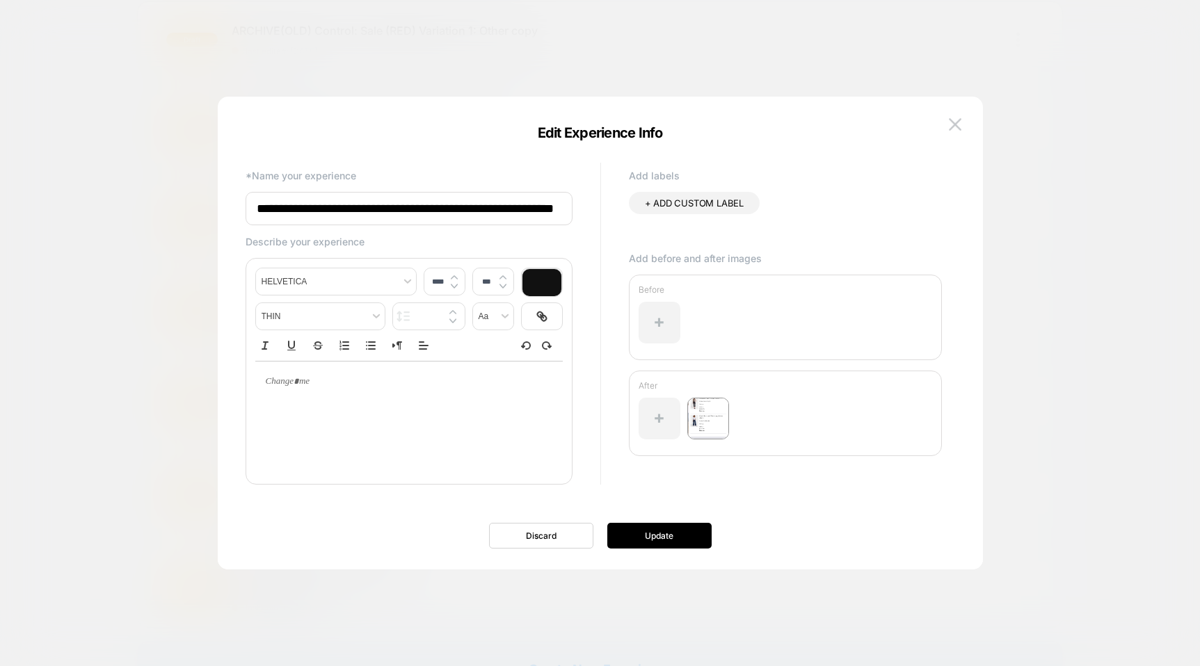
click at [246, 207] on input "**********" at bounding box center [409, 208] width 327 height 33
click at [394, 206] on input "**********" at bounding box center [409, 208] width 327 height 33
click at [463, 210] on input "**********" at bounding box center [409, 208] width 327 height 33
drag, startPoint x: 514, startPoint y: 207, endPoint x: 568, endPoint y: 198, distance: 54.3
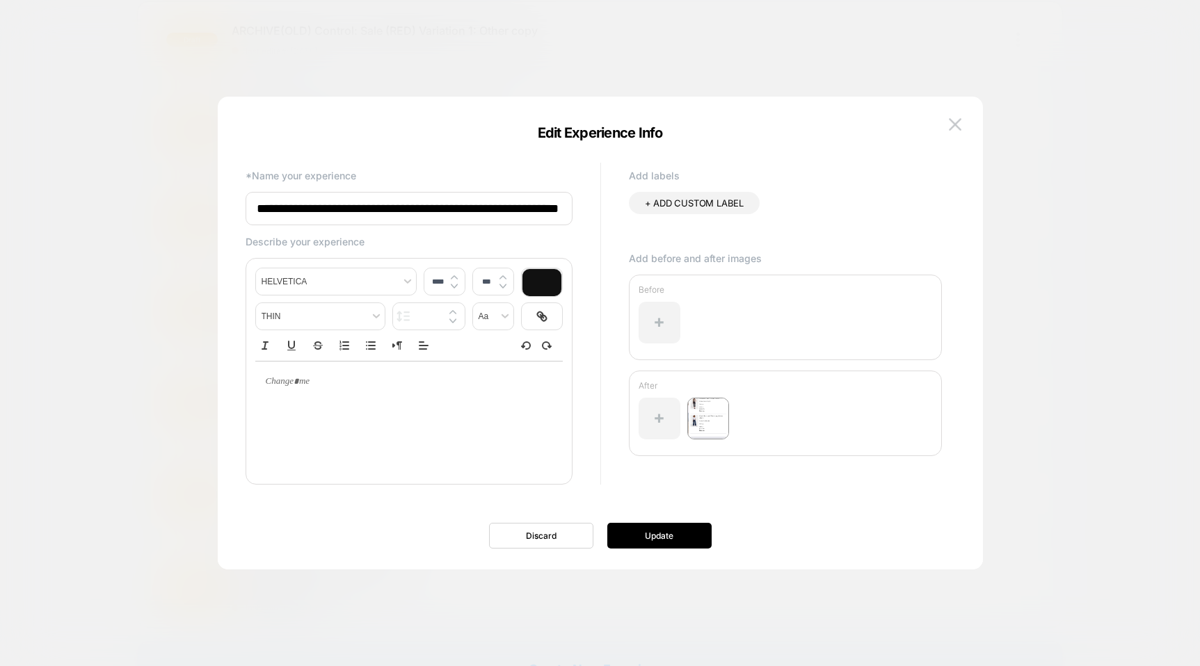
click at [571, 197] on input "**********" at bounding box center [409, 208] width 327 height 33
click at [528, 209] on input "**********" at bounding box center [409, 208] width 327 height 33
type input "**********"
click at [651, 538] on button "Update" at bounding box center [659, 536] width 104 height 26
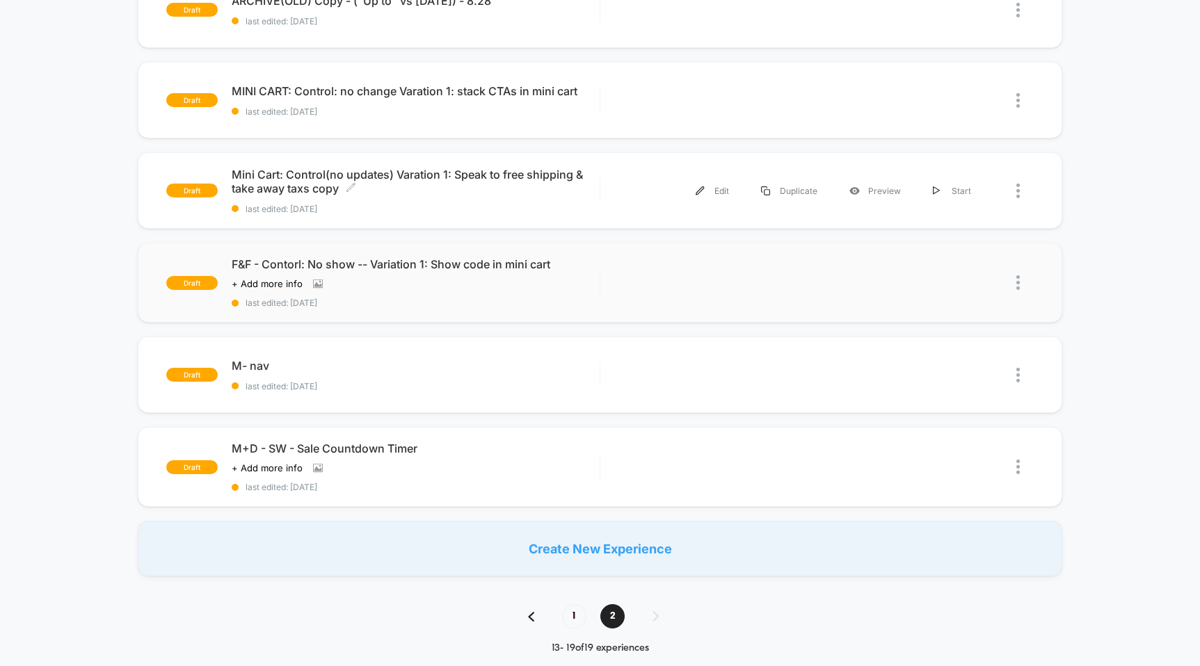
scroll to position [273, 0]
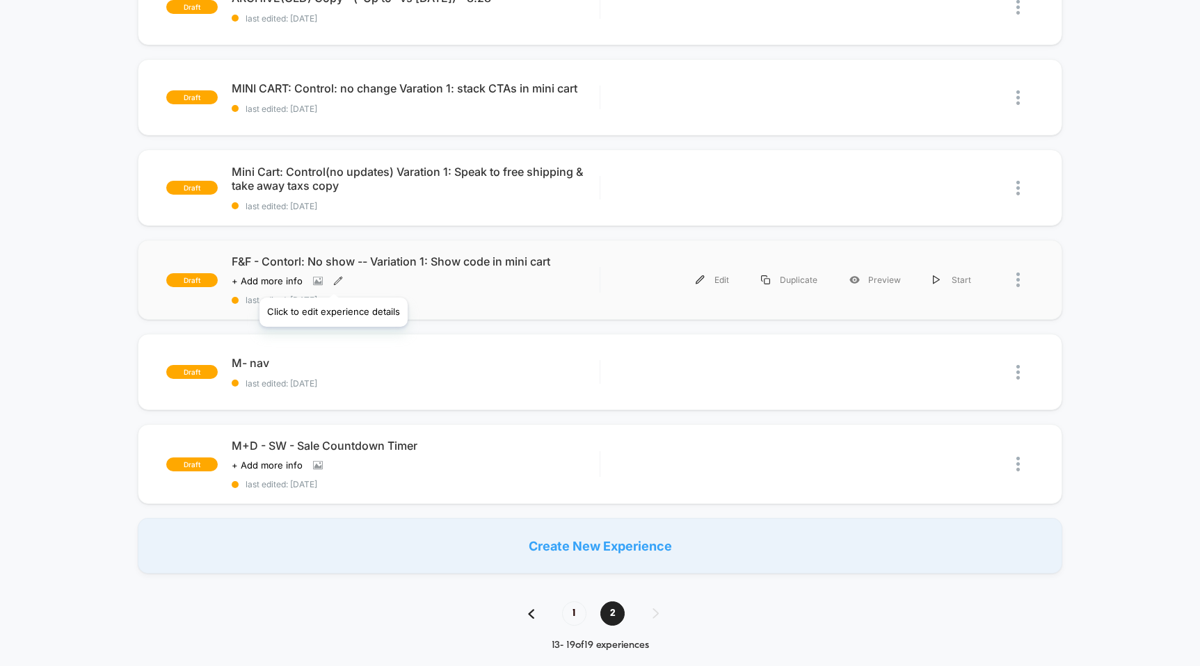
click at [333, 280] on icon at bounding box center [338, 281] width 10 height 10
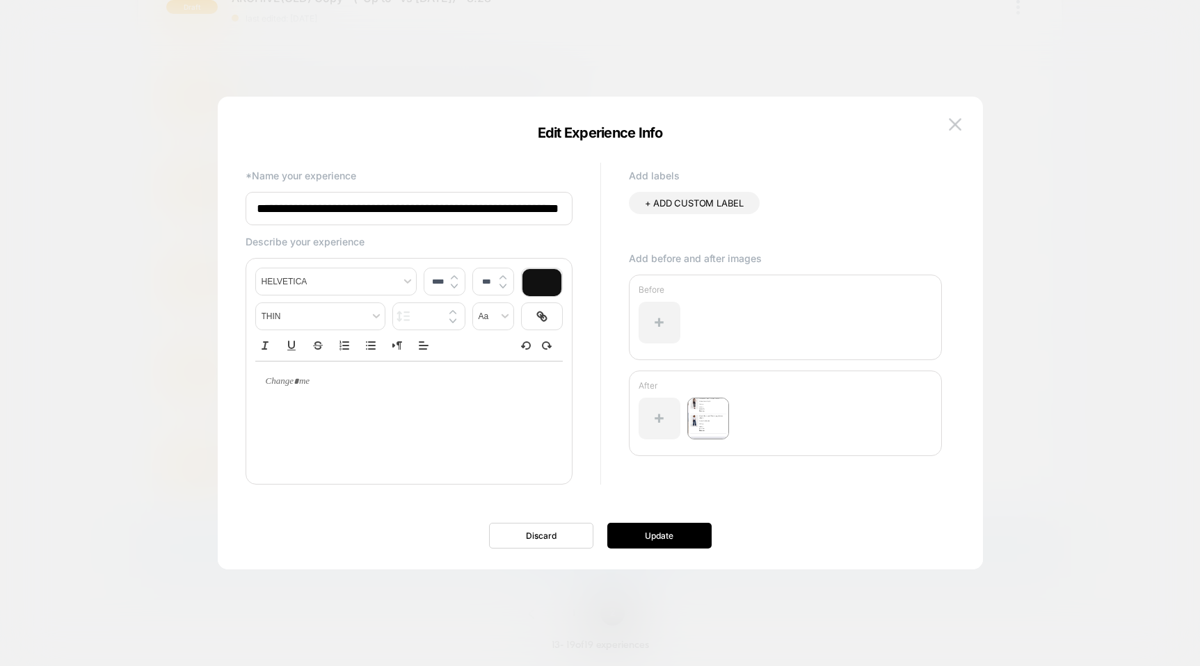
scroll to position [0, 0]
drag, startPoint x: 289, startPoint y: 210, endPoint x: 281, endPoint y: 210, distance: 8.3
click at [244, 211] on div "**********" at bounding box center [594, 332] width 710 height 346
click at [287, 210] on input "**********" at bounding box center [409, 208] width 327 height 33
drag, startPoint x: 291, startPoint y: 209, endPoint x: 225, endPoint y: 193, distance: 68.0
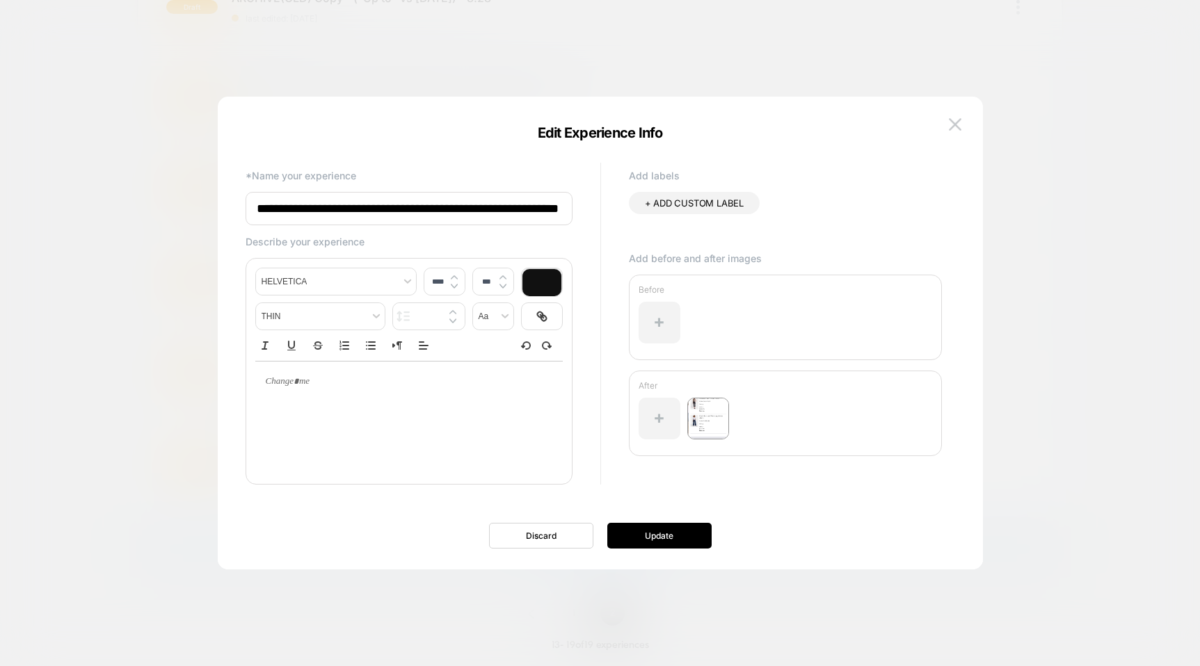
click at [225, 193] on div "**********" at bounding box center [600, 340] width 765 height 459
type input "**********"
click at [297, 400] on div "To enrich screen reader interactions, please activate Accessibility in Grammarl…" at bounding box center [408, 382] width 307 height 40
type input "****"
click at [638, 532] on button "Update" at bounding box center [659, 536] width 104 height 26
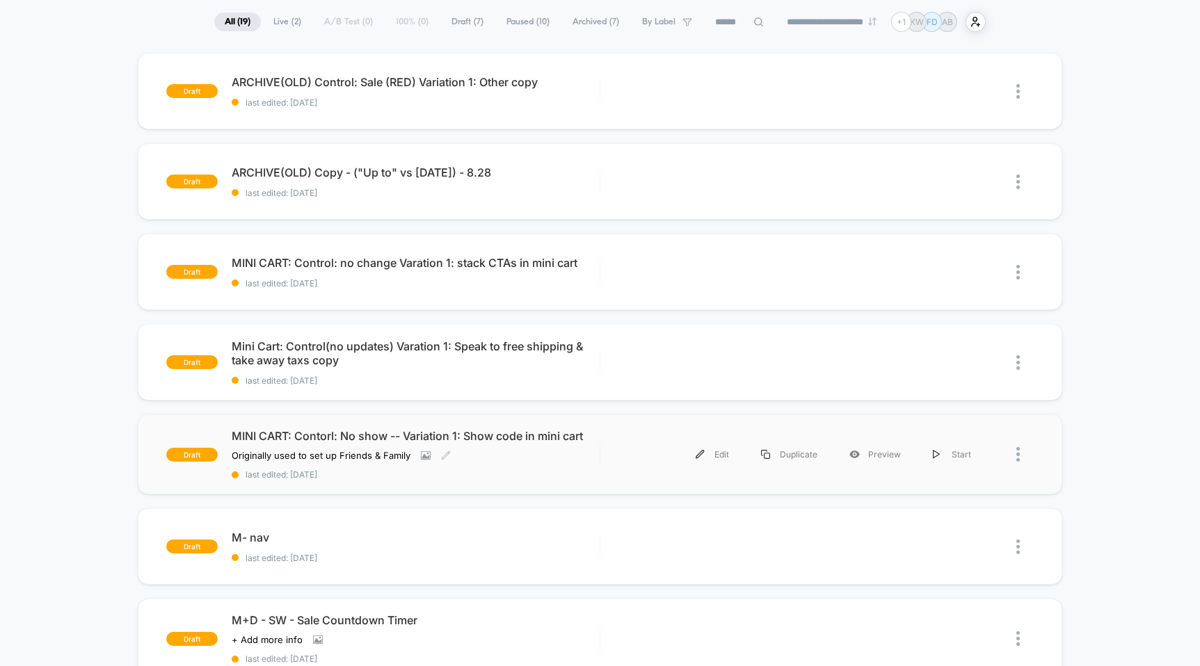
scroll to position [103, 0]
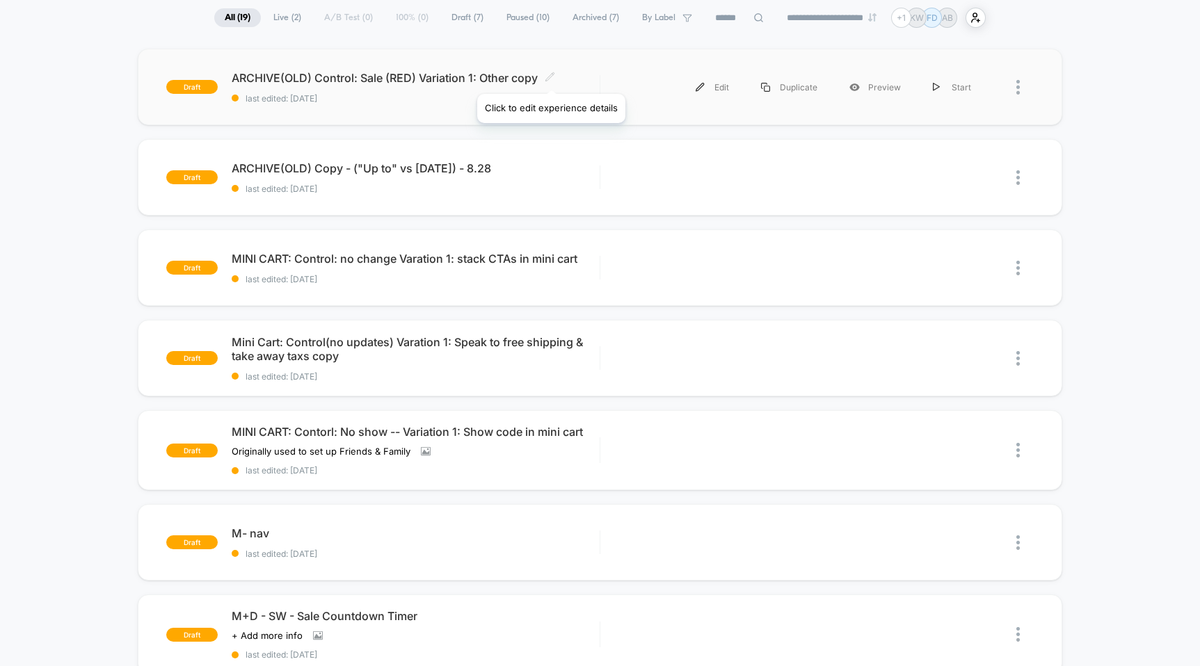
click at [550, 77] on icon at bounding box center [550, 76] width 8 height 8
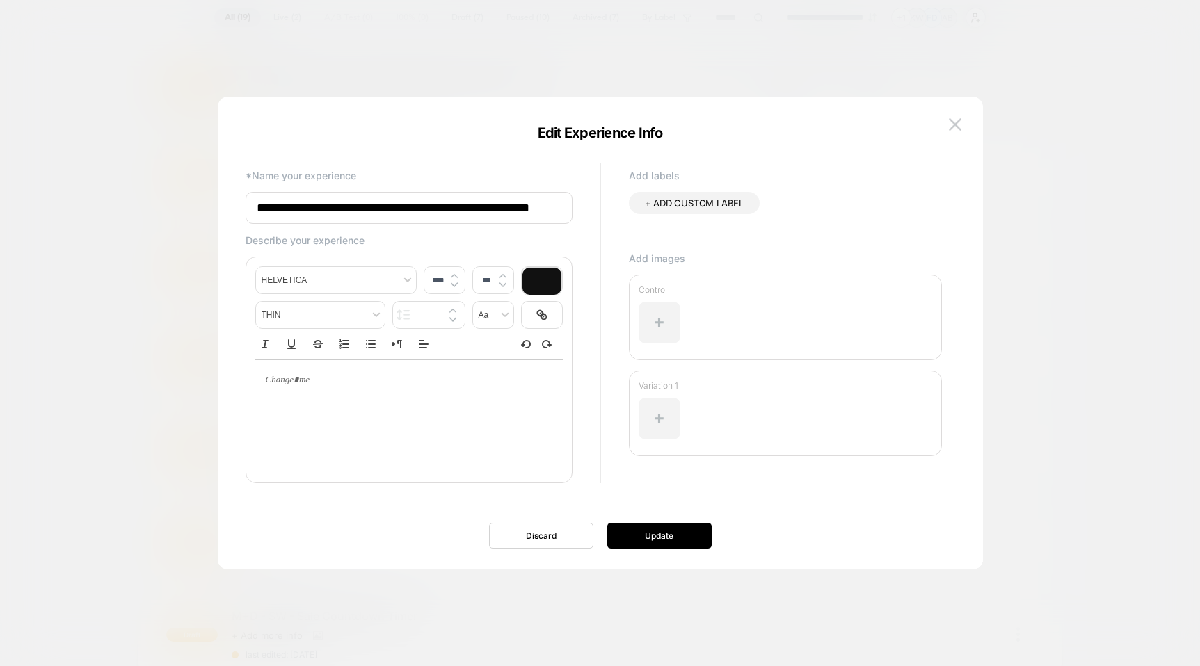
scroll to position [0, 32]
click at [313, 209] on input "**********" at bounding box center [409, 208] width 327 height 33
click at [474, 208] on input "**********" at bounding box center [409, 208] width 327 height 33
type input "**********"
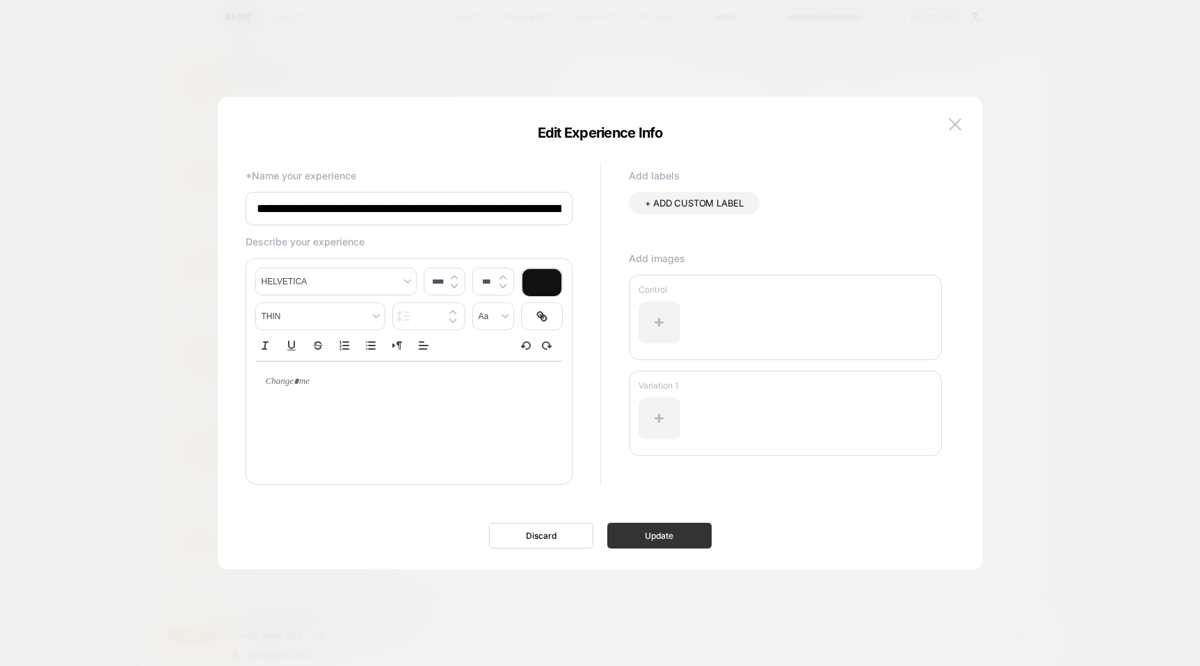
click at [655, 541] on button "Update" at bounding box center [659, 536] width 104 height 26
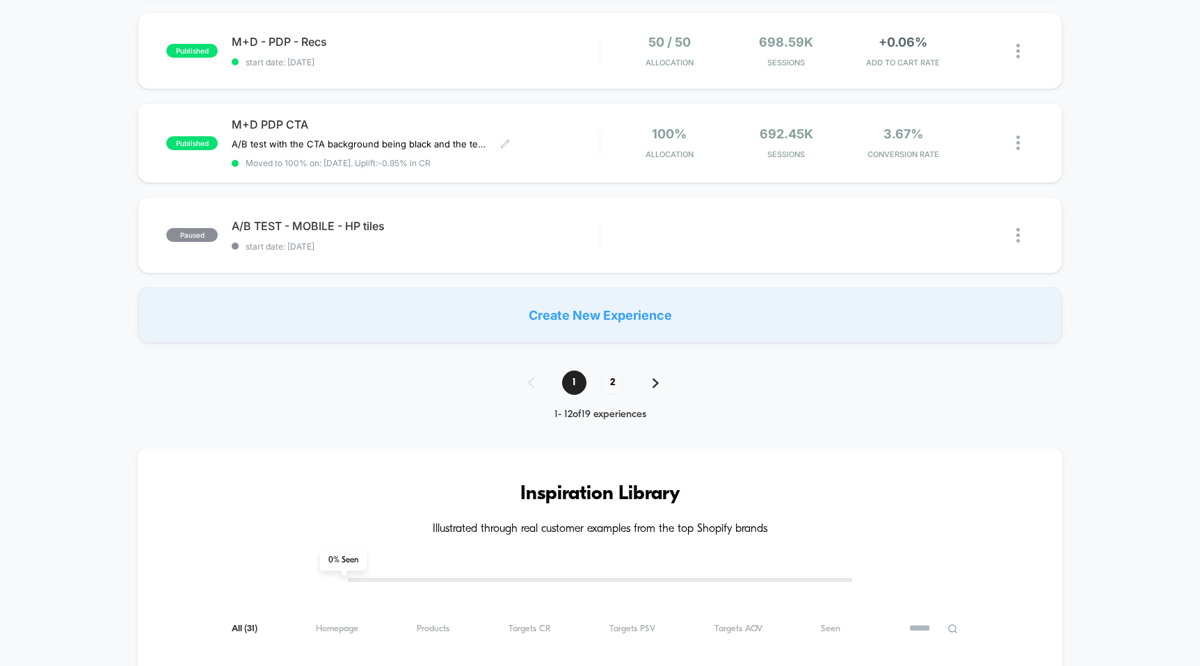
scroll to position [960, 0]
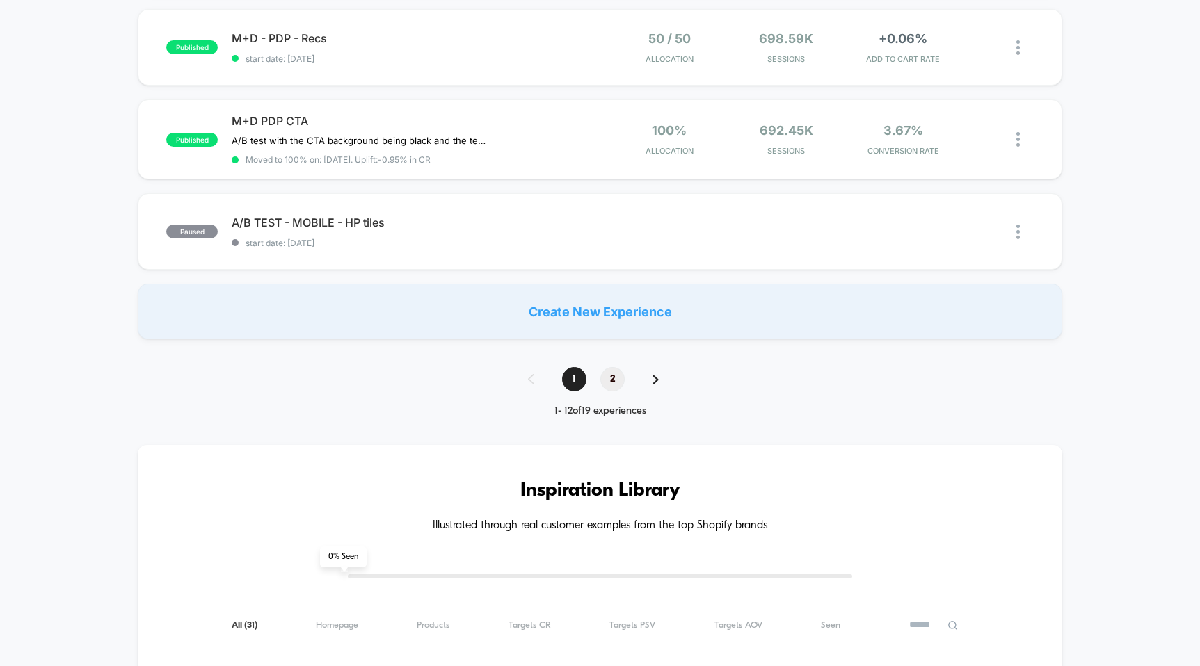
click at [611, 378] on span "2" at bounding box center [612, 379] width 24 height 24
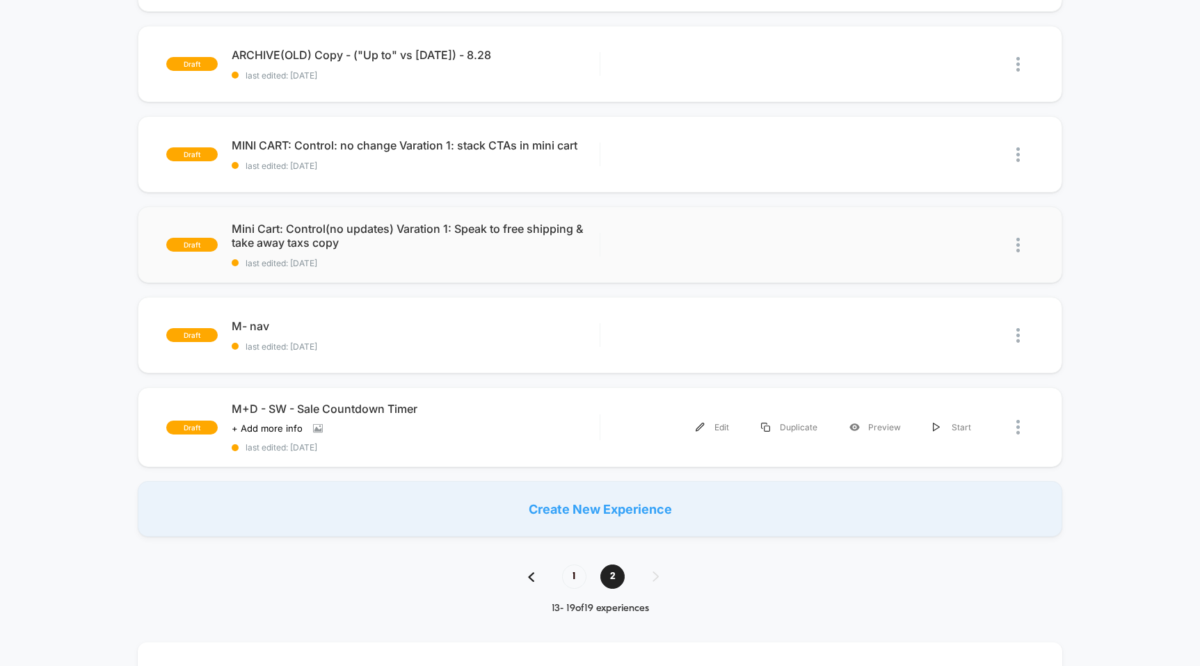
scroll to position [365, 0]
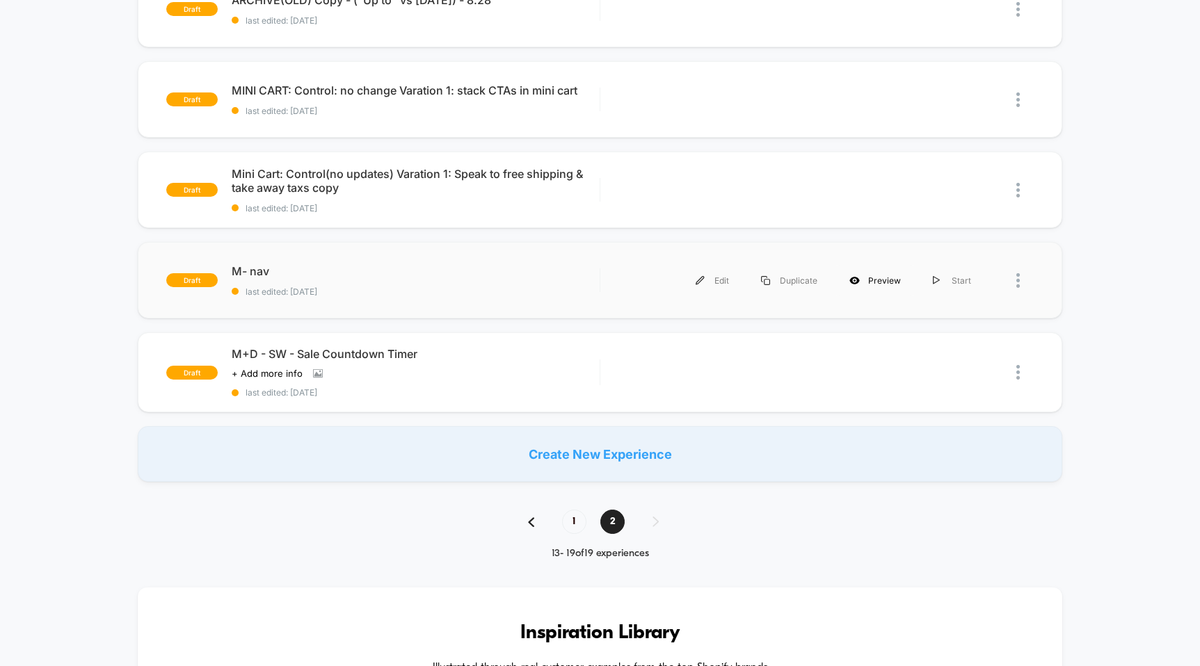
click at [897, 292] on div "Preview" at bounding box center [874, 280] width 83 height 31
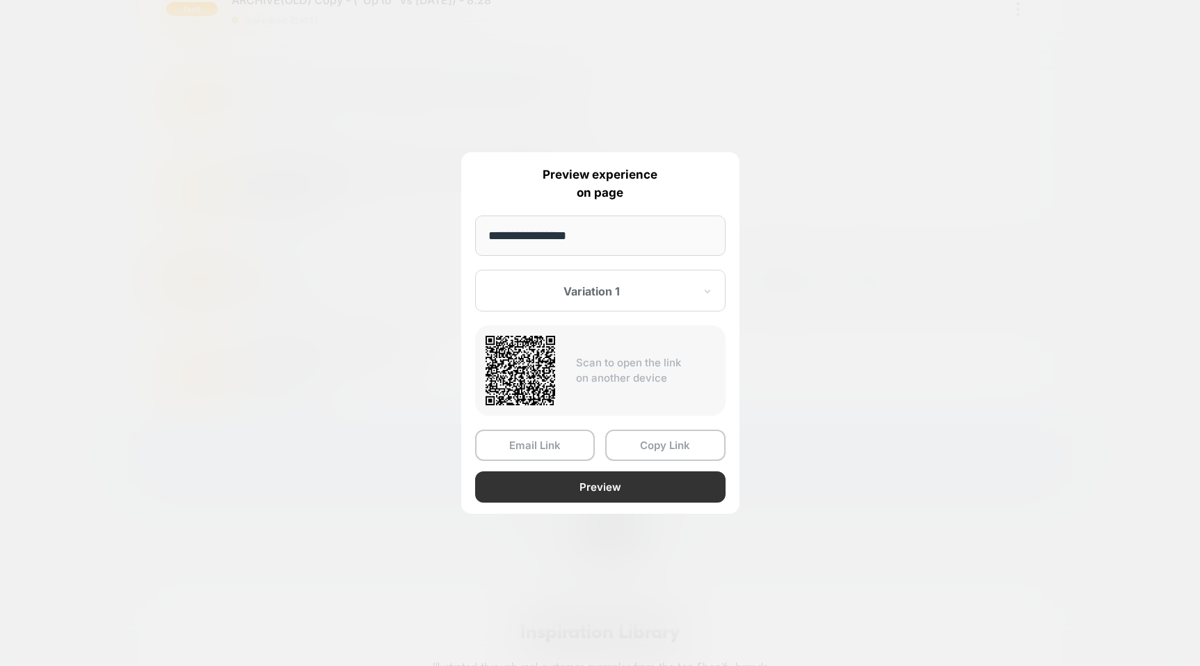
click at [575, 477] on button "Preview" at bounding box center [600, 487] width 250 height 31
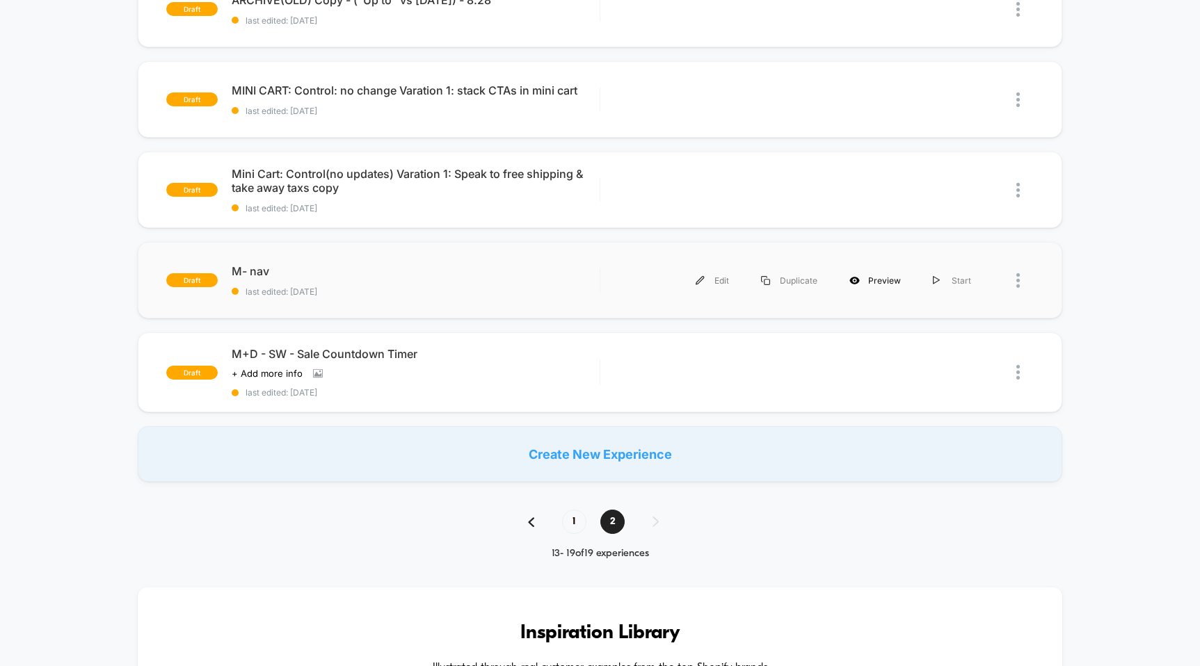
click at [865, 294] on div "Preview" at bounding box center [874, 280] width 83 height 31
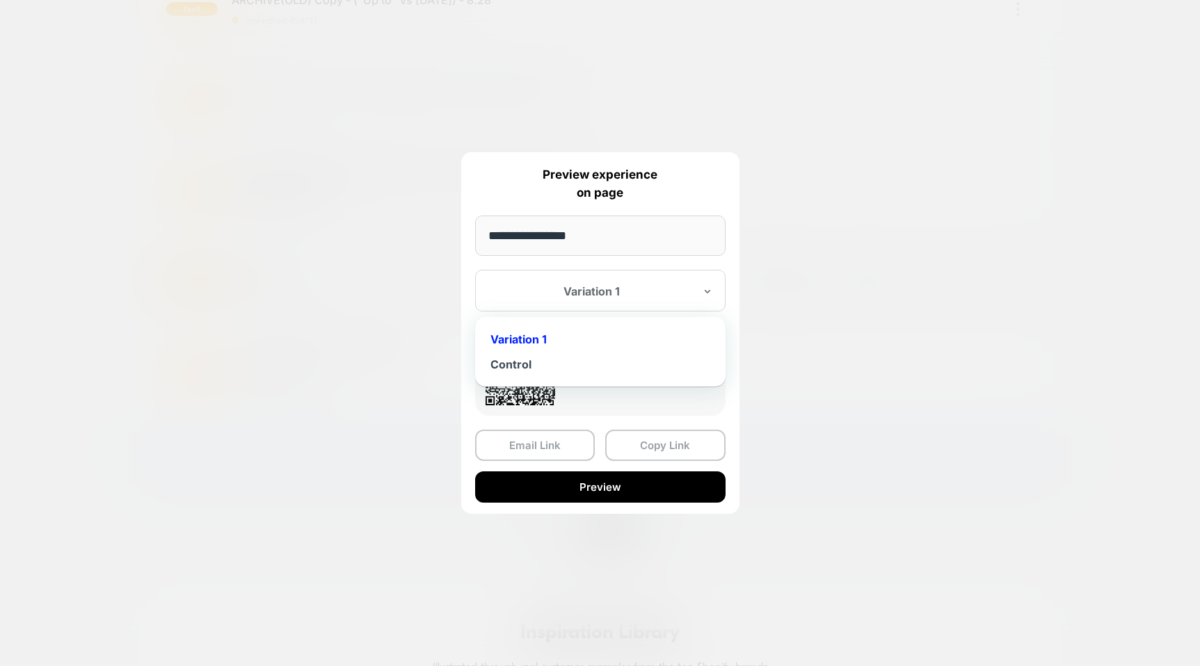
click at [596, 298] on div at bounding box center [592, 292] width 205 height 14
click at [582, 356] on div "Control" at bounding box center [600, 364] width 237 height 25
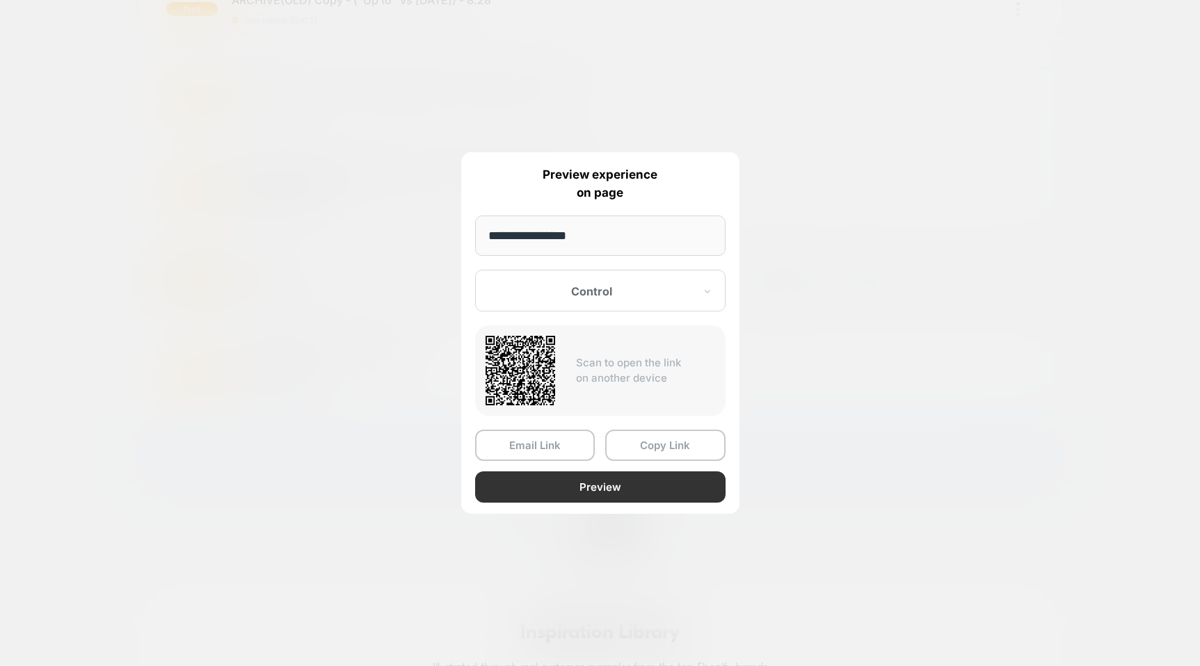
click at [587, 494] on button "Preview" at bounding box center [600, 487] width 250 height 31
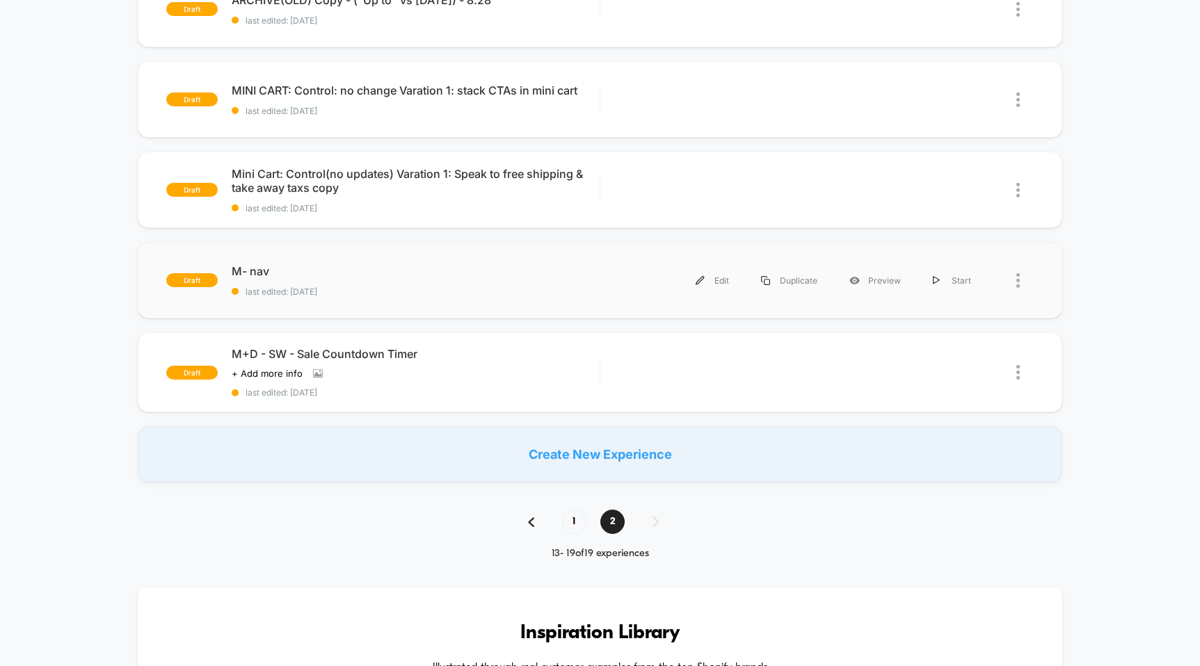
click at [1021, 295] on div at bounding box center [1024, 280] width 17 height 31
click at [991, 359] on div "Delete" at bounding box center [946, 357] width 125 height 31
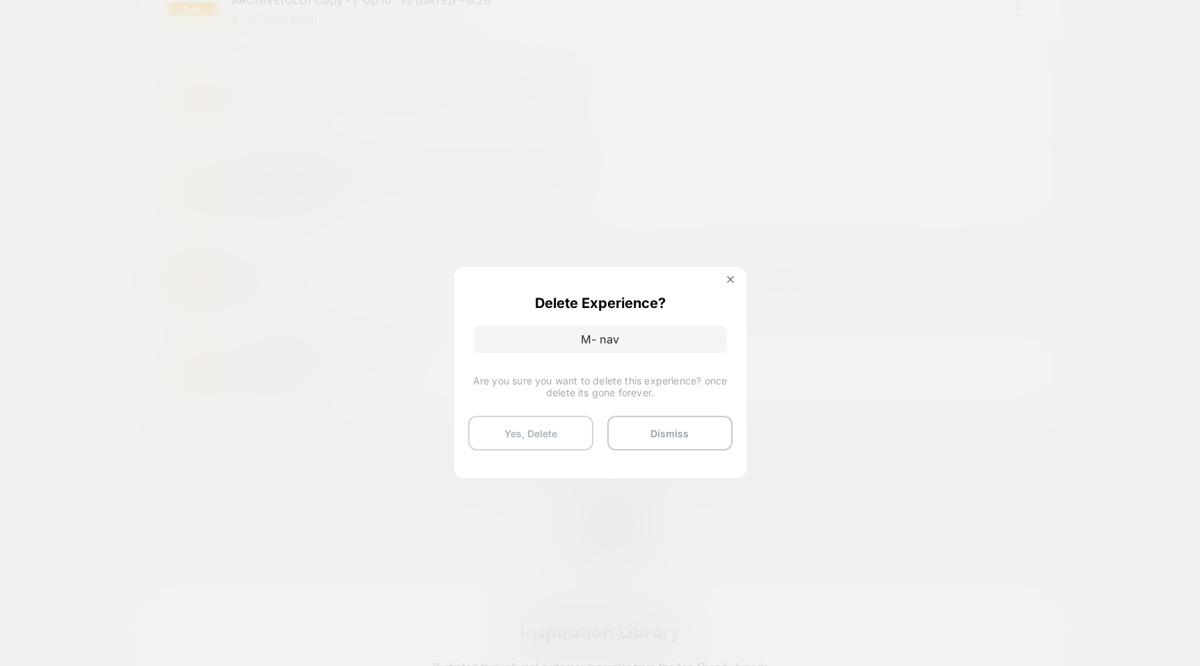
click at [542, 432] on button "Yes, Delete" at bounding box center [530, 433] width 125 height 35
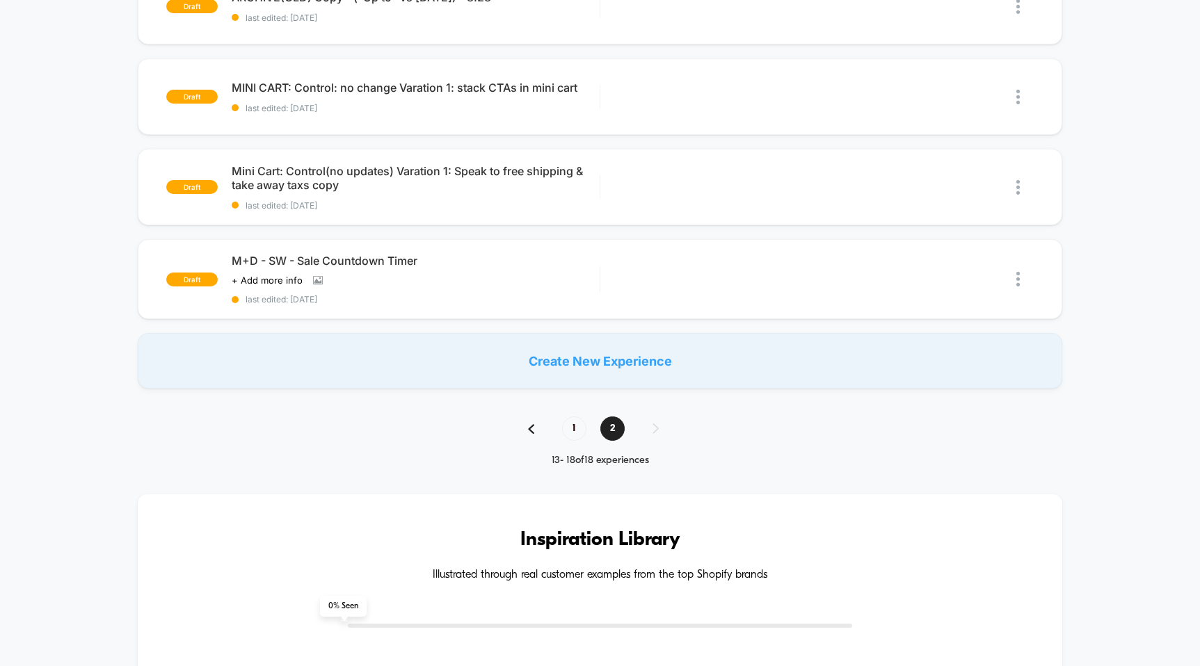
scroll to position [360, 0]
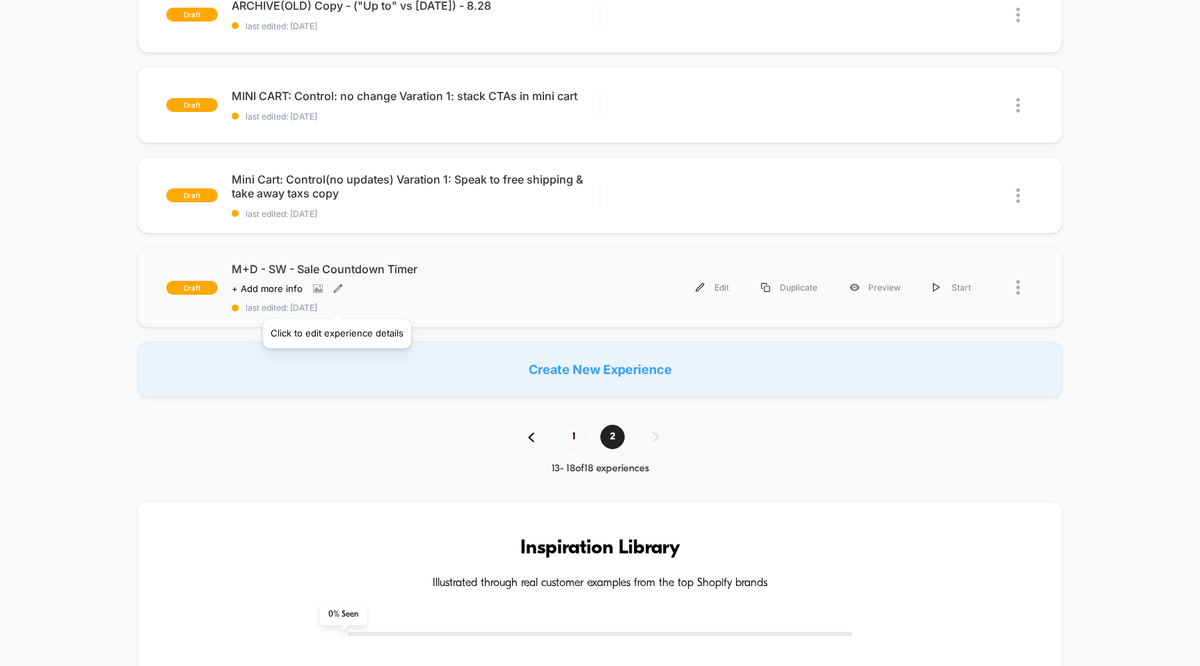
click at [336, 292] on icon at bounding box center [339, 289] width 8 height 8
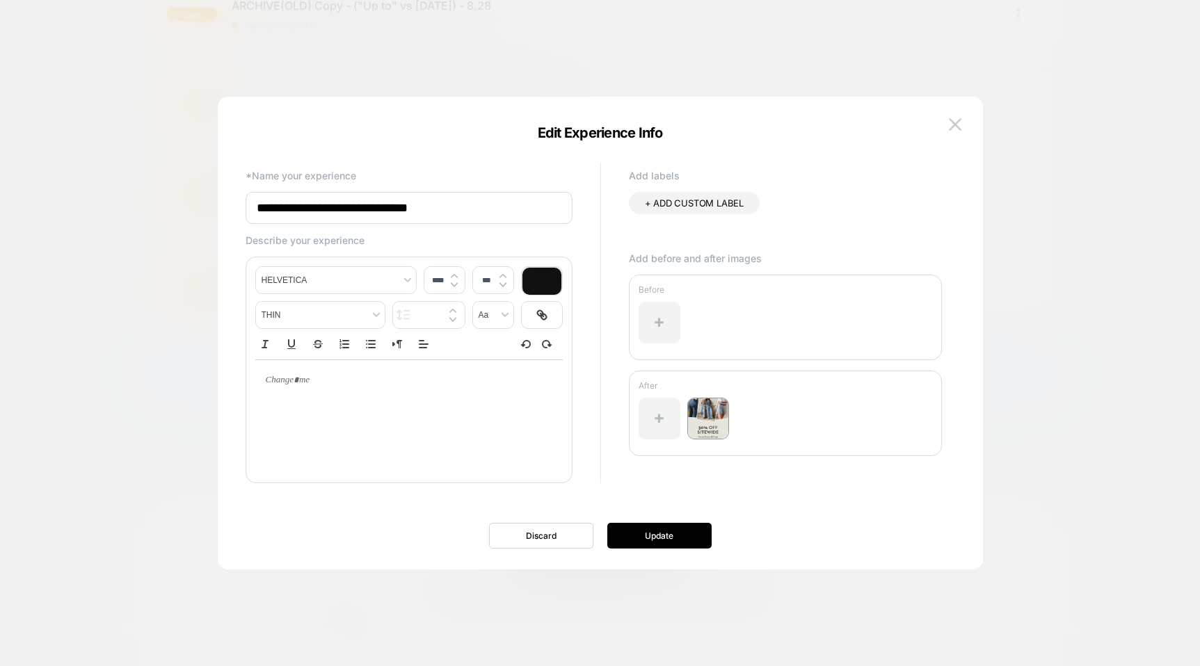
drag, startPoint x: 324, startPoint y: 209, endPoint x: 207, endPoint y: 210, distance: 117.6
click at [207, 210] on body "**********" at bounding box center [600, 333] width 1200 height 666
type input "**********"
click at [644, 543] on button "Update" at bounding box center [659, 536] width 104 height 26
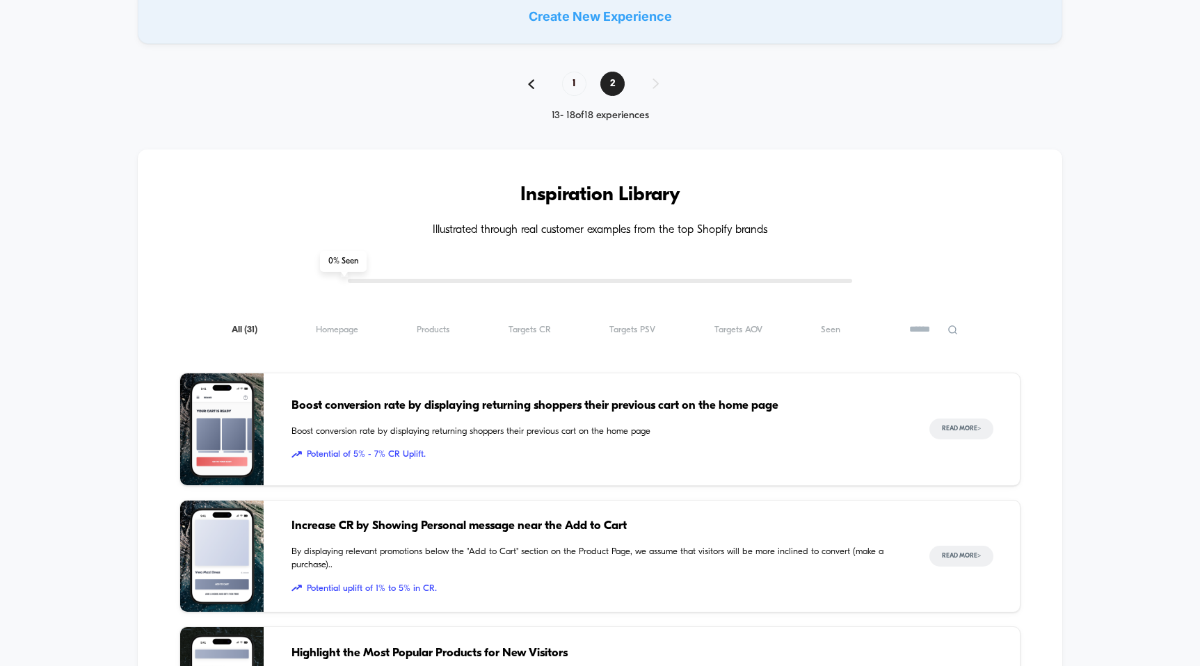
scroll to position [739, 0]
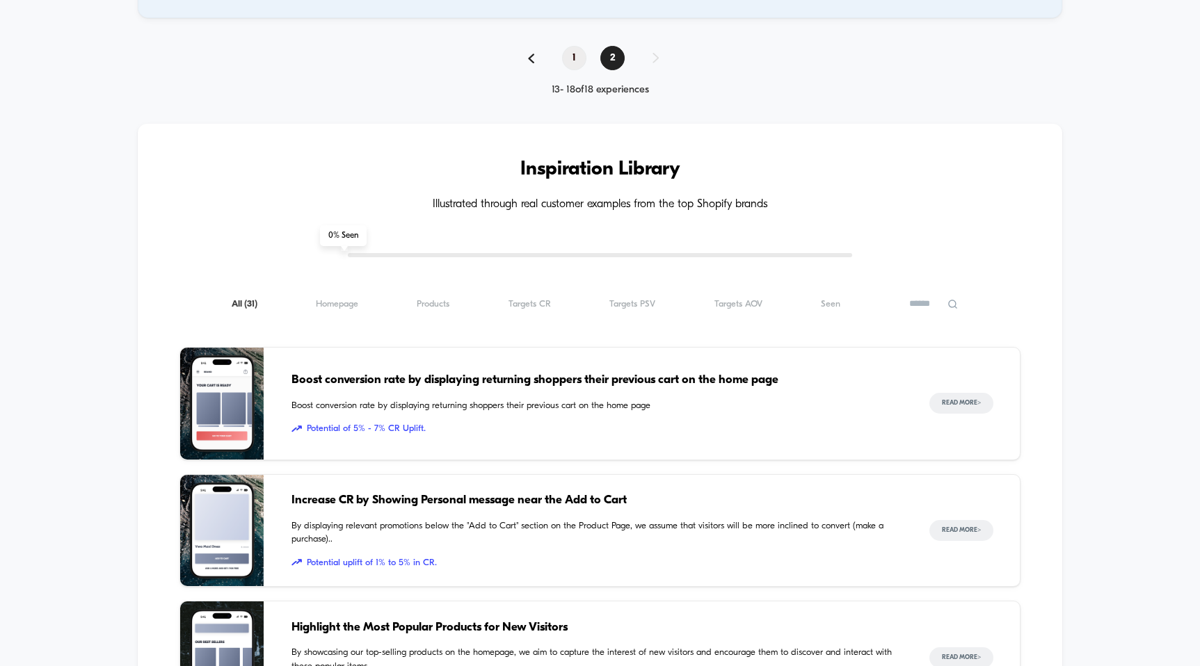
click at [575, 69] on span "1" at bounding box center [574, 58] width 24 height 24
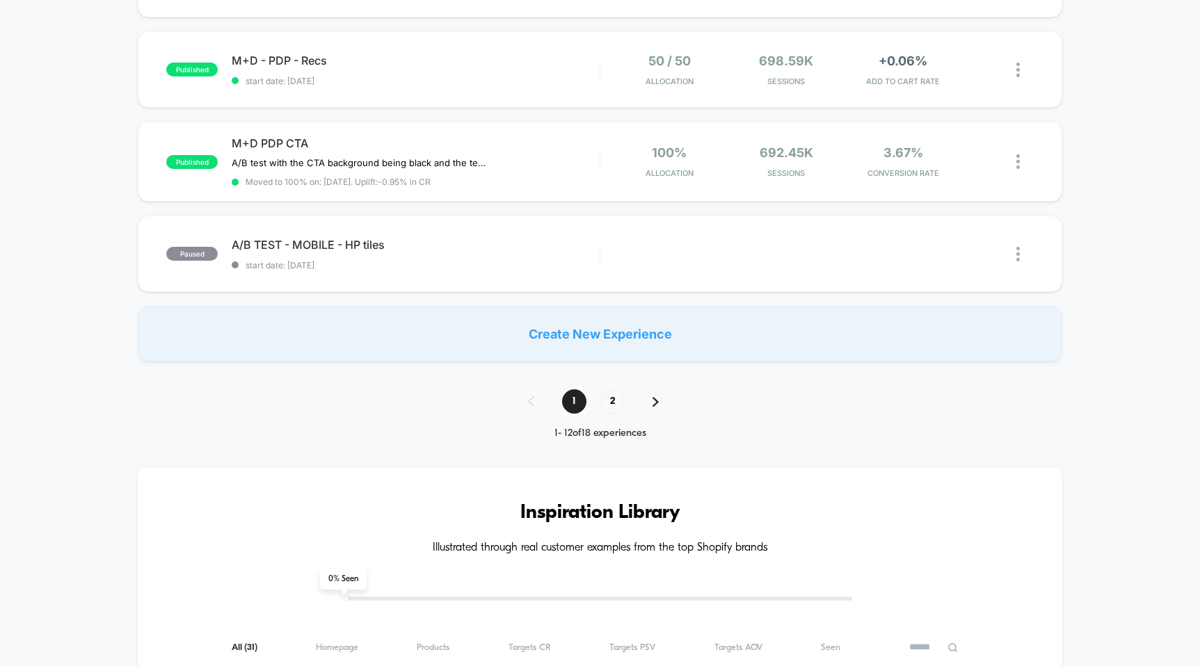
scroll to position [911, 0]
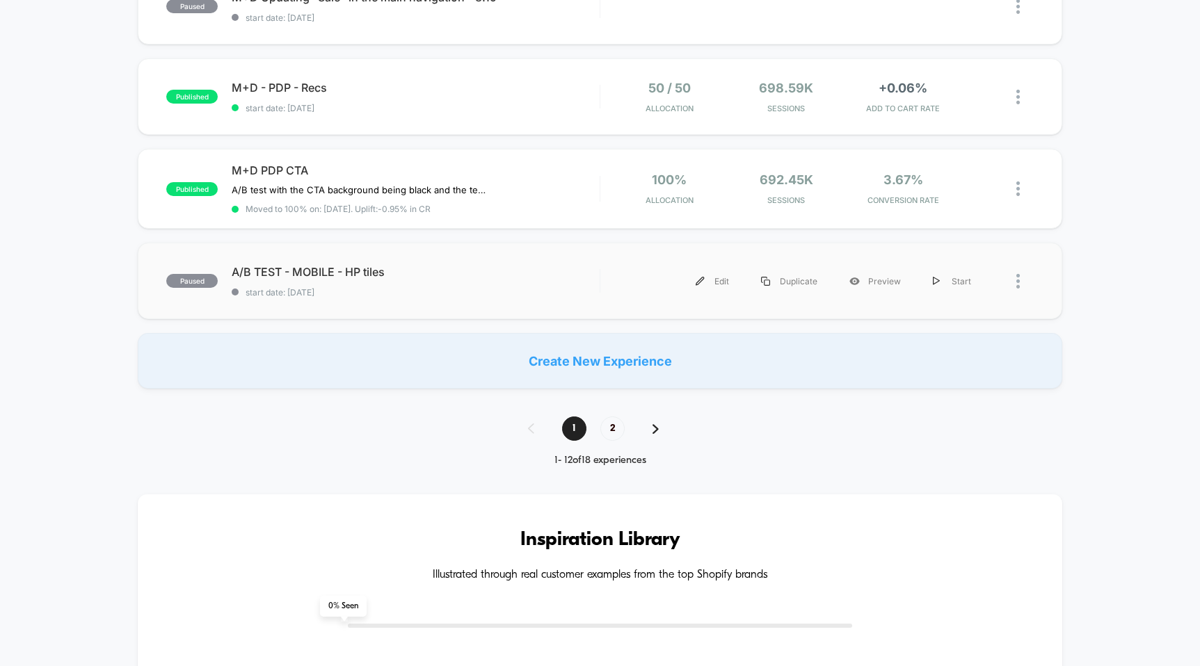
click at [609, 280] on div "Edit Duplicate Preview Start" at bounding box center [816, 281] width 433 height 31
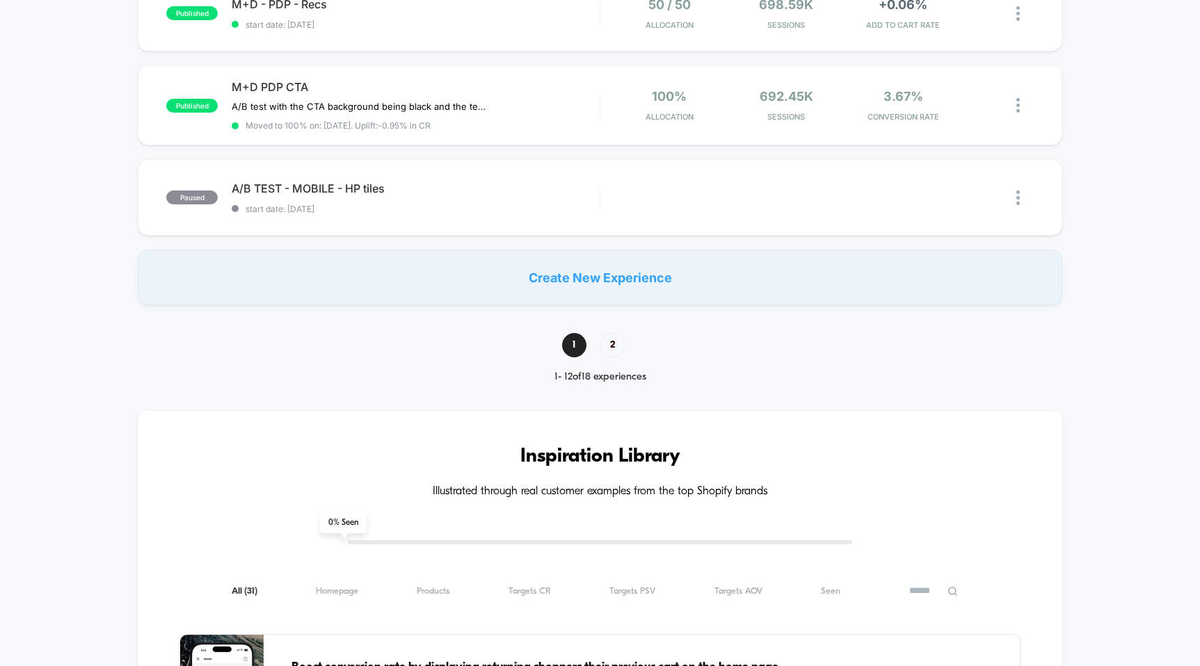
scroll to position [994, 0]
click at [397, 186] on icon at bounding box center [397, 187] width 10 height 10
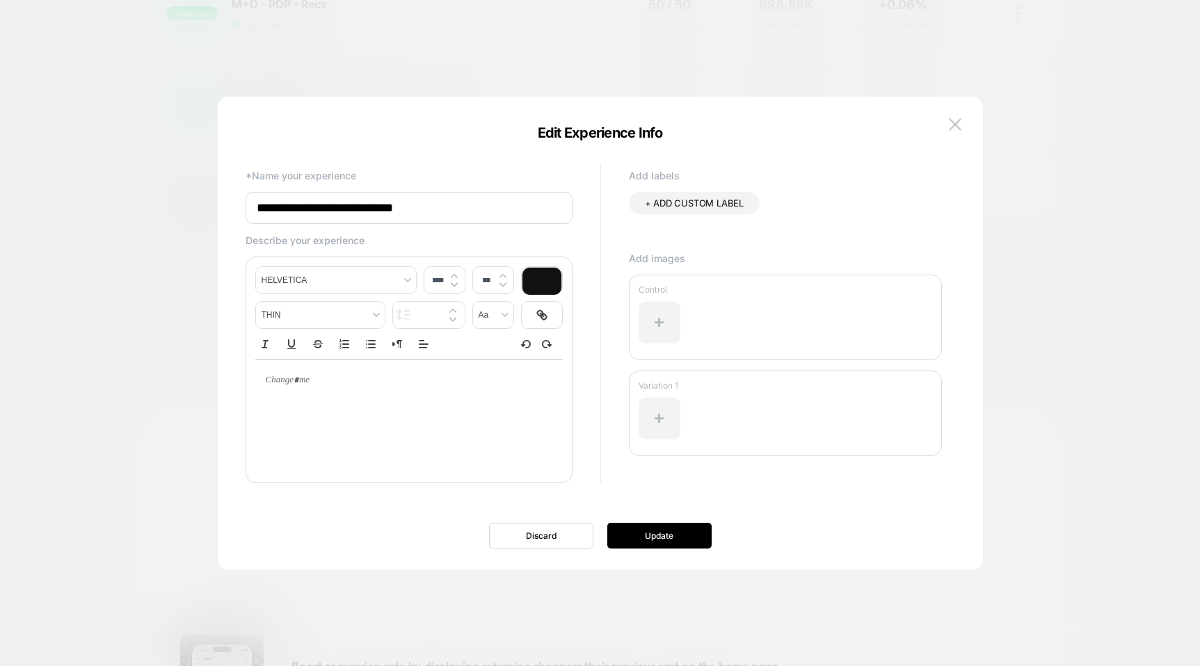
click at [339, 212] on input "**********" at bounding box center [409, 208] width 327 height 32
click at [562, 208] on input "**********" at bounding box center [409, 208] width 327 height 33
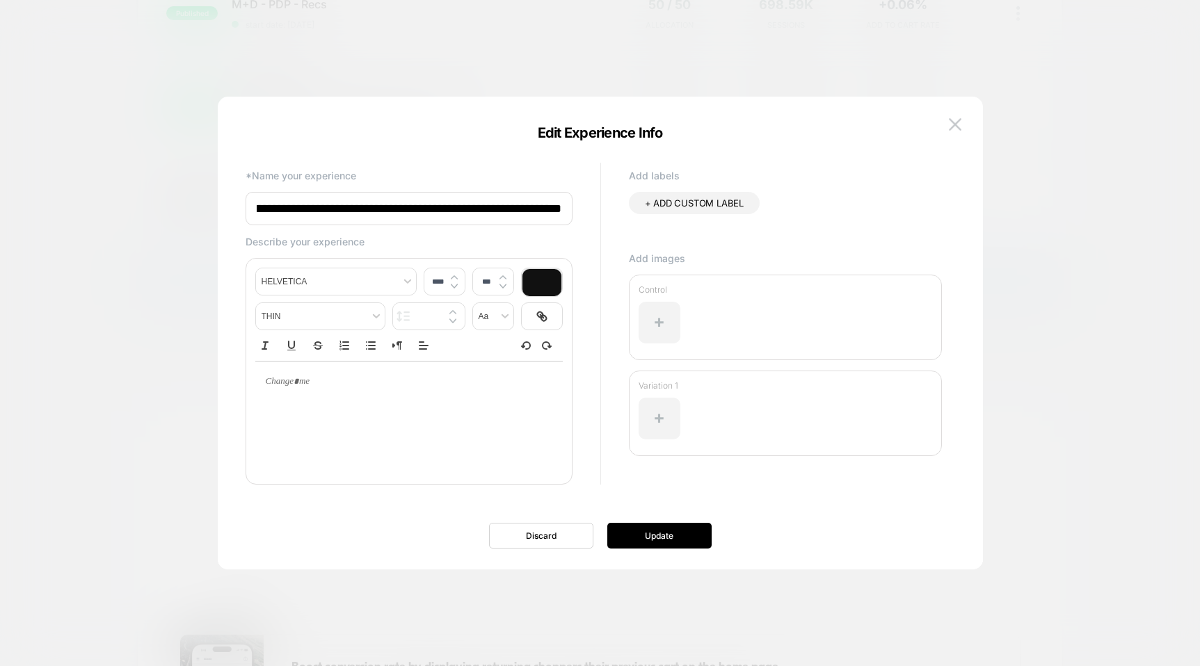
scroll to position [0, 87]
type input "**********"
click at [685, 536] on button "Update" at bounding box center [659, 536] width 104 height 26
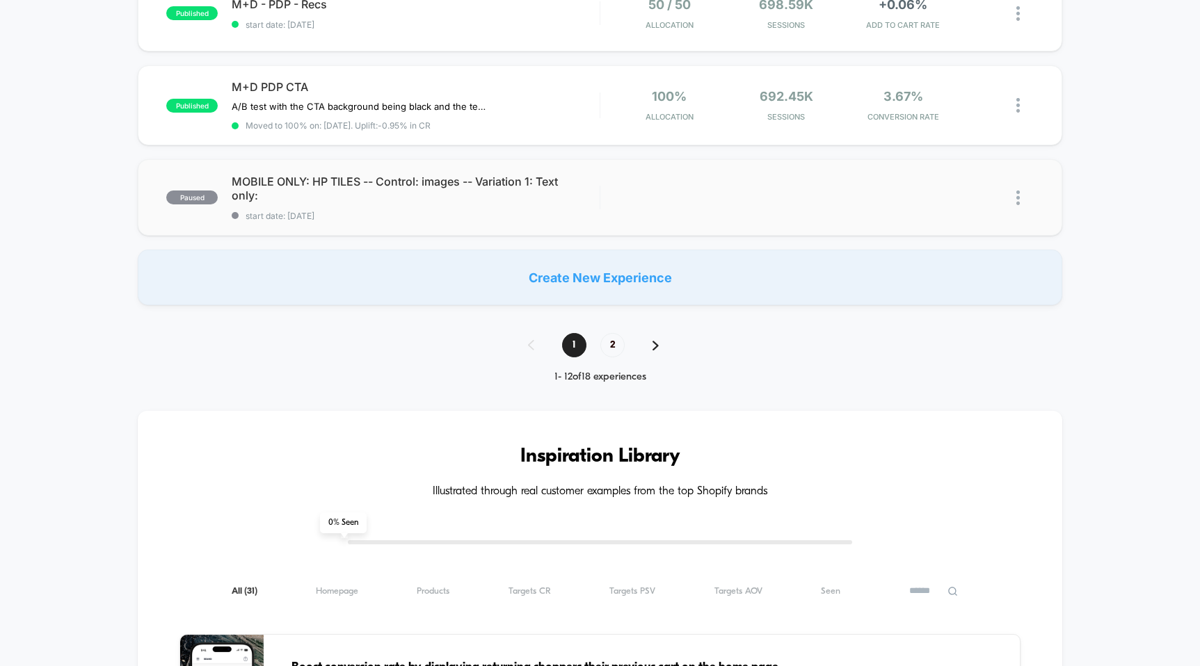
click at [1018, 193] on img at bounding box center [1017, 198] width 3 height 15
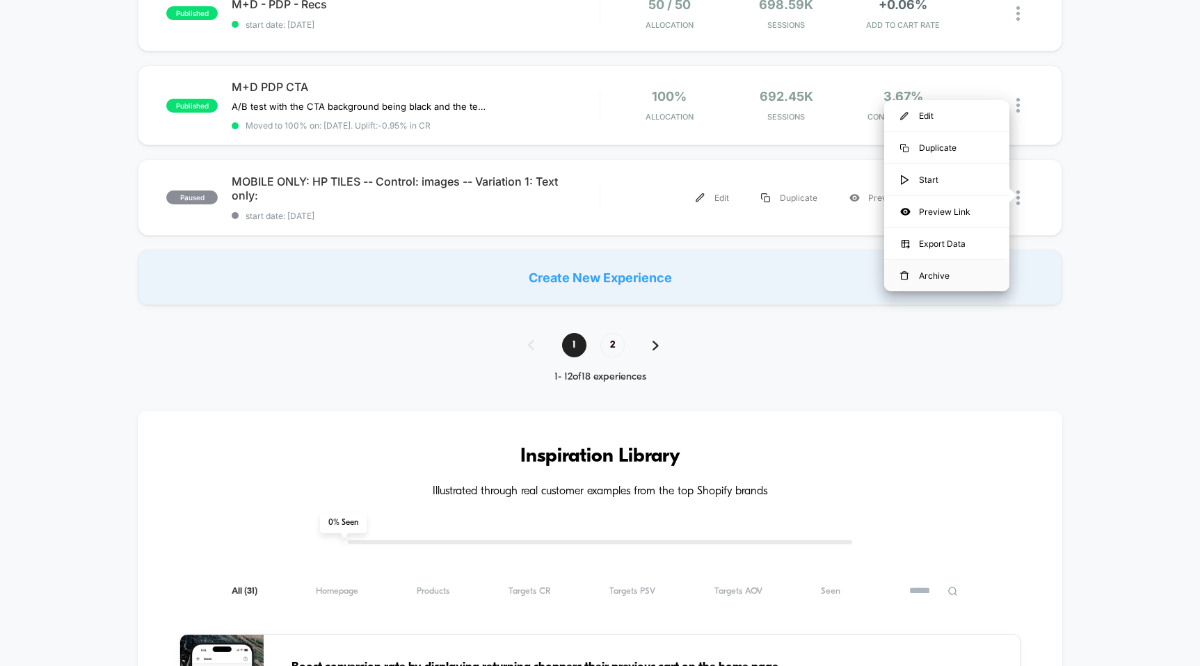
click at [961, 277] on div "Archive" at bounding box center [946, 275] width 125 height 31
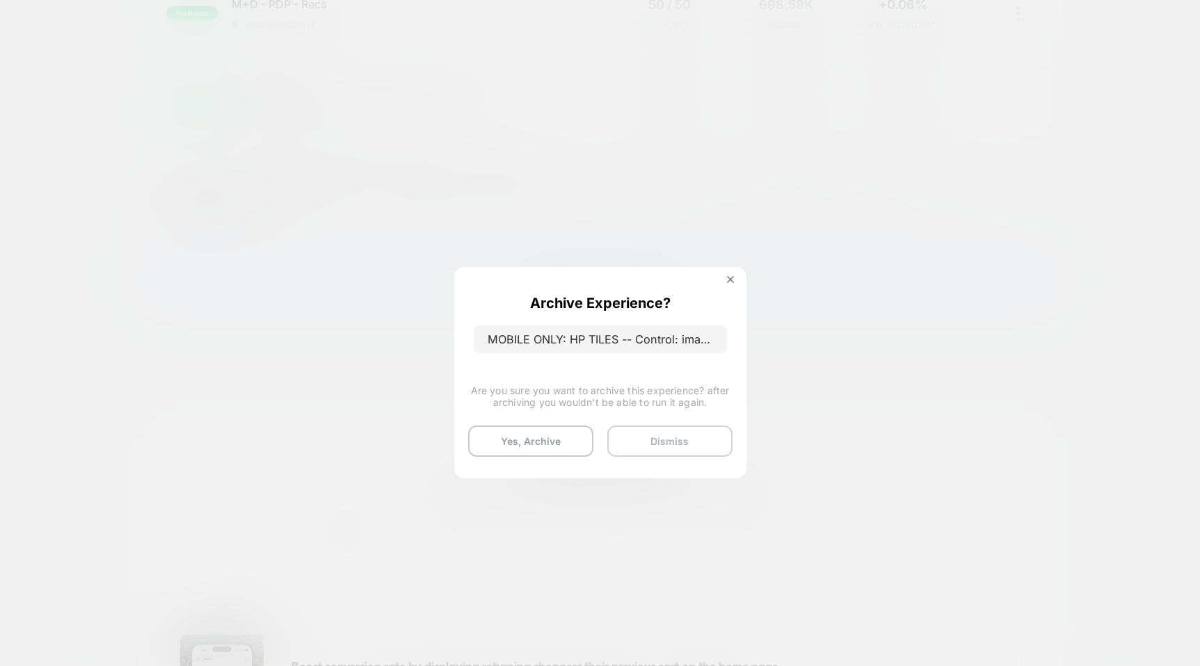
click at [664, 440] on button "Dismiss" at bounding box center [669, 441] width 125 height 31
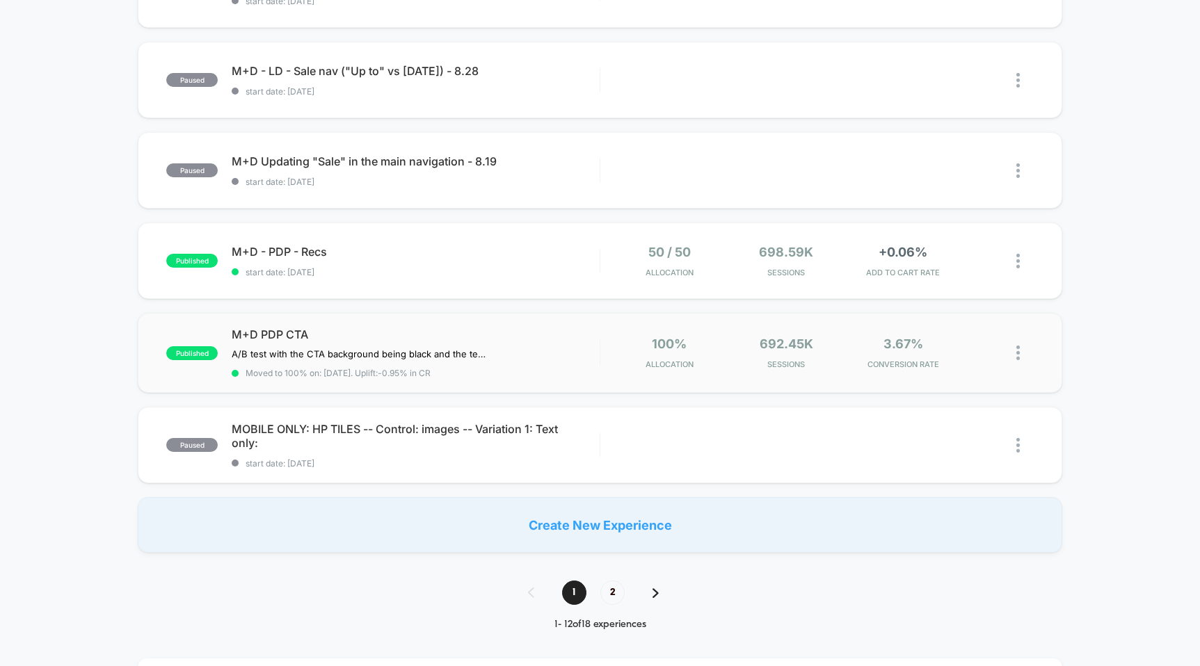
scroll to position [749, 0]
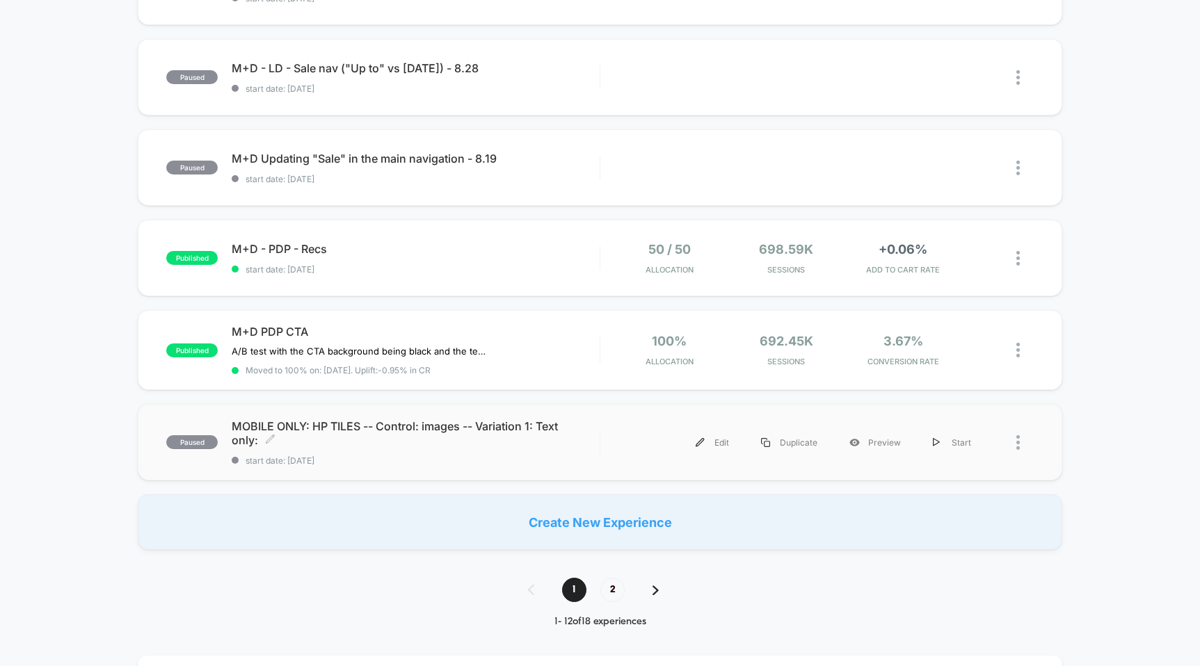
click at [495, 448] on div "MOBILE ONLY: HP TILES -- Control: images -- Variation 1: Text only: Click to ed…" at bounding box center [415, 442] width 367 height 47
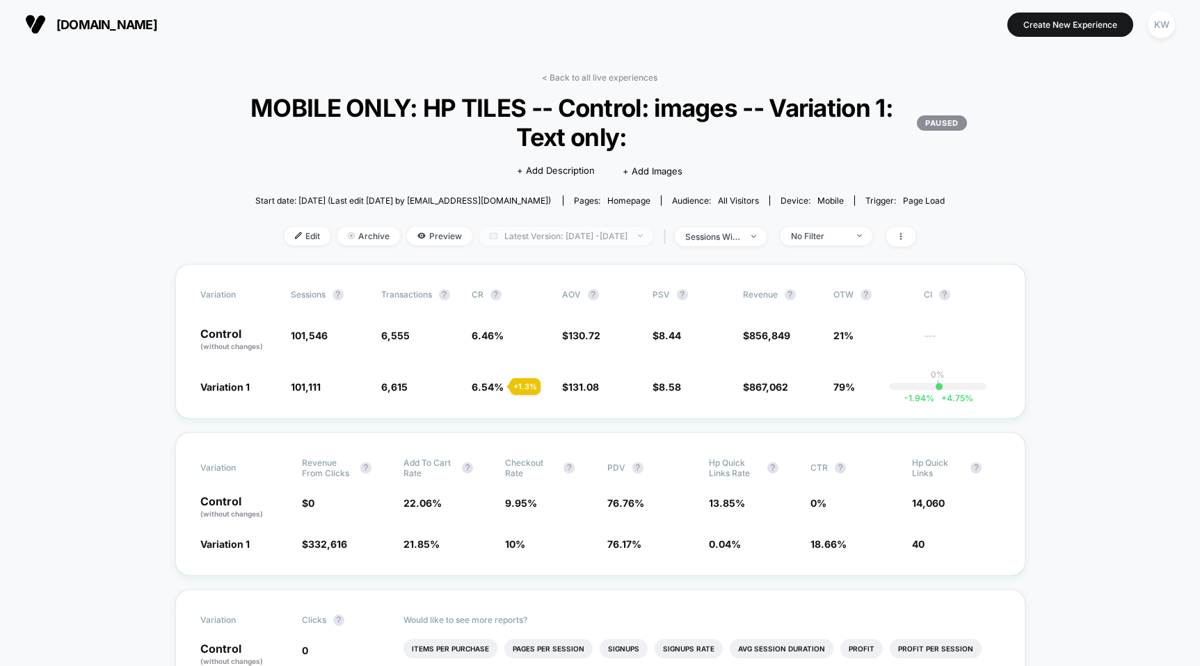
click at [499, 237] on span "Latest Version: [DATE] - [DATE]" at bounding box center [566, 236] width 174 height 19
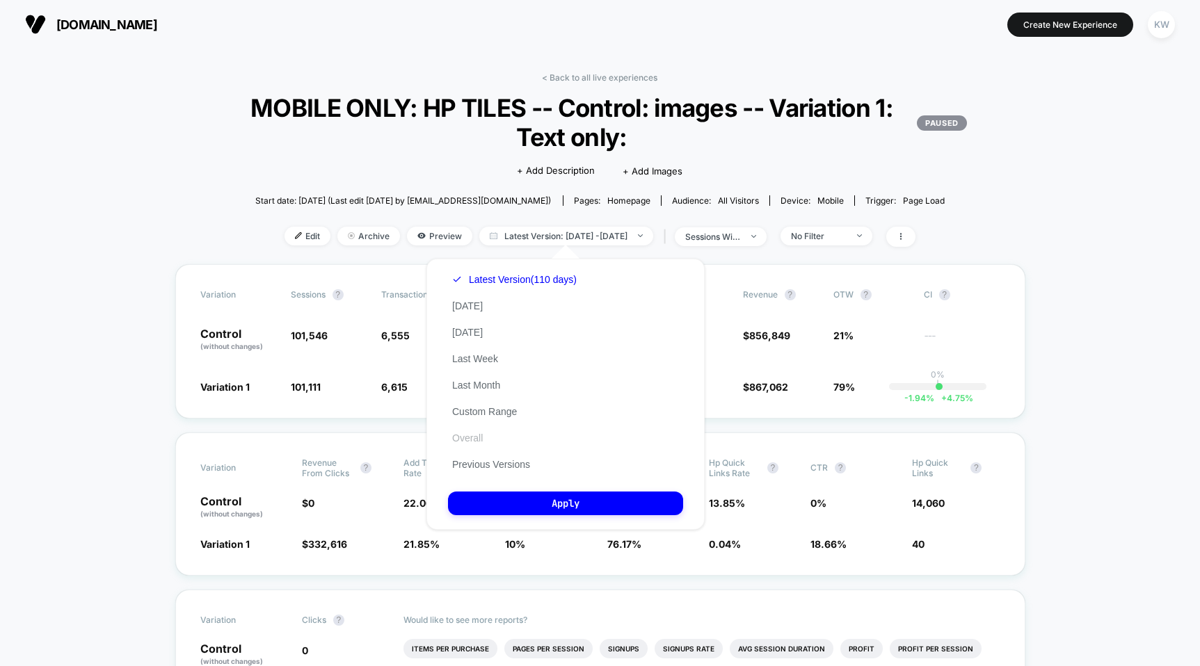
click at [482, 440] on button "Overall" at bounding box center [467, 438] width 39 height 13
click at [504, 500] on button "Apply" at bounding box center [565, 504] width 235 height 24
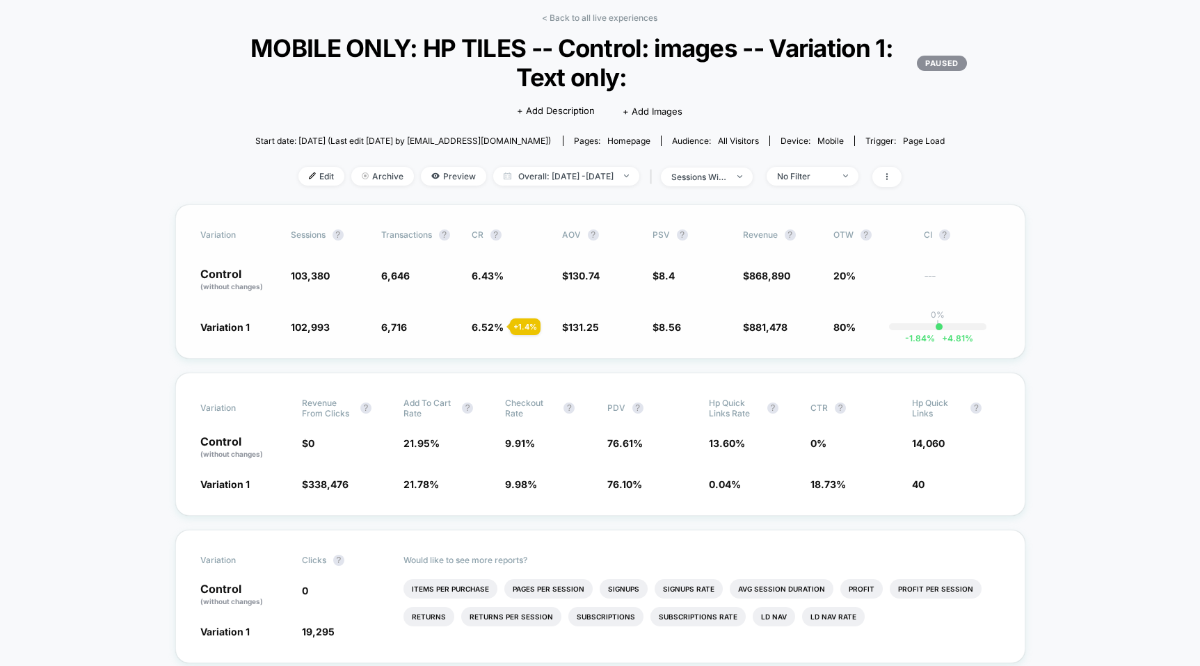
scroll to position [57, 0]
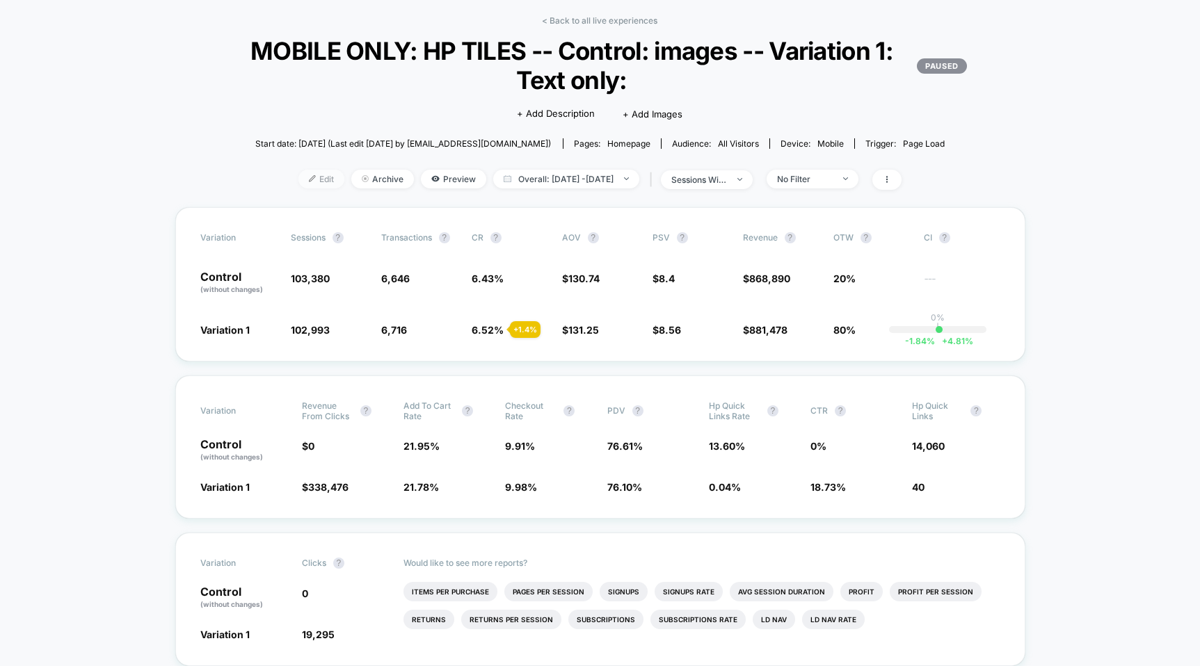
click at [298, 182] on span "Edit" at bounding box center [321, 179] width 46 height 19
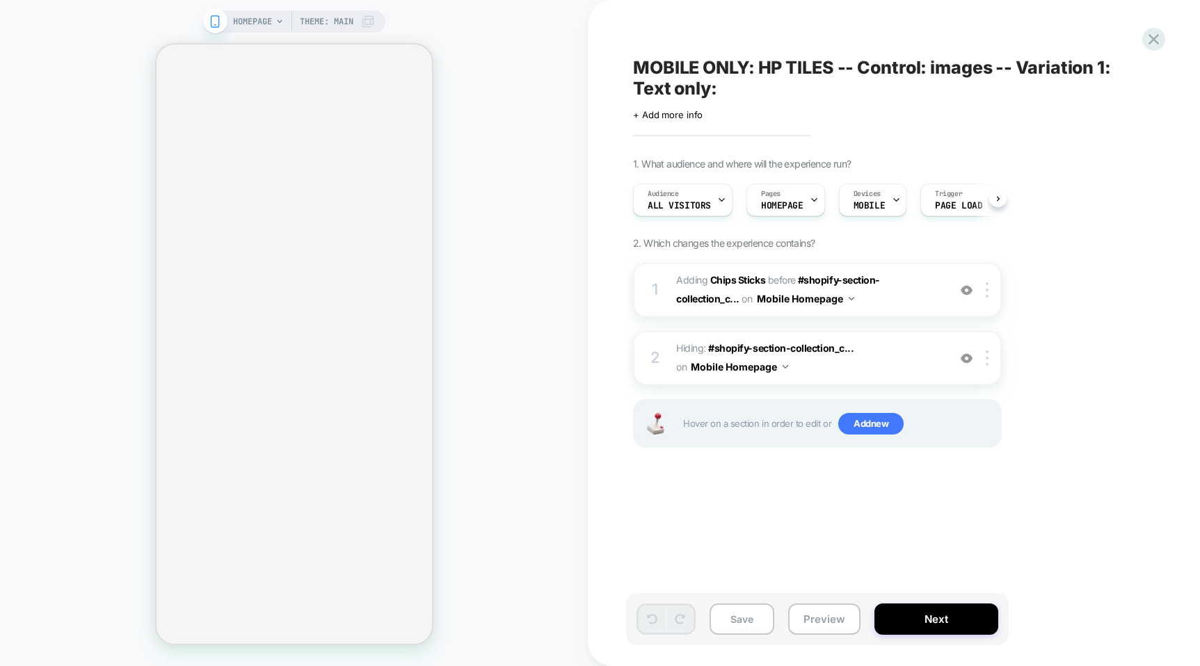
scroll to position [0, 1]
